Goal: Task Accomplishment & Management: Use online tool/utility

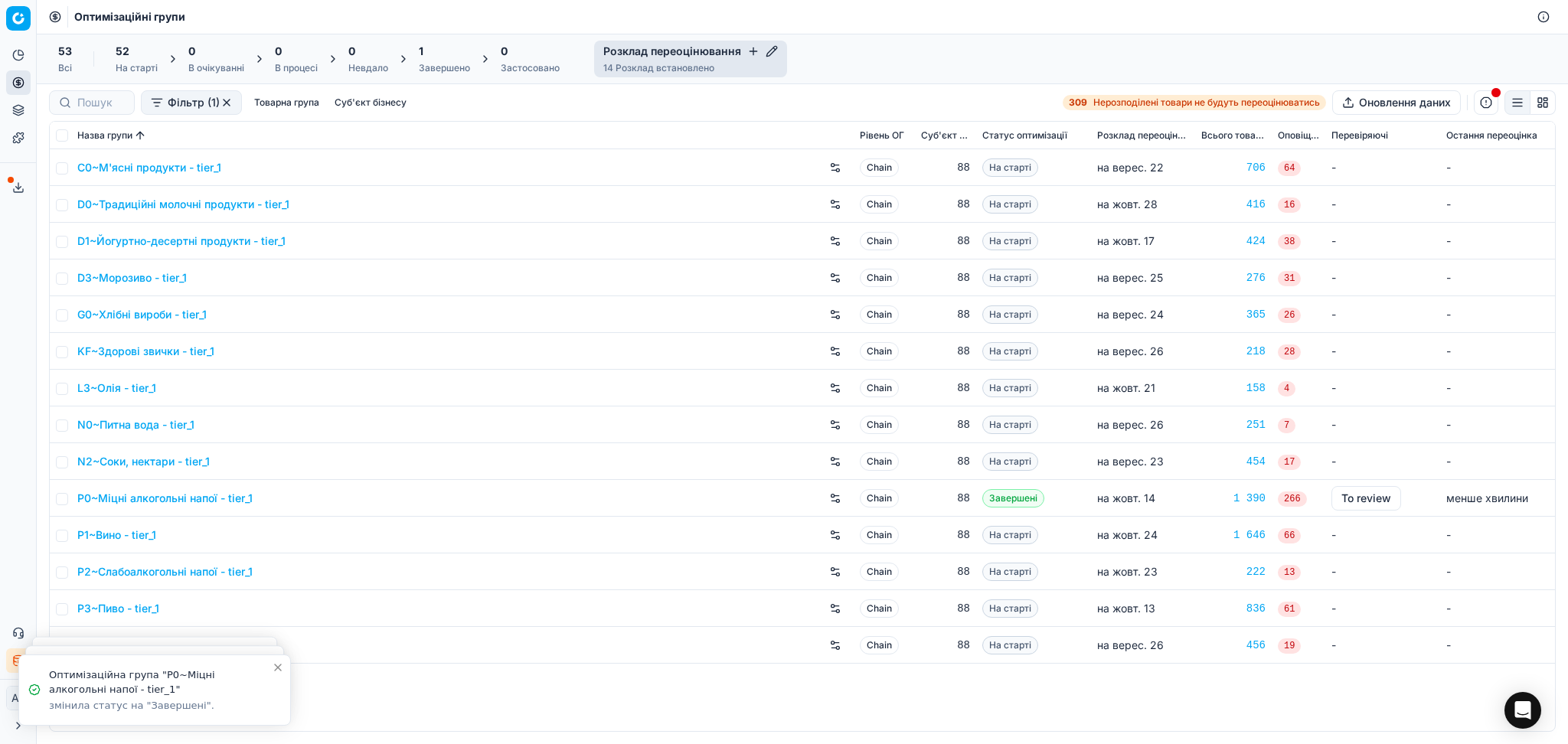
click at [436, 60] on div "1 Завершено" at bounding box center [444, 59] width 51 height 31
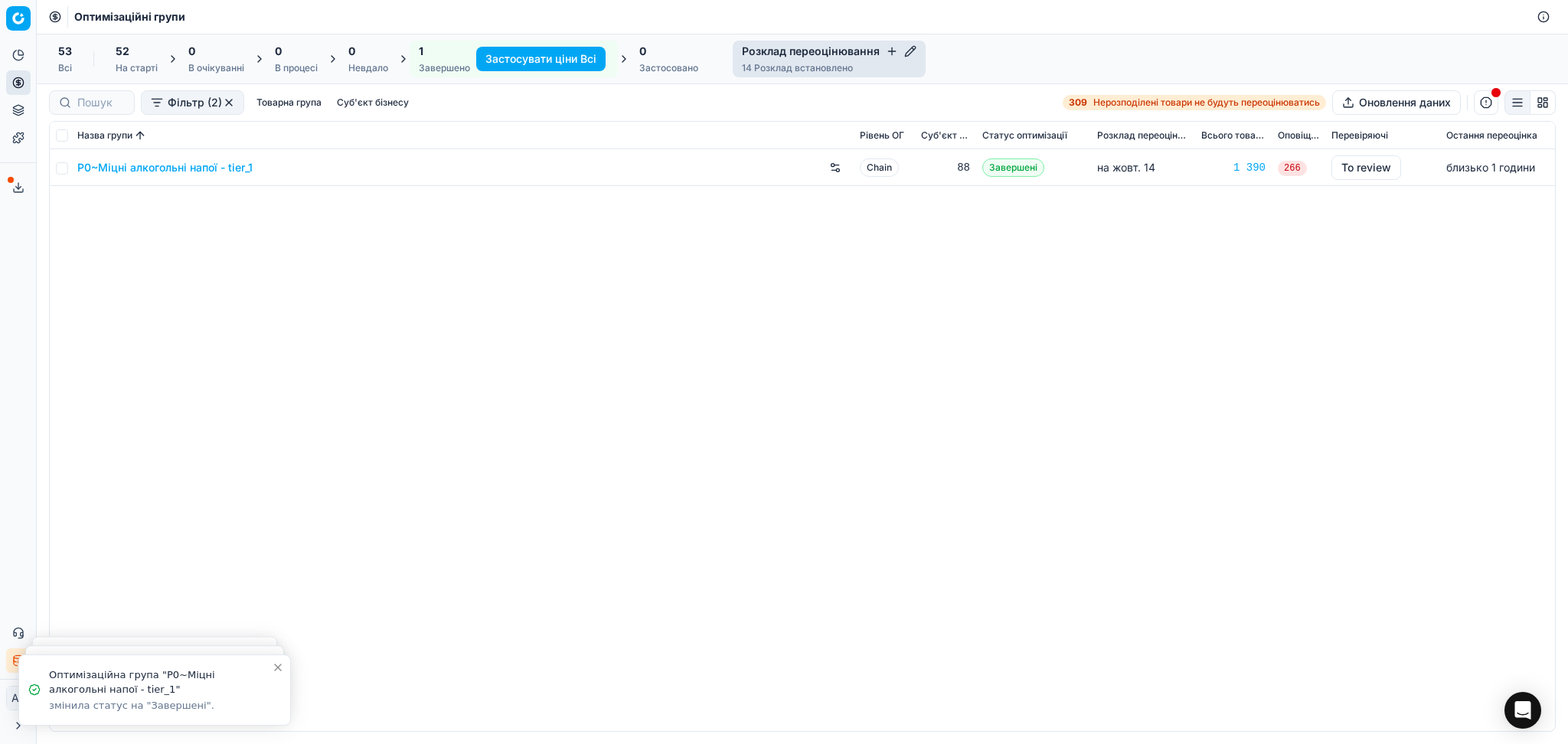
click at [215, 167] on link "P0~Міцні алкогольні напої - tier_1" at bounding box center [165, 167] width 175 height 15
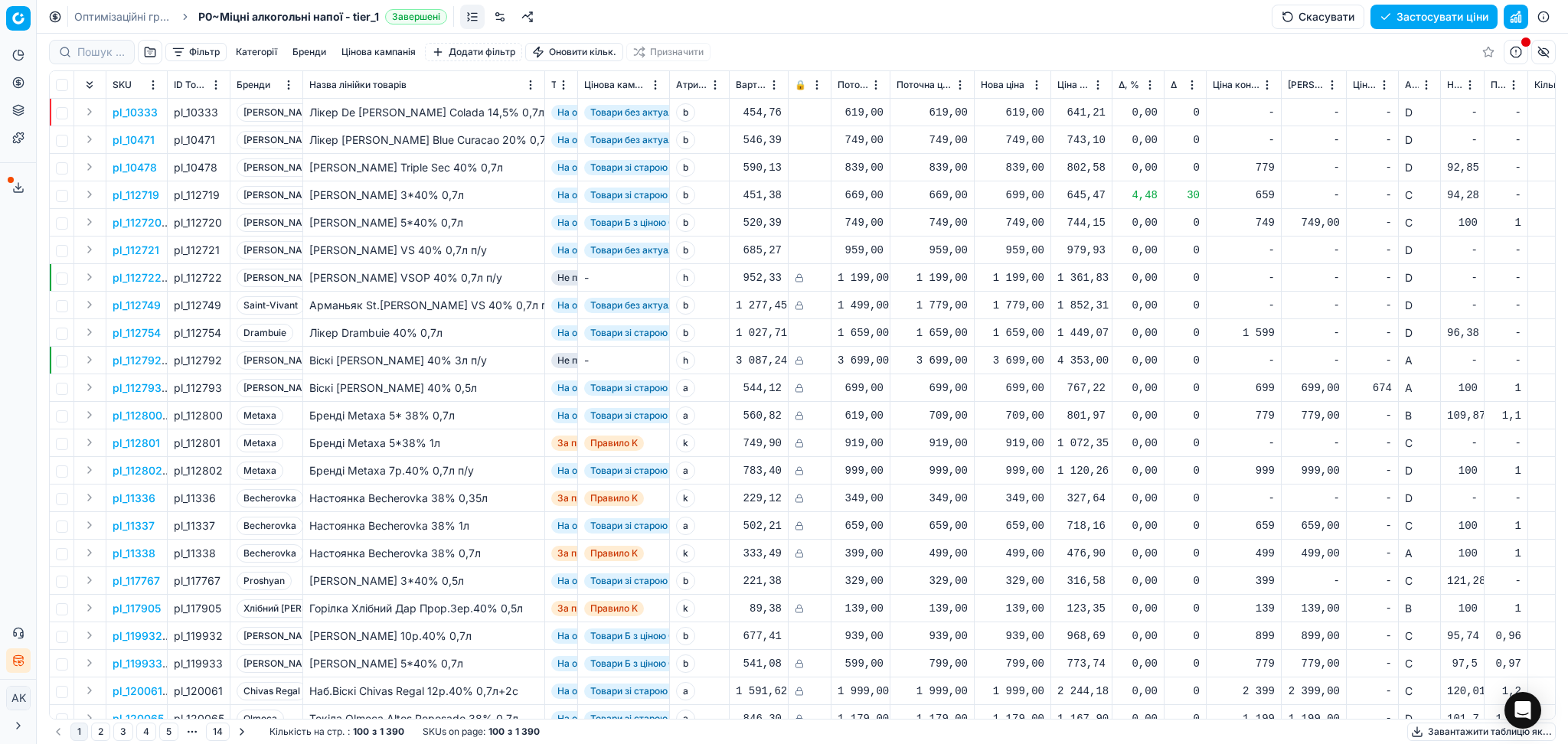
click at [373, 48] on button "Цінова кампанія" at bounding box center [378, 52] width 87 height 18
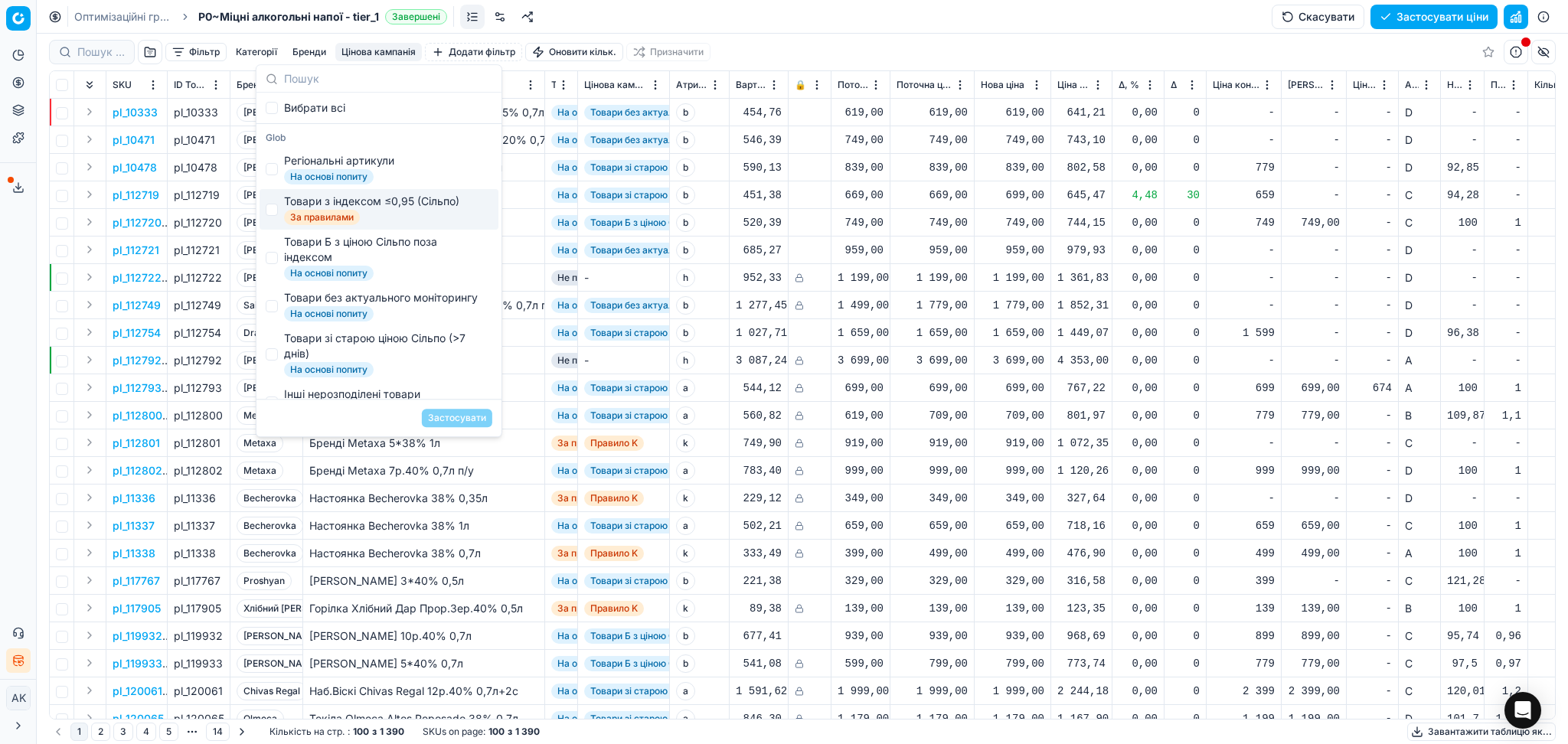
click at [352, 202] on div "Товари з індексом ≤0,95 (Сільпо)" at bounding box center [372, 201] width 175 height 15
checkbox input "true"
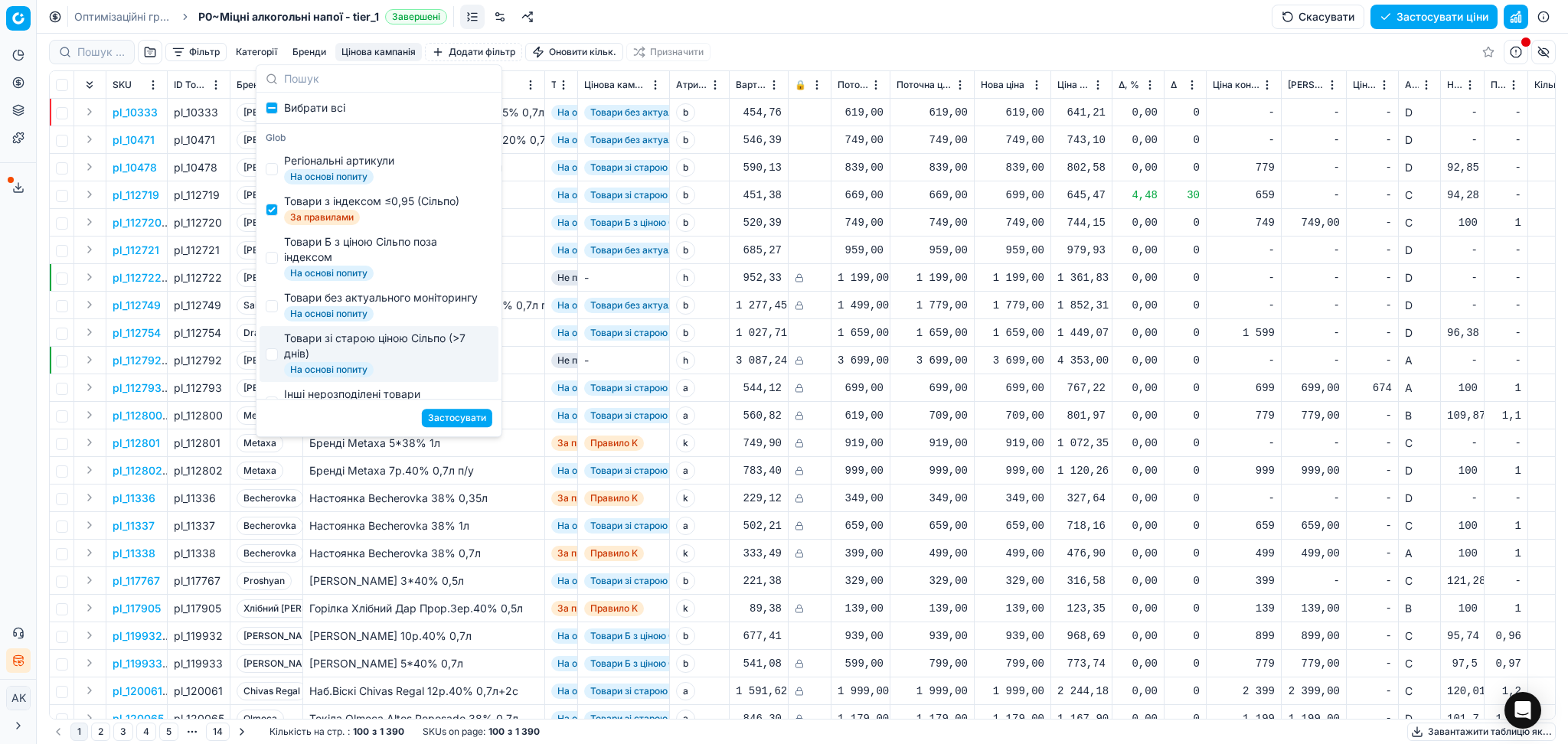
click at [449, 414] on button "Застосувати" at bounding box center [457, 418] width 70 height 18
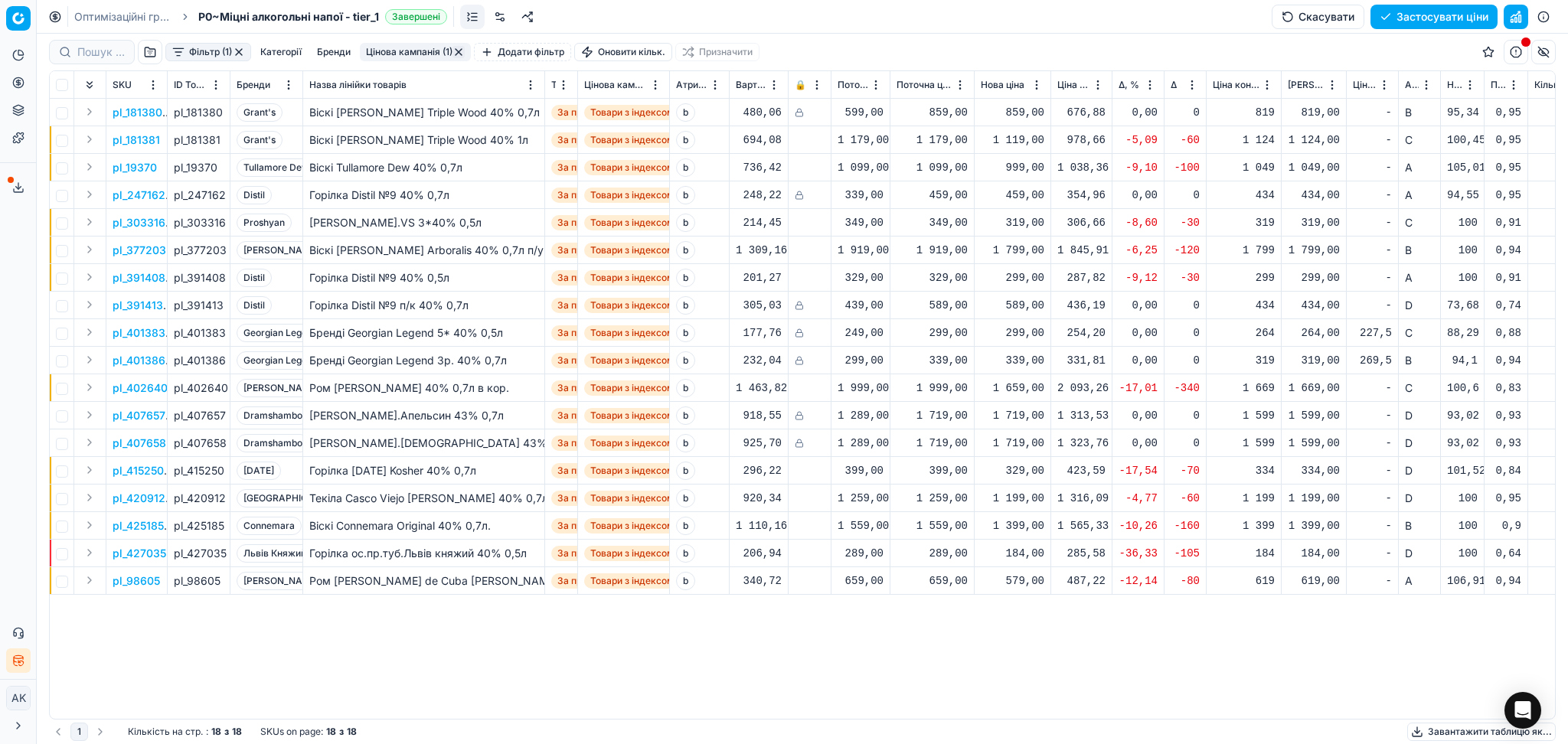
click at [1018, 172] on div "999,00" at bounding box center [1013, 167] width 63 height 15
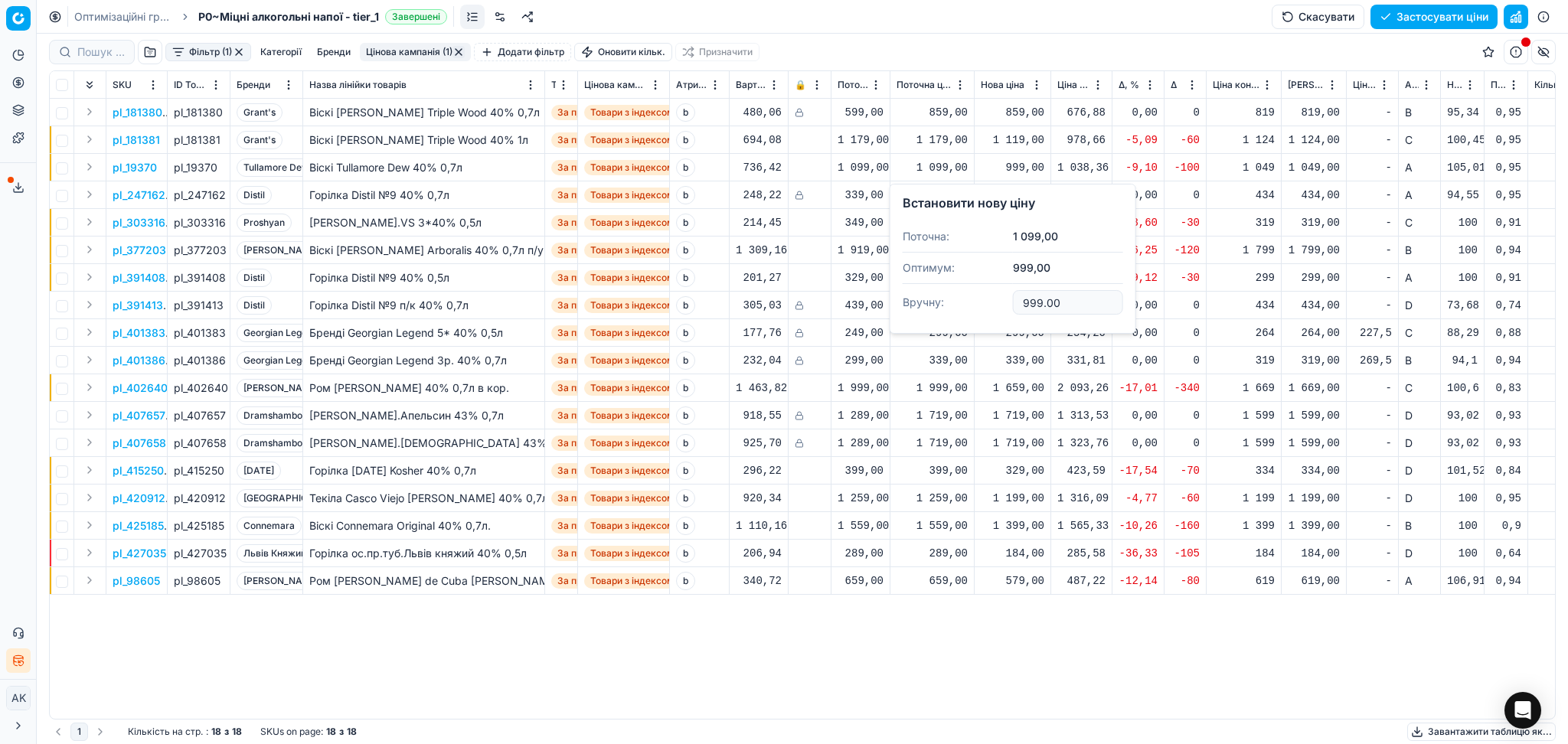
drag, startPoint x: 1063, startPoint y: 304, endPoint x: 923, endPoint y: 313, distance: 140.3
click at [932, 312] on dl "Поточна: 1 099,00 Оптимум: 999,00 Вручну: 999.00" at bounding box center [1013, 270] width 220 height 99
type input "1049.00"
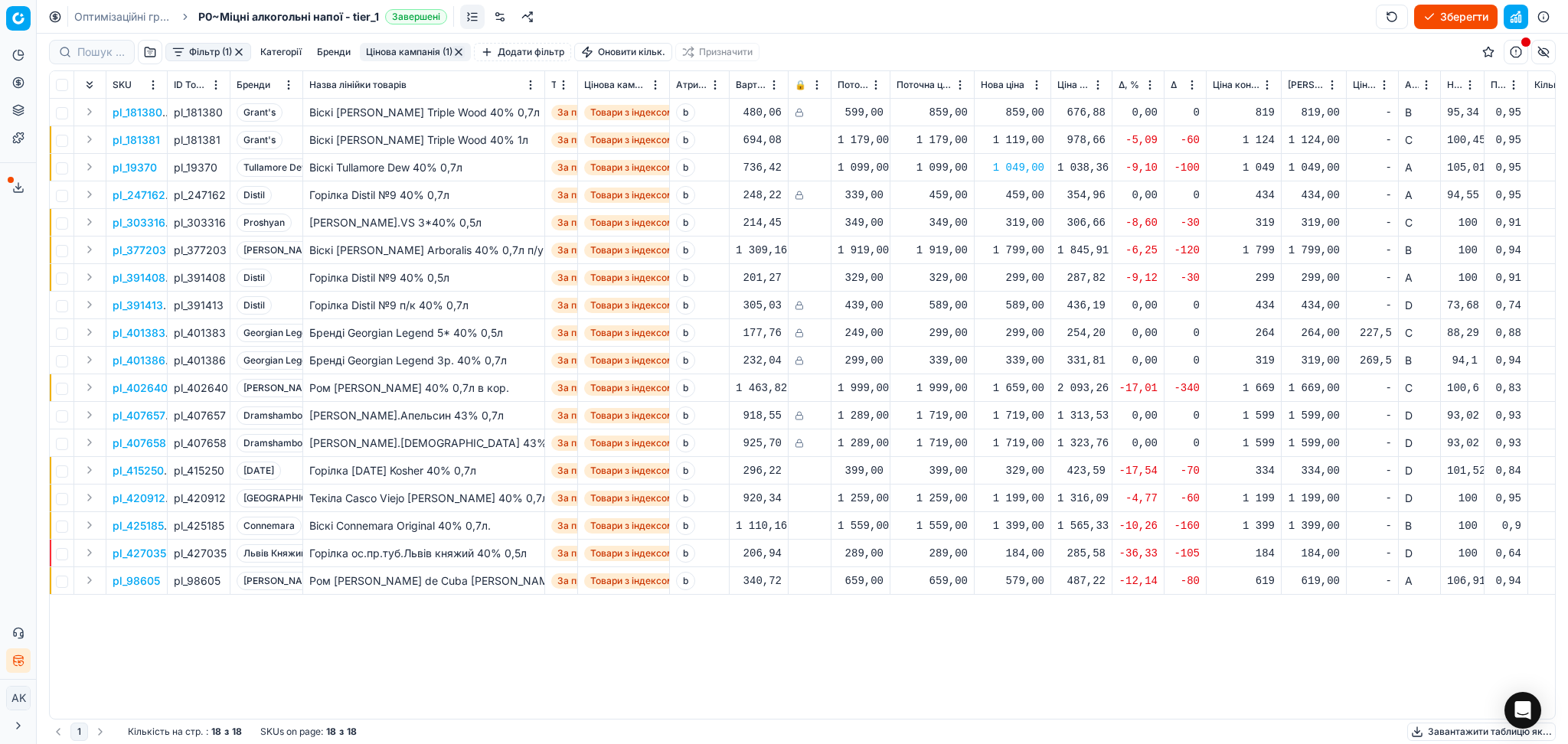
click at [140, 470] on p "pl_415250" at bounding box center [138, 470] width 51 height 15
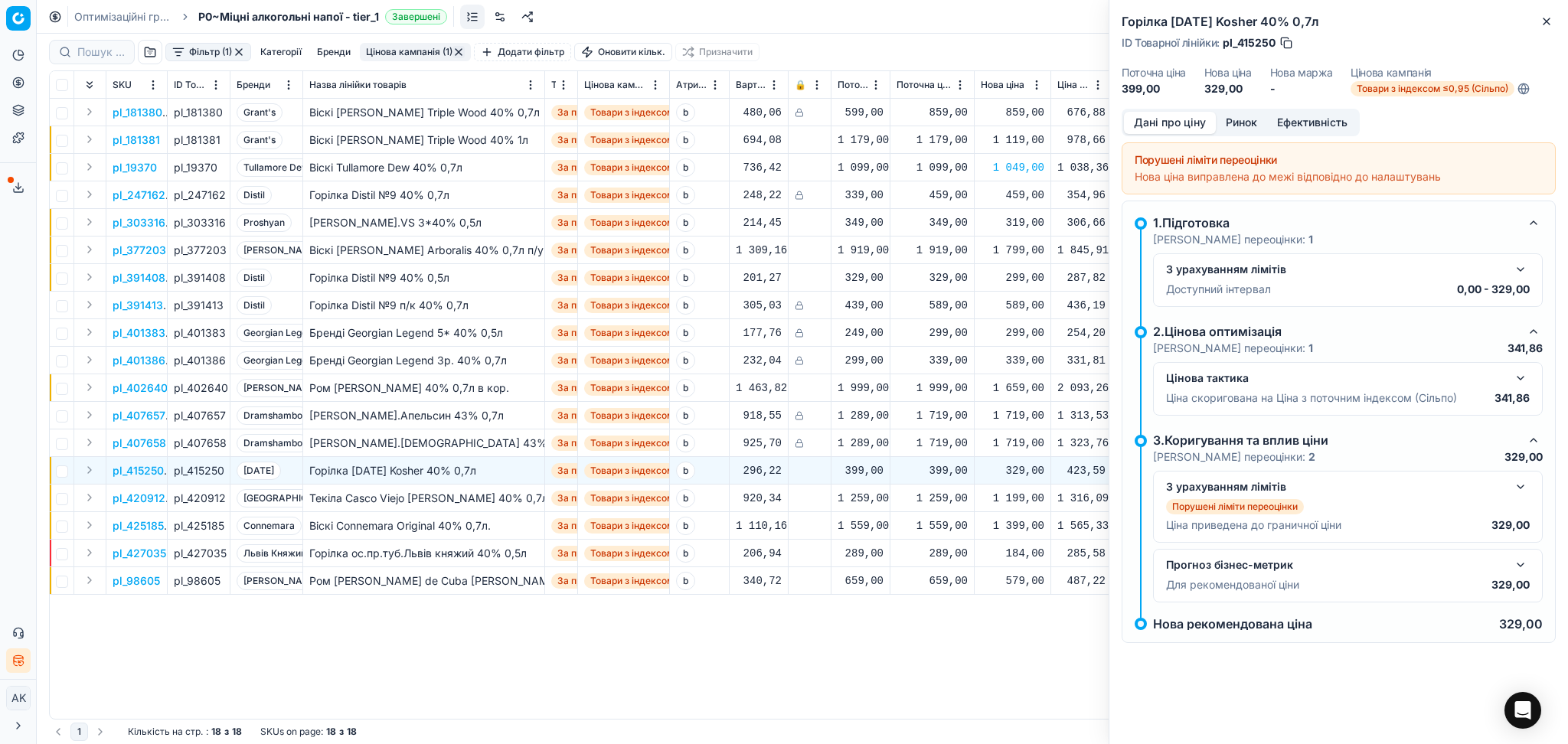
click at [1245, 124] on button "Ринок" at bounding box center [1241, 122] width 51 height 22
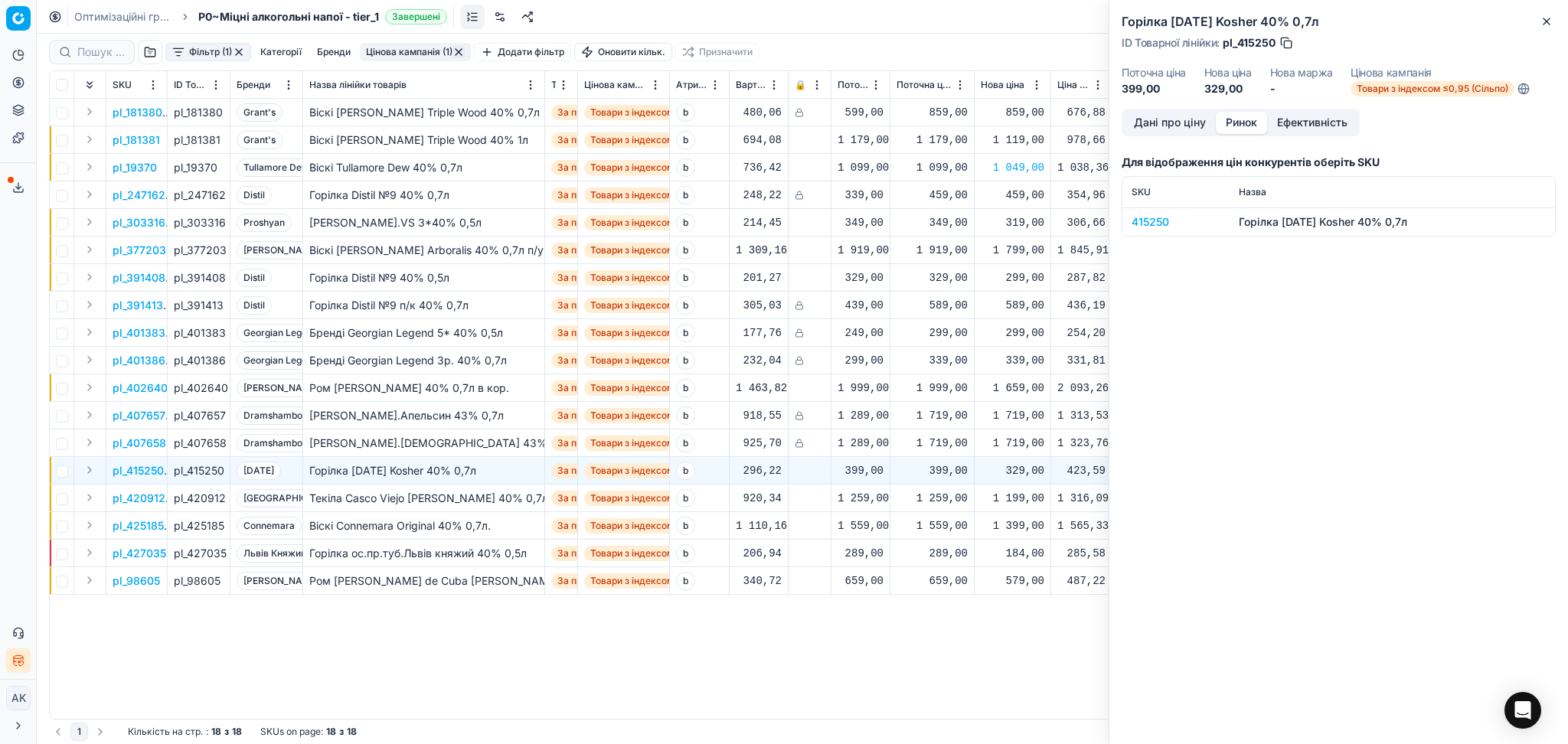
click at [1157, 216] on div "415250" at bounding box center [1175, 221] width 89 height 15
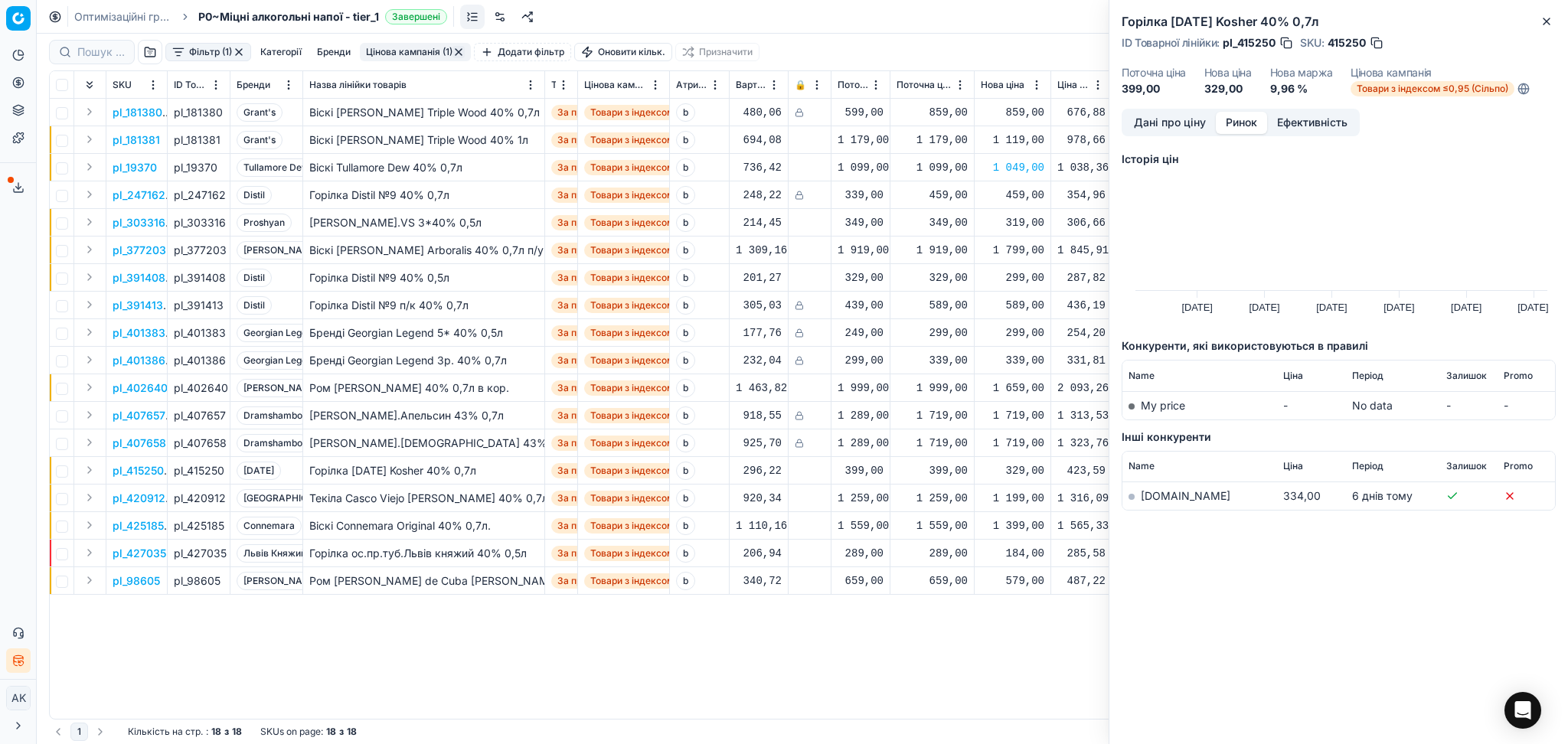
click at [1156, 492] on link "[DOMAIN_NAME]" at bounding box center [1185, 495] width 89 height 13
click at [1542, 21] on icon "button" at bounding box center [1546, 21] width 12 height 12
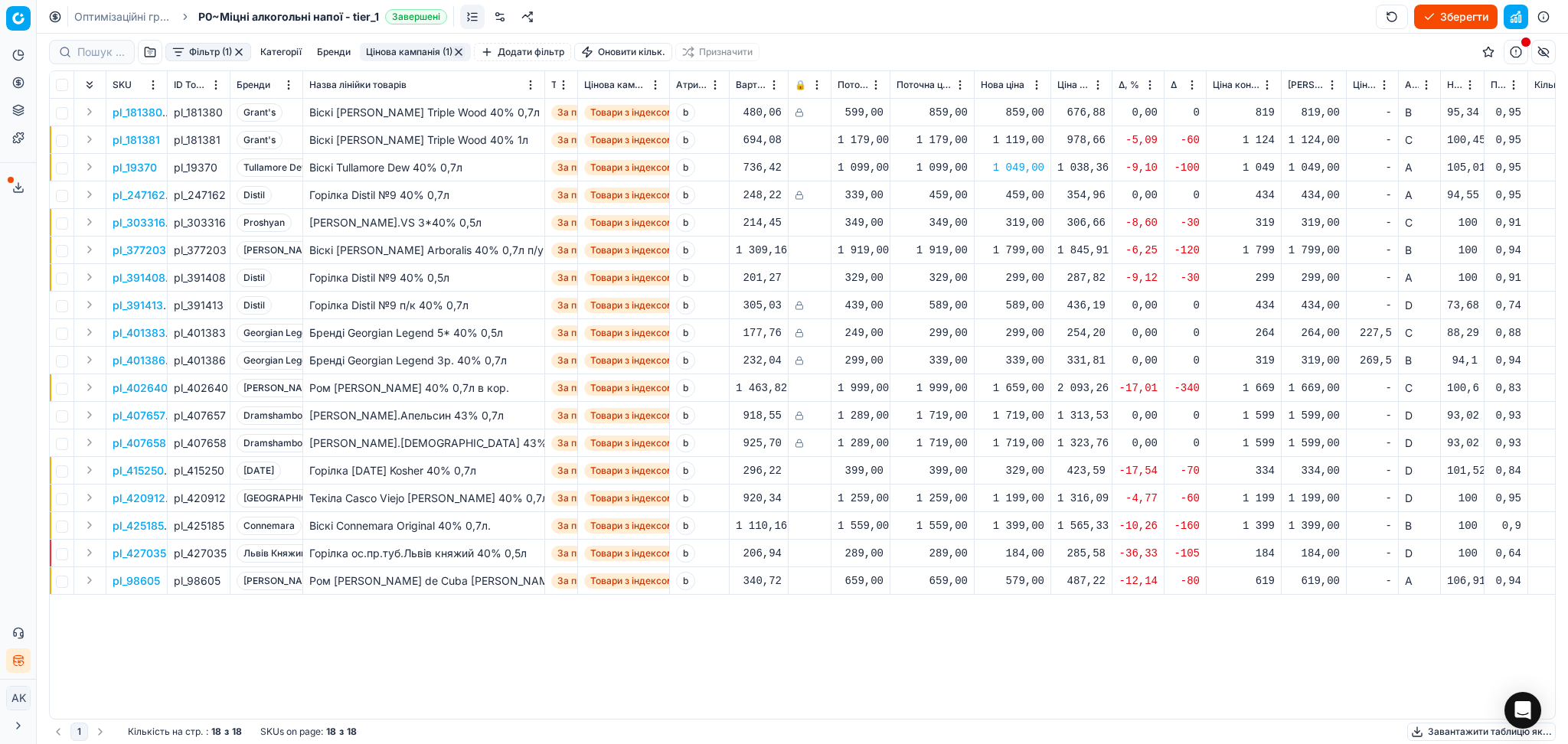
click at [1030, 471] on div "329,00" at bounding box center [1013, 470] width 63 height 15
drag, startPoint x: 1077, startPoint y: 607, endPoint x: 993, endPoint y: 604, distance: 84.1
click at [993, 604] on dl "Поточна: 399,00 Оптимум: 329,00 Вручну: 329.00" at bounding box center [1013, 574] width 220 height 99
type input "419.00"
click at [132, 556] on p "pl_427035" at bounding box center [139, 553] width 54 height 15
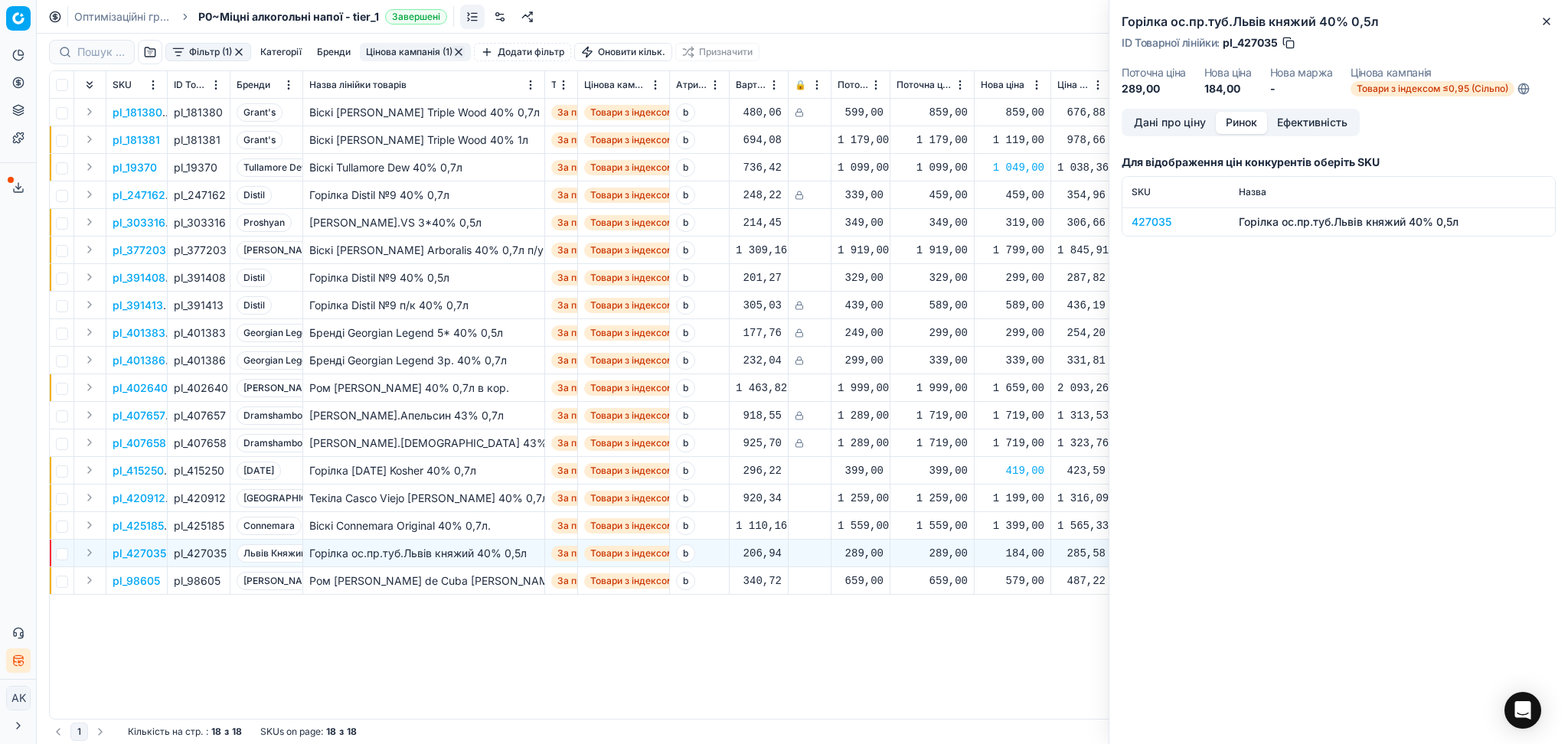
click at [1264, 115] on button "Ринок" at bounding box center [1241, 122] width 51 height 22
click at [1156, 225] on div "427035" at bounding box center [1175, 221] width 89 height 15
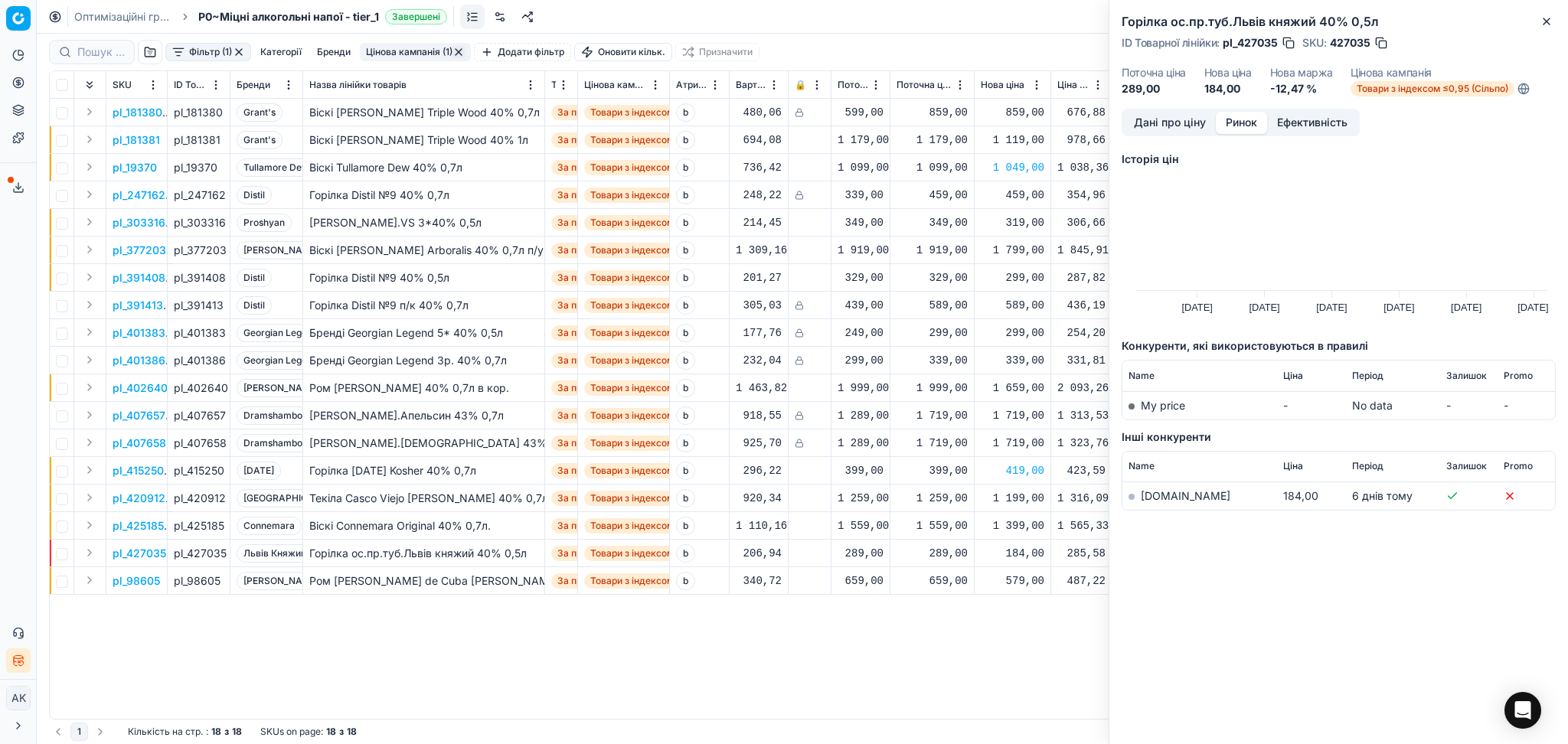
click at [1161, 492] on link "[DOMAIN_NAME]" at bounding box center [1185, 495] width 89 height 13
click at [1551, 19] on icon "button" at bounding box center [1546, 21] width 12 height 12
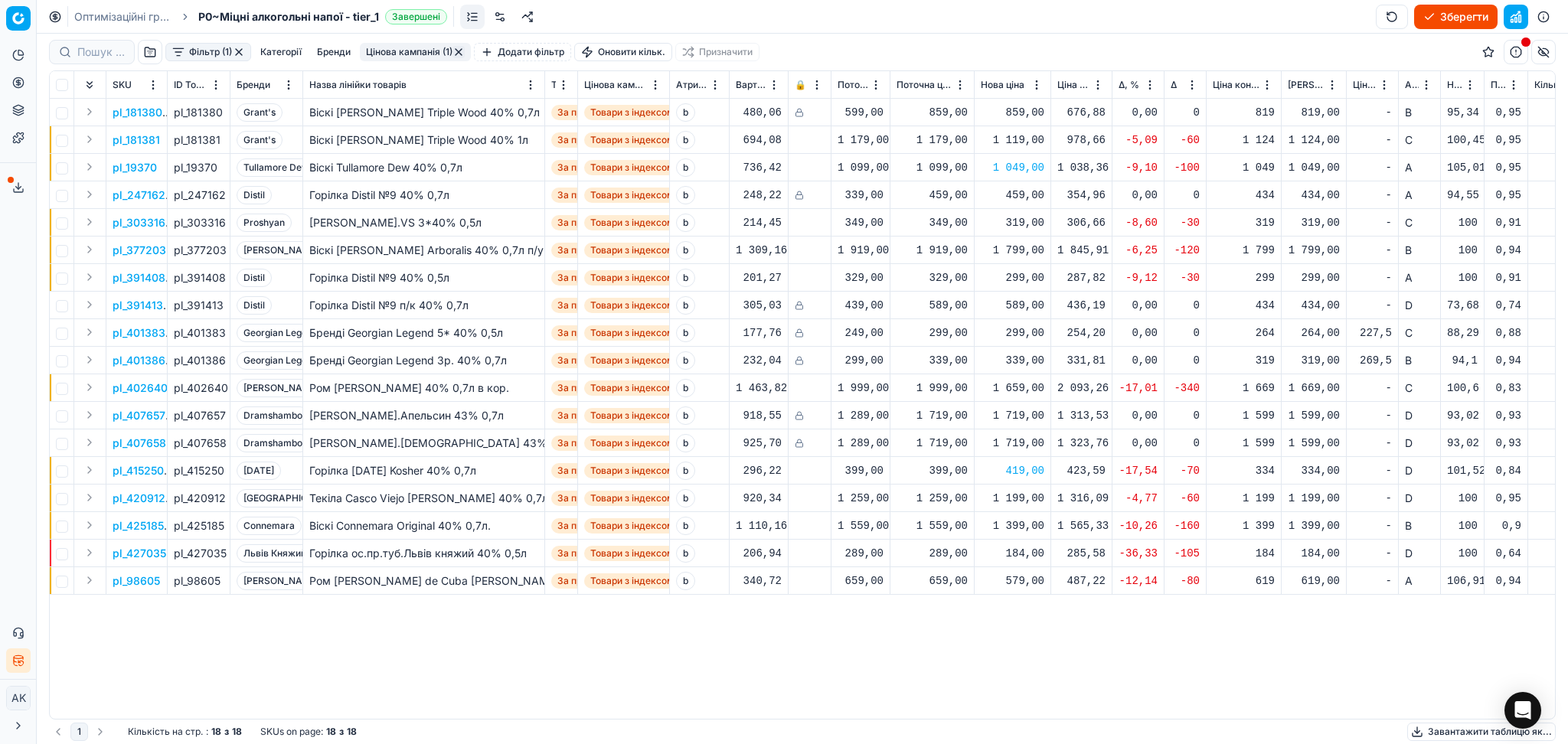
click at [1011, 580] on div "579,00" at bounding box center [1013, 580] width 63 height 15
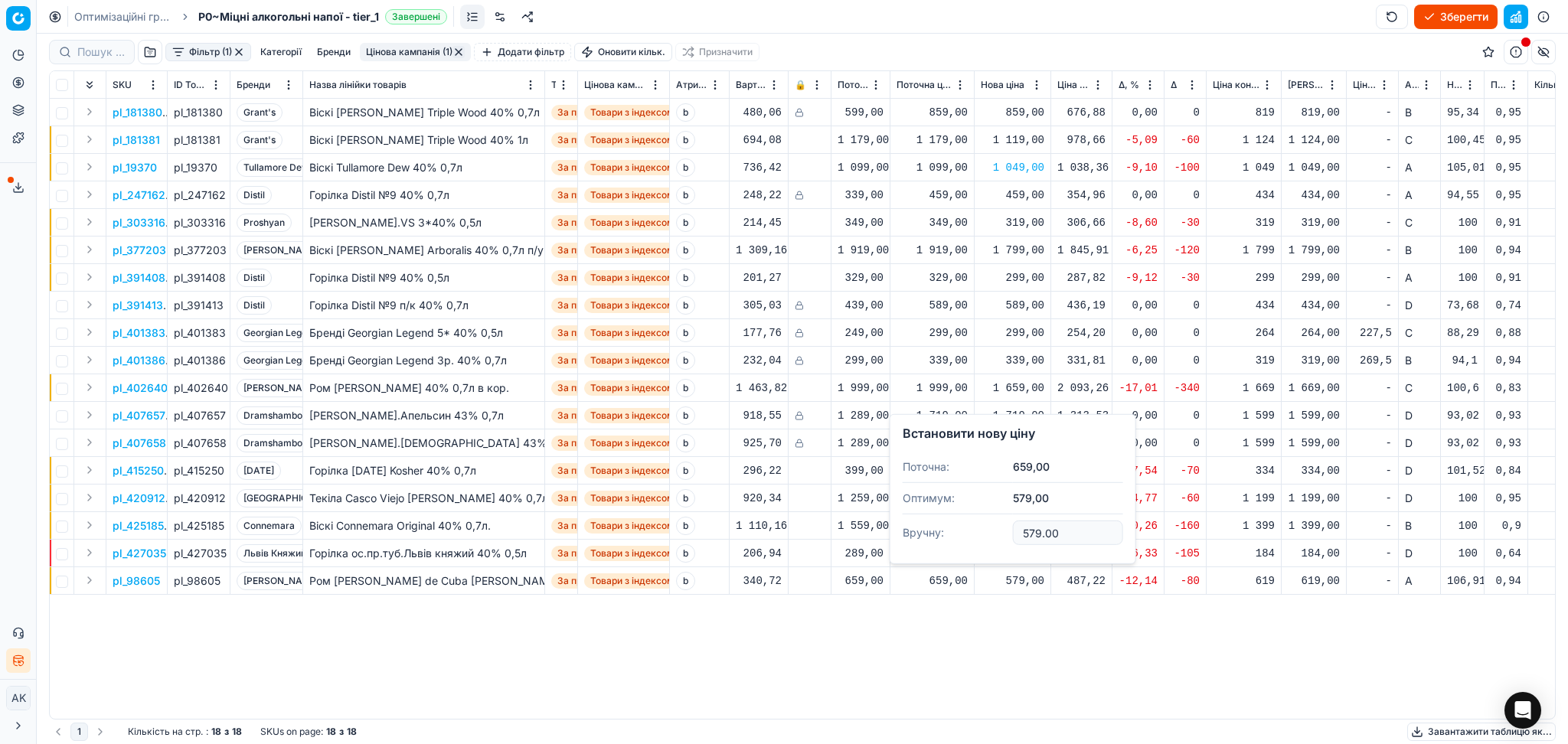
drag, startPoint x: 1064, startPoint y: 528, endPoint x: 921, endPoint y: 555, distance: 145.5
click at [927, 554] on div "Встановити нову ціну Поточна: 659,00 Оптимум: 579,00 Вручну: 579.00" at bounding box center [1013, 489] width 247 height 150
type input "619.00"
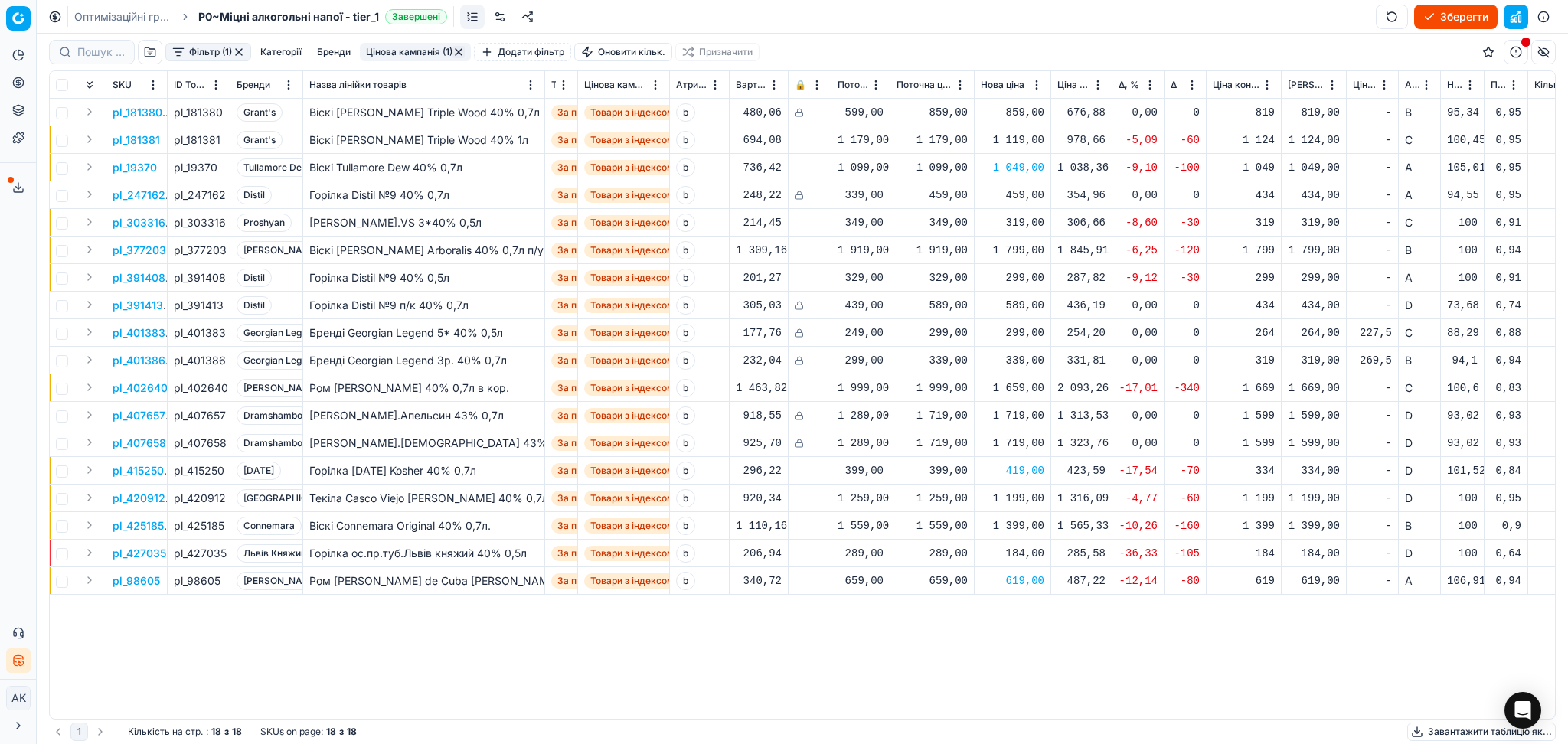
click at [414, 54] on button "Цінова кампанія (1)" at bounding box center [415, 52] width 111 height 18
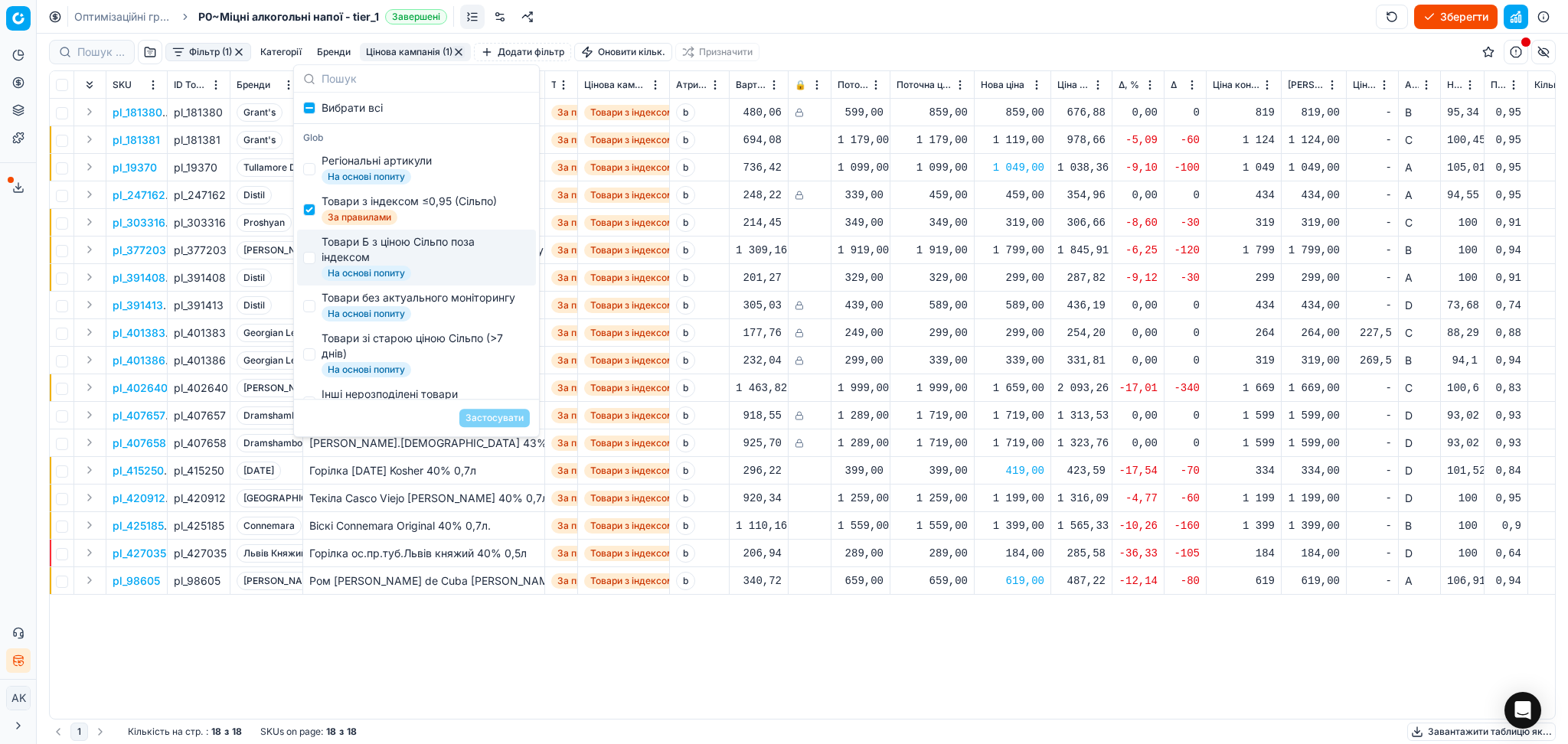
click at [364, 208] on div "Товари з індексом ≤0,95 (Сільпо)" at bounding box center [409, 201] width 175 height 15
checkbox input "false"
click at [365, 245] on div "Товари Б з ціною Сільпо поза індексом" at bounding box center [422, 249] width 202 height 31
checkbox input "true"
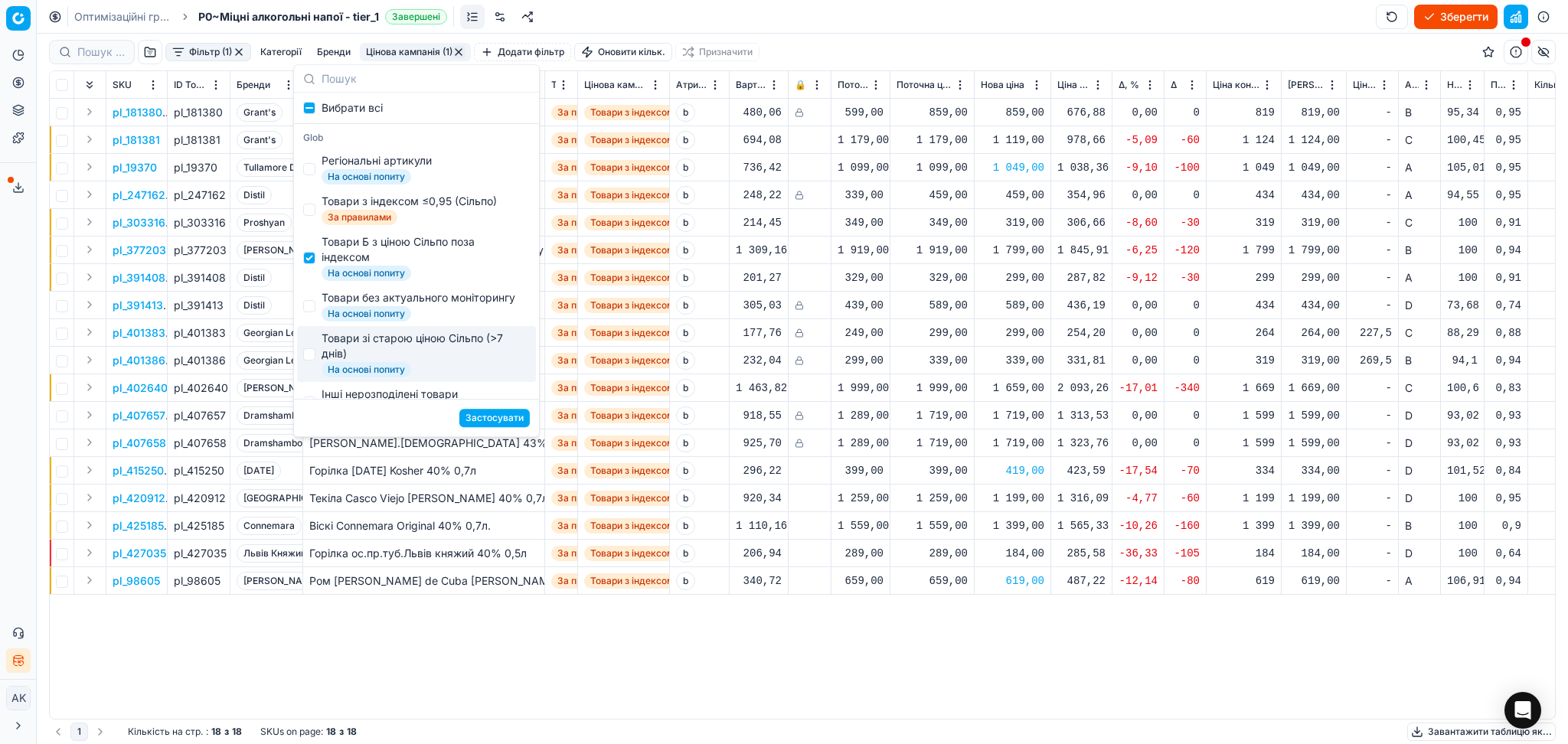
drag, startPoint x: 485, startPoint y: 419, endPoint x: 791, endPoint y: 703, distance: 417.5
click at [486, 419] on button "Застосувати" at bounding box center [494, 418] width 70 height 18
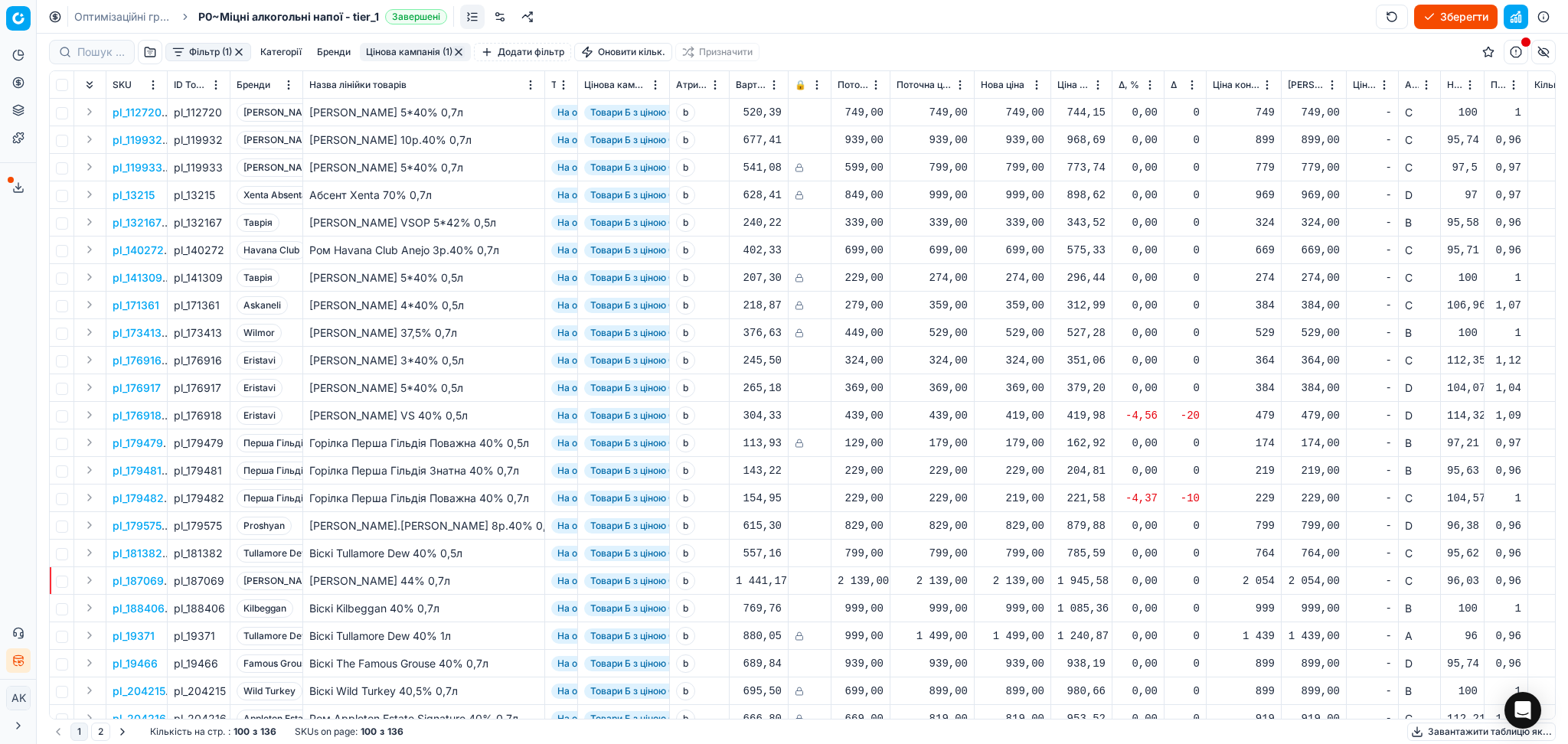
click at [1006, 408] on div "419,00" at bounding box center [1013, 415] width 63 height 15
drag, startPoint x: 1057, startPoint y: 551, endPoint x: 975, endPoint y: 555, distance: 82.1
click at [981, 555] on dl "Поточна: 439,00 Оптимум: 419,00 Вручну: 419.00" at bounding box center [1013, 519] width 220 height 99
type input "439.00"
click at [1033, 499] on div "219,00" at bounding box center [1013, 497] width 63 height 15
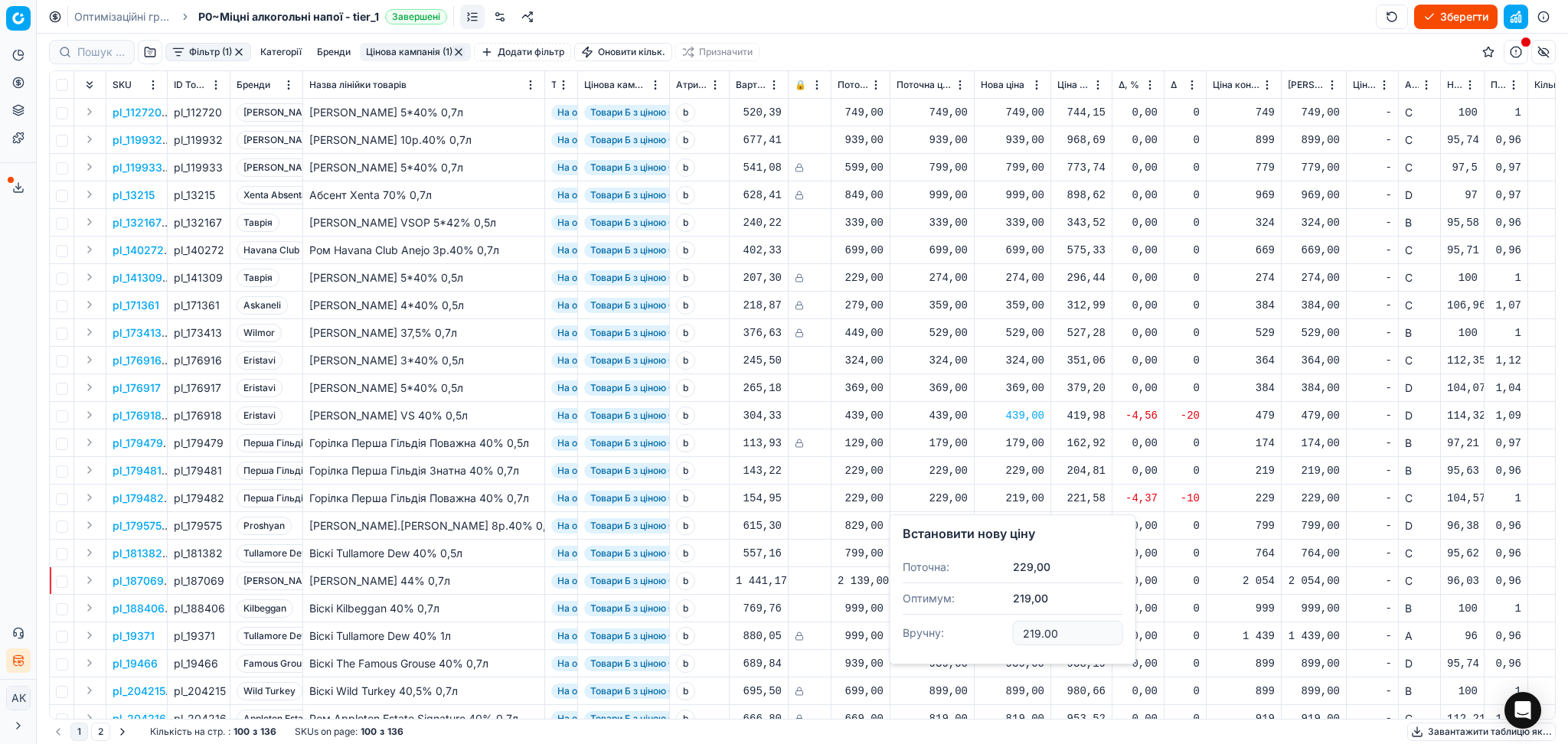
drag, startPoint x: 1082, startPoint y: 632, endPoint x: 940, endPoint y: 650, distance: 143.1
click at [940, 650] on dl "Поточна: 229,00 Оптимум: 219,00 Вручну: 219.00" at bounding box center [1013, 601] width 220 height 99
type input "229.00"
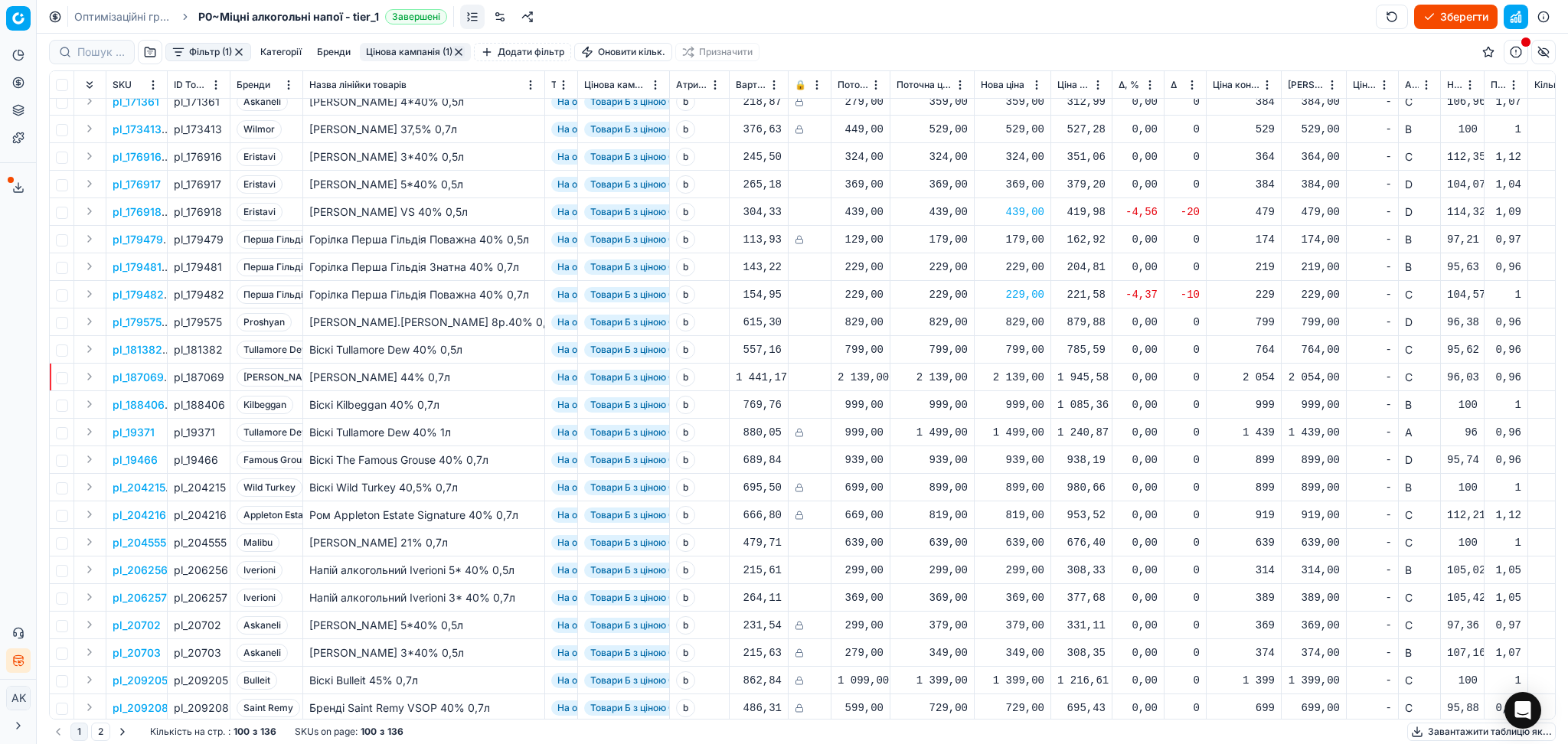
scroll to position [612, 0]
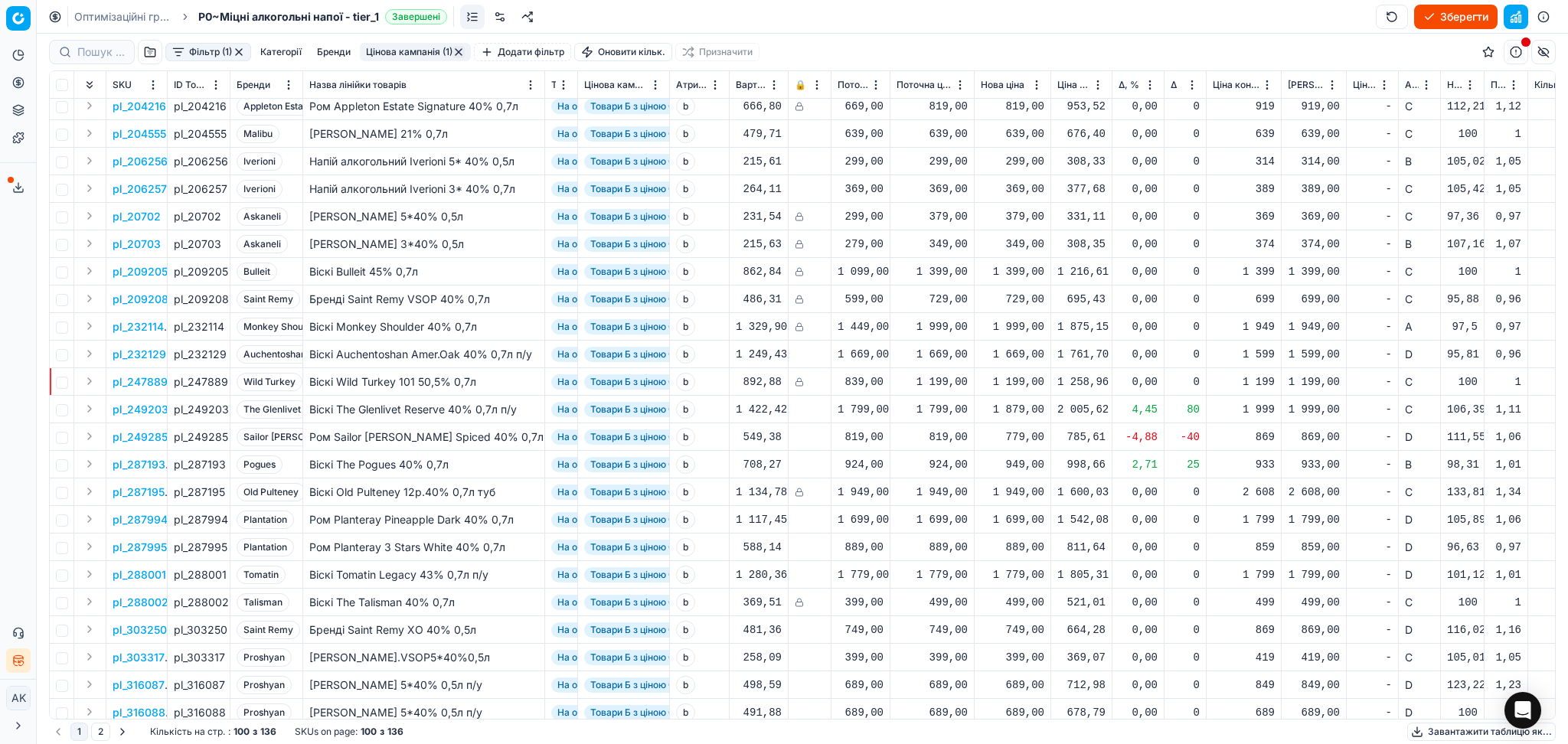
click at [1026, 438] on div "779,00" at bounding box center [1013, 436] width 63 height 15
drag, startPoint x: 1067, startPoint y: 566, endPoint x: 964, endPoint y: 580, distance: 103.9
click at [974, 580] on dl "Поточна: 819,00 Оптимум: 779,00 Вручну: 779.00" at bounding box center [1013, 540] width 220 height 99
type input "819.00"
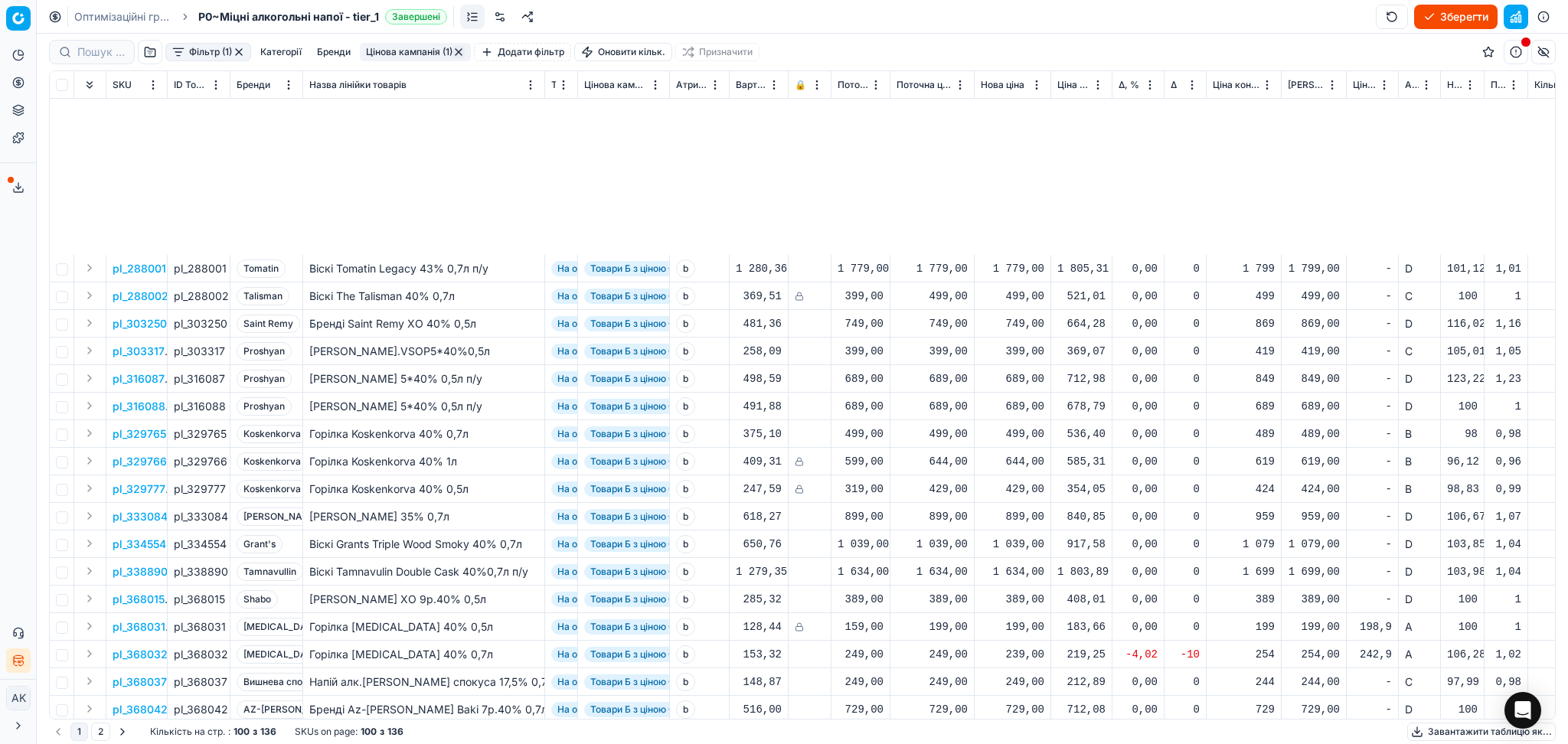
scroll to position [1428, 0]
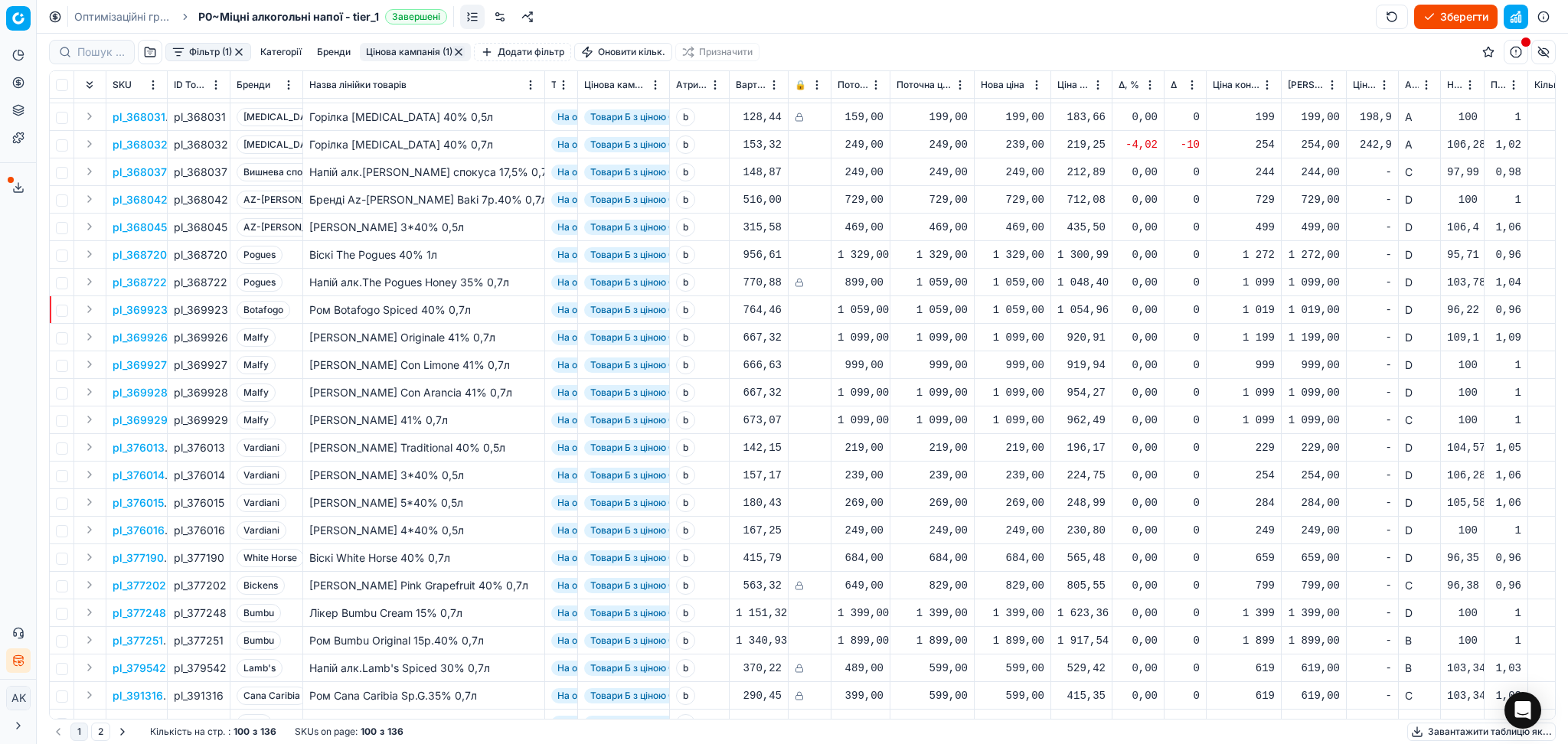
click at [1017, 147] on div "239,00" at bounding box center [1013, 144] width 63 height 15
drag, startPoint x: 1070, startPoint y: 270, endPoint x: 908, endPoint y: 303, distance: 165.3
click at [908, 303] on div "Встановити нову ціну Поточна: 249,00 Оптимум: 239,00 Вручну: 239.00" at bounding box center [1013, 234] width 247 height 150
type input "249.00"
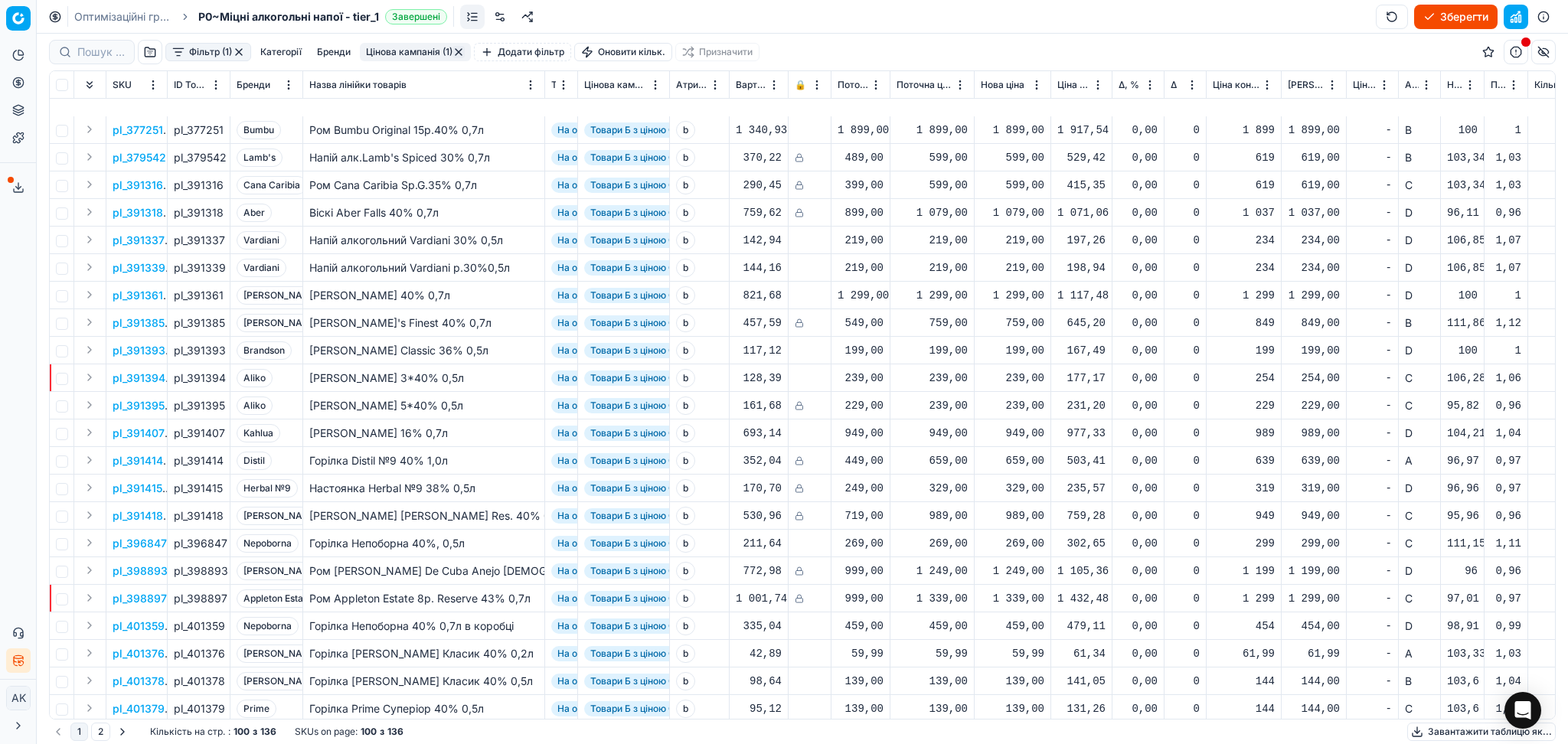
scroll to position [2150, 0]
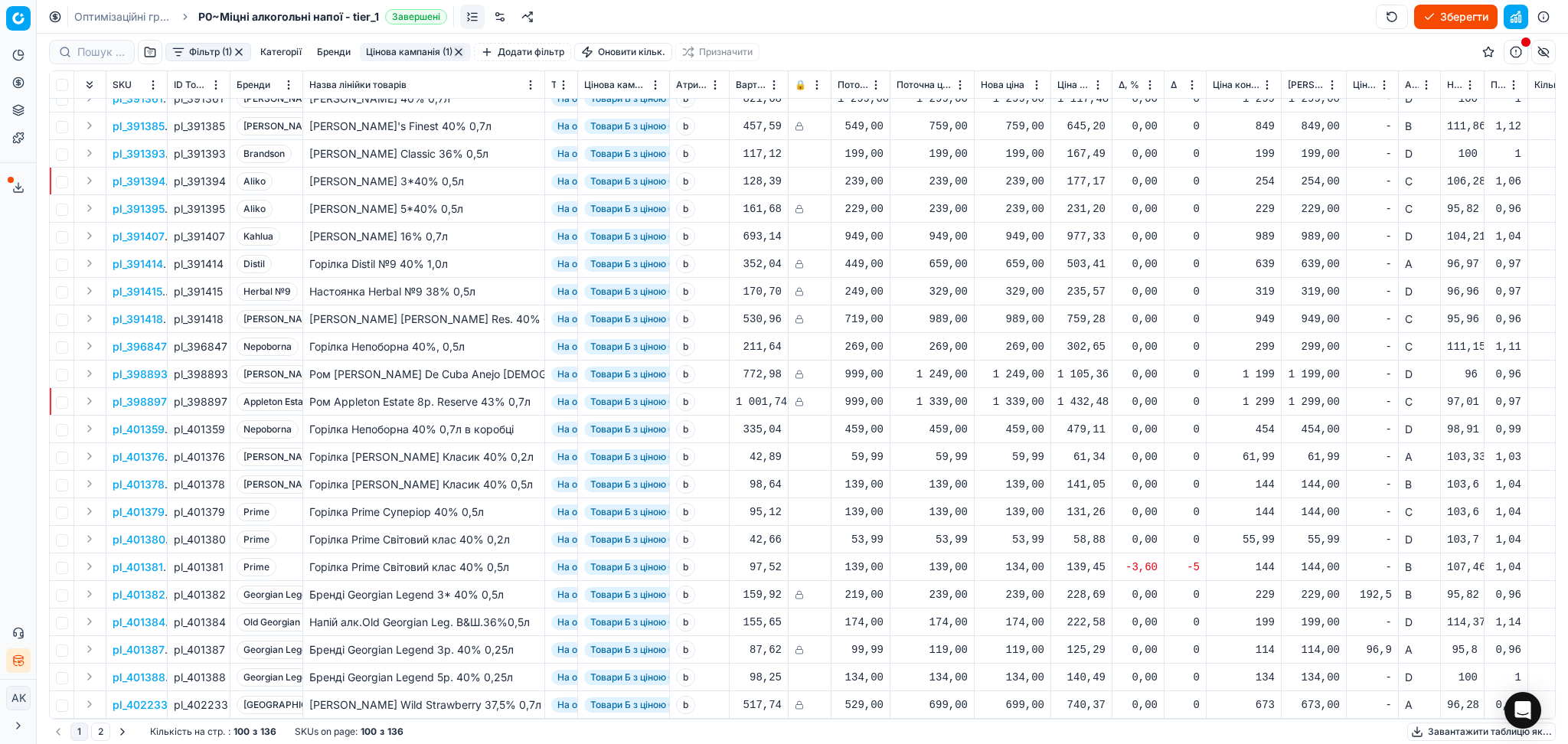
click at [1027, 560] on div "134,00" at bounding box center [1013, 567] width 63 height 15
drag, startPoint x: 1058, startPoint y: 687, endPoint x: 913, endPoint y: 698, distance: 145.4
click at [915, 698] on dl "Поточна: 139,00 Оптимум: 134,00 Вручну: 134.00" at bounding box center [1013, 655] width 220 height 99
type input "139.00"
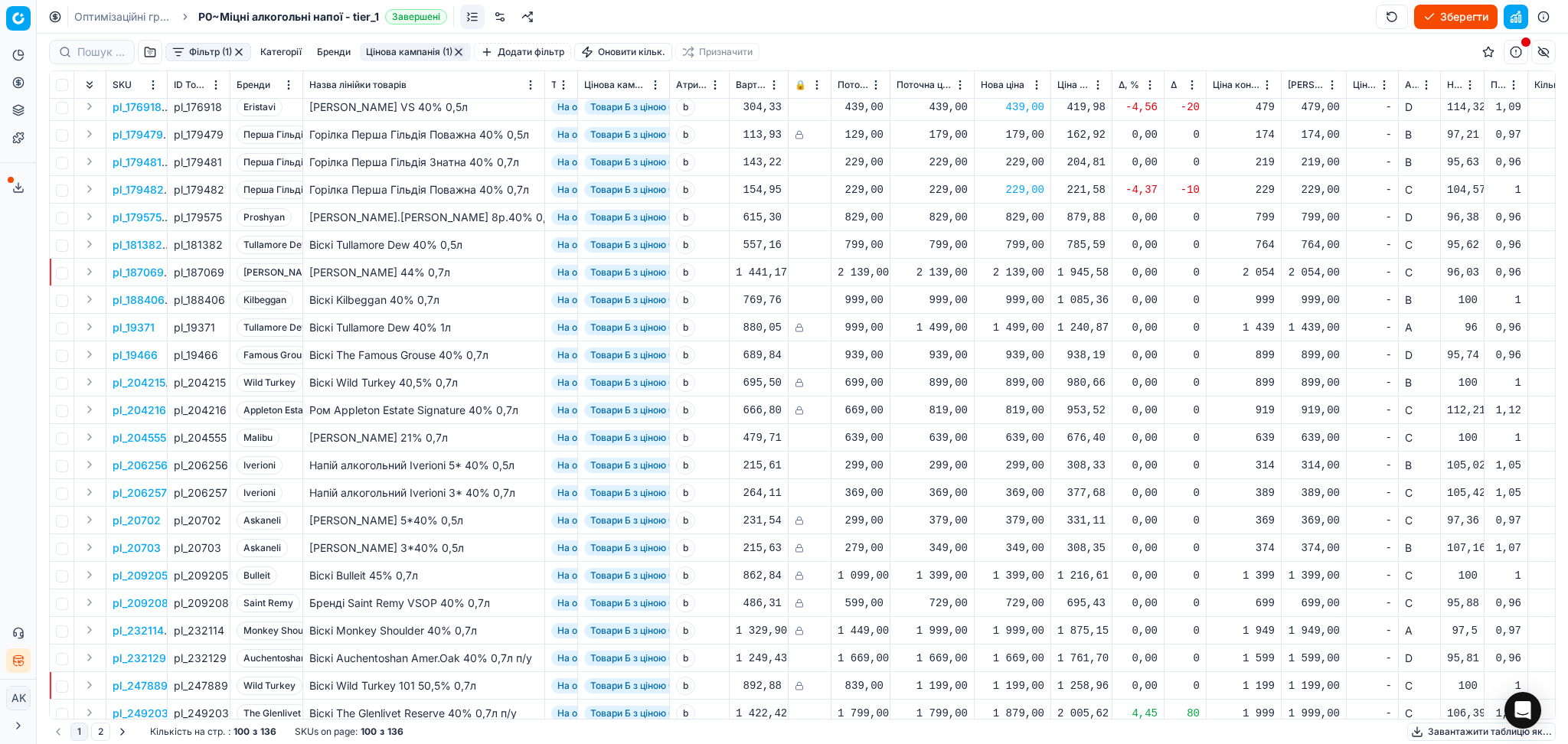
scroll to position [0, 0]
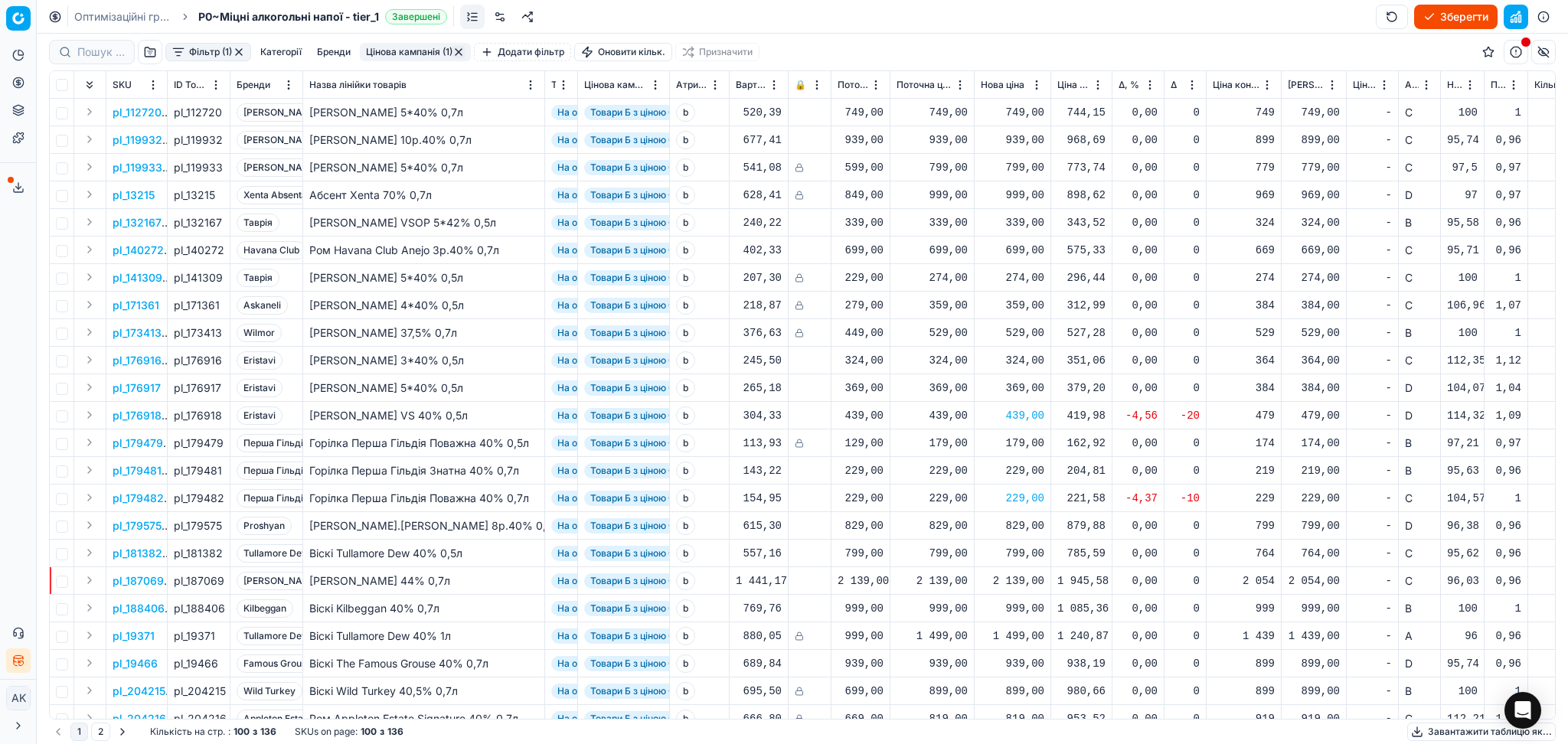
click at [427, 50] on button "Цінова кампанія (1)" at bounding box center [415, 52] width 111 height 18
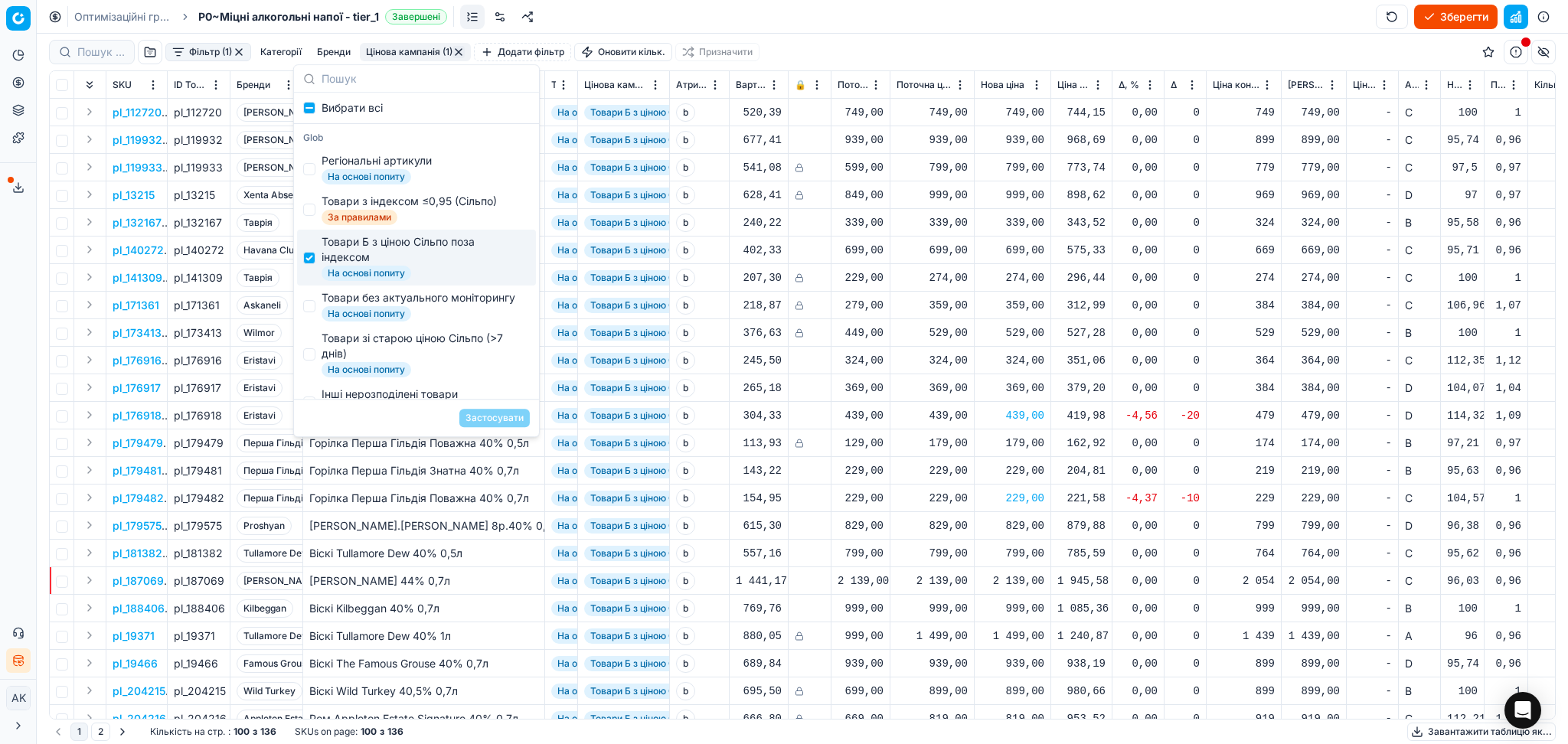
click at [351, 254] on div "Товари Б з ціною Сільпо поза індексом" at bounding box center [422, 249] width 202 height 31
checkbox input "false"
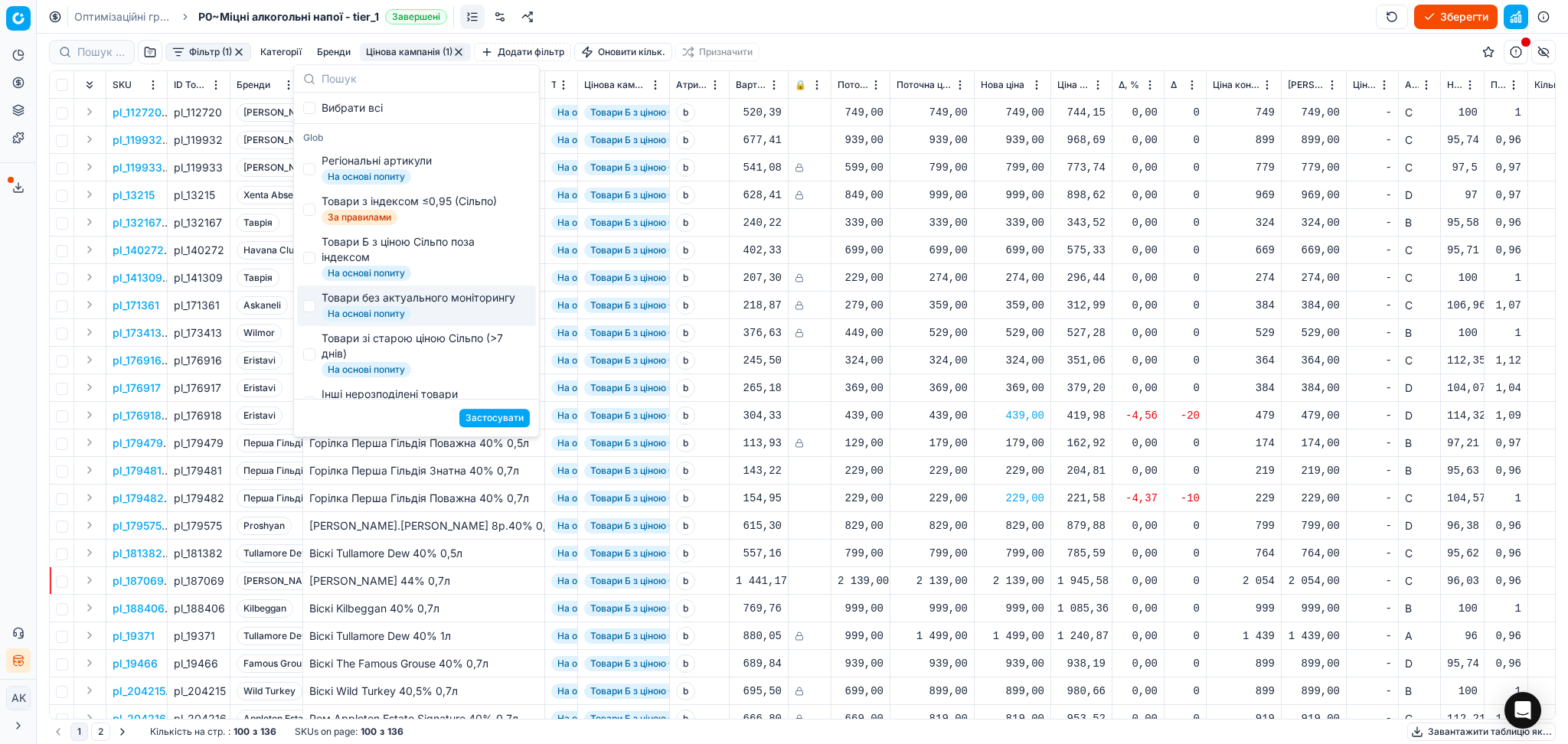
click at [344, 305] on div "Товари без актуального моніторингу" at bounding box center [418, 297] width 194 height 15
checkbox input "true"
click at [498, 418] on button "Застосувати" at bounding box center [494, 418] width 70 height 18
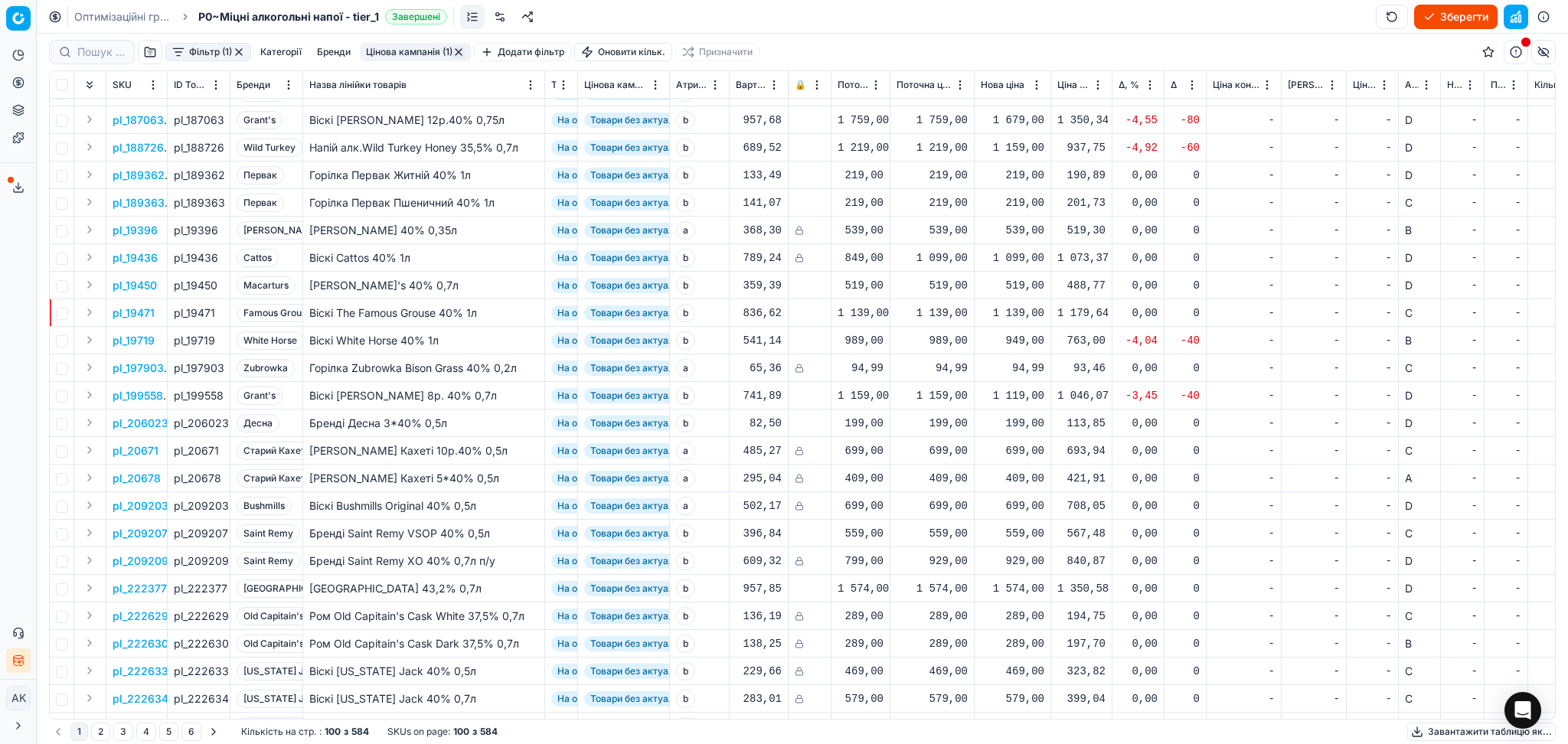
scroll to position [1020, 0]
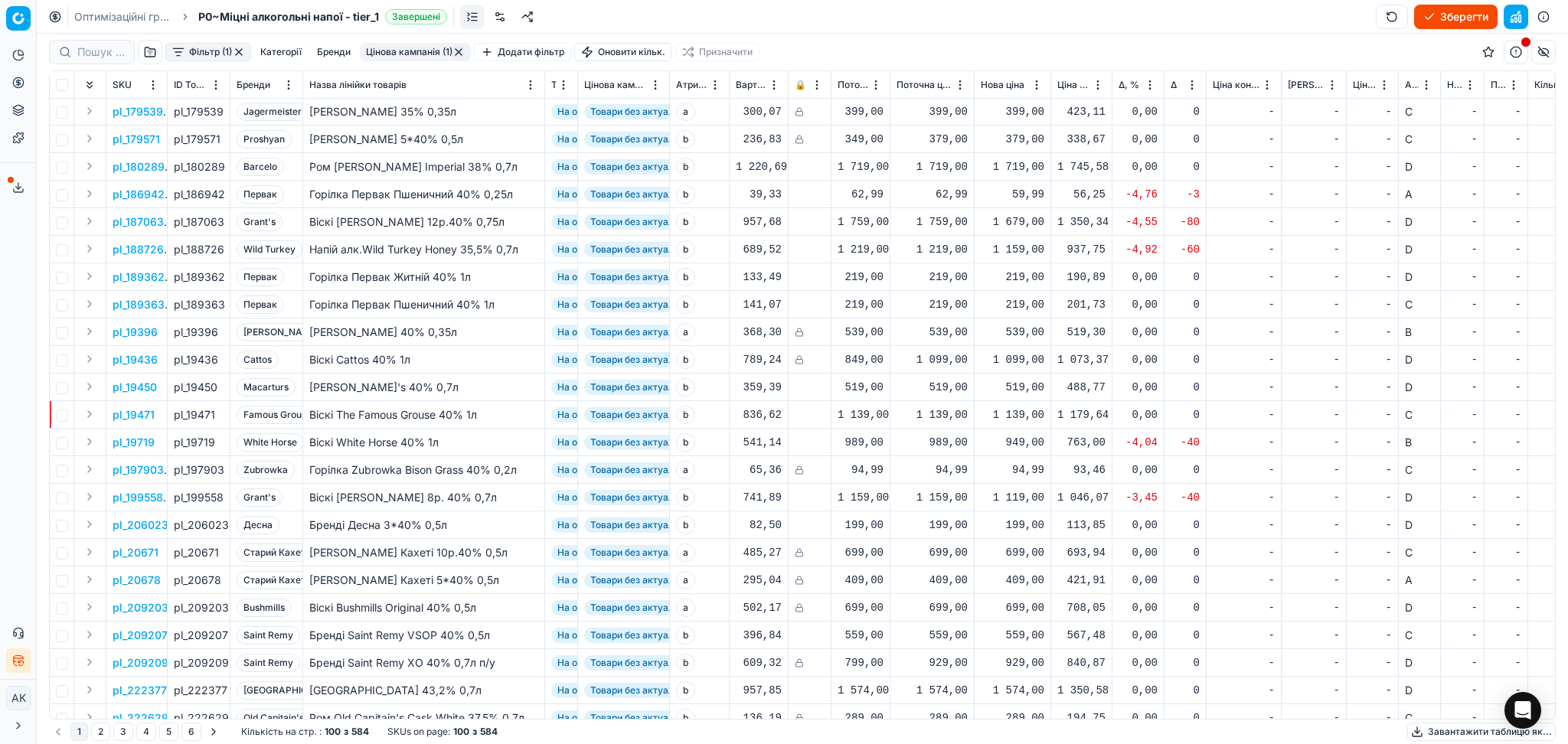
click at [1025, 227] on div "1 679,00" at bounding box center [1013, 221] width 63 height 15
drag, startPoint x: 1069, startPoint y: 351, endPoint x: 920, endPoint y: 382, distance: 152.2
click at [920, 382] on div "Встановити нову ціну Поточна: 1 759,00 Оптимум: 1 679,00 Вручну: 1679.00" at bounding box center [1013, 311] width 247 height 150
type input "1759.00"
click at [1017, 243] on div "1 159,00" at bounding box center [1013, 249] width 63 height 15
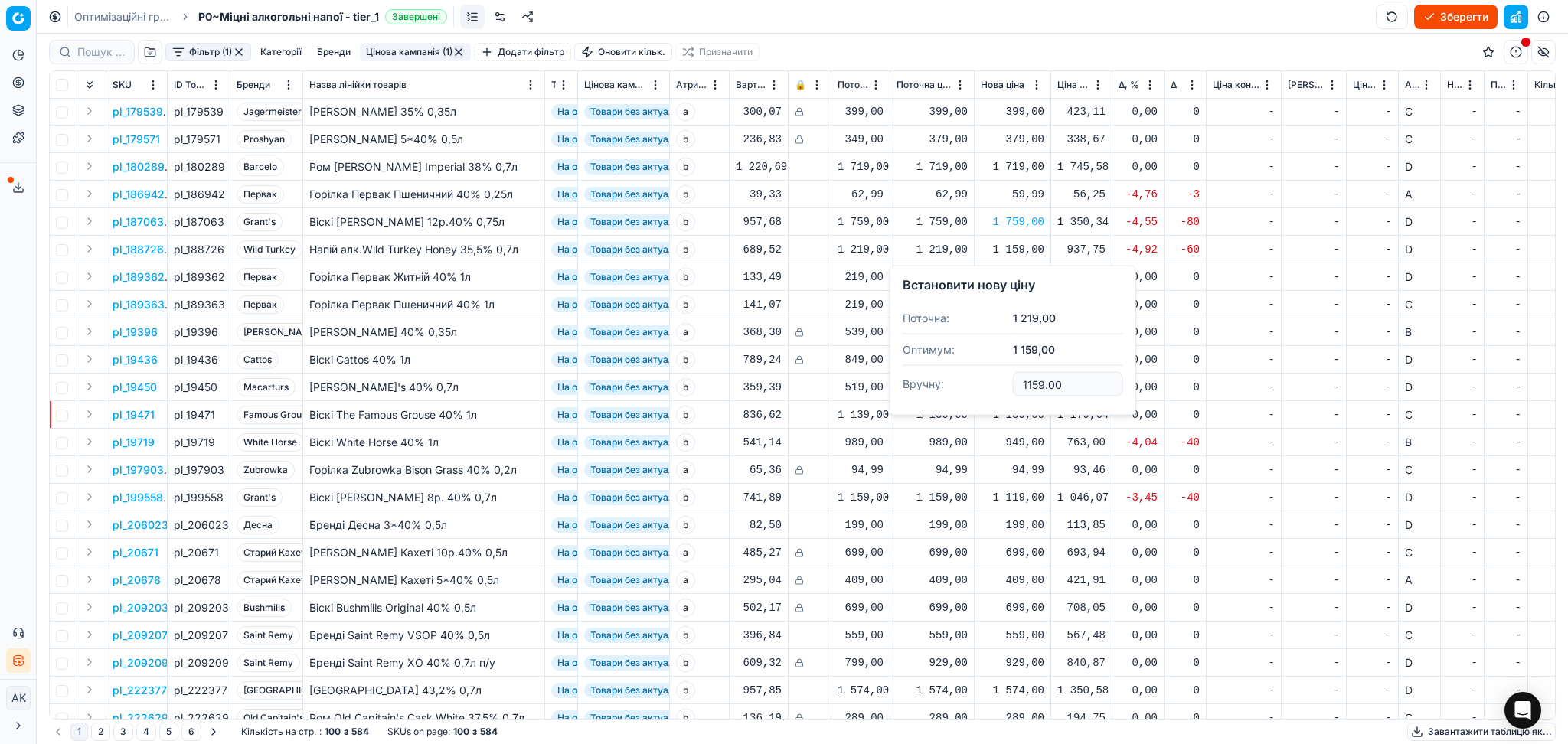
drag, startPoint x: 1064, startPoint y: 390, endPoint x: 945, endPoint y: 408, distance: 120.4
click at [947, 409] on div "Встановити нову ціну Поточна: 1 219,00 Оптимум: 1 159,00 Вручну: 1159.00" at bounding box center [1013, 340] width 247 height 150
type input "1219.00"
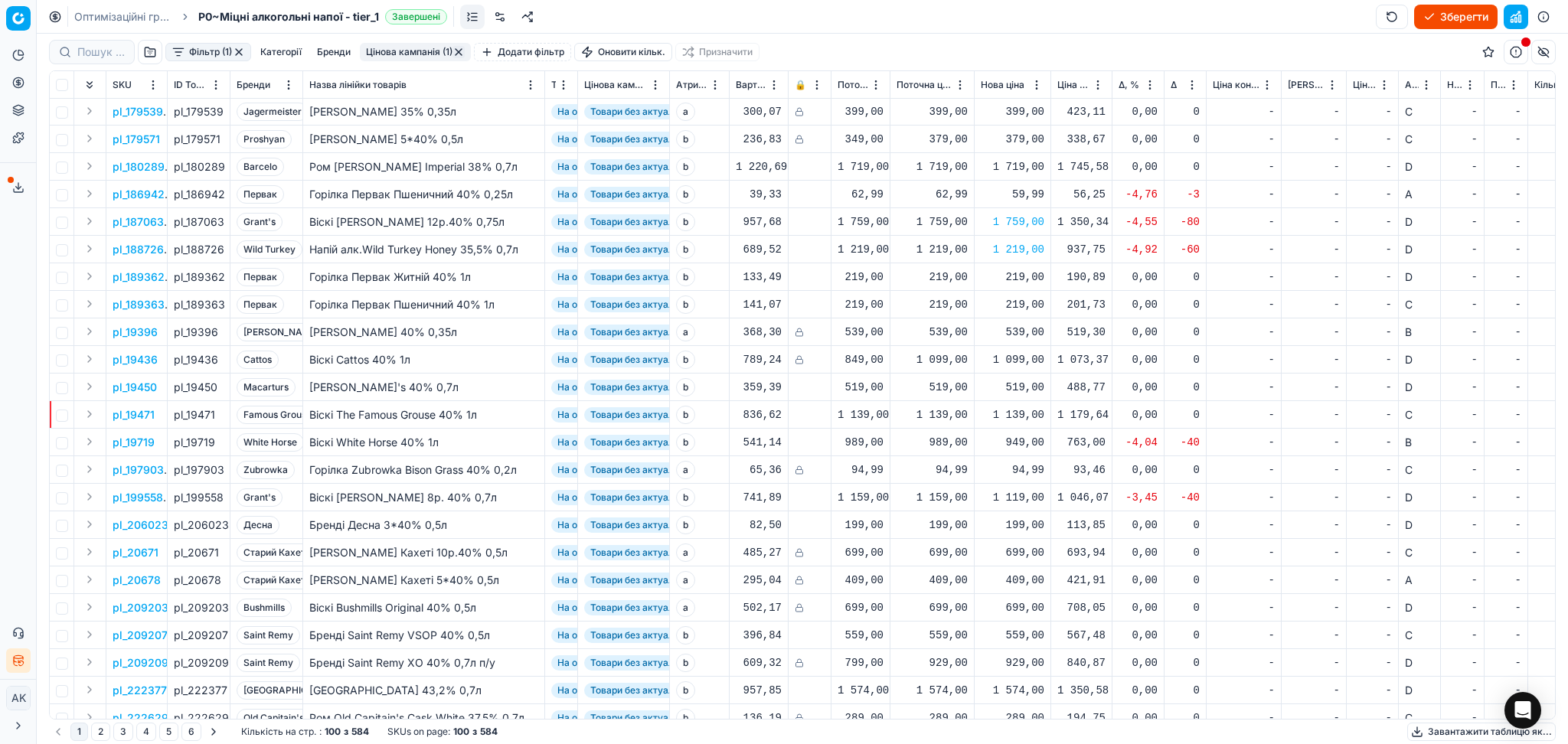
click at [1026, 440] on div "949,00" at bounding box center [1013, 442] width 63 height 15
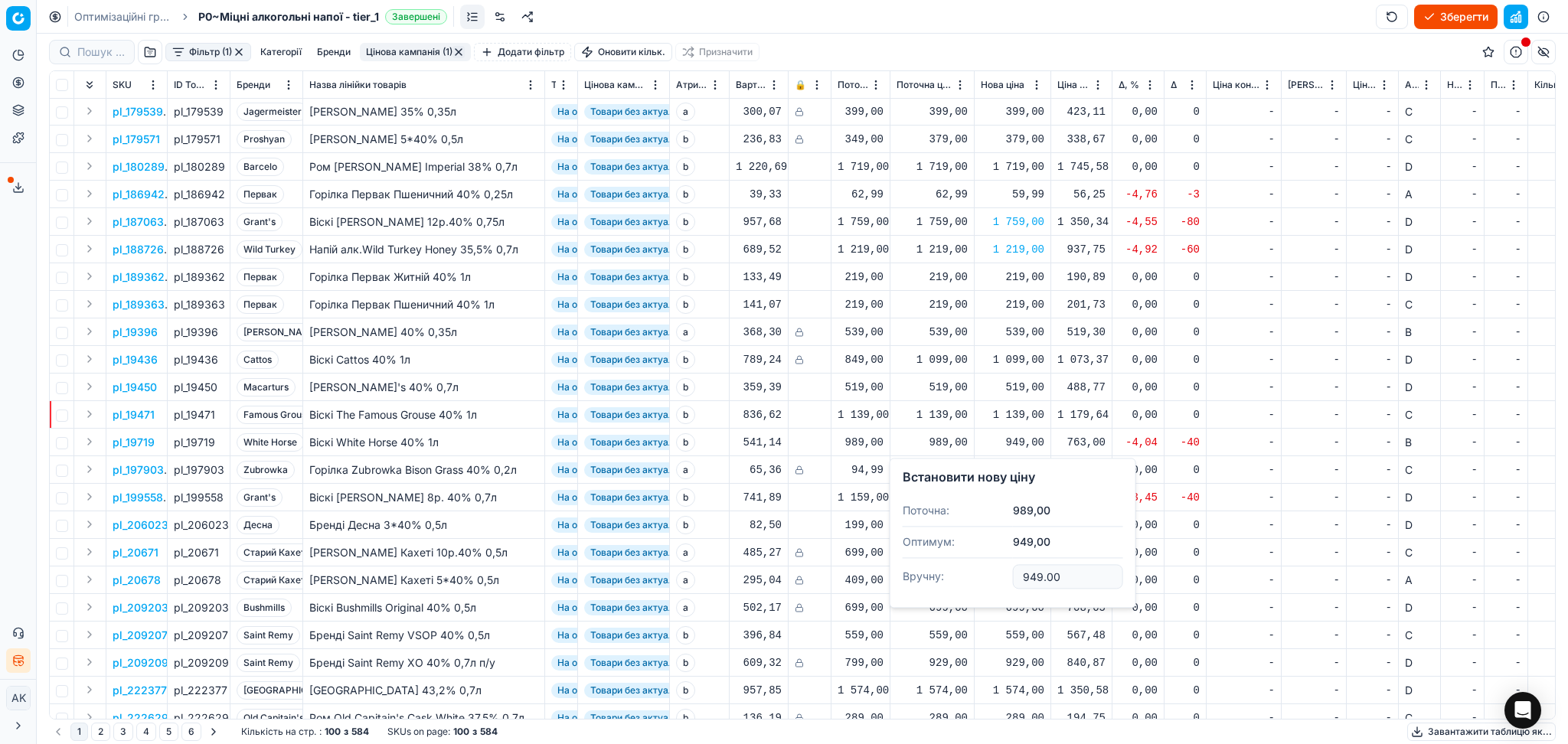
drag, startPoint x: 1074, startPoint y: 580, endPoint x: 892, endPoint y: 595, distance: 182.6
click at [905, 594] on dl "Поточна: 989,00 Оптимум: 949,00 Вручну: 949.00" at bounding box center [1013, 544] width 220 height 99
type input "989.00"
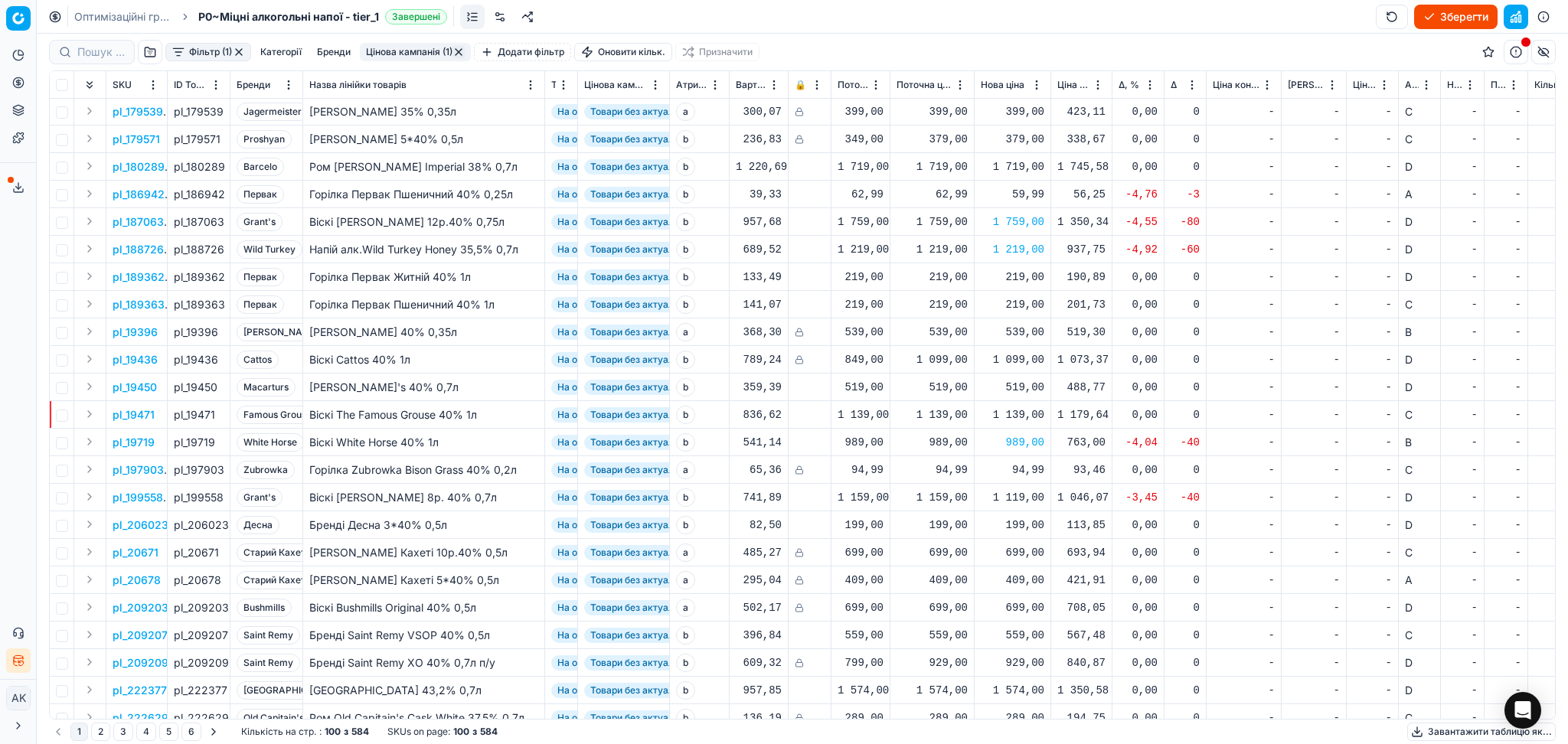
click at [1021, 497] on div "1 119,00" at bounding box center [1013, 497] width 63 height 15
drag, startPoint x: 1070, startPoint y: 643, endPoint x: 925, endPoint y: 647, distance: 145.1
click at [928, 645] on dl "Поточна: 1 159,00 Оптимум: 1 119,00 Вручну: 1119.00" at bounding box center [1013, 600] width 220 height 99
type input "1159.00"
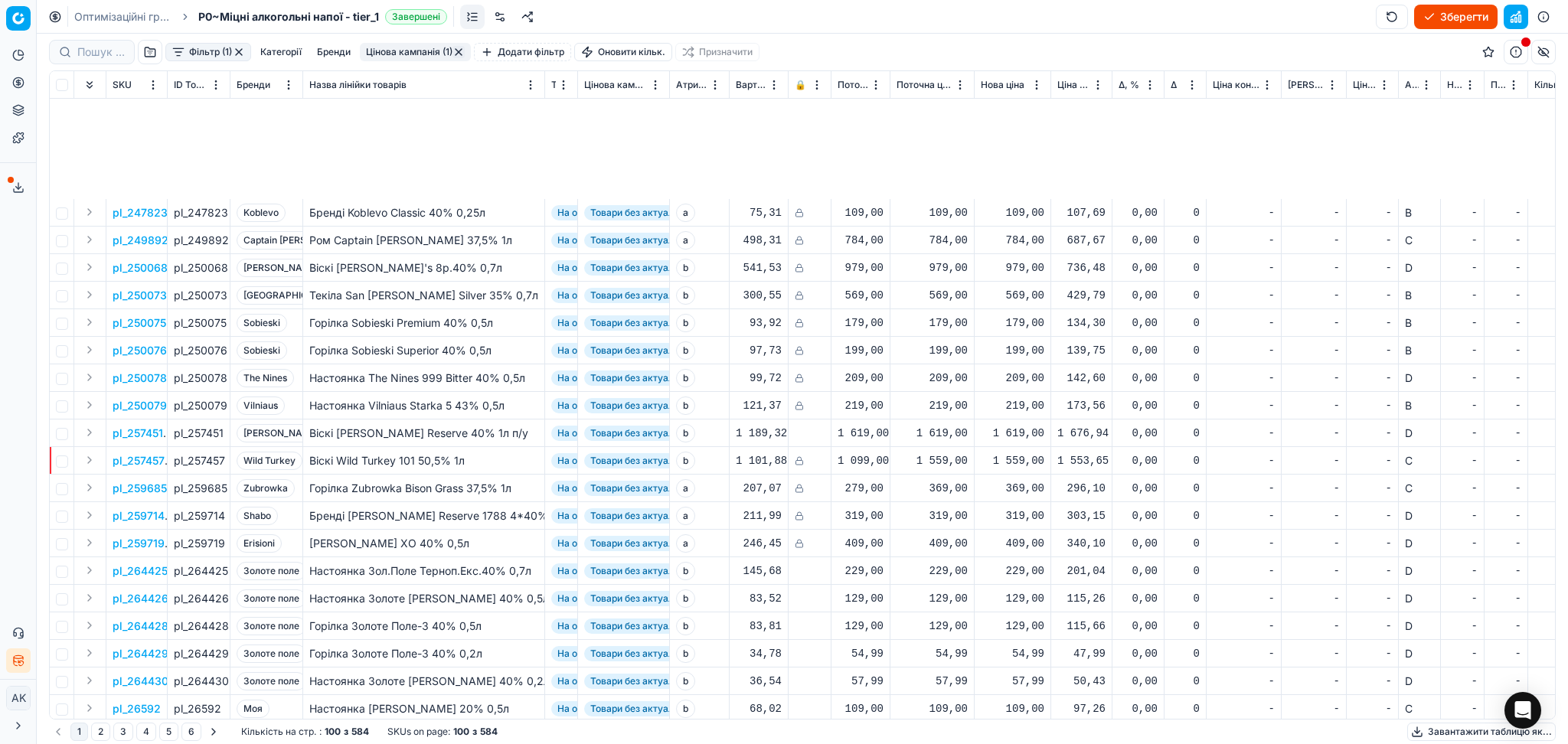
scroll to position [2150, 0]
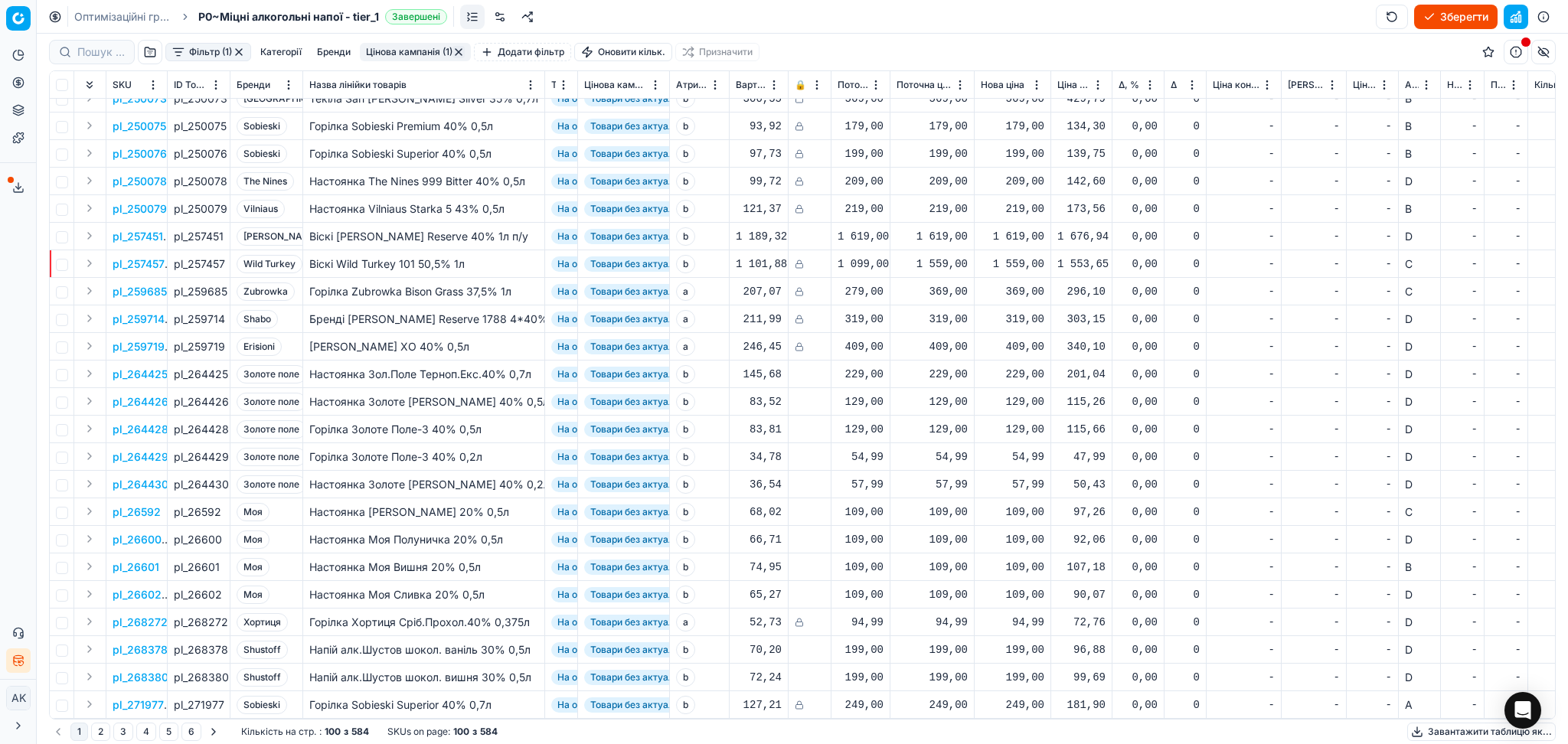
click at [437, 51] on button "Цінова кампанія (1)" at bounding box center [415, 52] width 111 height 18
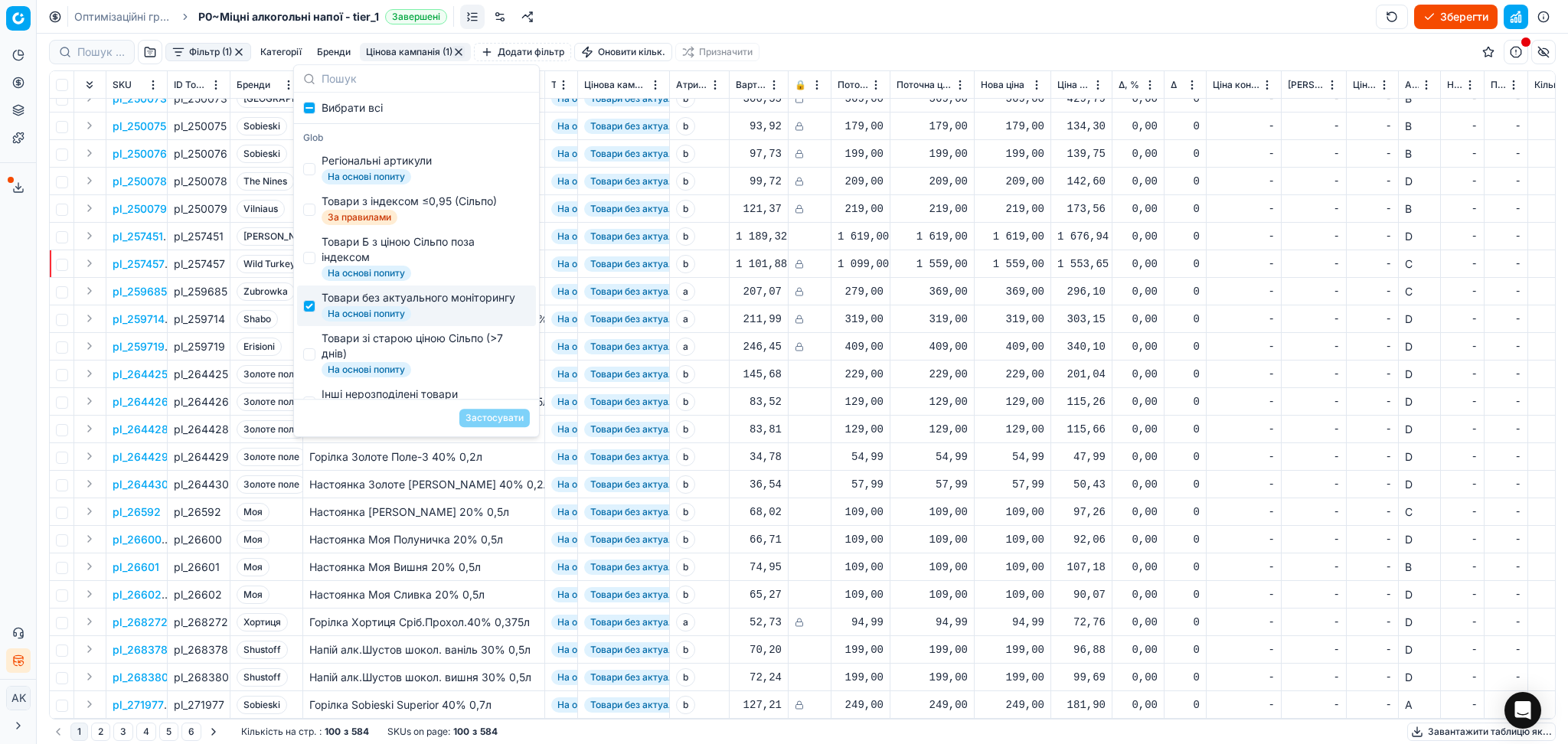
click at [363, 305] on div "Товари без актуального моніторингу" at bounding box center [418, 297] width 194 height 15
checkbox input "false"
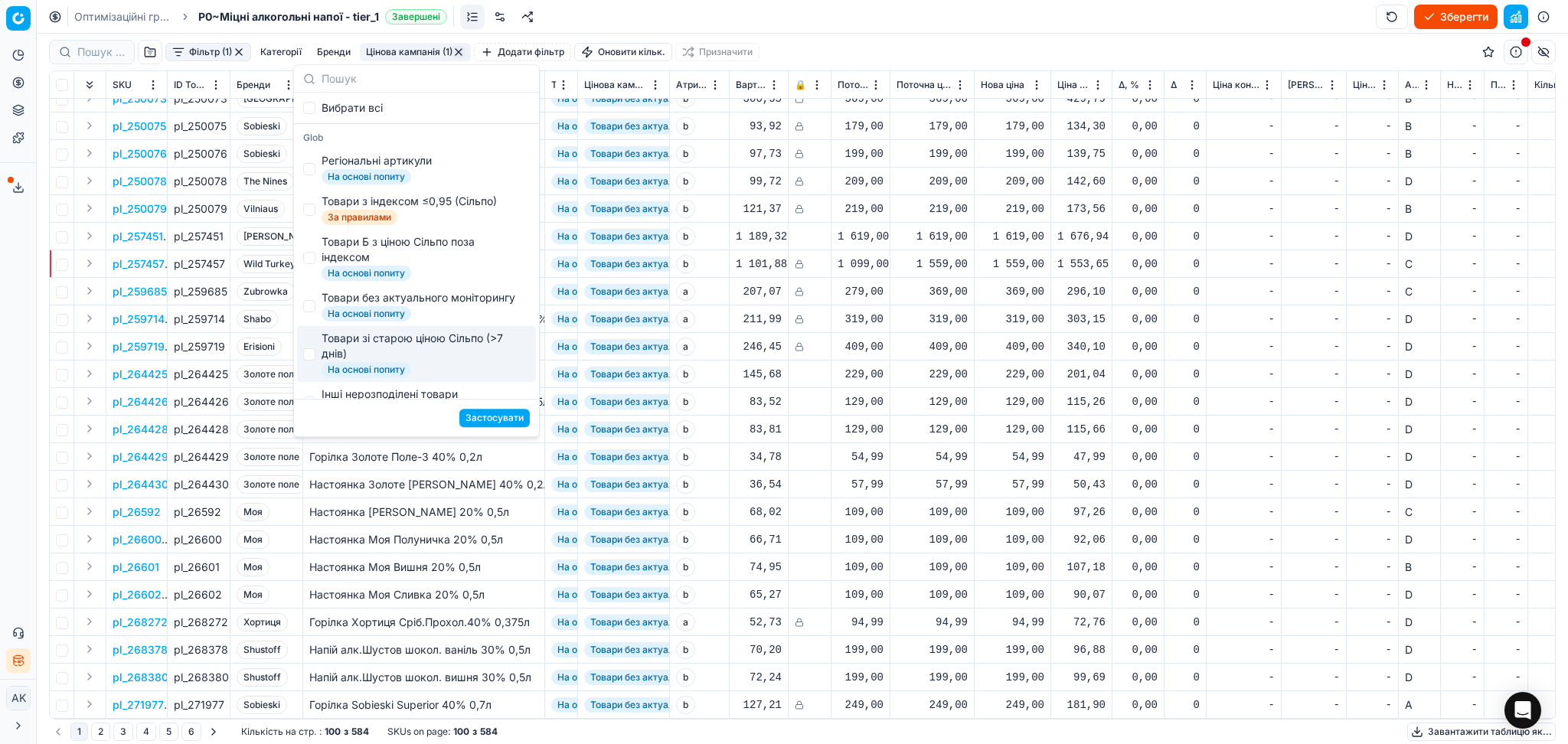
click at [364, 357] on div "Товари зі старою ціною Сільпо (>7 днів)" at bounding box center [422, 346] width 202 height 31
checkbox input "true"
click at [483, 426] on button "Застосувати" at bounding box center [494, 418] width 70 height 18
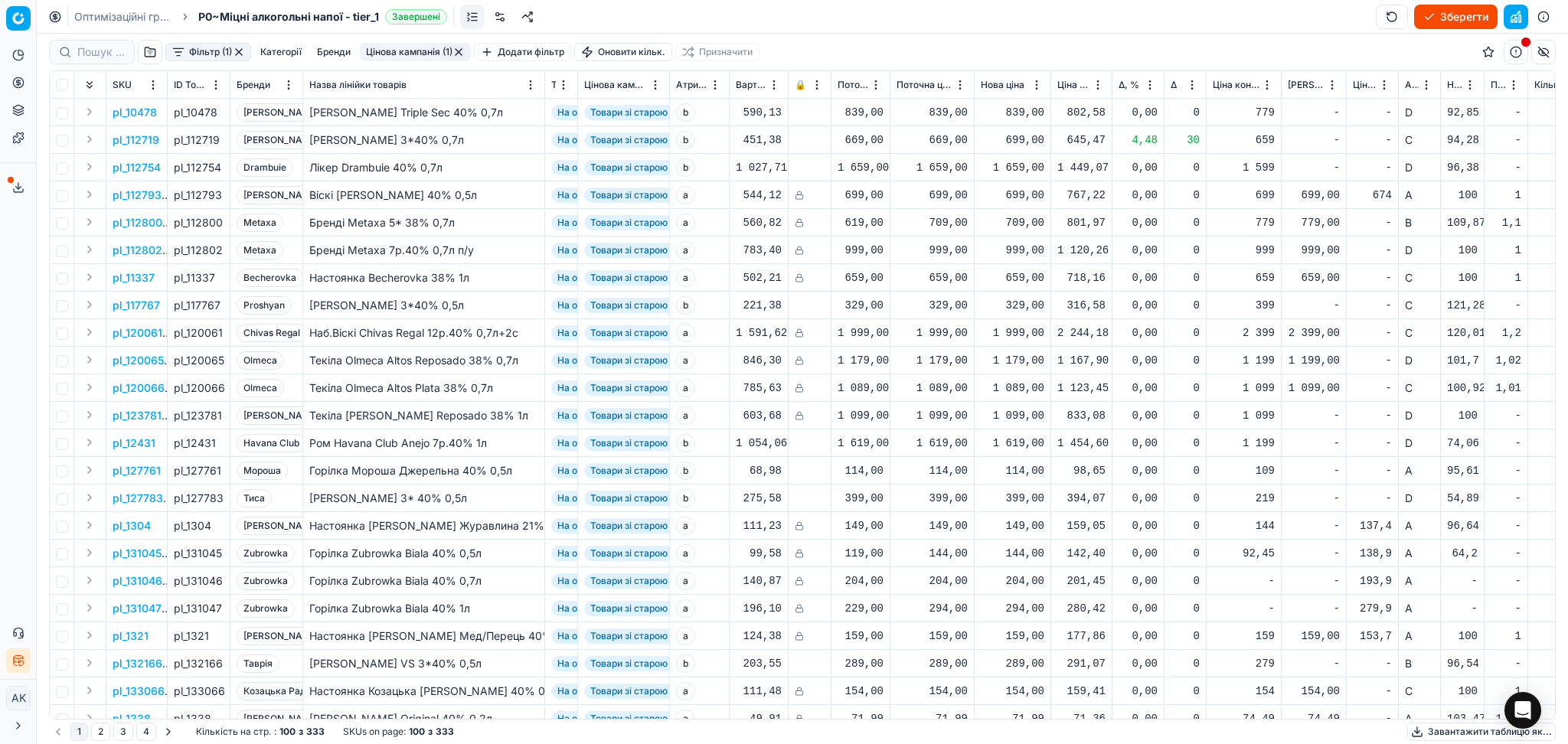
click at [424, 54] on button "Цінова кампанія (1)" at bounding box center [415, 52] width 111 height 18
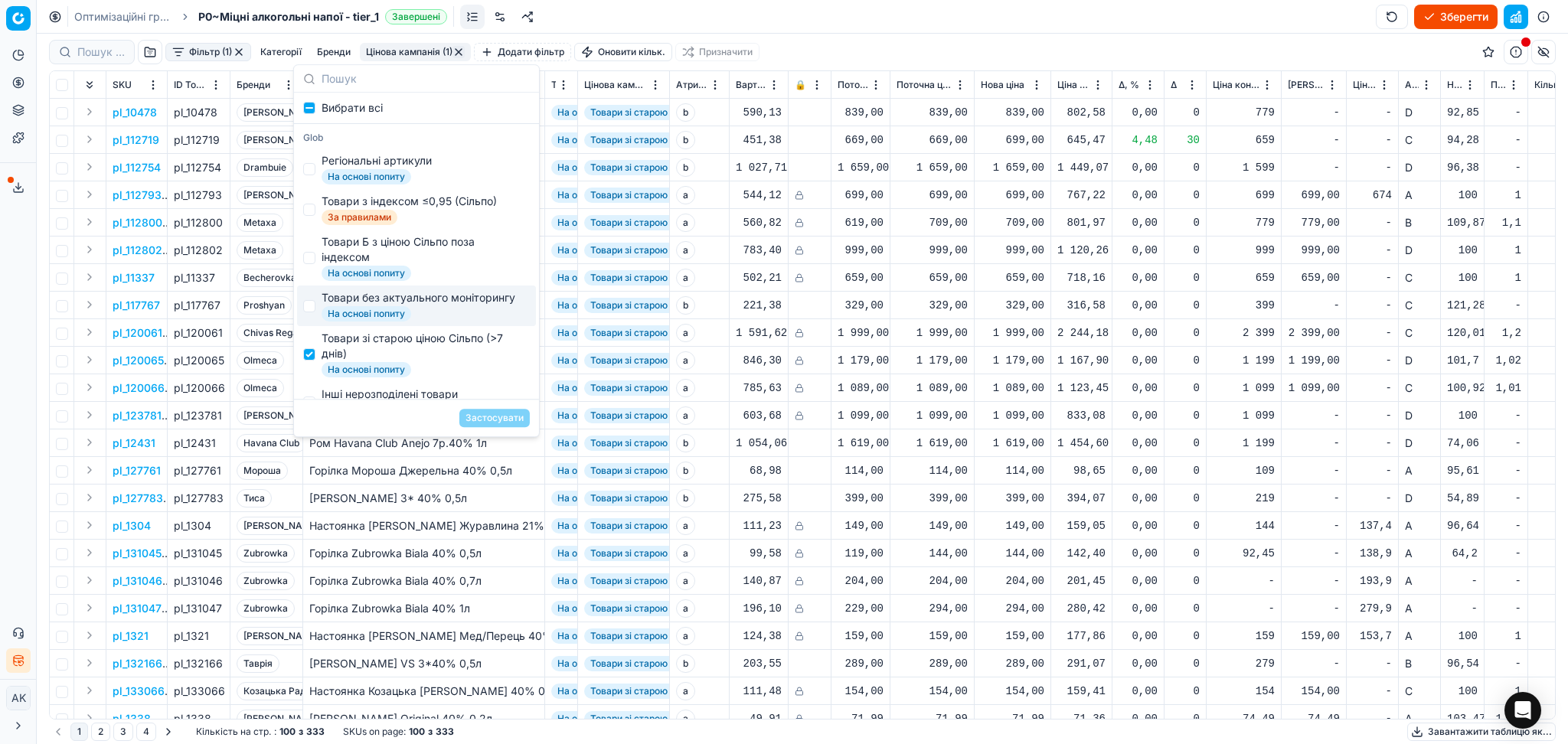
click at [359, 305] on div "Товари без актуального моніторингу" at bounding box center [418, 297] width 194 height 15
checkbox input "true"
click at [345, 361] on div "Товари зі старою ціною Сільпо (>7 днів)" at bounding box center [422, 346] width 202 height 31
checkbox input "false"
click at [490, 418] on button "Застосувати" at bounding box center [494, 418] width 70 height 18
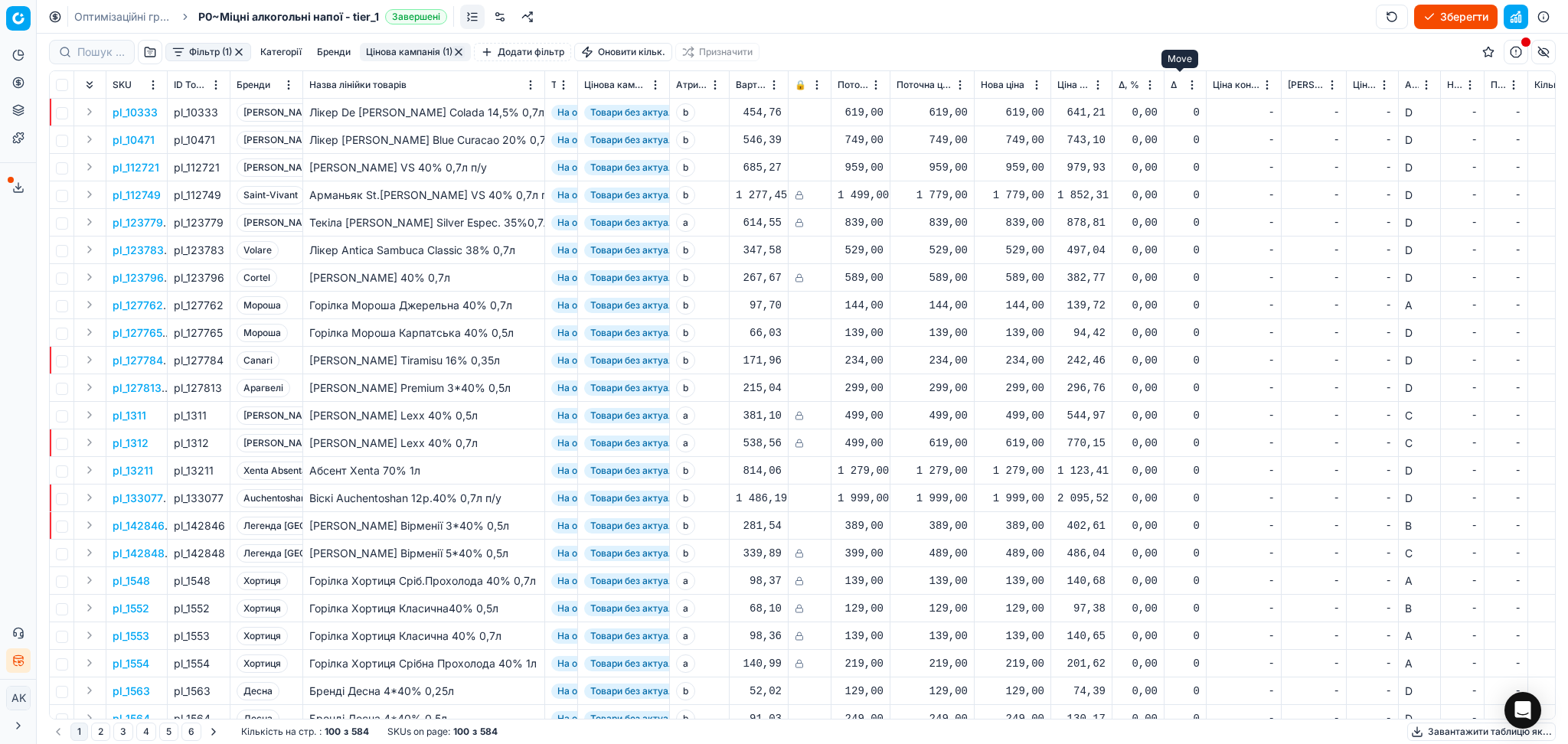
click at [0, 0] on button "Move" at bounding box center [0, 0] width 0 height 0
click at [1192, 87] on html "Pricing platform Аналітика Цінова оптимізація Асортимент продукції Шаблони Серв…" at bounding box center [784, 372] width 1568 height 744
click at [1190, 137] on div "Sort by Δ ascending" at bounding box center [1188, 136] width 121 height 15
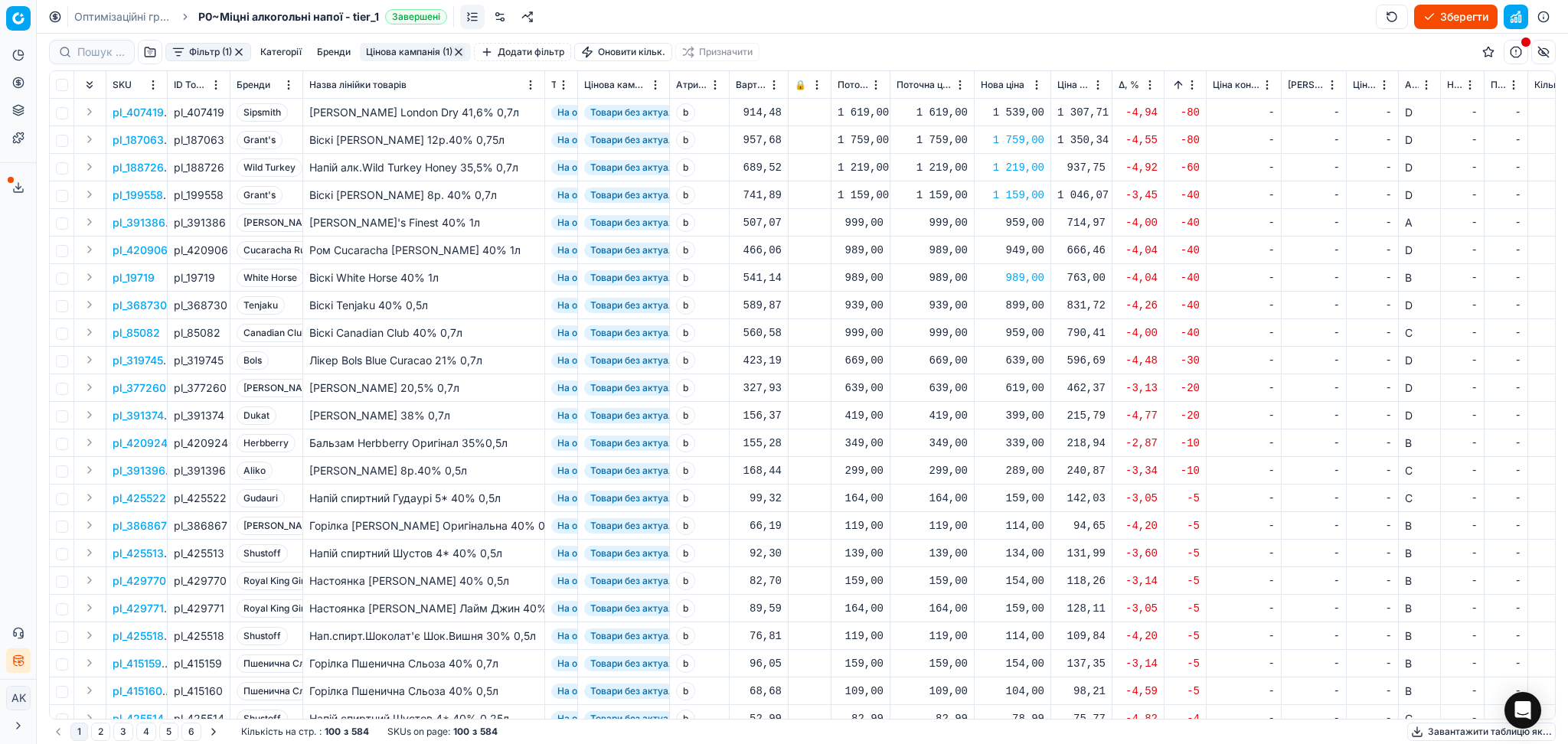
click at [1025, 113] on div "1 539,00" at bounding box center [1013, 112] width 63 height 15
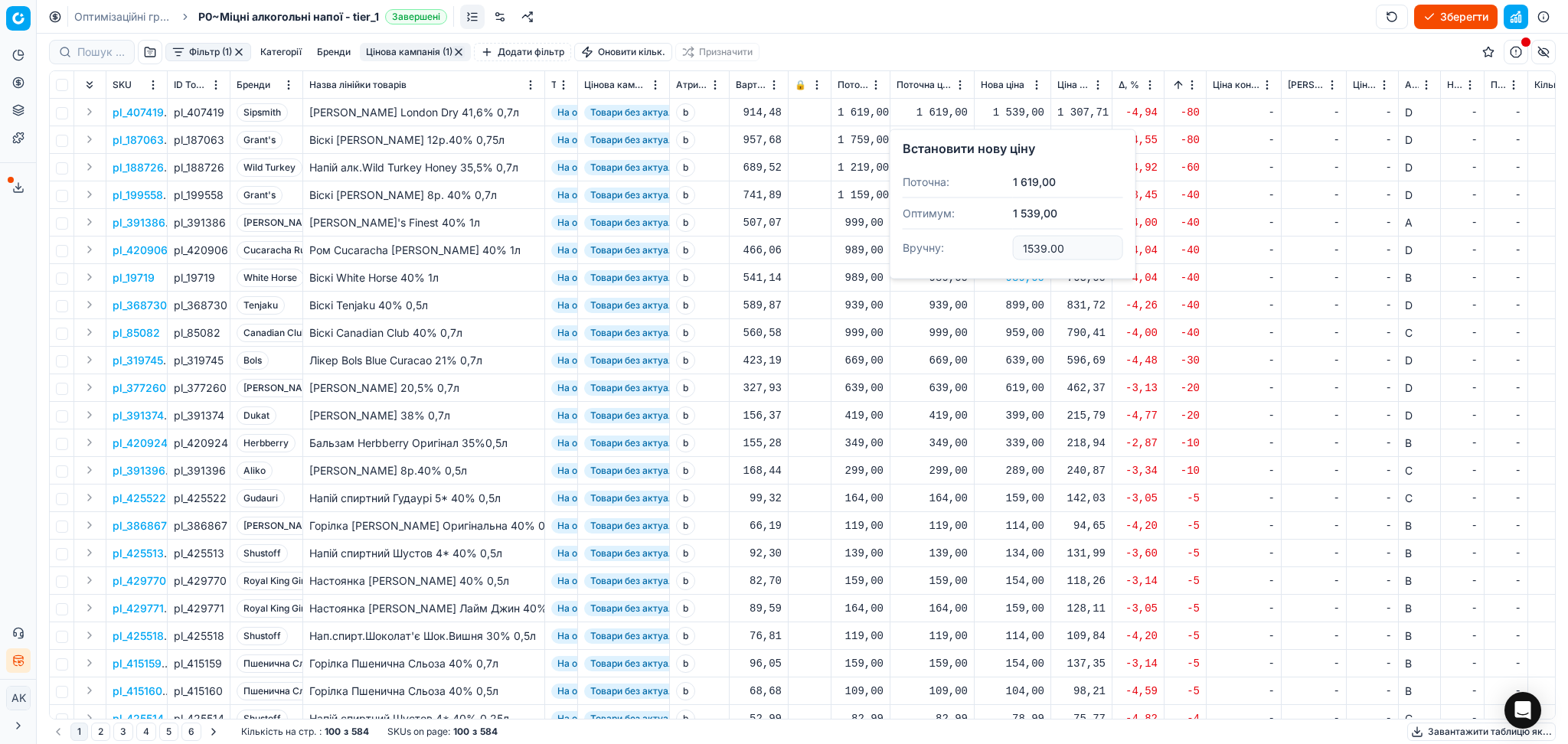
drag, startPoint x: 1065, startPoint y: 244, endPoint x: 990, endPoint y: 256, distance: 76.0
click at [990, 256] on dl "Поточна: 1 619,00 Оптимум: 1 539,00 Вручну: 1539.00" at bounding box center [1013, 216] width 220 height 99
type input "1619.00"
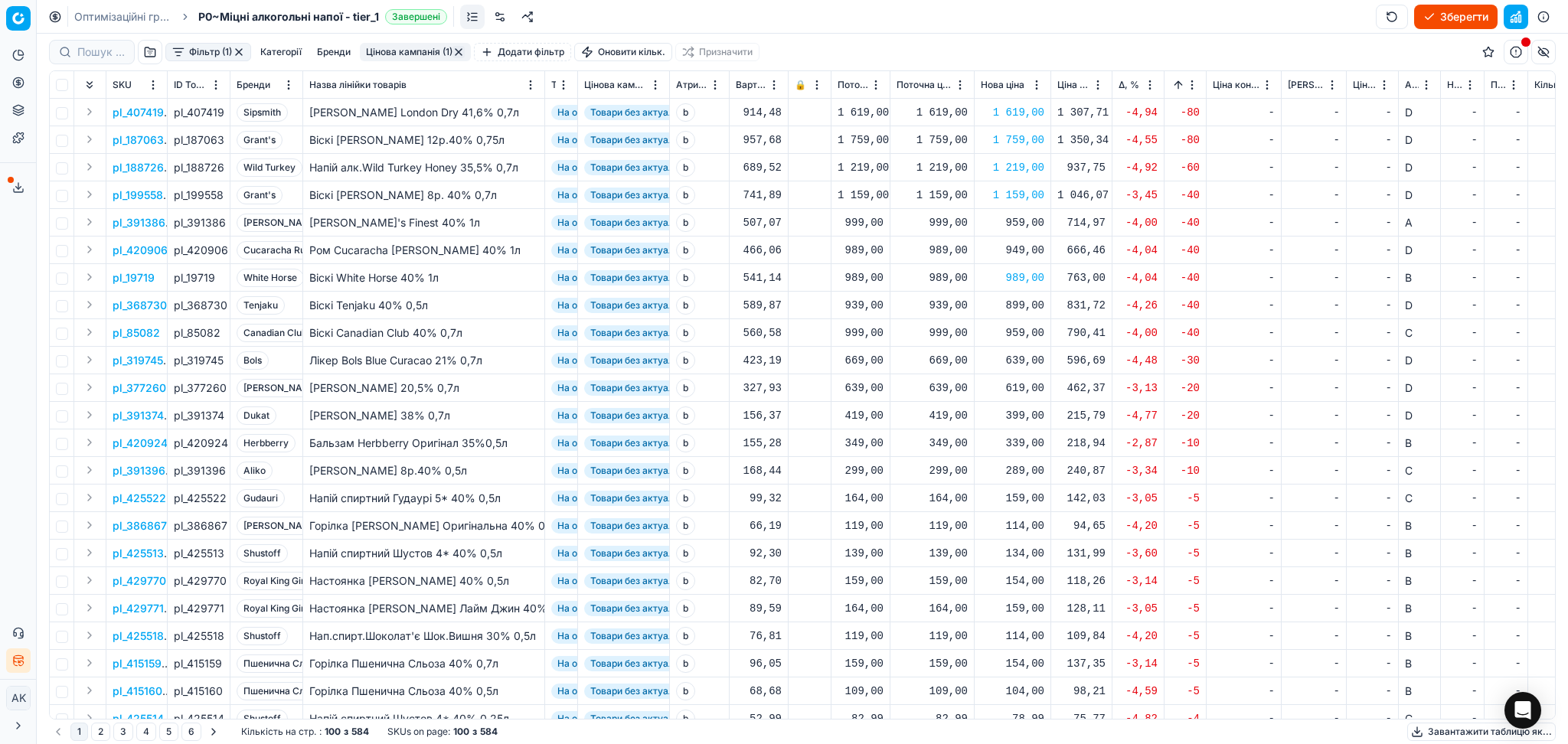
click at [1032, 225] on div "959,00" at bounding box center [1013, 222] width 63 height 15
click at [951, 357] on dl "Поточна: 999,00 Оптимум: 959,00 Вручну: 959.00" at bounding box center [1013, 326] width 220 height 99
type input "999.00"
click at [1026, 244] on div "949,00" at bounding box center [1013, 250] width 63 height 15
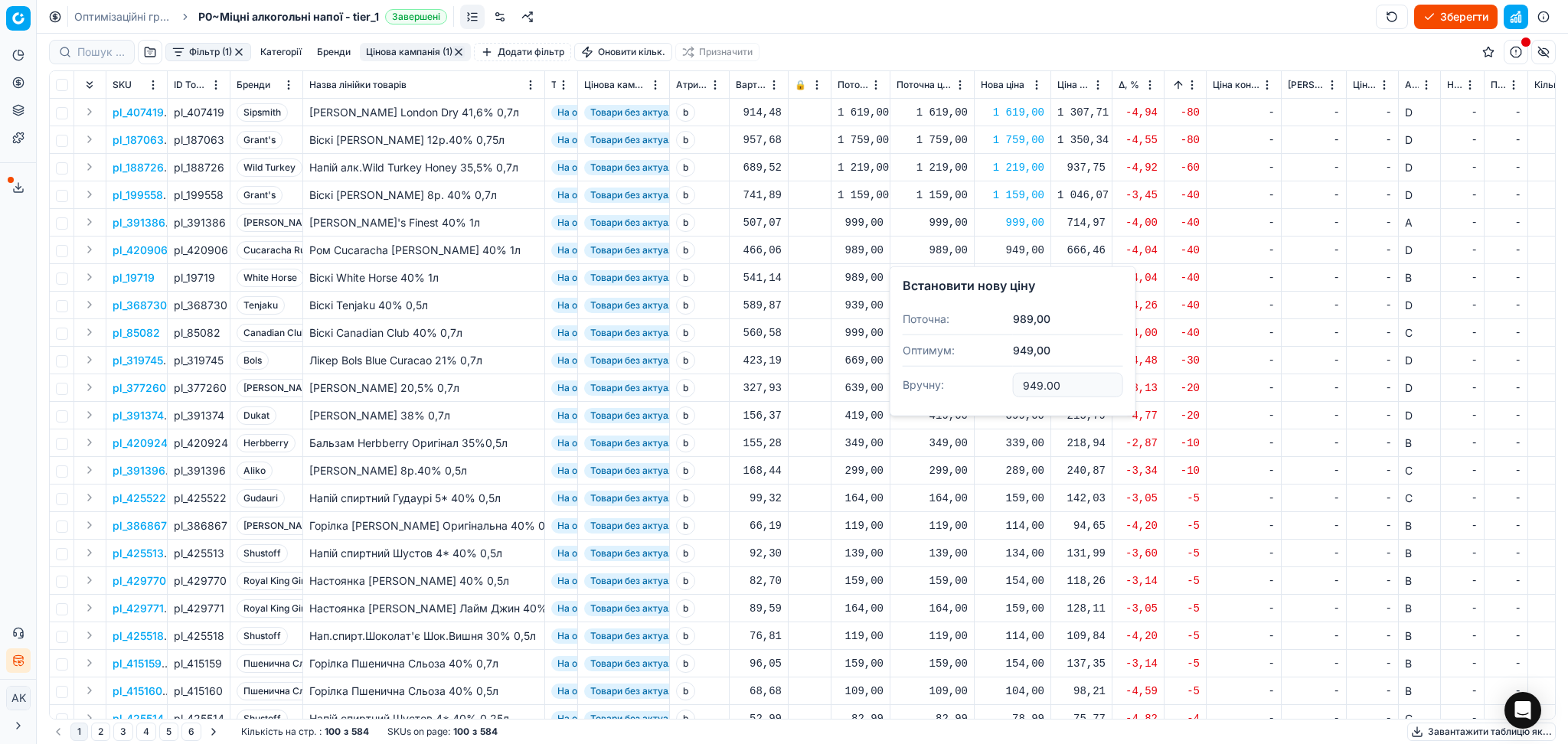
drag, startPoint x: 1008, startPoint y: 383, endPoint x: 879, endPoint y: 383, distance: 129.0
click at [890, 383] on div "Встановити нову ціну Поточна: 989,00 Оптимум: 949,00 Вручну: 949.00" at bounding box center [1013, 341] width 247 height 150
type input "989.00"
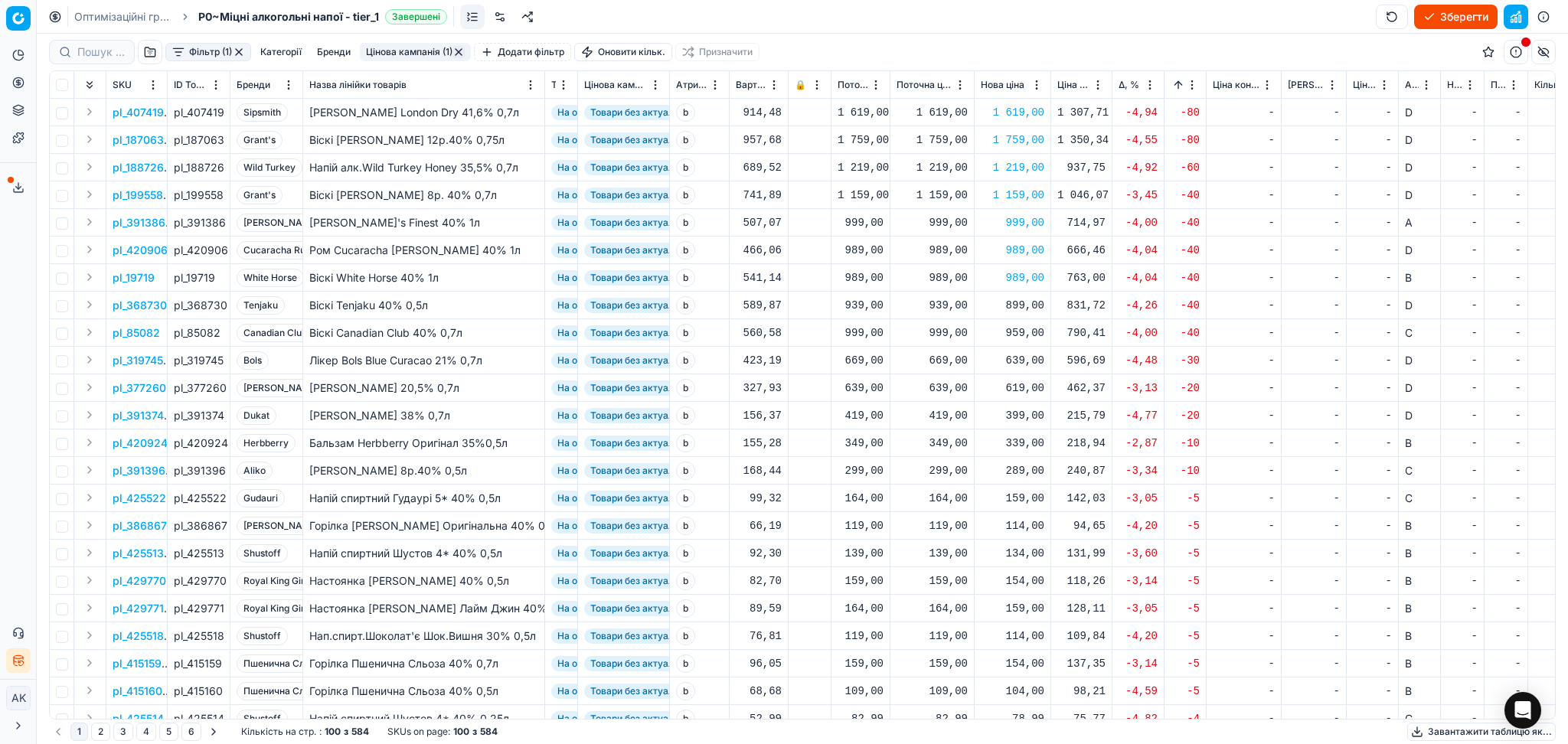
click at [1020, 308] on div "899,00" at bounding box center [1013, 304] width 63 height 15
drag, startPoint x: 1069, startPoint y: 440, endPoint x: 937, endPoint y: 441, distance: 132.0
click at [942, 441] on dl "Поточна: 939,00 Оптимум: 899,00 Вручну: 899.00" at bounding box center [1013, 408] width 220 height 99
type input "939.00"
click at [1022, 337] on div "959,00" at bounding box center [1013, 333] width 63 height 15
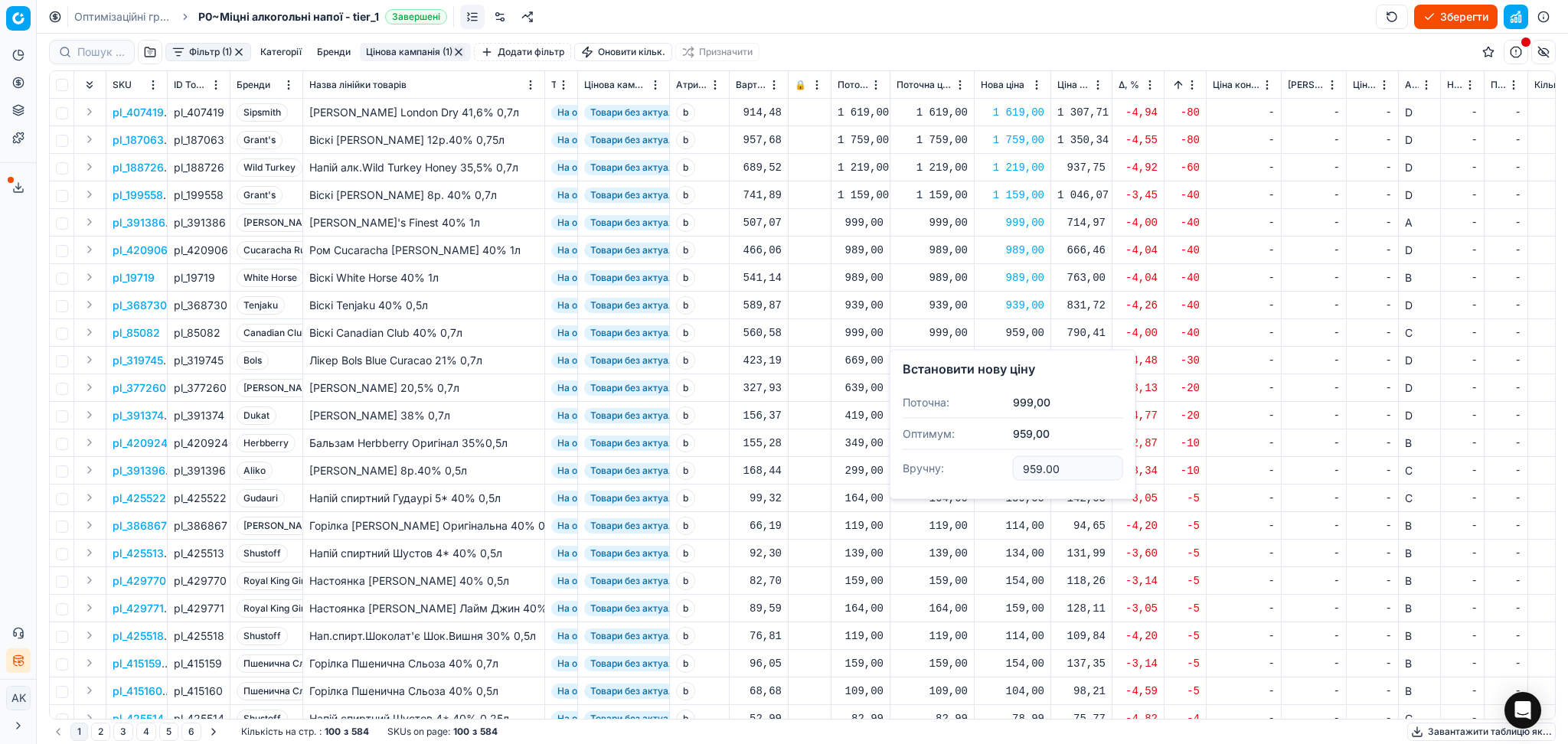
drag, startPoint x: 1070, startPoint y: 470, endPoint x: 915, endPoint y: 473, distance: 155.0
click at [929, 471] on dl "Поточна: 999,00 Оптимум: 959,00 Вручну: 959.00" at bounding box center [1013, 436] width 220 height 99
type input "999.00"
click at [1031, 365] on div "639,00" at bounding box center [1013, 360] width 63 height 15
drag, startPoint x: 1058, startPoint y: 495, endPoint x: 984, endPoint y: 506, distance: 74.8
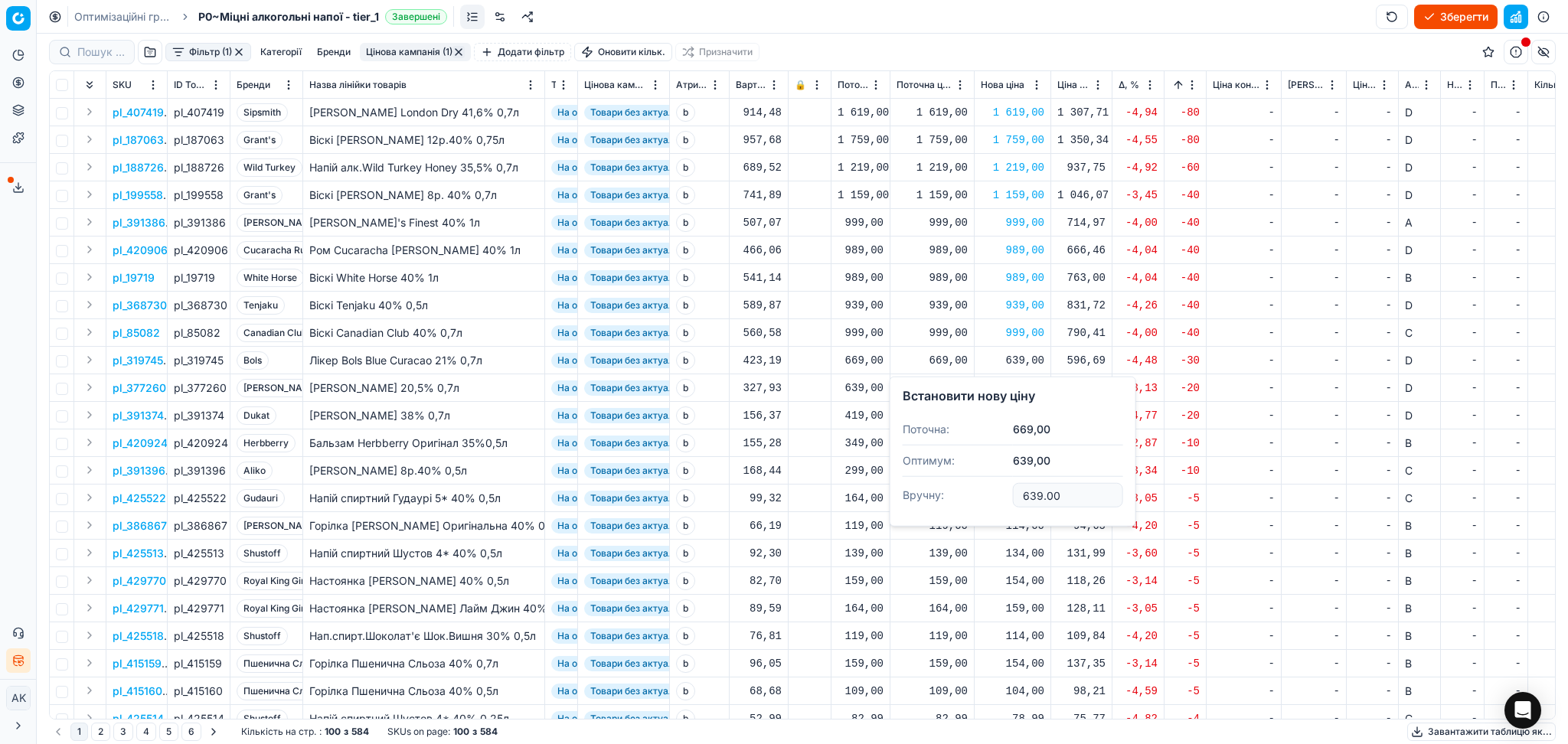
click at [987, 505] on dl "Поточна: 669,00 Оптимум: 639,00 Вручну: 639.00" at bounding box center [1013, 463] width 220 height 99
type input "669.00"
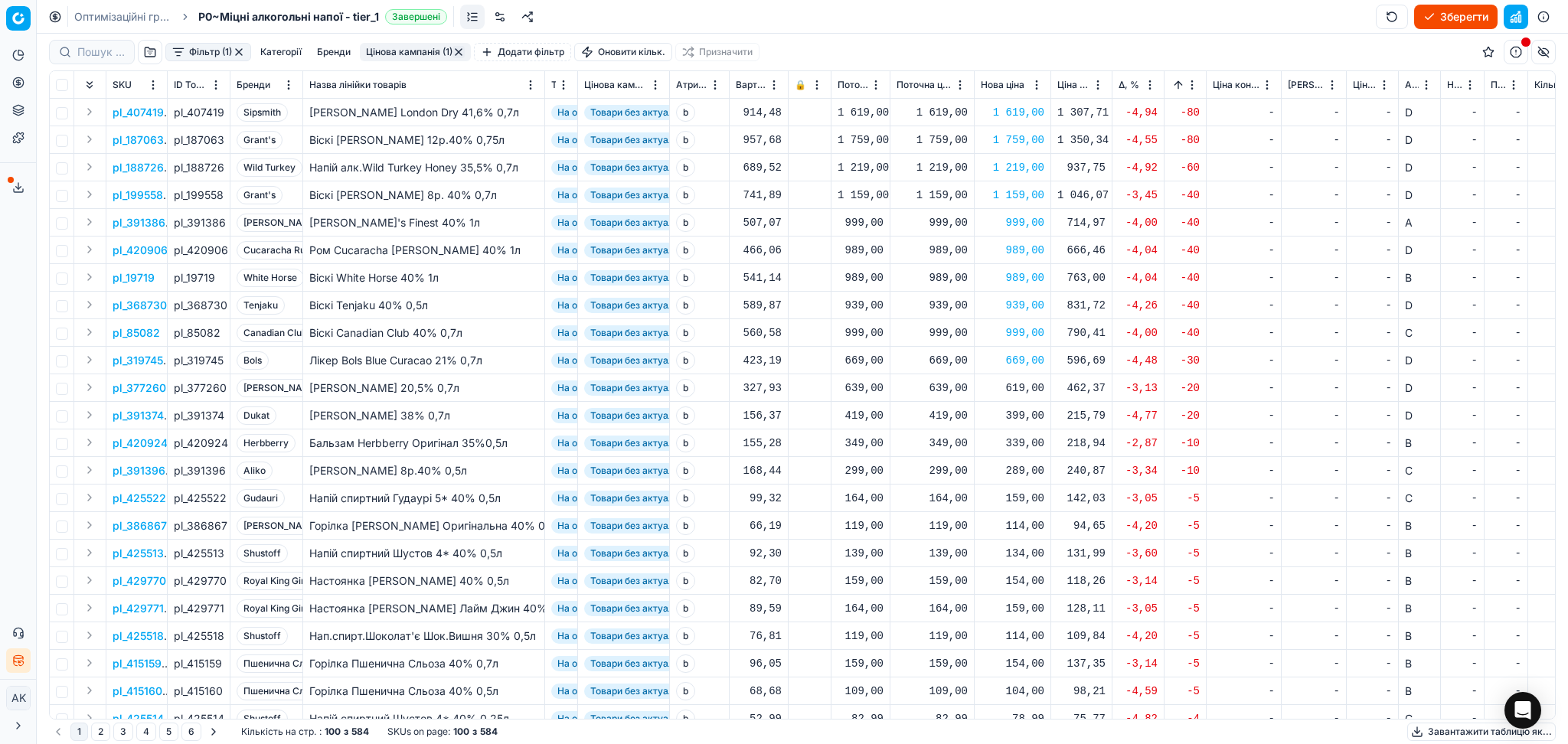
click at [1195, 82] on html "Pricing platform Аналітика Цінова оптимізація Асортимент продукції Шаблони Серв…" at bounding box center [784, 372] width 1568 height 744
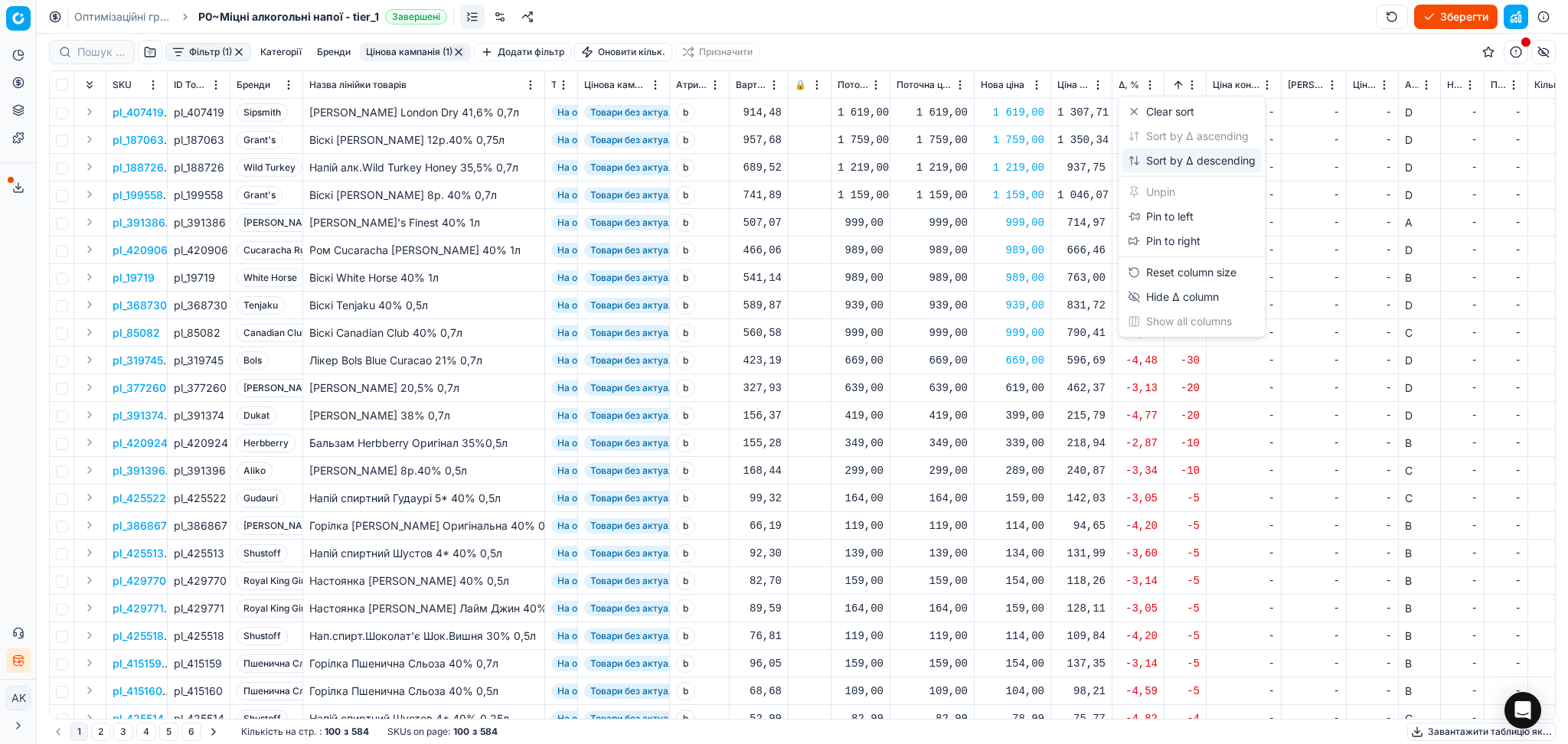
click at [1167, 165] on div "Sort by Δ descending" at bounding box center [1192, 160] width 128 height 15
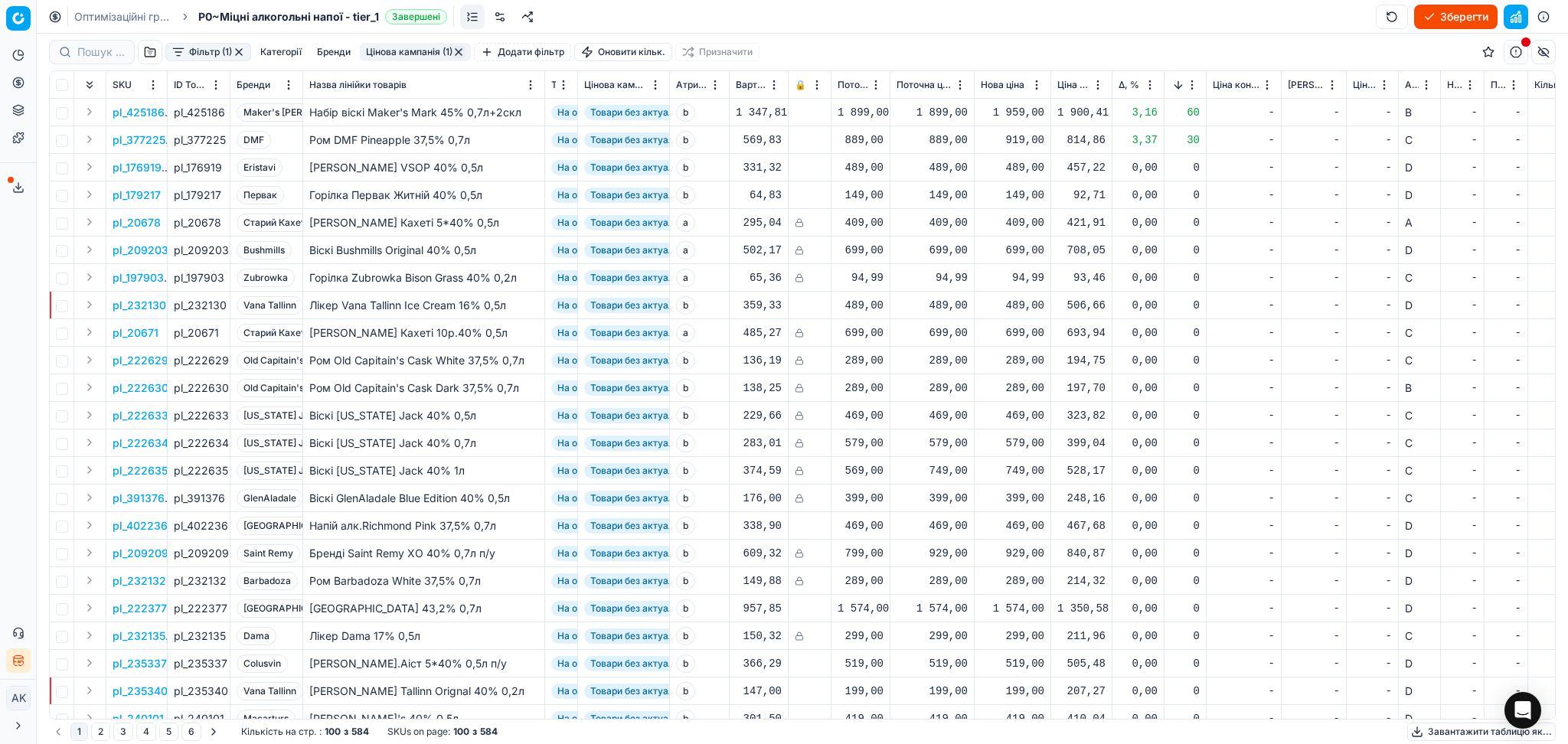
click at [452, 46] on button "Цінова кампанія (1)" at bounding box center [415, 52] width 111 height 18
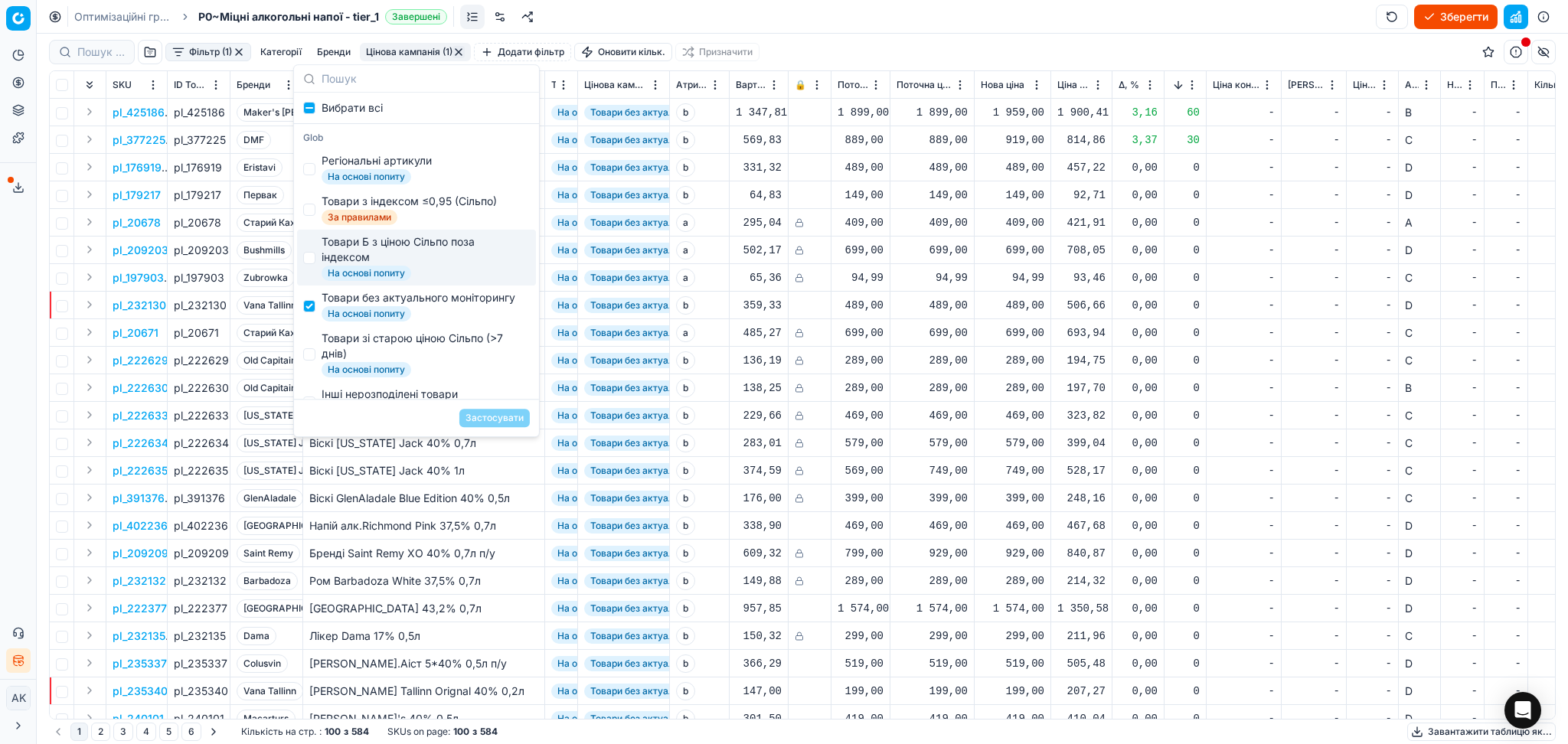
click at [363, 255] on div "Товари Б з ціною Сільпо поза індексом" at bounding box center [422, 249] width 202 height 31
checkbox input "true"
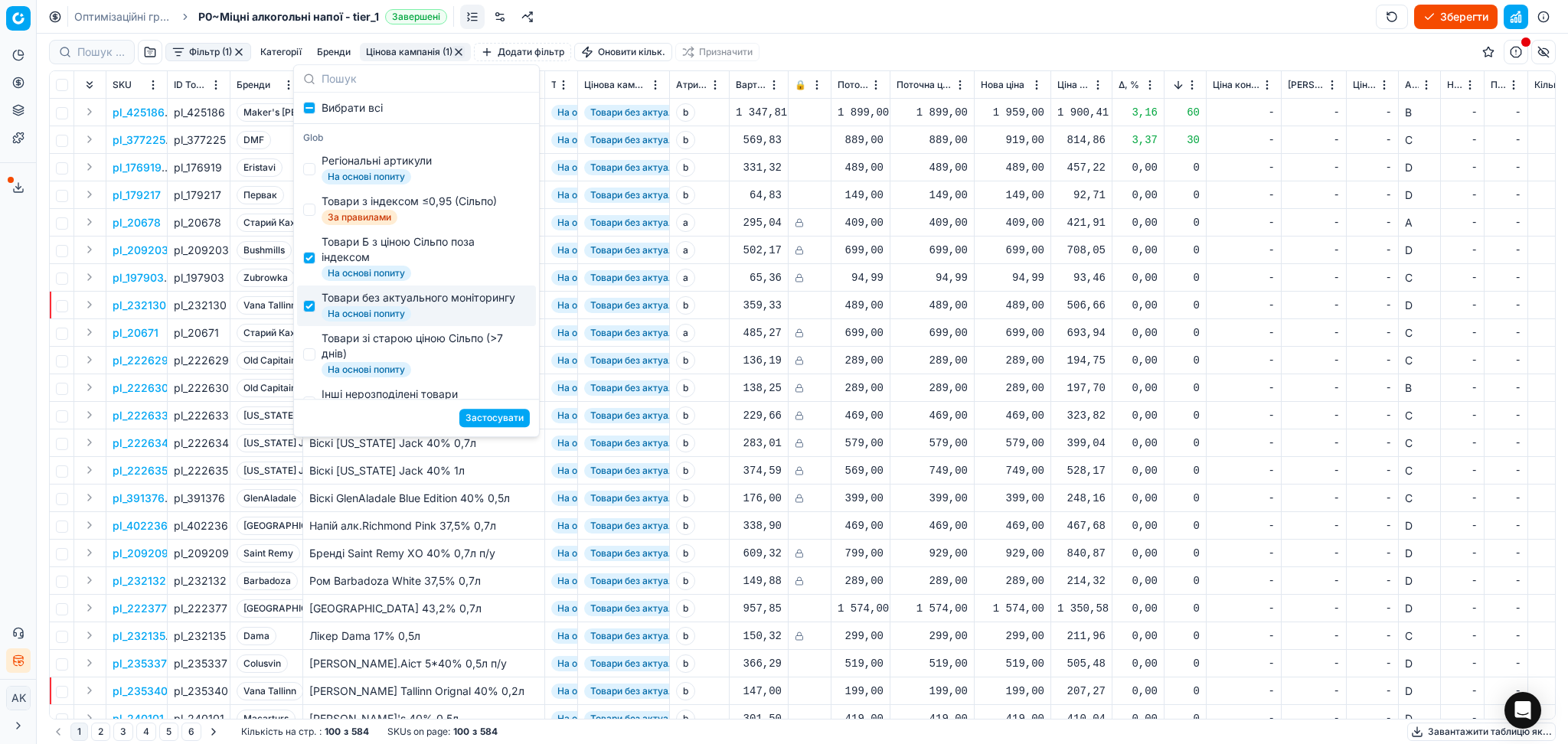
click at [352, 304] on div "Товари без актуального моніторингу" at bounding box center [418, 297] width 194 height 15
checkbox input "false"
click at [466, 417] on button "Застосувати" at bounding box center [494, 418] width 70 height 18
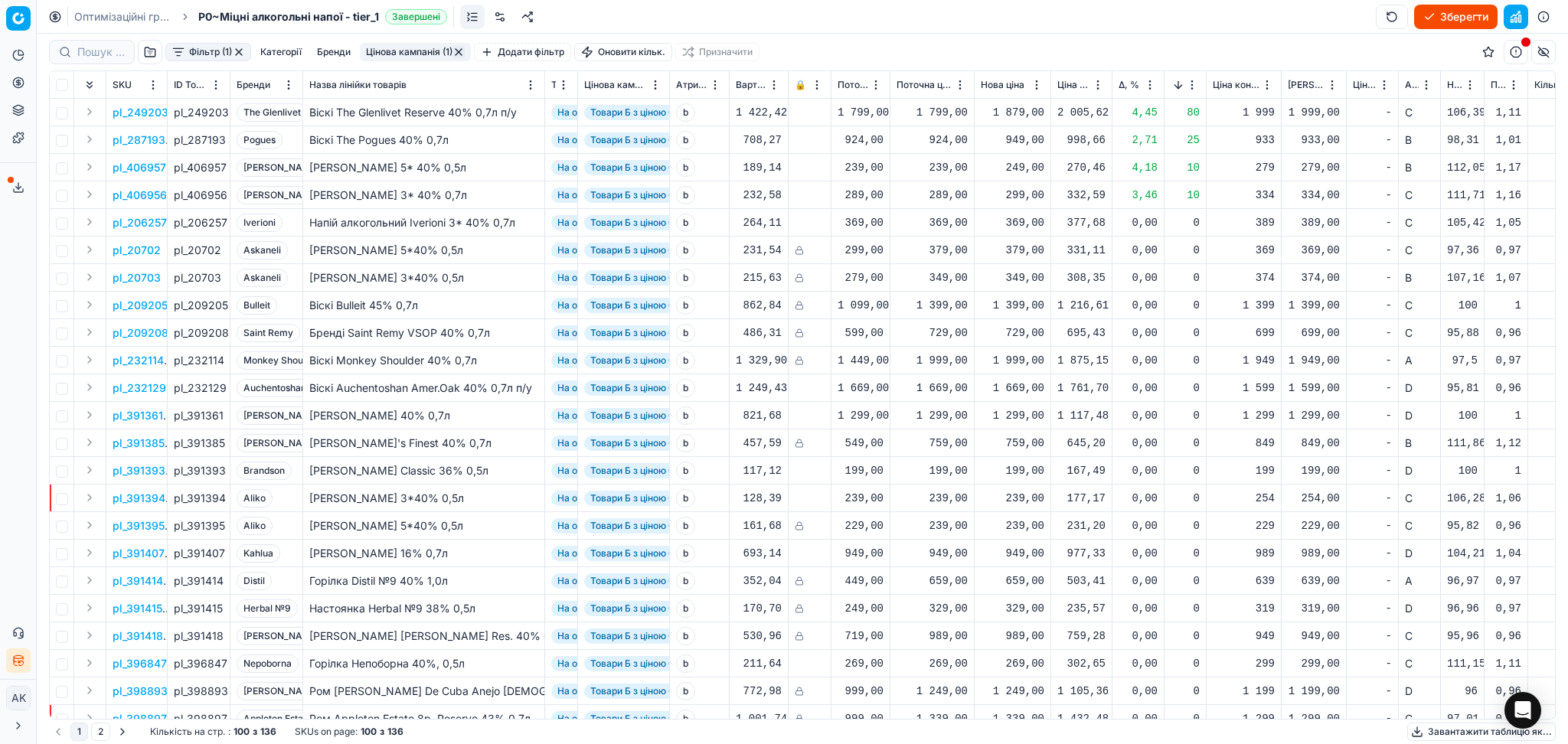
click at [1192, 86] on html "Pricing platform Аналітика Цінова оптимізація Асортимент продукції Шаблони Серв…" at bounding box center [784, 372] width 1568 height 744
click at [1155, 133] on div "Sort by Δ ascending" at bounding box center [1188, 136] width 121 height 15
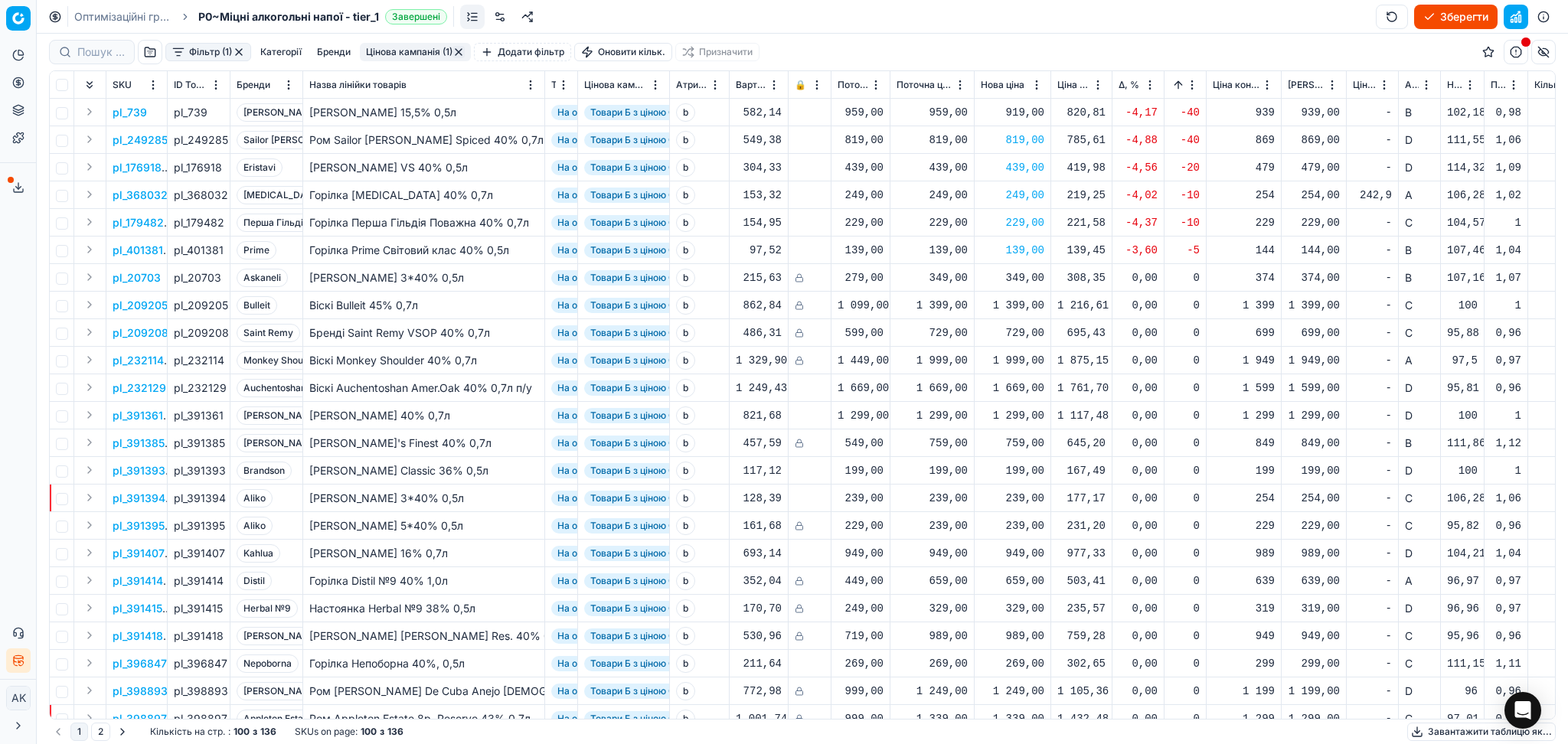
click at [1012, 114] on div "919,00" at bounding box center [1013, 112] width 63 height 15
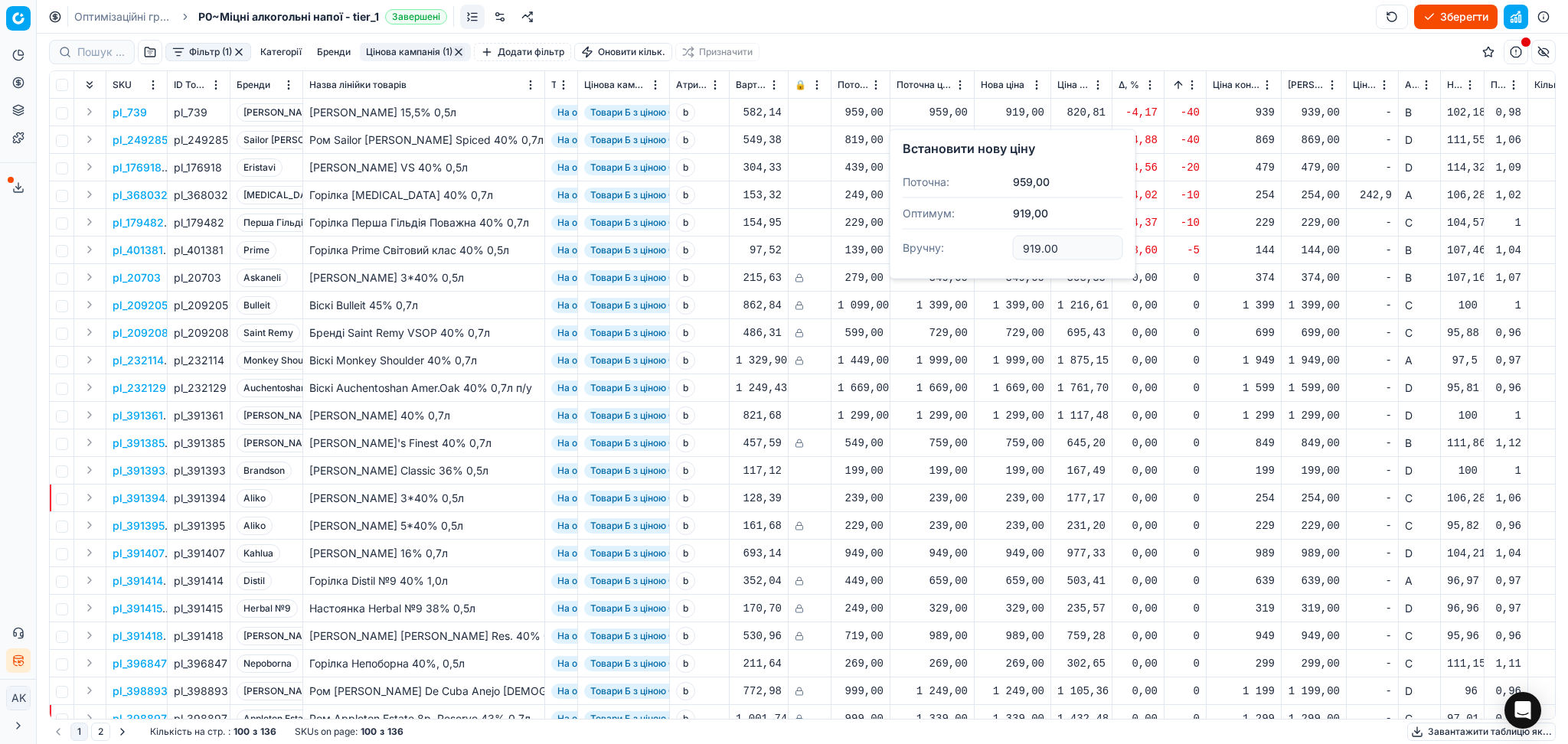
drag, startPoint x: 1066, startPoint y: 240, endPoint x: 981, endPoint y: 247, distance: 85.3
click at [981, 247] on dl "Поточна: 959,00 Оптимум: 919,00 Вручну: 919.00" at bounding box center [1013, 216] width 220 height 99
type input "939.00"
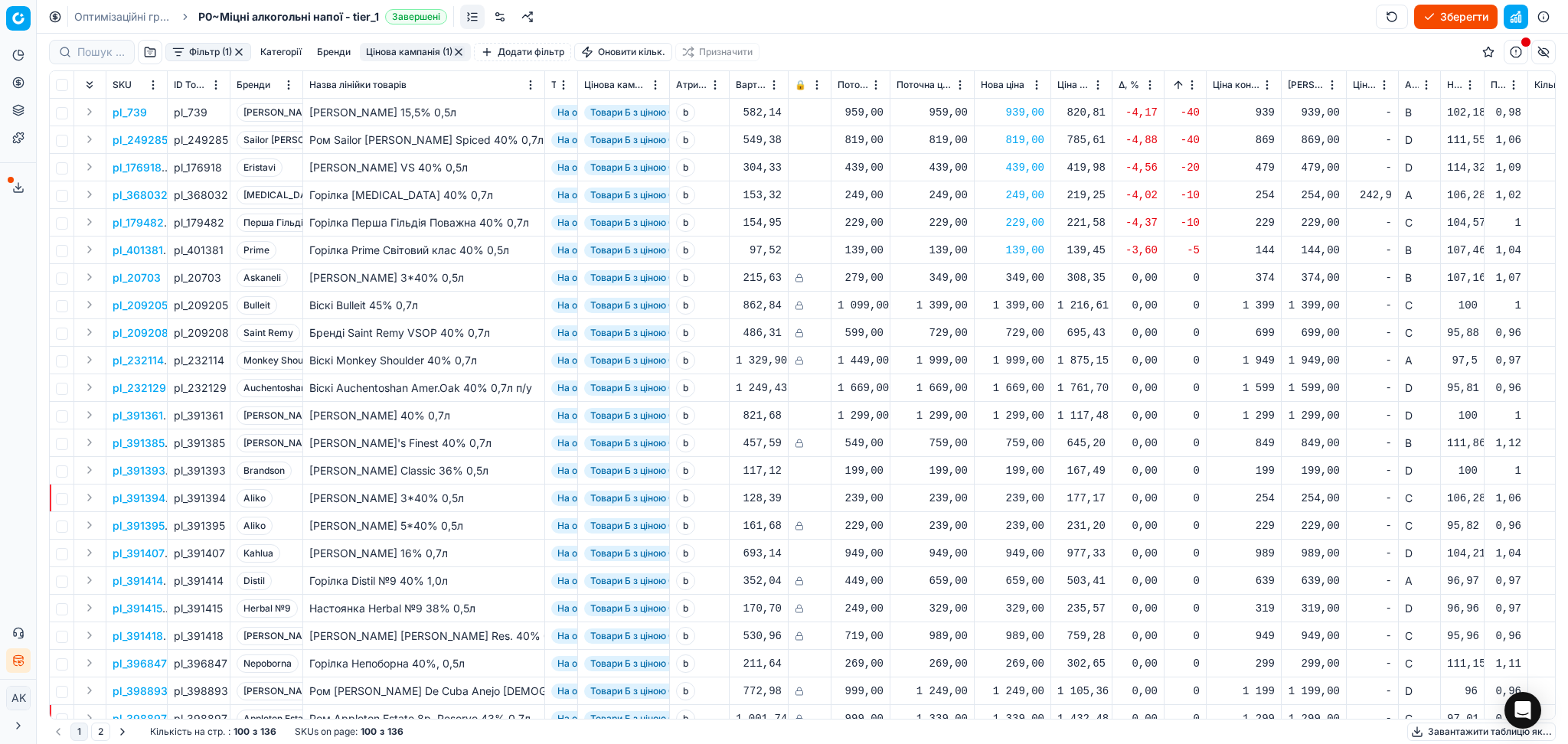
click at [390, 47] on button "Цінова кампанія (1)" at bounding box center [415, 52] width 111 height 18
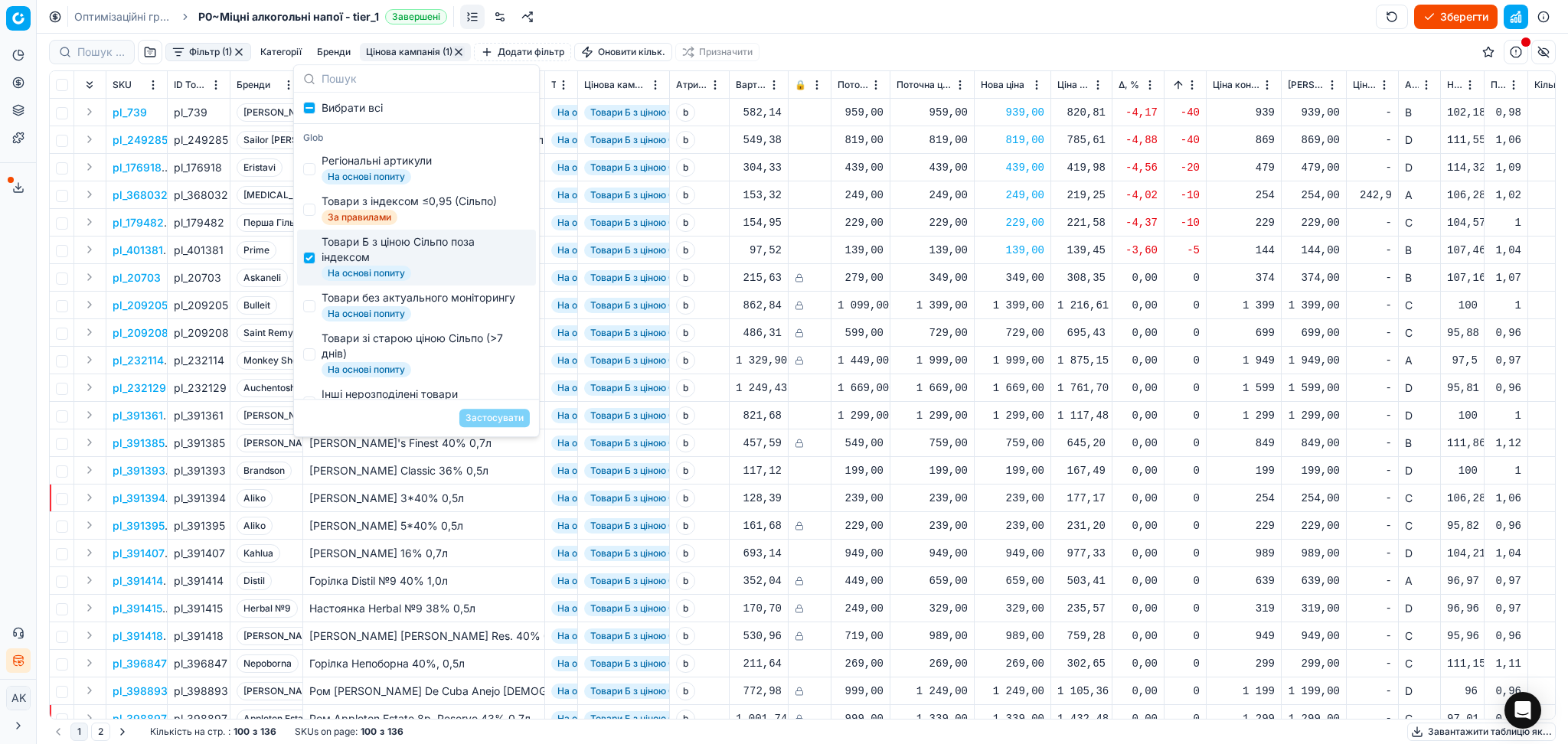
click at [352, 261] on div "Товари Б з ціною Сільпо поза індексом" at bounding box center [422, 249] width 202 height 31
checkbox input "false"
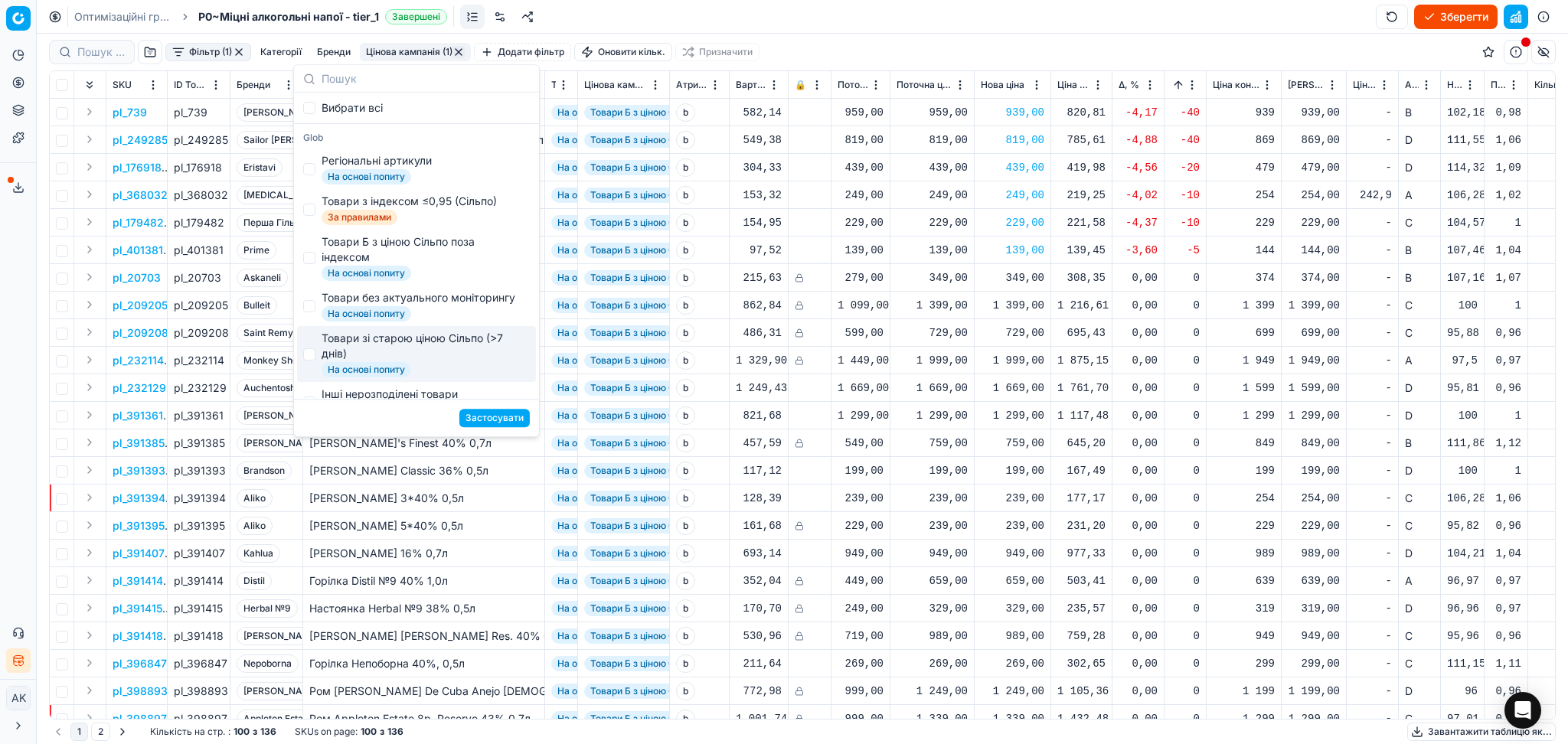
click at [339, 361] on div "Товари зі старою ціною Сільпо (>7 днів)" at bounding box center [422, 346] width 202 height 31
click at [345, 361] on div "Товари зі старою ціною Сільпо (>7 днів)" at bounding box center [422, 346] width 202 height 31
checkbox input "false"
click at [334, 305] on div "Товари без актуального моніторингу" at bounding box center [418, 297] width 194 height 15
checkbox input "true"
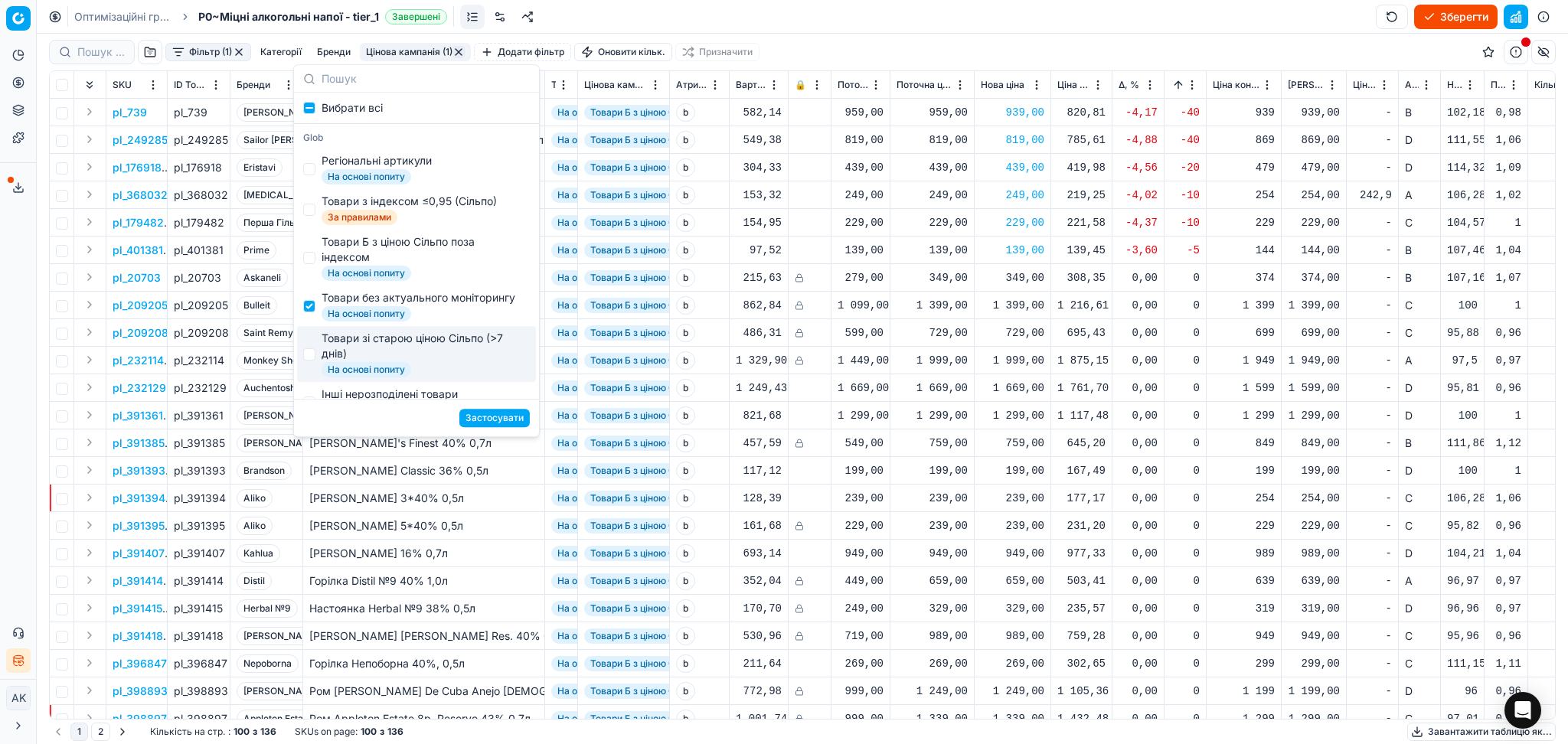
click at [483, 411] on button "Застосувати" at bounding box center [494, 418] width 70 height 18
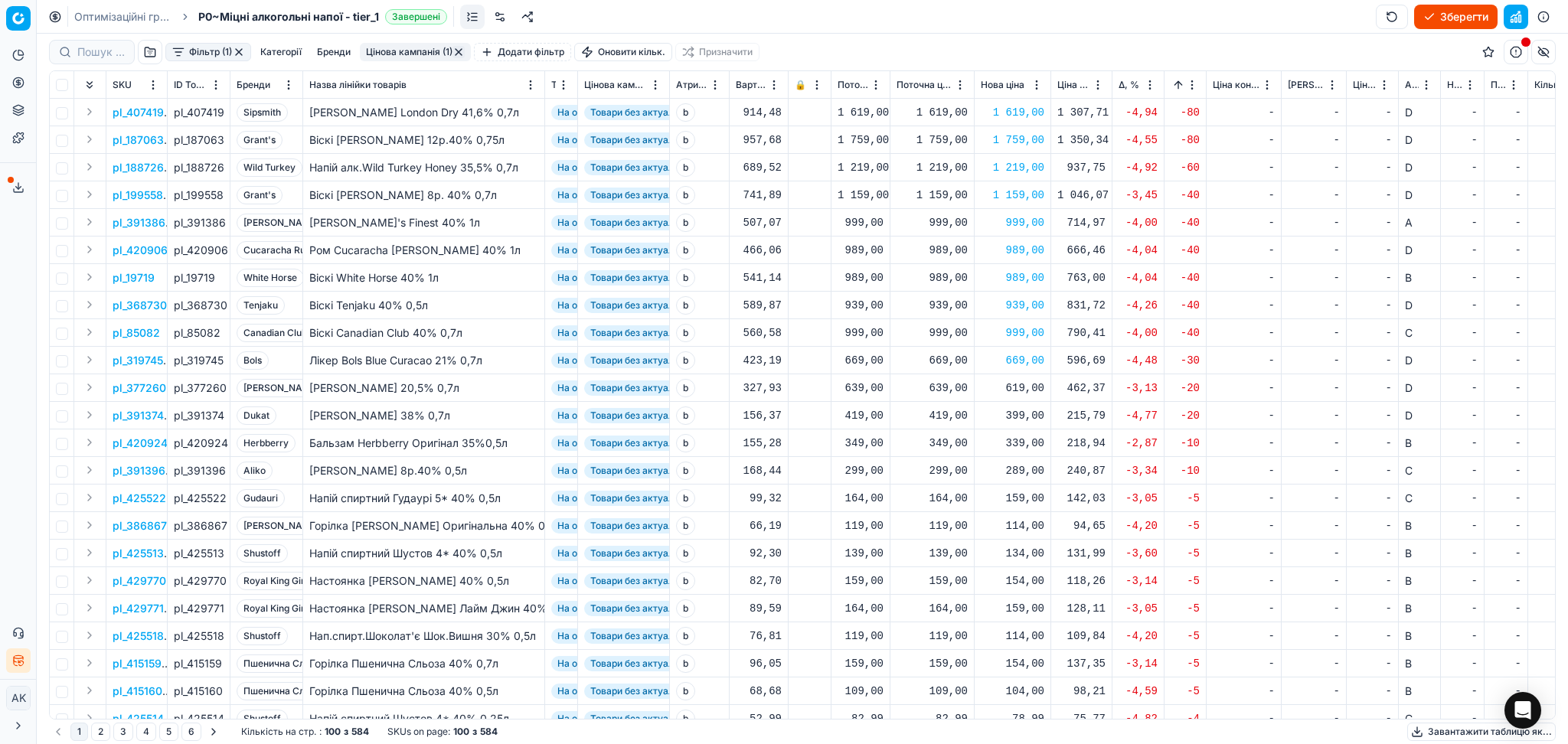
click at [1195, 84] on html "Pricing platform Аналітика Цінова оптимізація Асортимент продукції Шаблони Серв…" at bounding box center [784, 372] width 1568 height 744
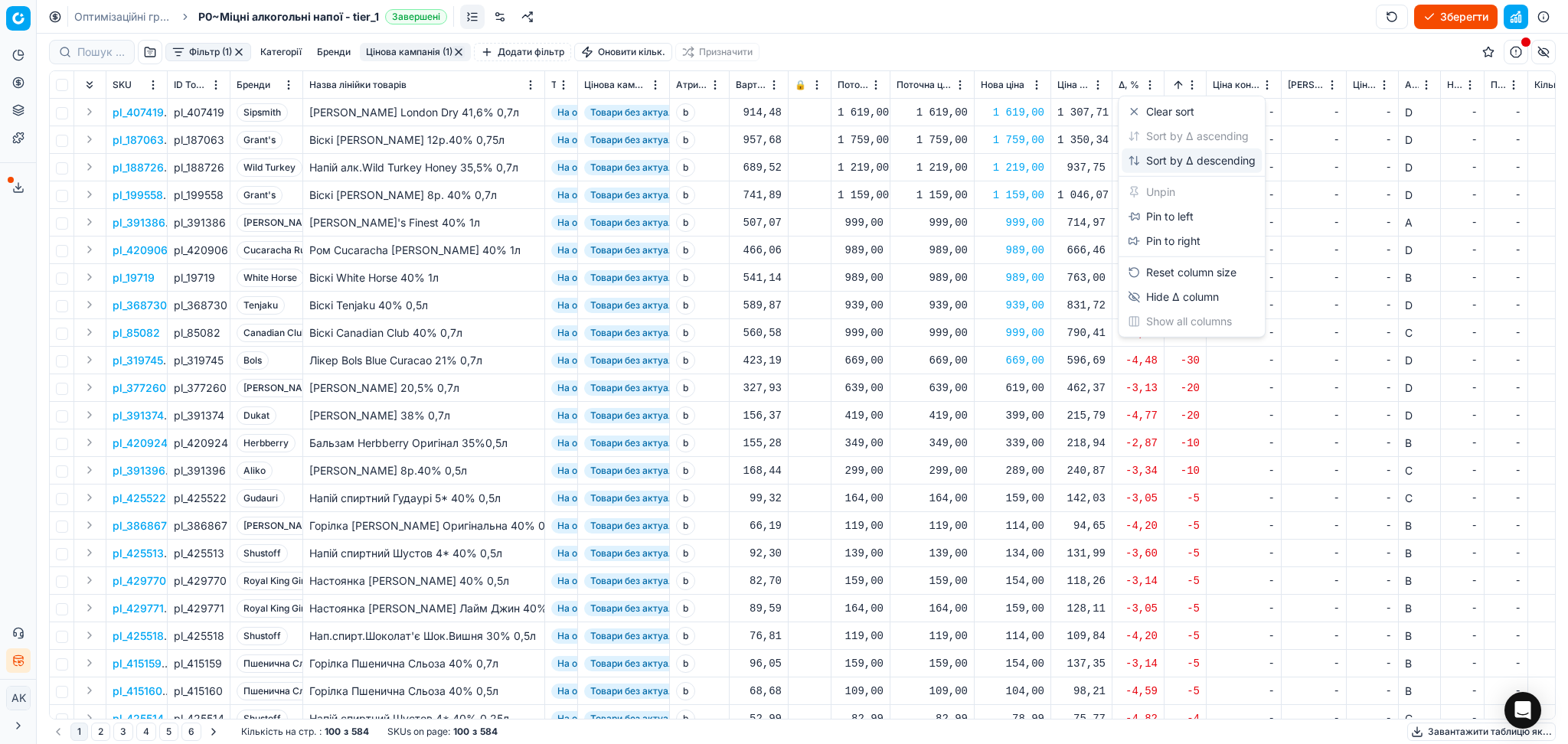
click at [1173, 157] on div "Sort by Δ descending" at bounding box center [1192, 160] width 128 height 15
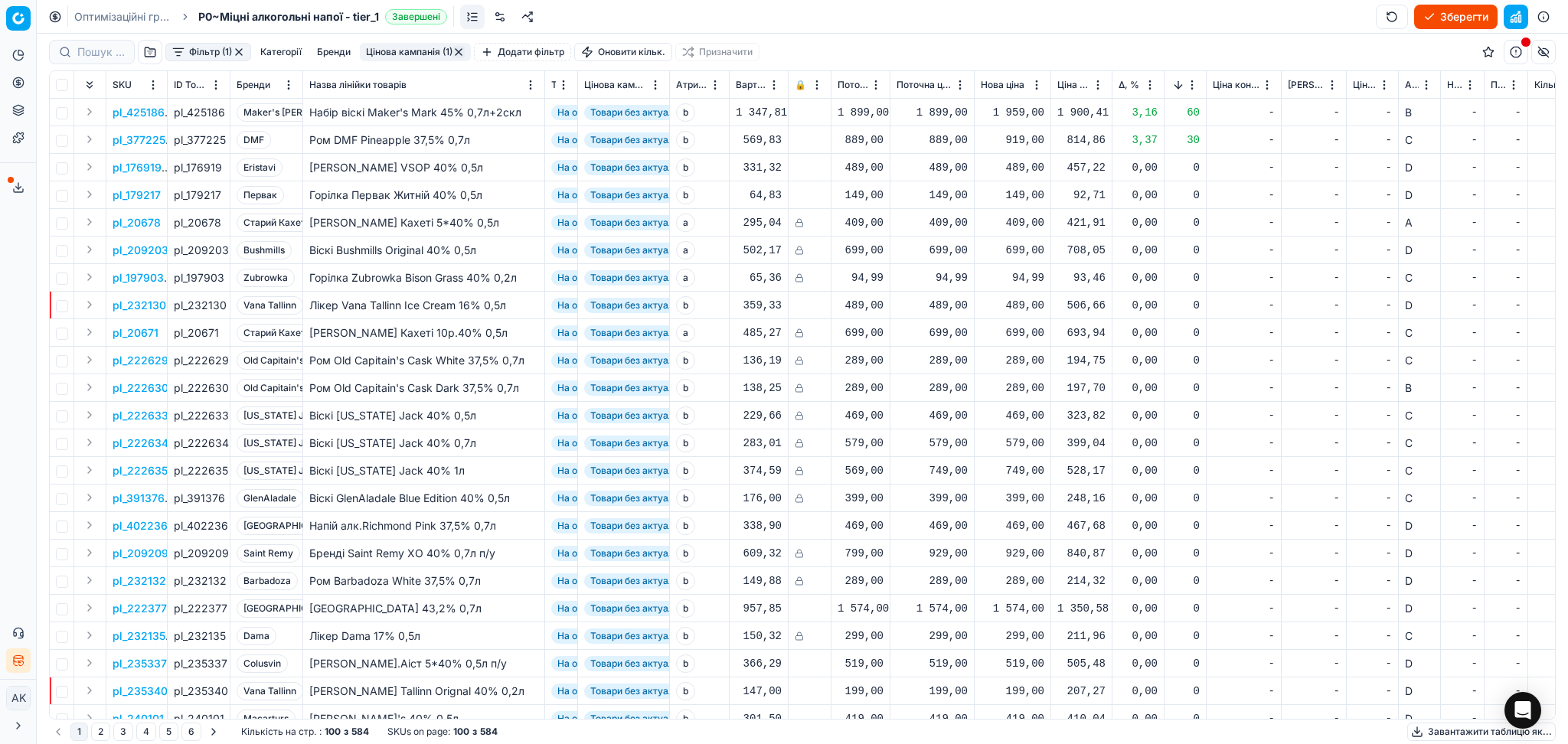
click at [410, 48] on button "Цінова кампанія (1)" at bounding box center [415, 52] width 111 height 18
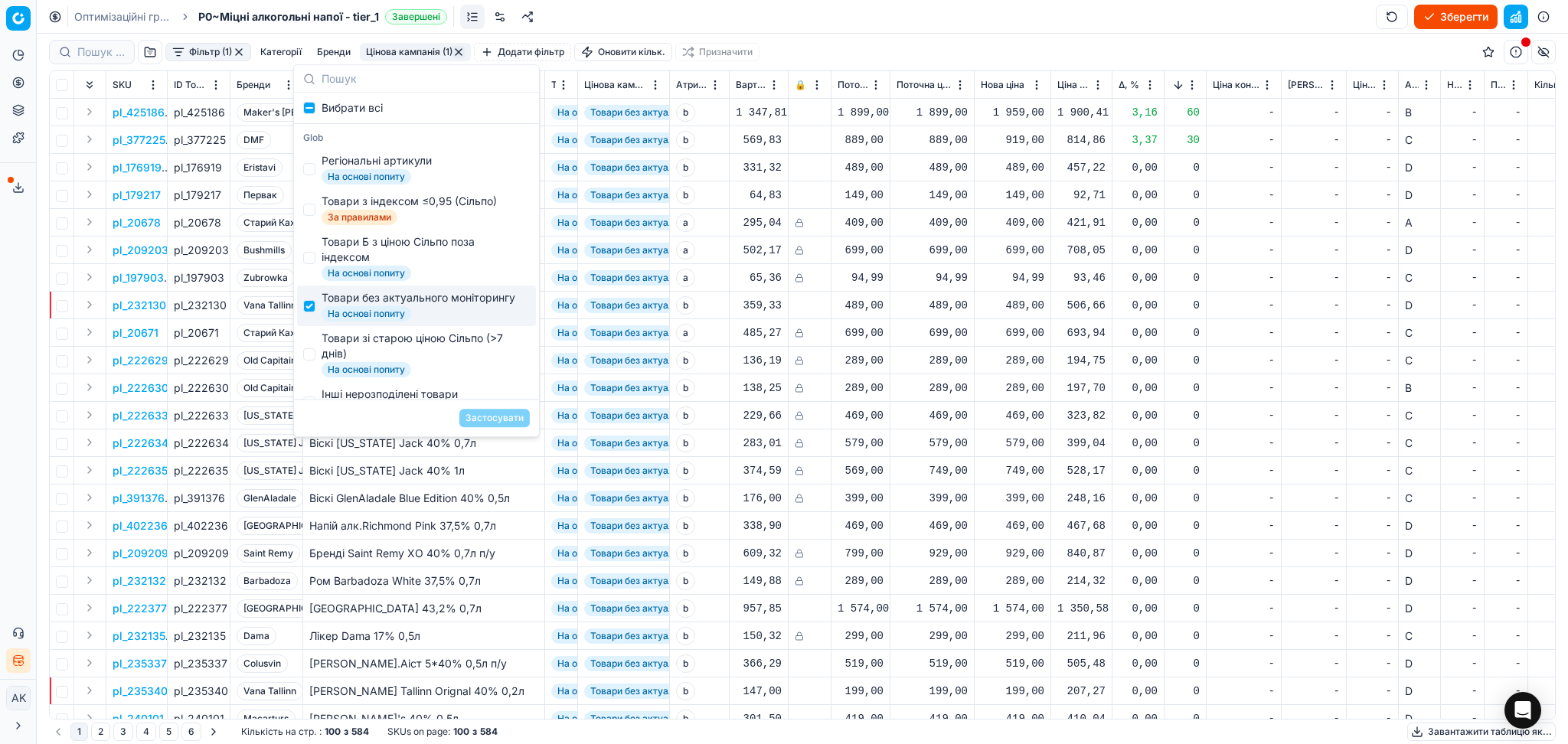
click at [359, 305] on div "Товари без актуального моніторингу" at bounding box center [418, 297] width 194 height 15
checkbox input "false"
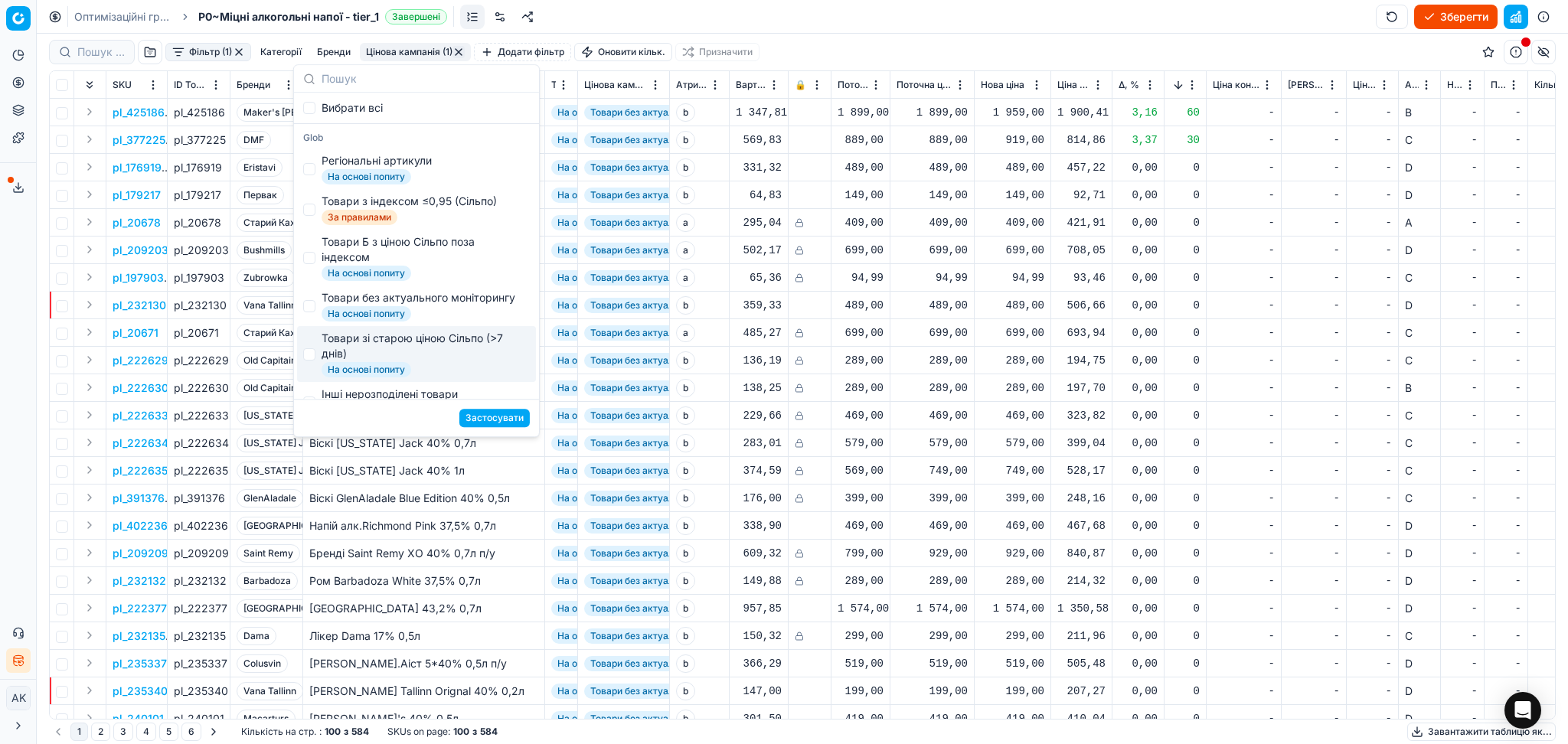
click at [353, 361] on div "Товари зі старою ціною Сільпо (>7 днів)" at bounding box center [422, 346] width 202 height 31
checkbox input "true"
click at [498, 418] on button "Застосувати" at bounding box center [494, 418] width 70 height 18
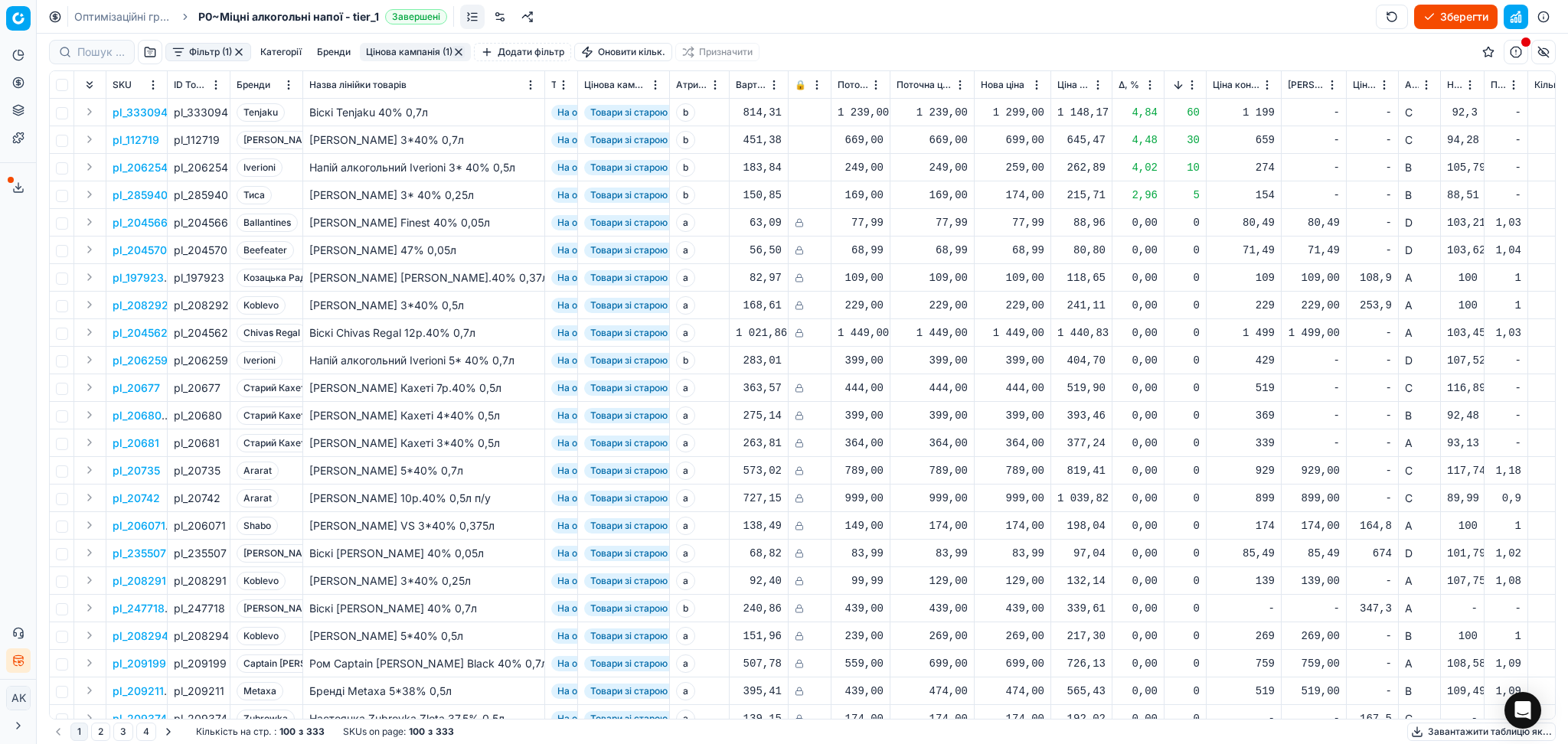
click at [1199, 82] on html "Pricing platform Аналітика Цінова оптимізація Асортимент продукції Шаблони Серв…" at bounding box center [784, 372] width 1568 height 744
click at [1164, 138] on div "Sort by Δ ascending" at bounding box center [1188, 136] width 121 height 15
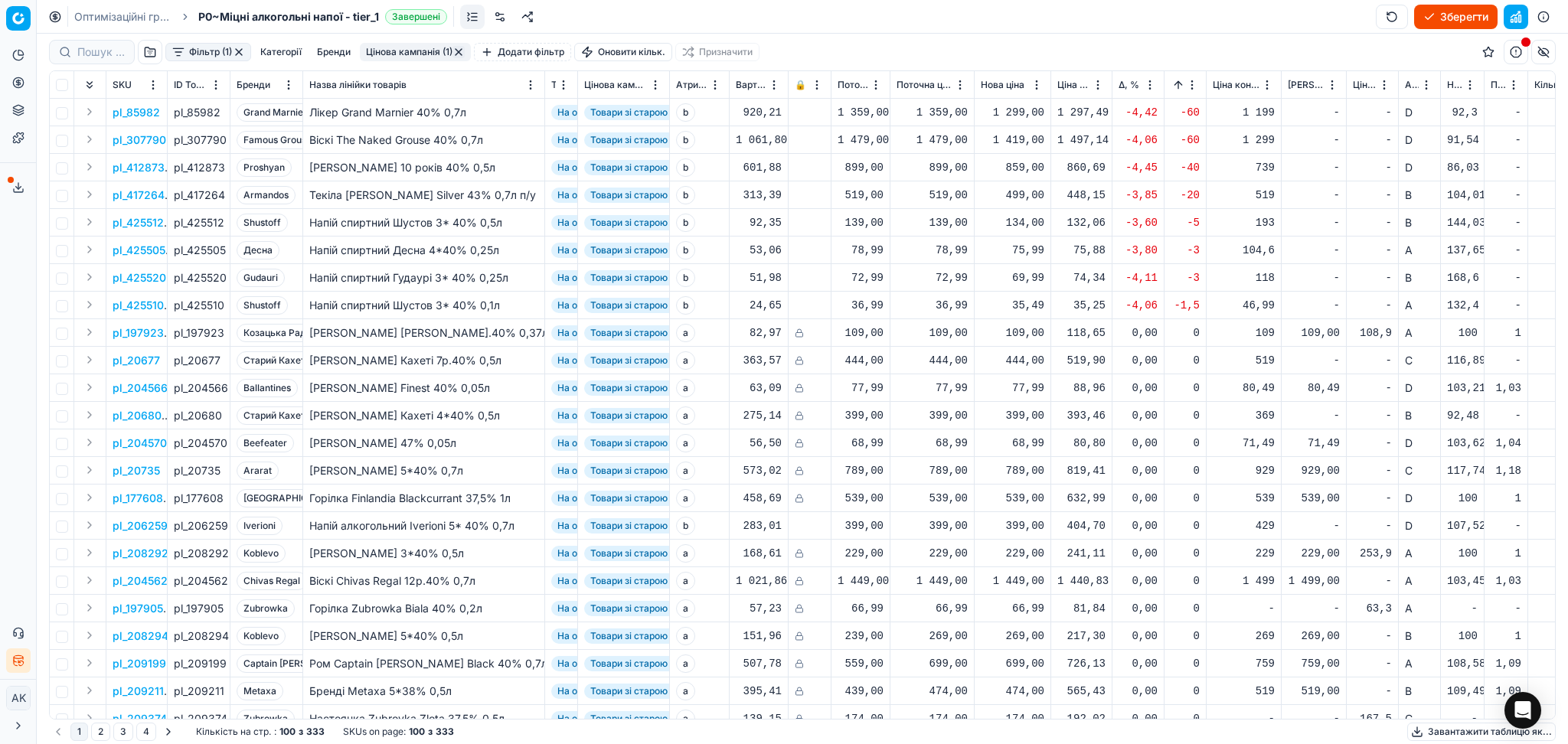
click at [1191, 89] on html "Pricing platform Аналітика Цінова оптимізація Асортимент продукції Шаблони Серв…" at bounding box center [784, 372] width 1568 height 744
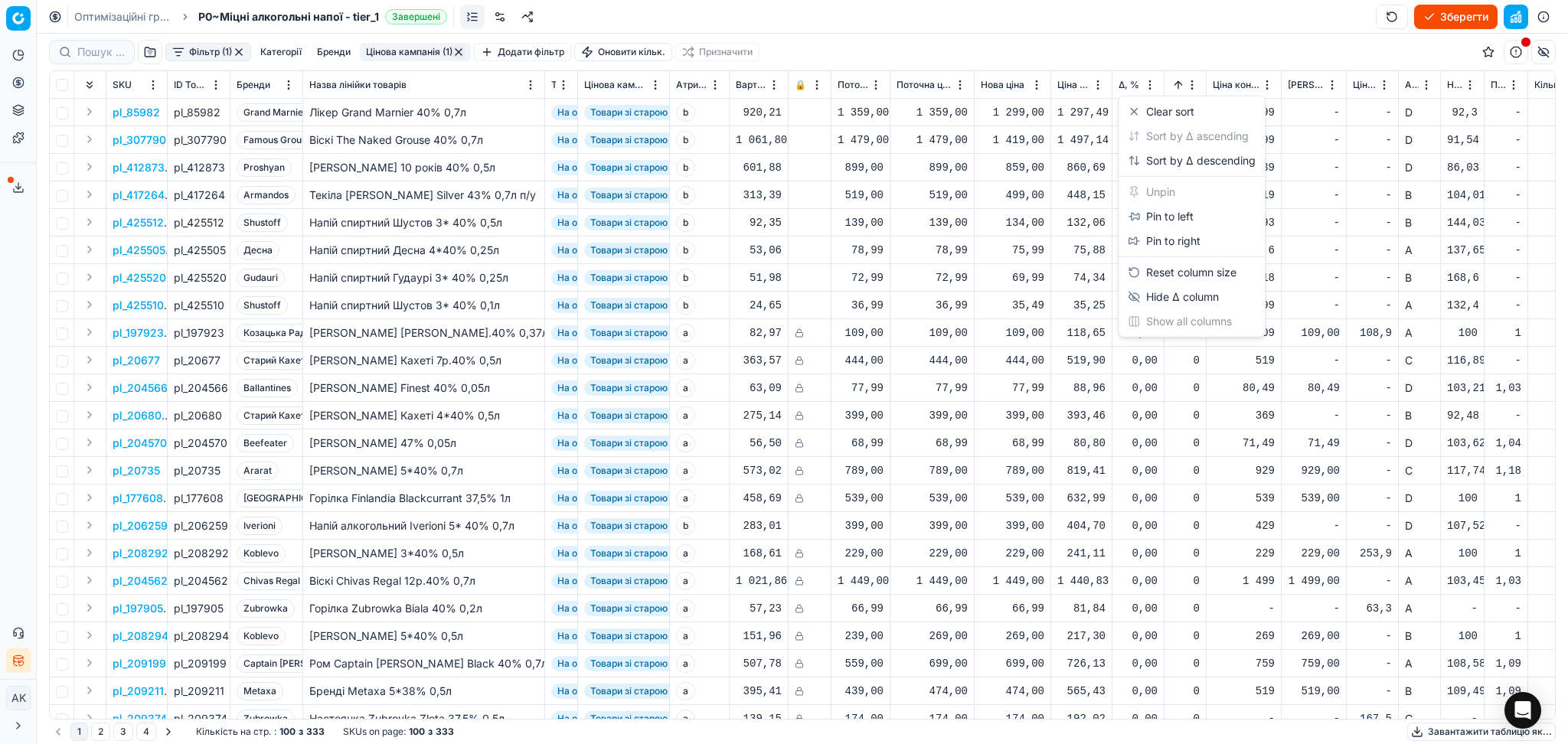
click at [401, 48] on html "Pricing platform Аналітика Цінова оптимізація Асортимент продукції Шаблони Серв…" at bounding box center [784, 372] width 1568 height 744
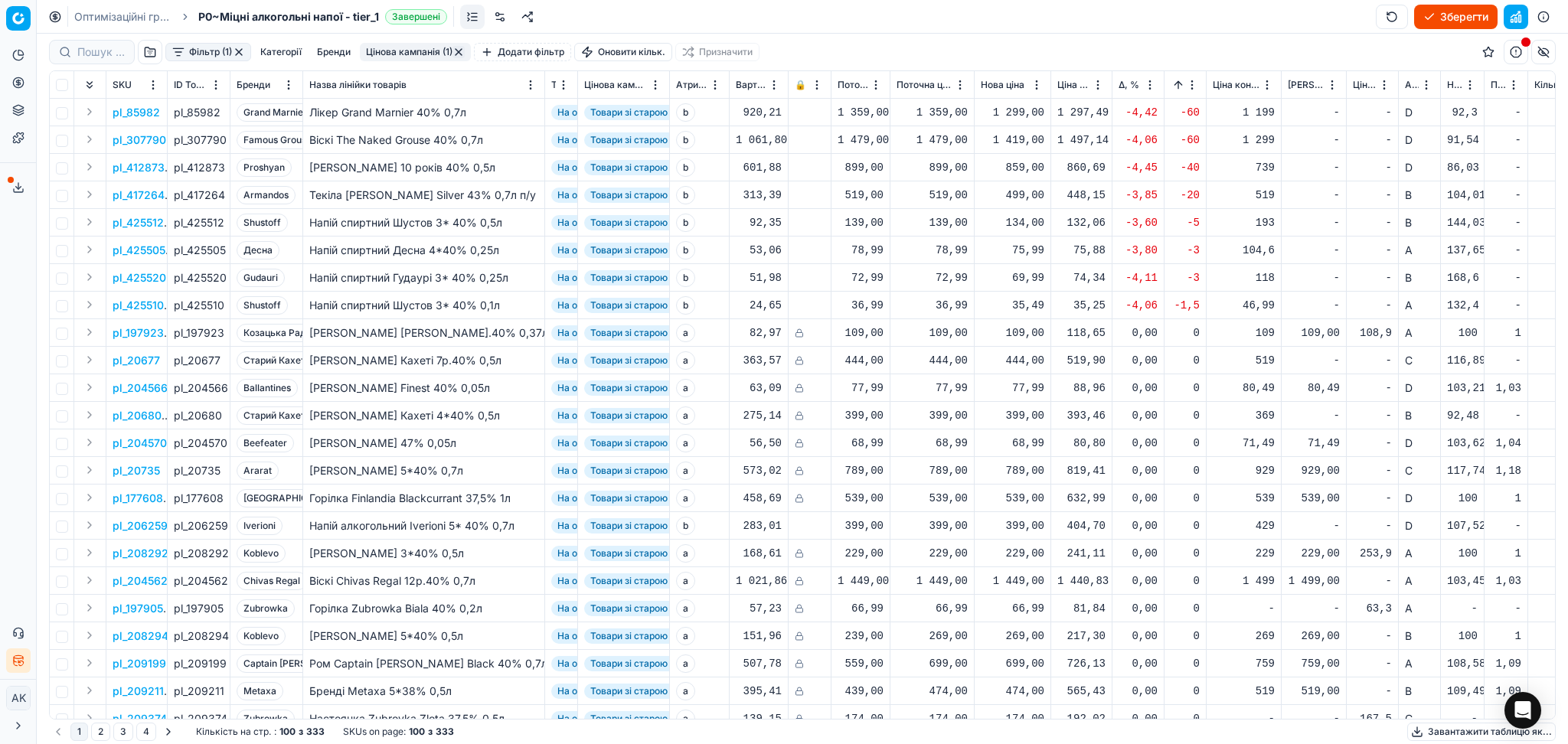
click at [401, 48] on button "Цінова кампанія (1)" at bounding box center [415, 52] width 111 height 18
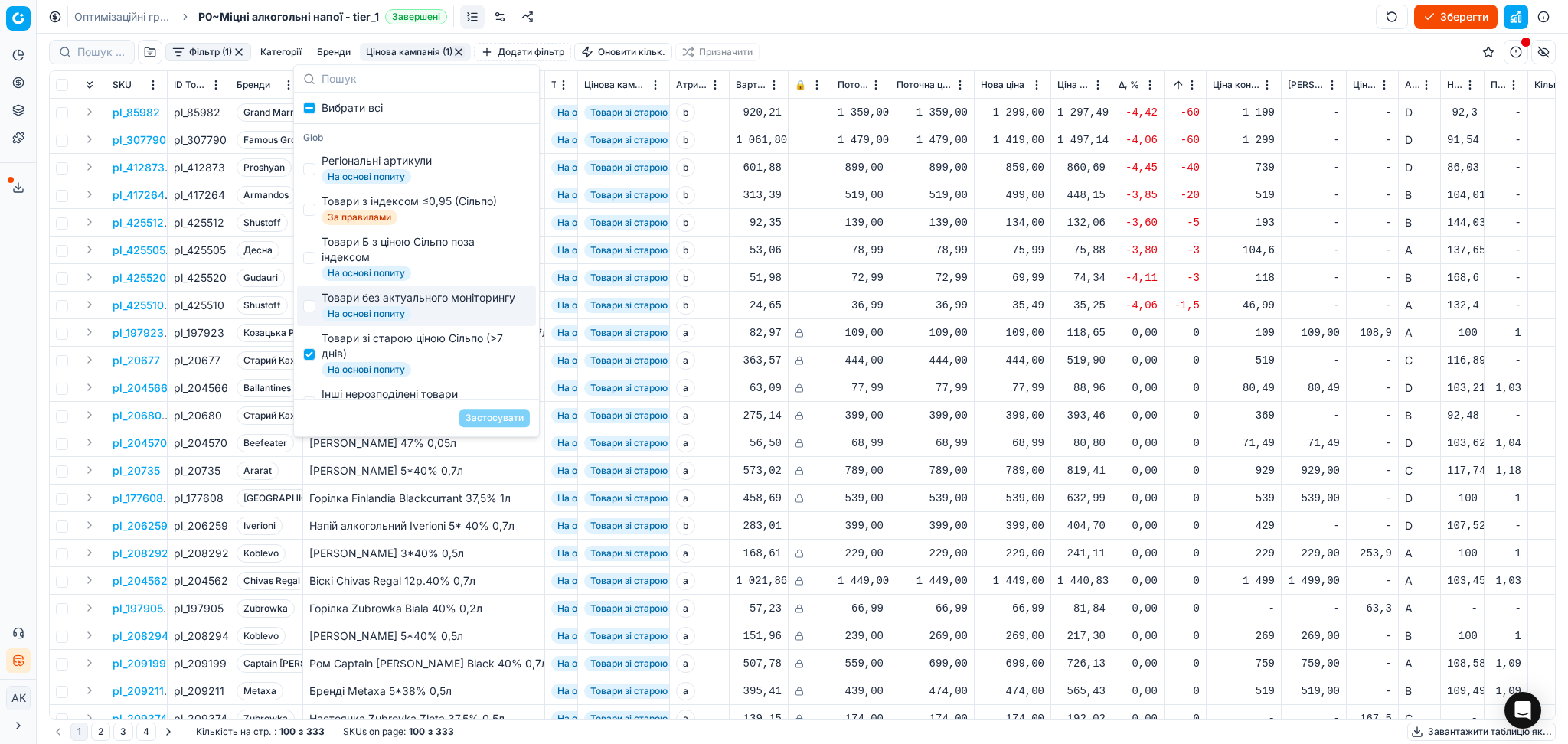
scroll to position [102, 0]
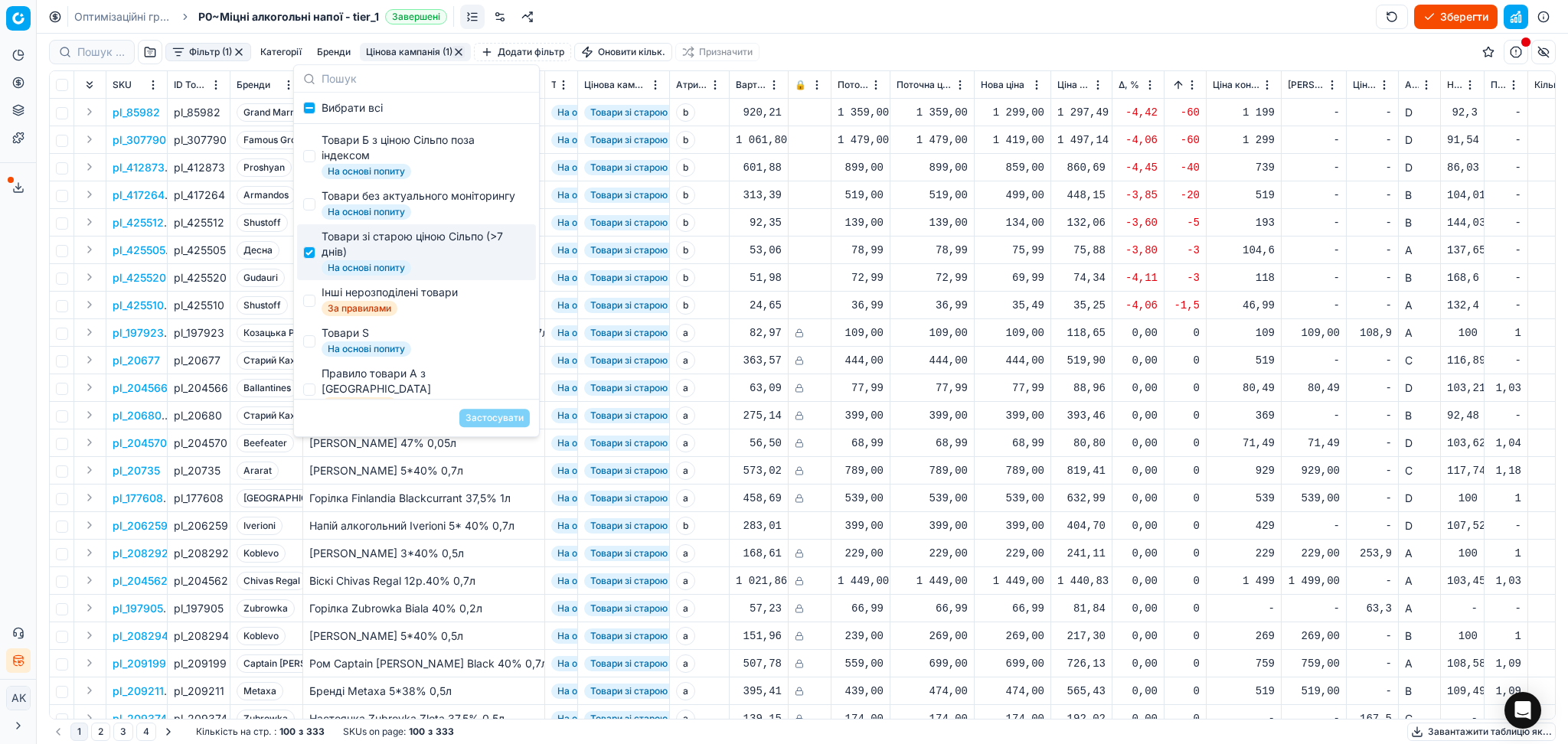
click at [371, 260] on div "Товари зі старою ціною Сільпо (>7 днів)" at bounding box center [422, 244] width 202 height 31
checkbox input "false"
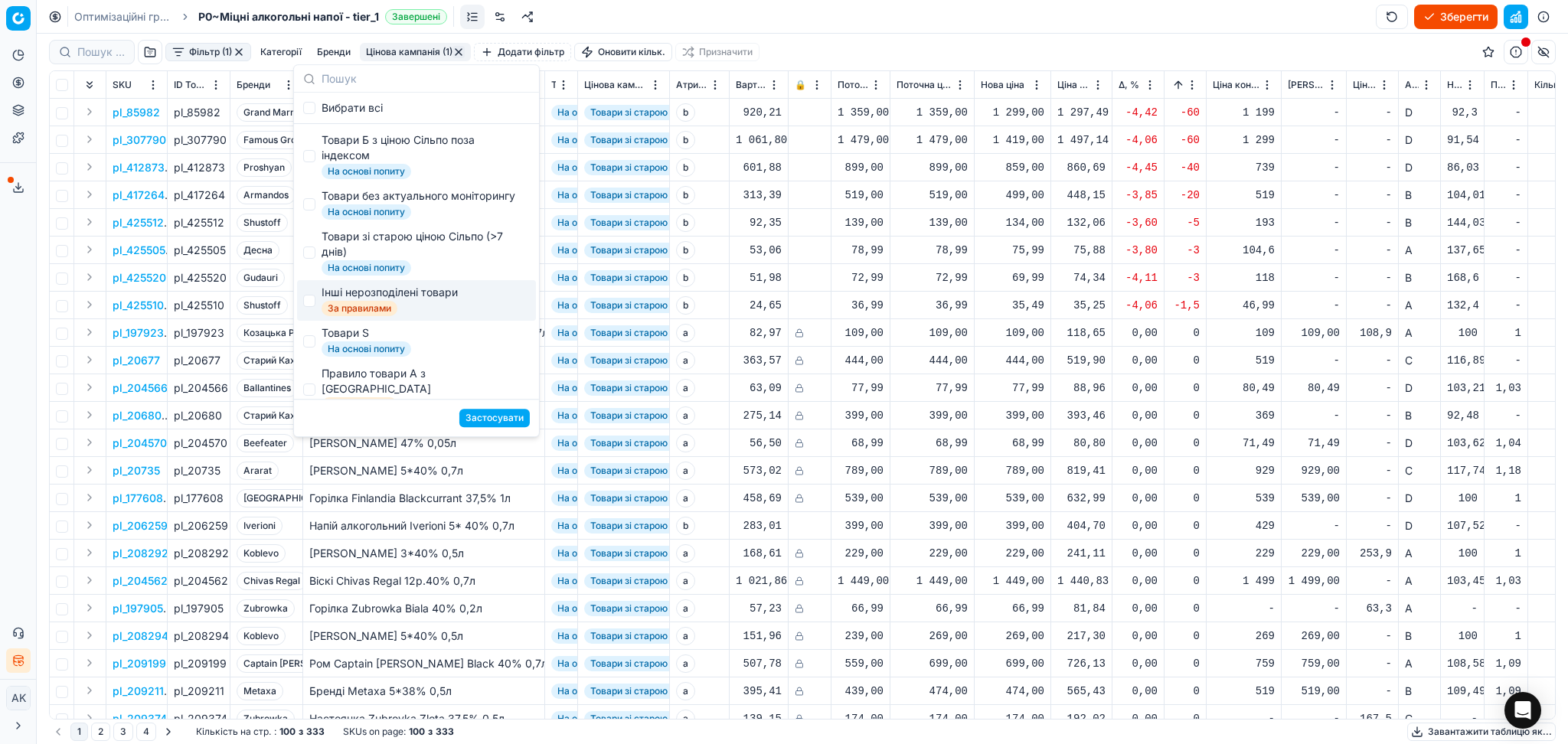
click at [352, 316] on span "За правилами" at bounding box center [359, 308] width 75 height 15
checkbox input "true"
click at [492, 419] on button "Застосувати" at bounding box center [494, 418] width 70 height 18
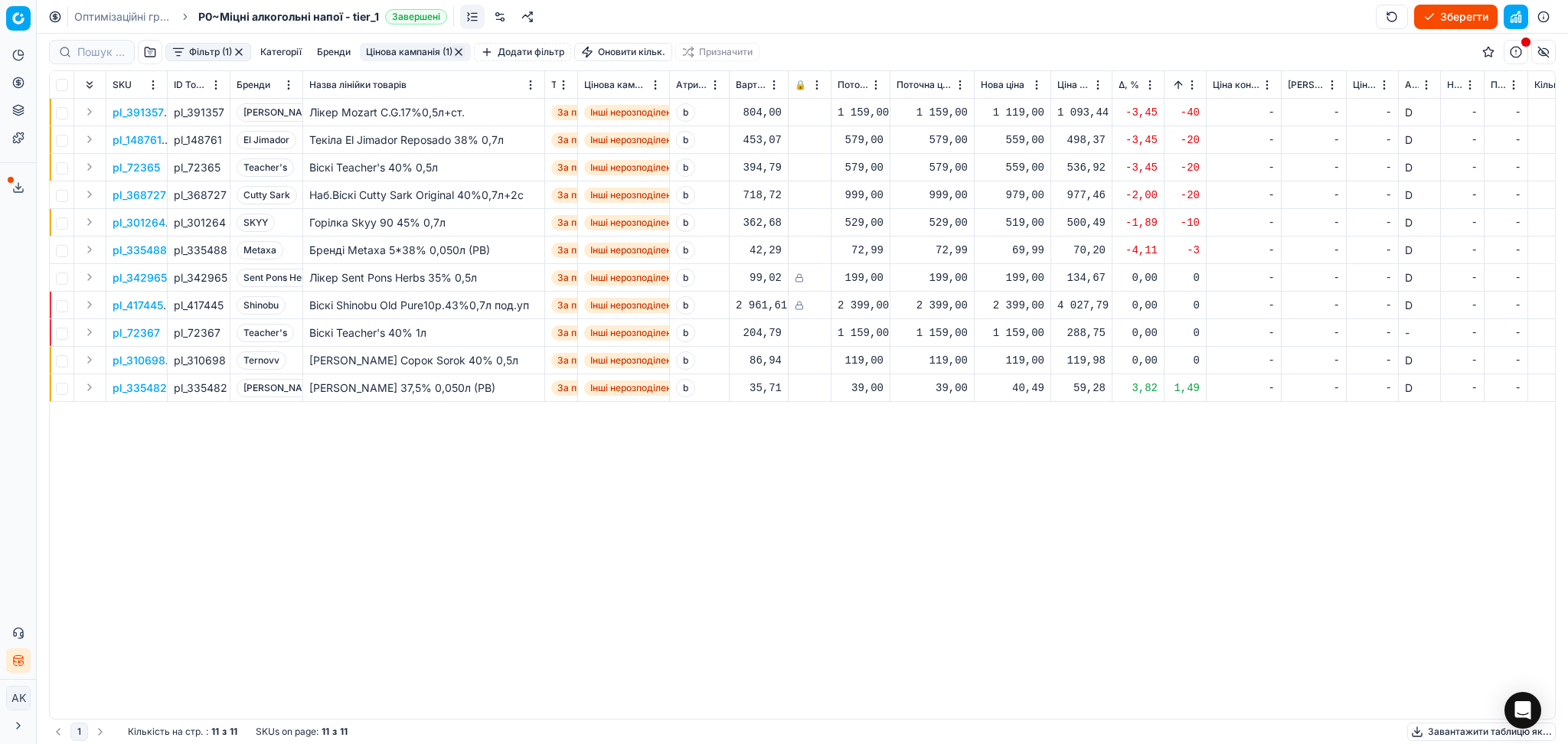
click at [461, 44] on button "Цінова кампанія (1)" at bounding box center [415, 52] width 111 height 18
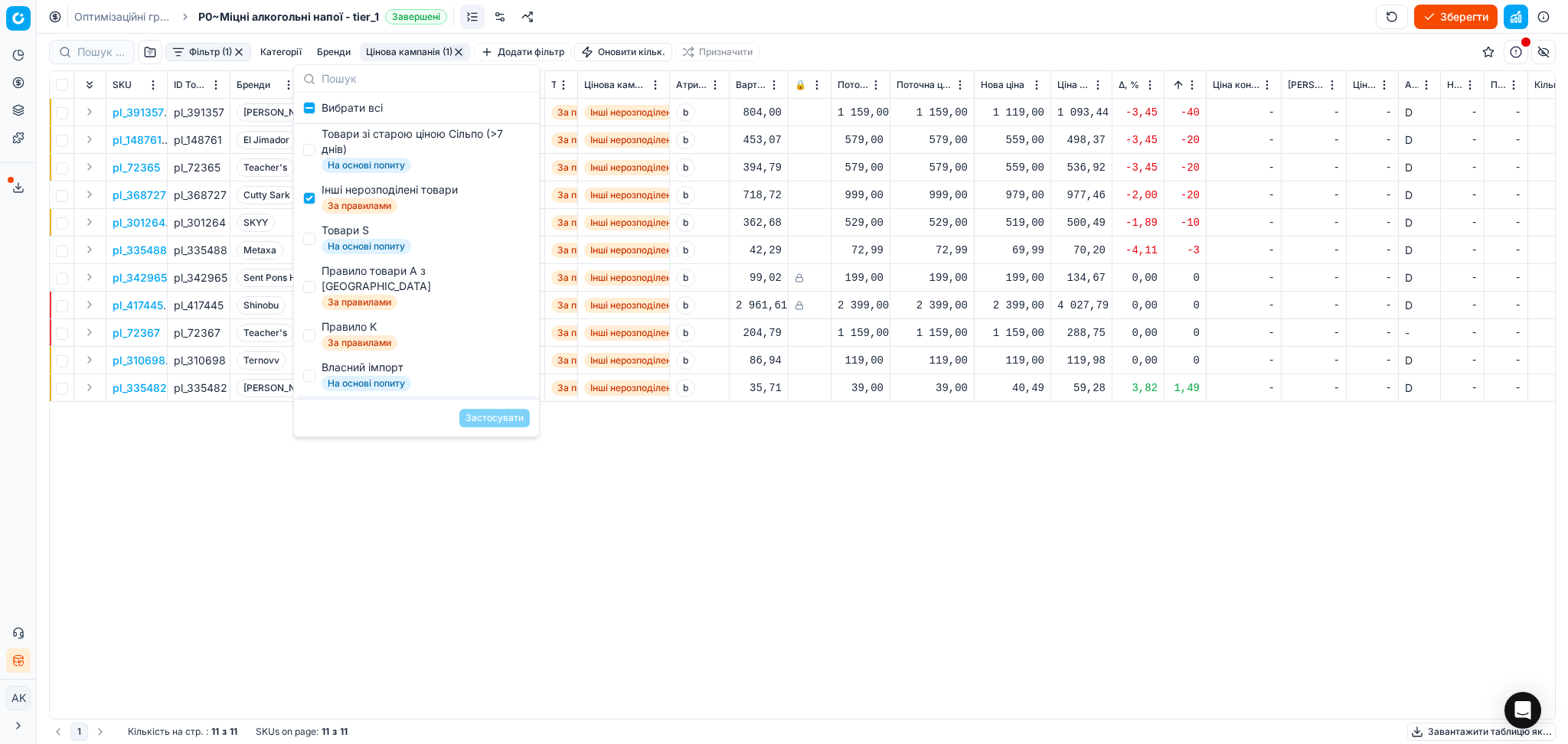
scroll to position [204, 0]
click at [345, 198] on div "Інші нерозподілені товари" at bounding box center [389, 190] width 136 height 15
checkbox input "false"
click at [345, 255] on span "На основі попиту" at bounding box center [366, 247] width 89 height 15
click at [350, 239] on div "Товари S" at bounding box center [366, 231] width 89 height 15
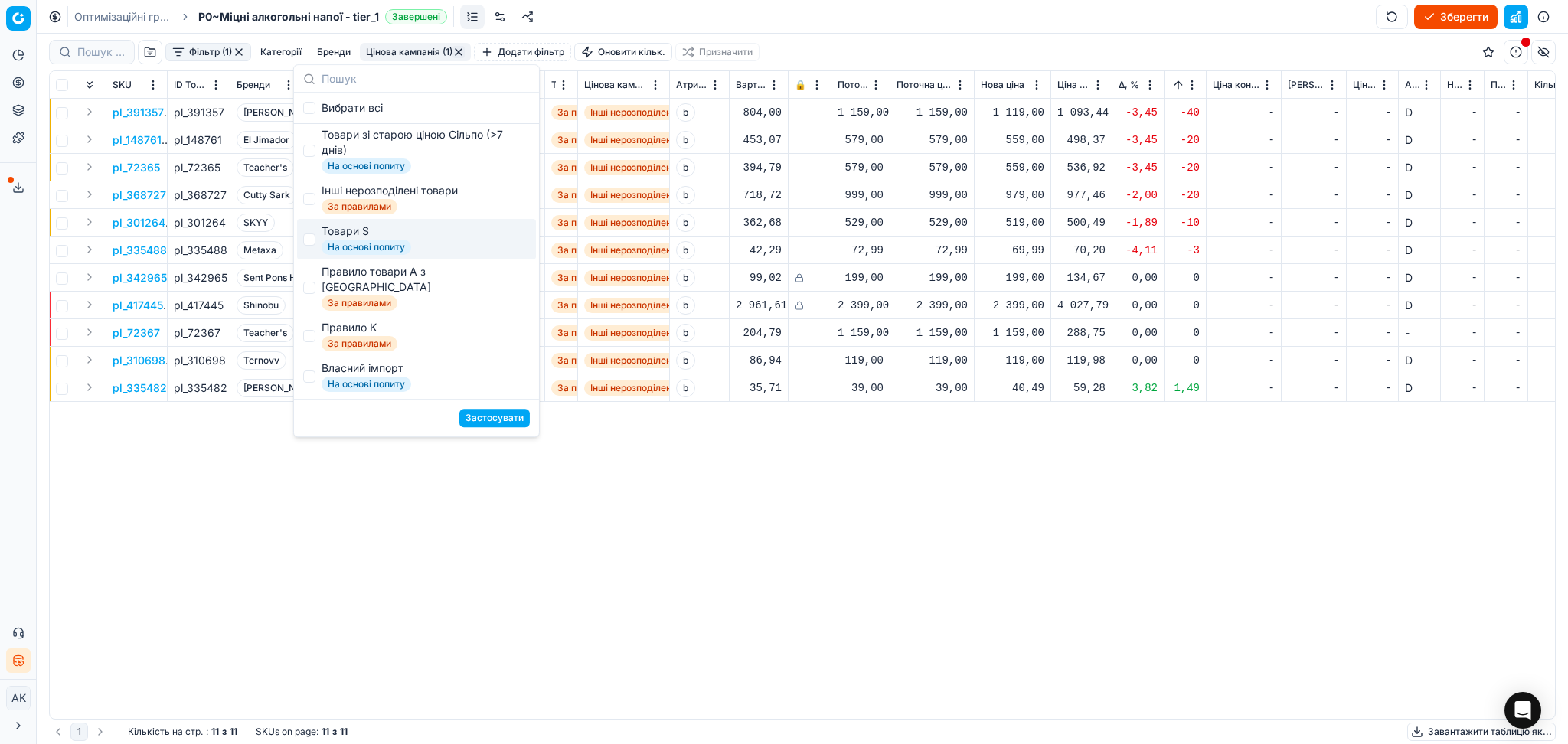
checkbox input "false"
drag, startPoint x: 355, startPoint y: 297, endPoint x: 359, endPoint y: 312, distance: 15.5
click at [355, 297] on span "За правилами" at bounding box center [359, 303] width 75 height 15
checkbox input "true"
drag, startPoint x: 361, startPoint y: 334, endPoint x: 452, endPoint y: 378, distance: 101.1
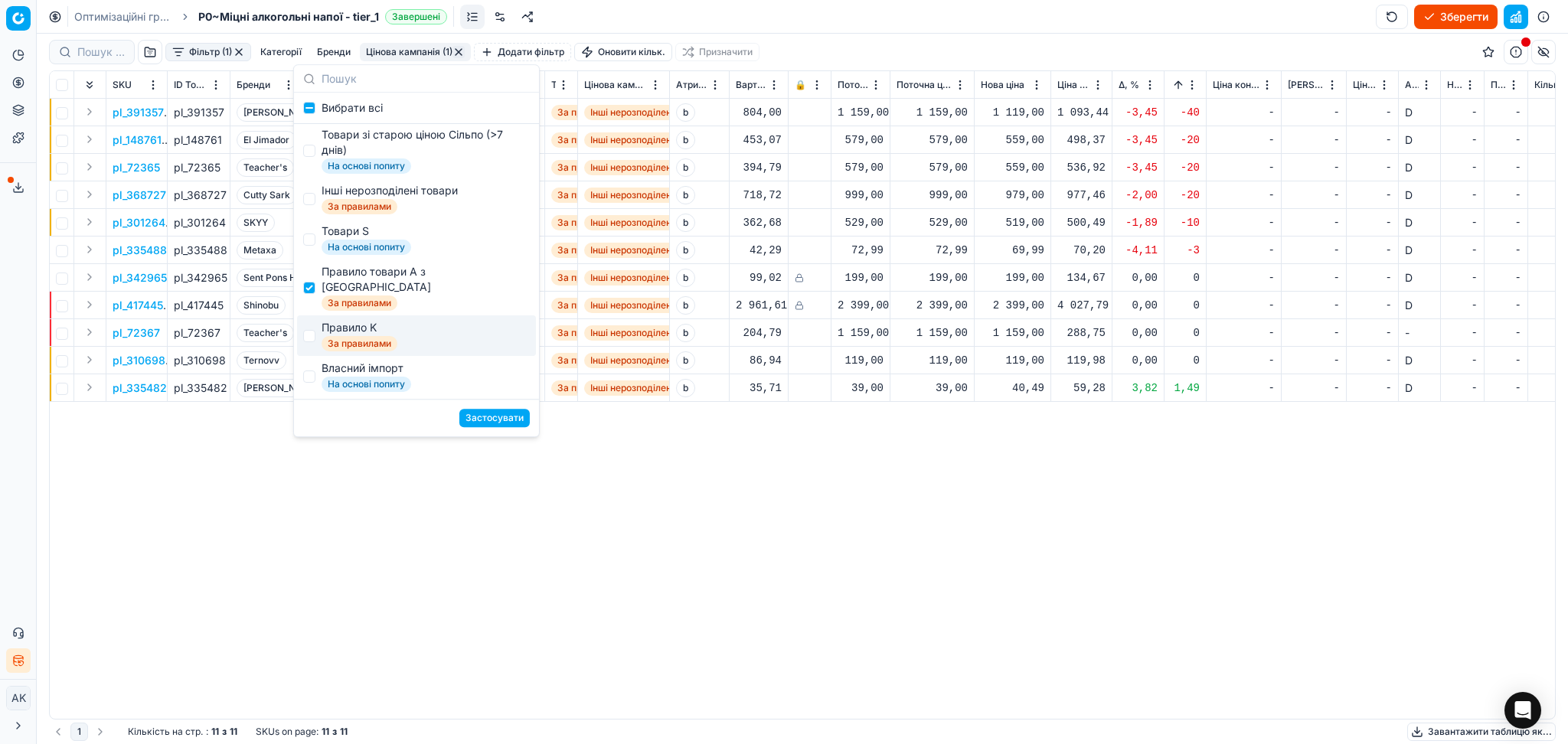
click at [362, 336] on span "Правило K За правилами" at bounding box center [359, 336] width 75 height 32
checkbox input "true"
click at [497, 413] on button "Застосувати" at bounding box center [494, 418] width 70 height 18
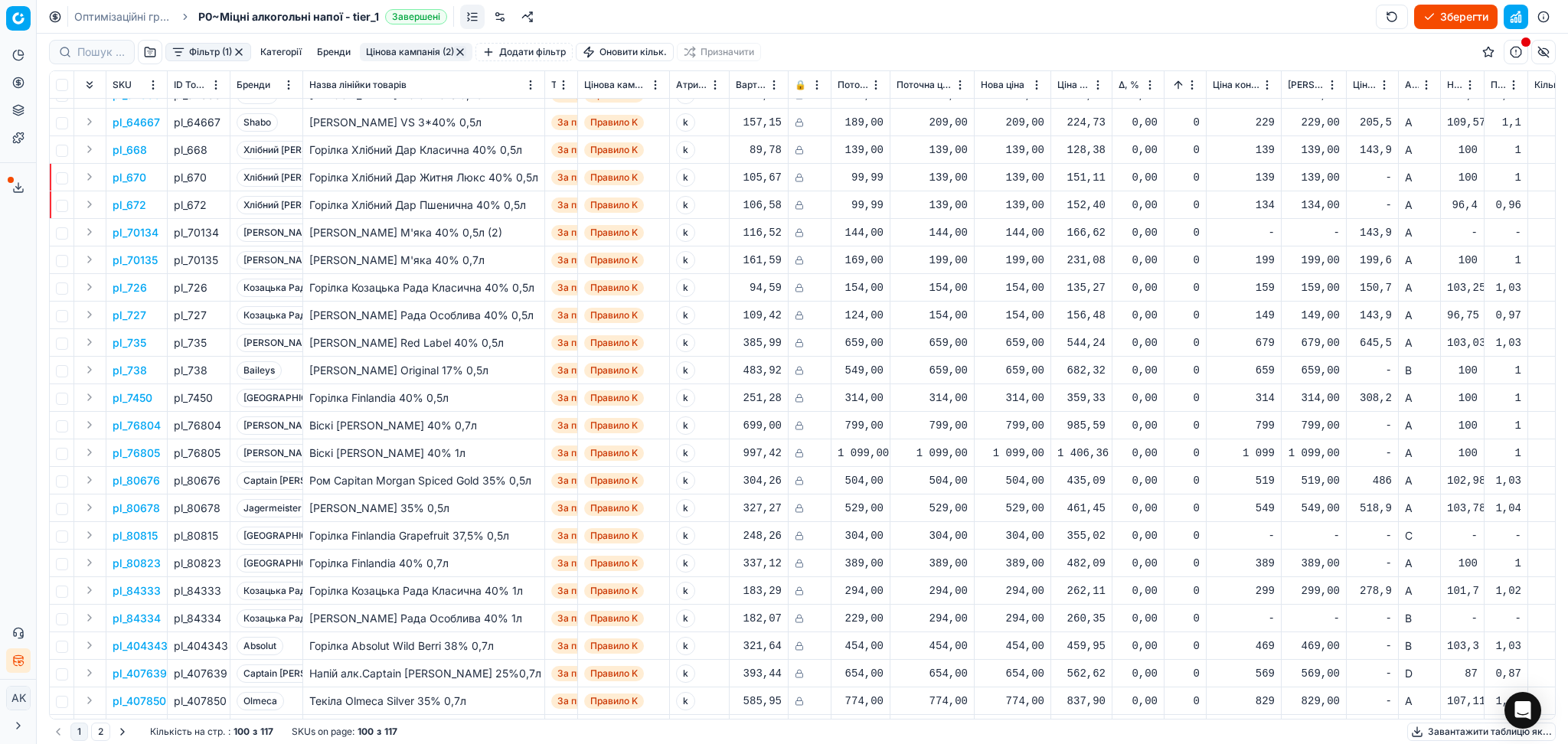
scroll to position [2150, 0]
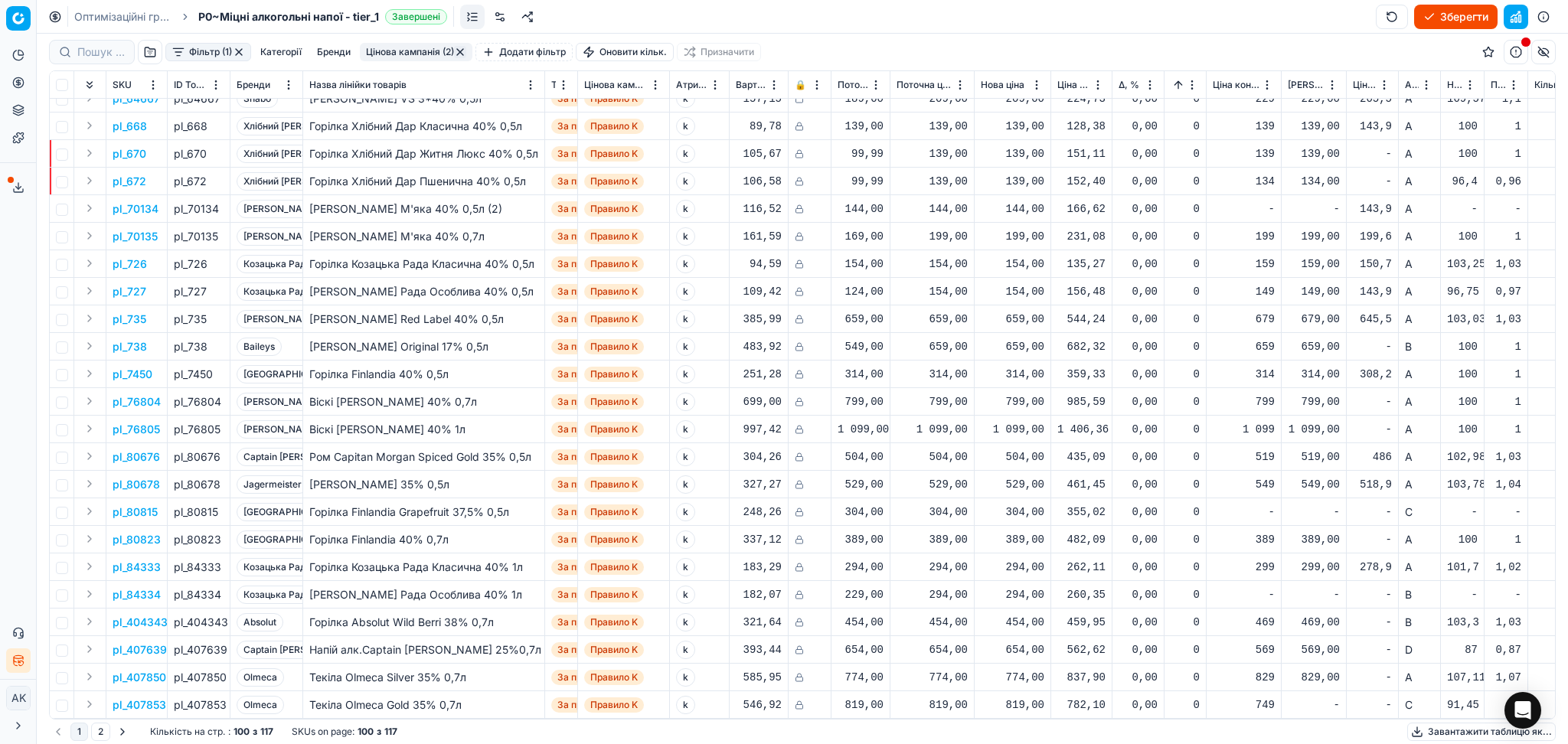
click at [461, 50] on button "button" at bounding box center [460, 52] width 12 height 12
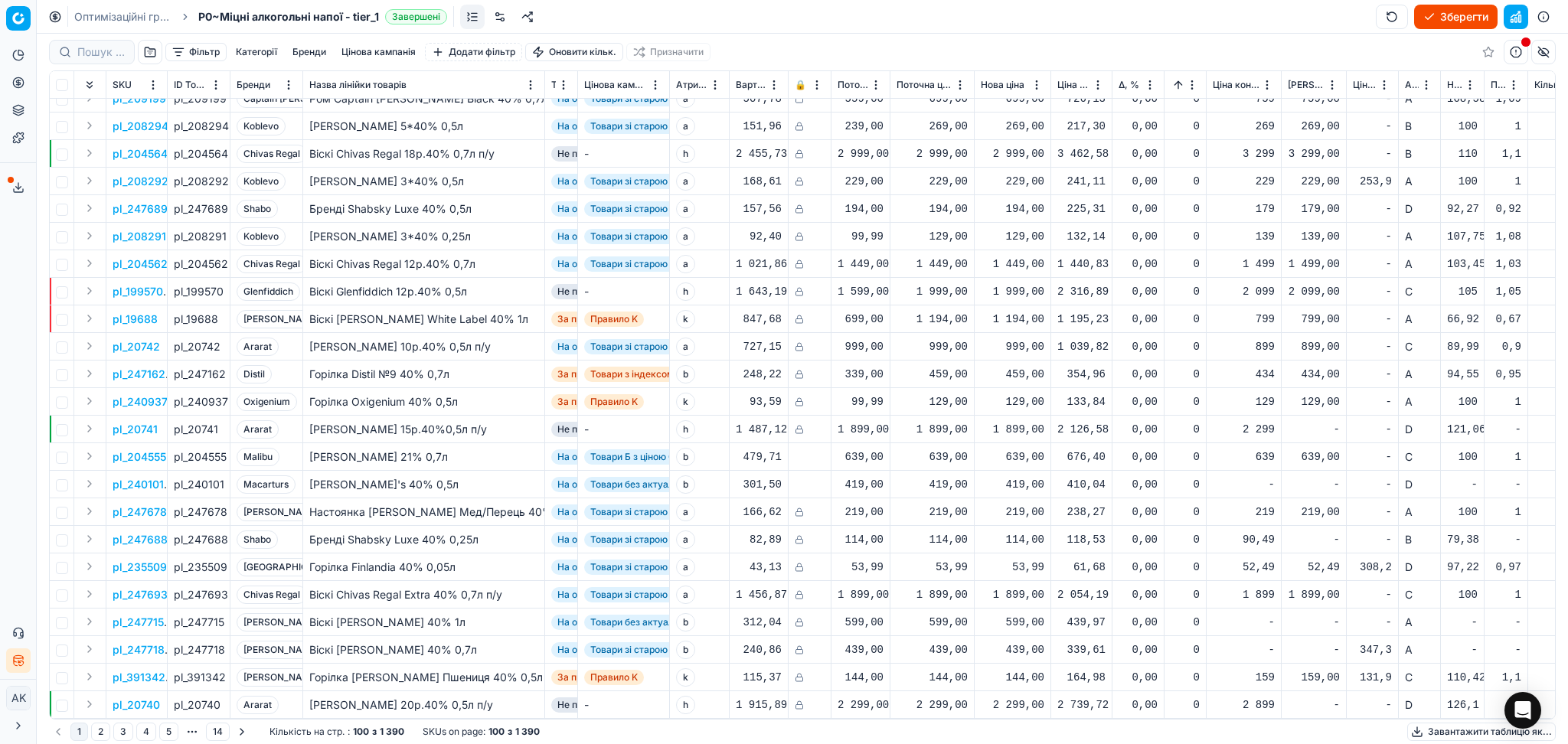
click at [1193, 87] on html "Pricing platform Аналітика Цінова оптимізація Асортимент продукції Шаблони Серв…" at bounding box center [784, 372] width 1568 height 744
click at [1191, 105] on div "Clear sort" at bounding box center [1161, 111] width 67 height 15
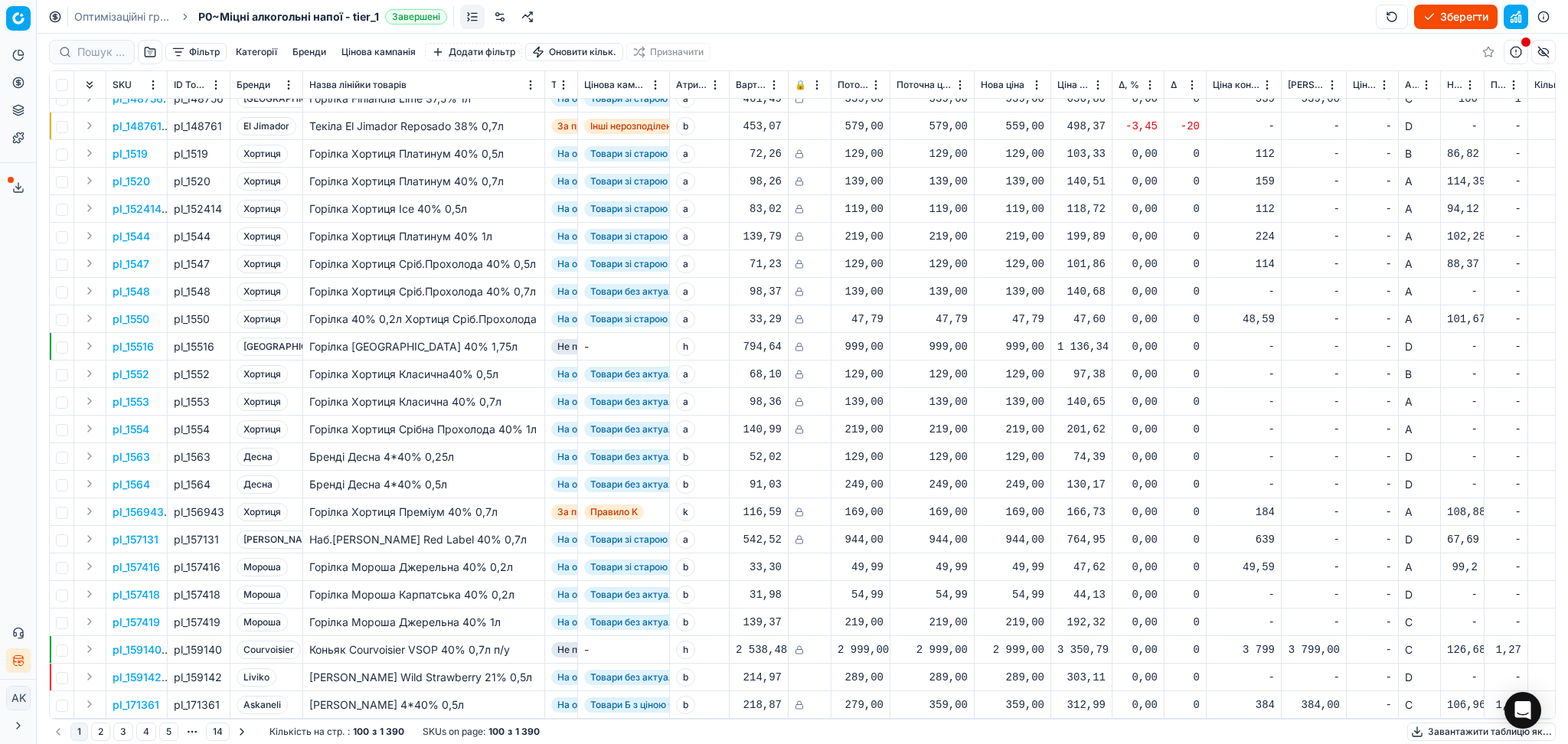
click at [1515, 88] on html "Pricing platform Аналітика Цінова оптимізація Асортимент продукції Шаблони Серв…" at bounding box center [784, 372] width 1568 height 744
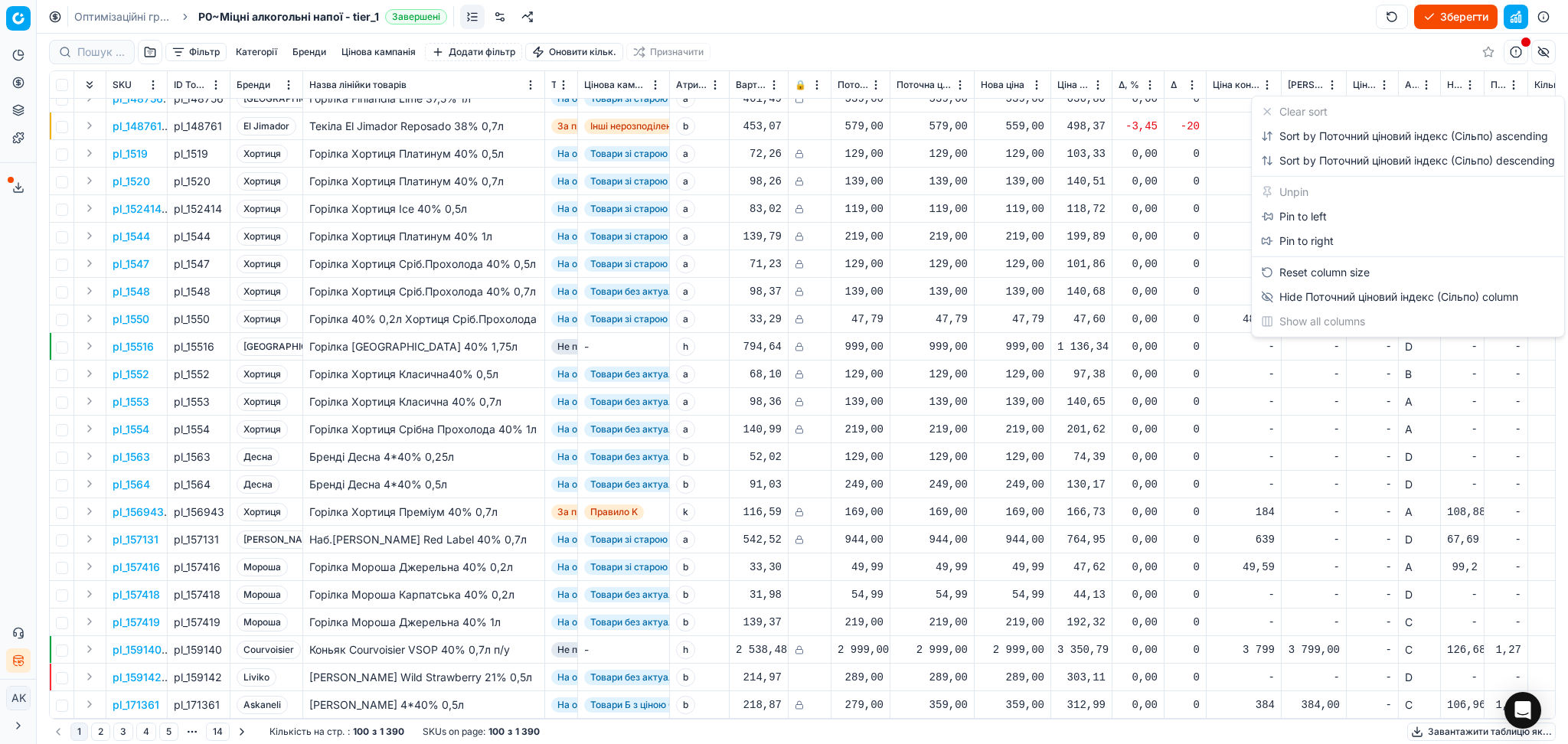
click at [1467, 80] on html "Pricing platform Аналітика Цінова оптимізація Асортимент продукції Шаблони Серв…" at bounding box center [784, 372] width 1568 height 744
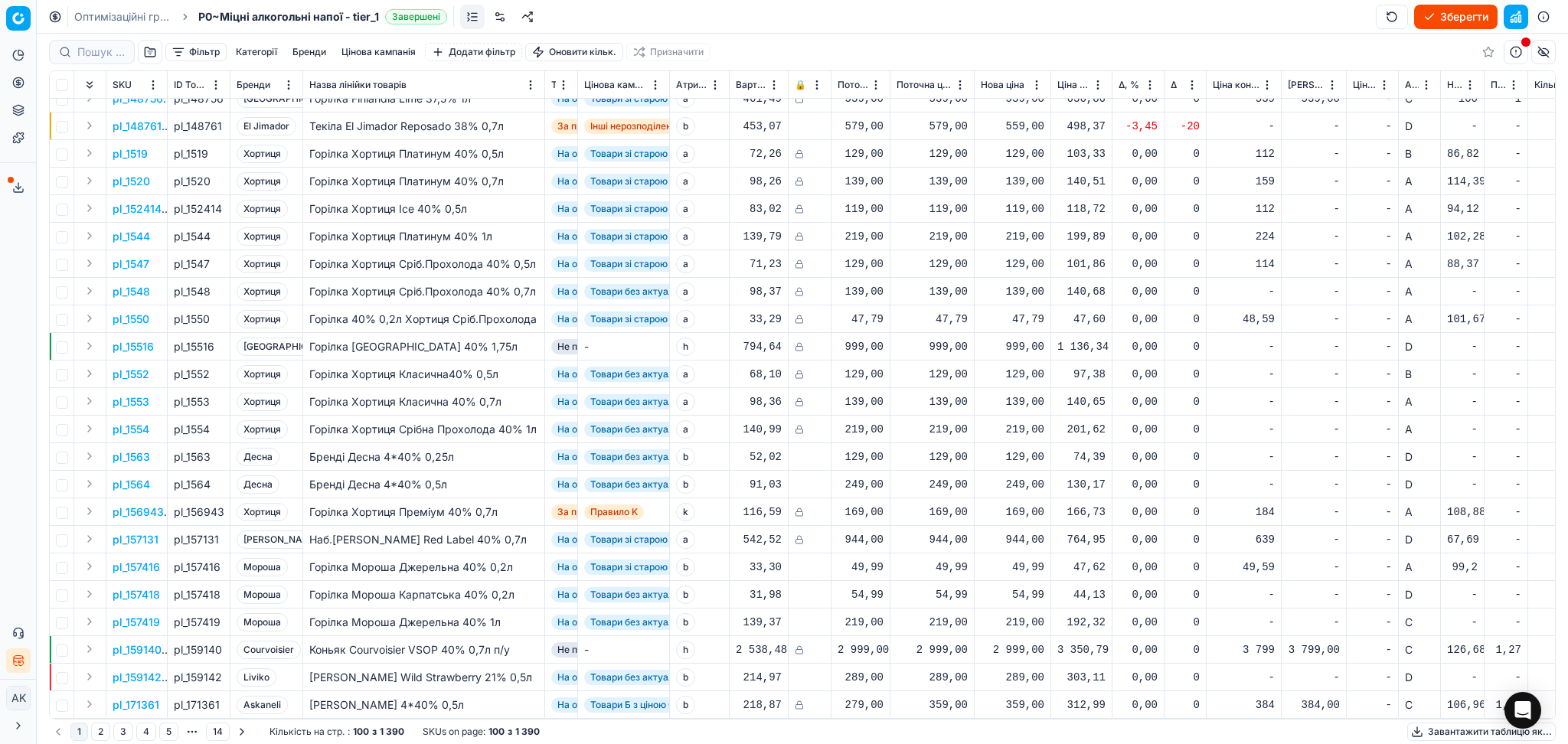
click at [1467, 80] on html "Pricing platform Аналітика Цінова оптимізація Асортимент продукції Шаблони Серв…" at bounding box center [784, 372] width 1568 height 744
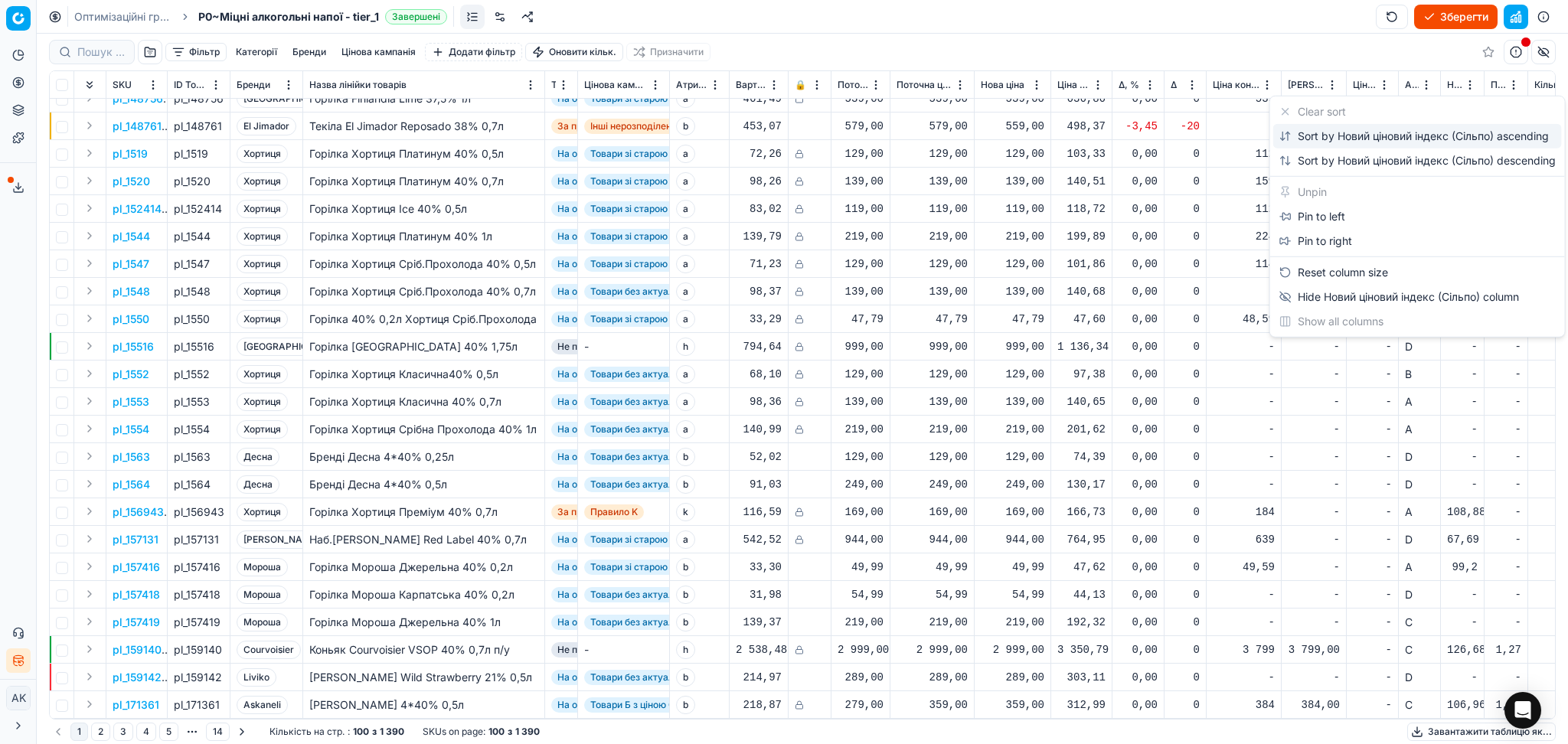
click at [1424, 137] on div "Sort by Новий ціновий індекс (Сільпо) ascending" at bounding box center [1414, 136] width 269 height 15
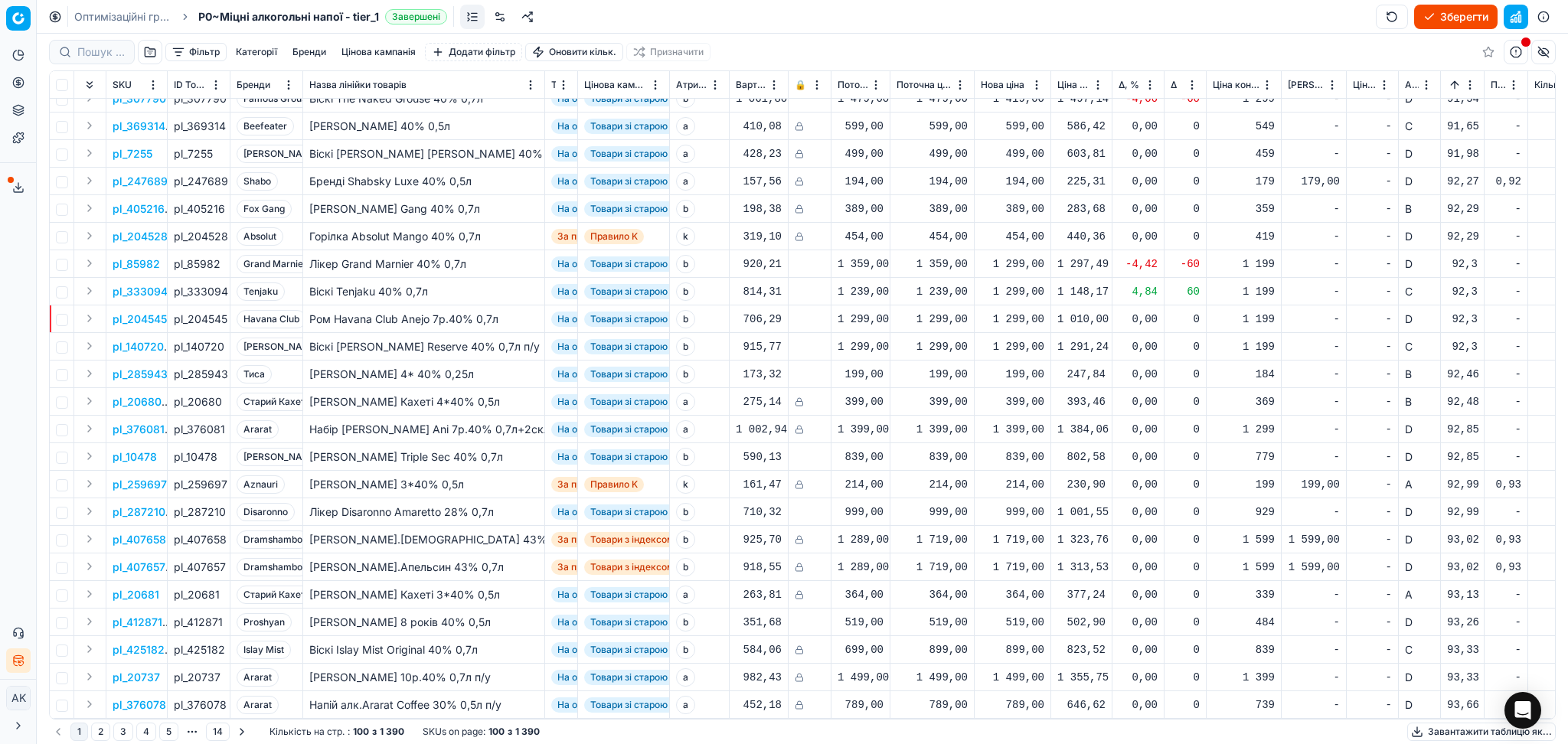
scroll to position [2150, 0]
drag, startPoint x: 93, startPoint y: 734, endPoint x: 115, endPoint y: 729, distance: 22.6
click at [93, 734] on button "2" at bounding box center [101, 732] width 19 height 18
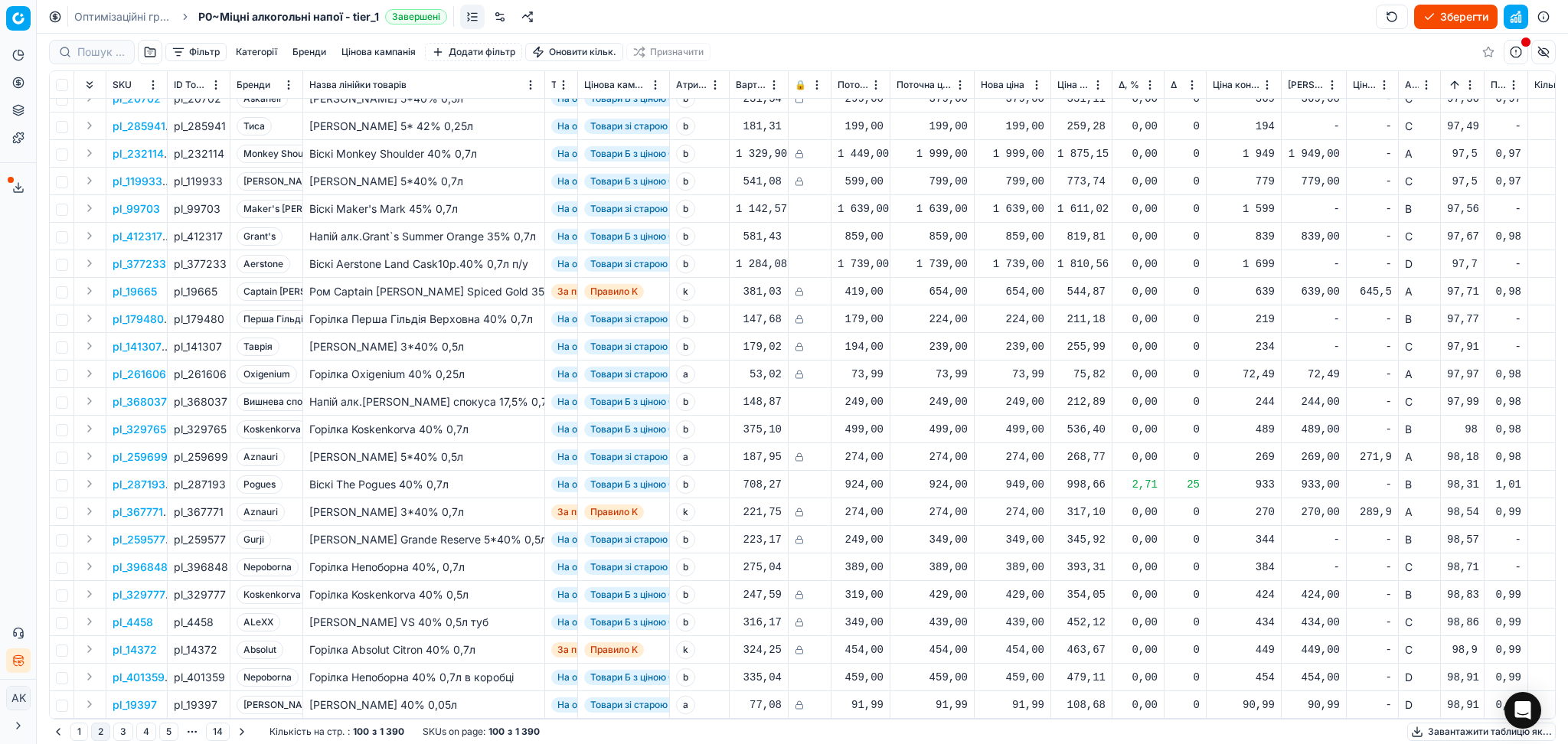
click at [1476, 27] on button "Зберегти" at bounding box center [1455, 17] width 83 height 25
click at [1461, 727] on button "Завантажити таблицю як..." at bounding box center [1481, 732] width 148 height 18
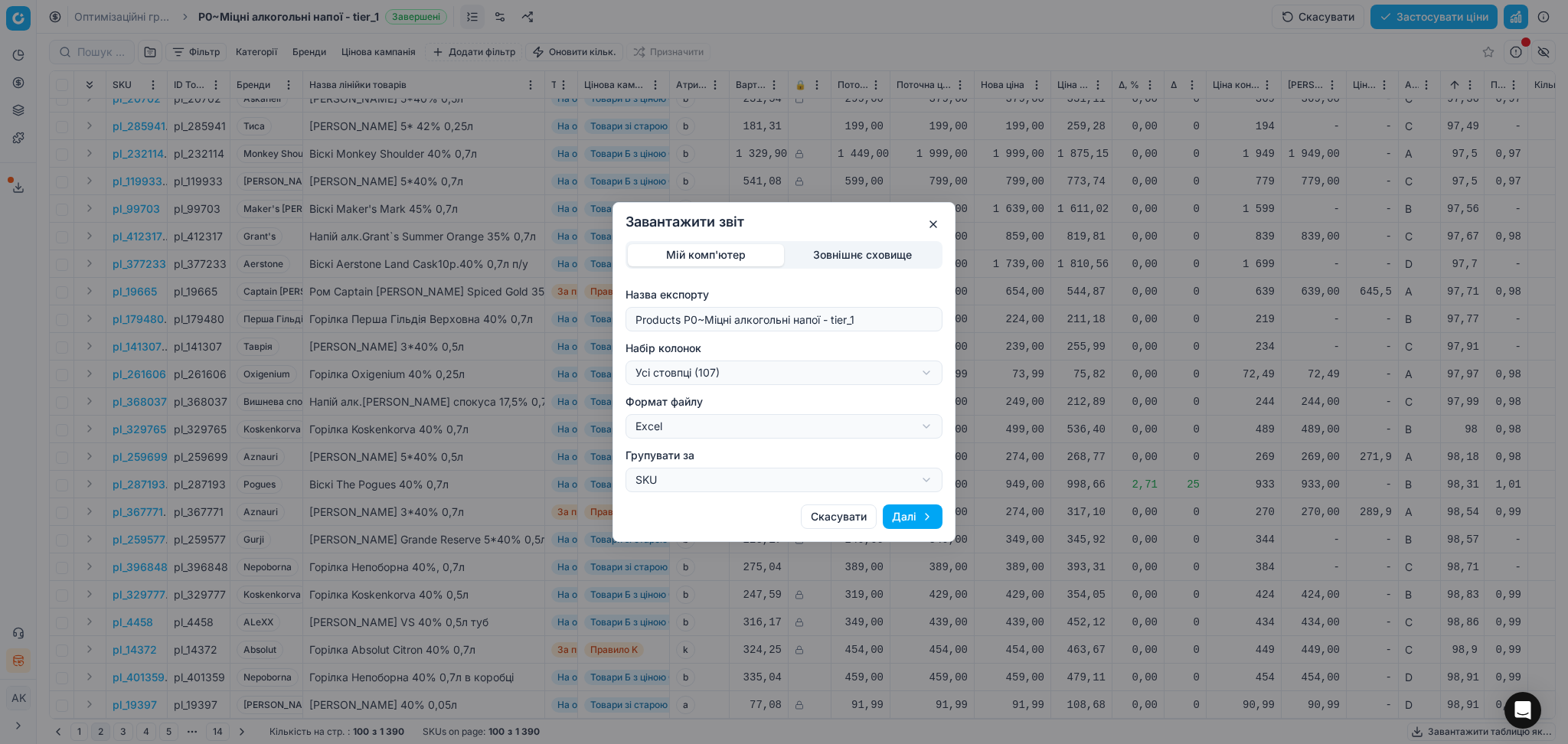
click at [719, 371] on div "Завантажити звіт Мій комп'ютер Зовнішнє сховище Назва експорту Products P0~Міцн…" at bounding box center [784, 372] width 1568 height 744
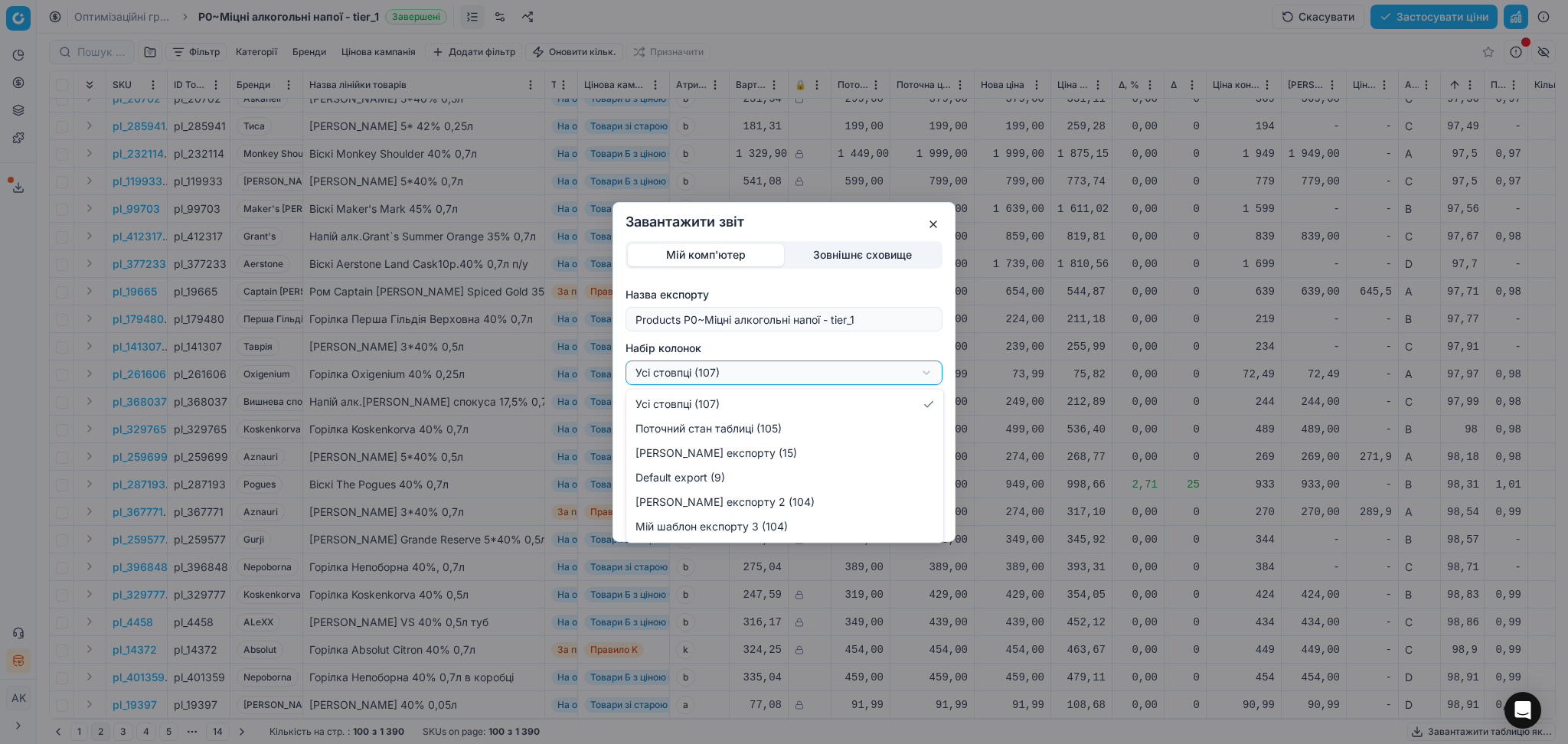
select select "custom"
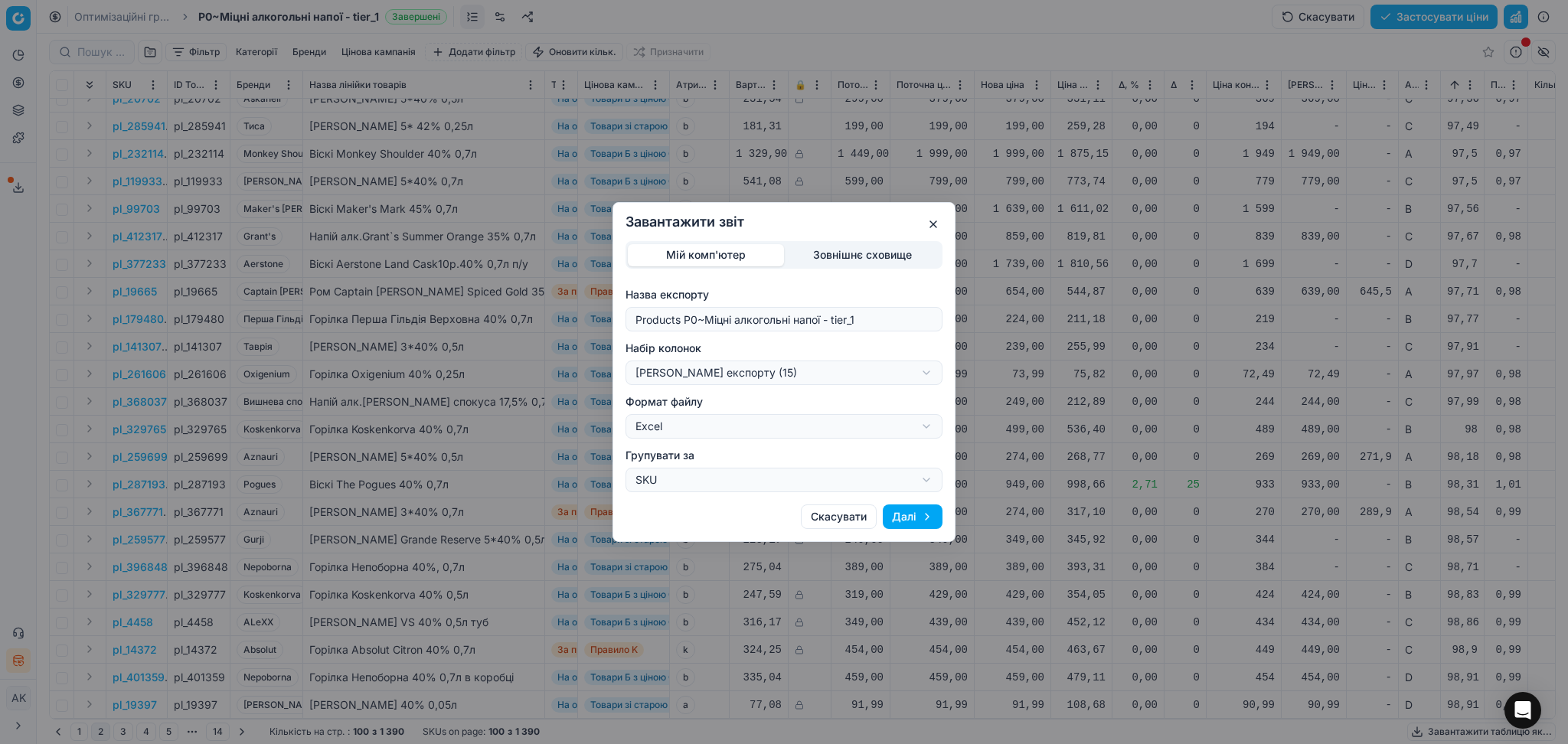
click at [914, 517] on button "Далі" at bounding box center [913, 517] width 60 height 25
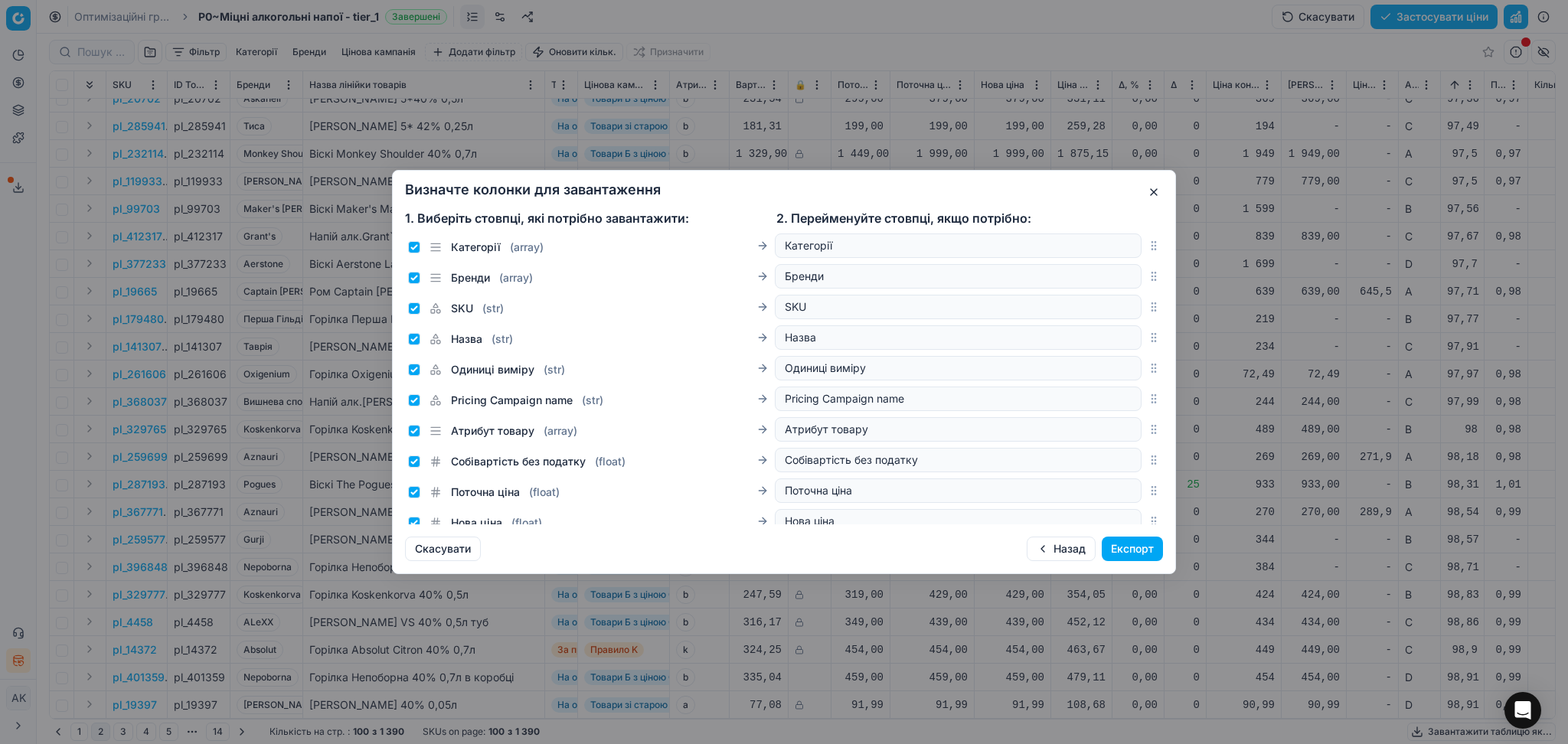
click at [1119, 551] on button "Експорт" at bounding box center [1132, 549] width 61 height 25
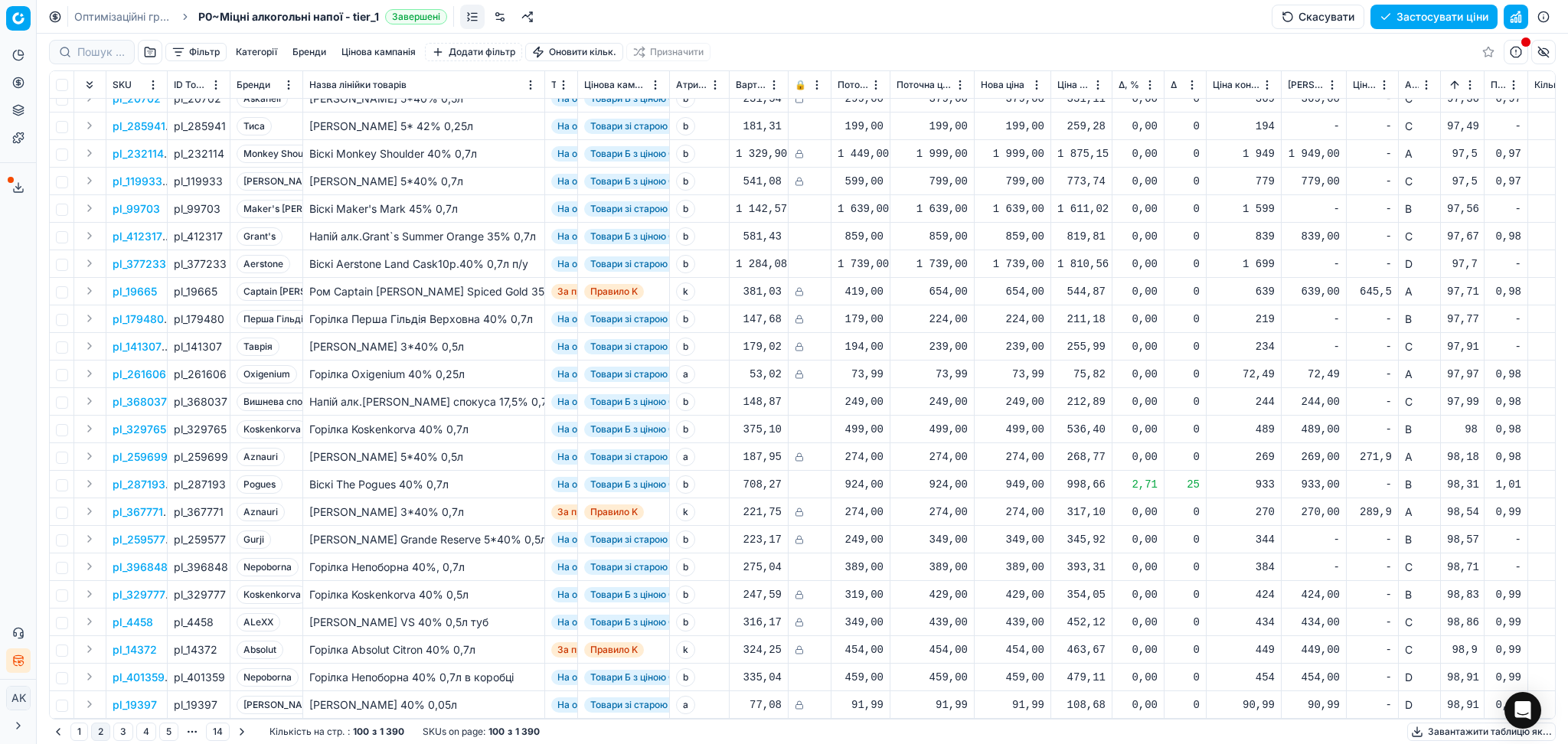
click at [17, 186] on icon at bounding box center [18, 188] width 12 height 12
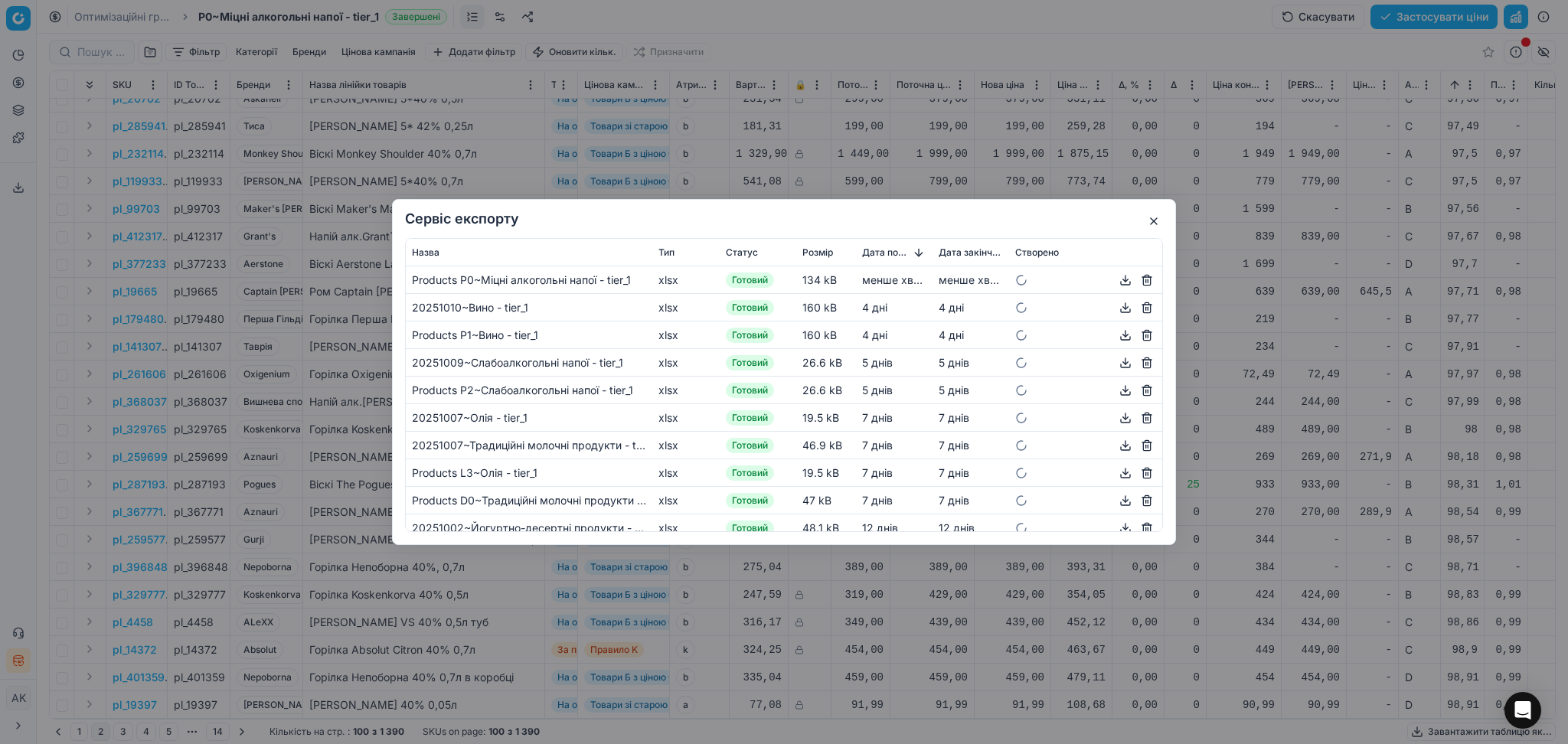
click at [1116, 282] on button "button" at bounding box center [1125, 280] width 18 height 18
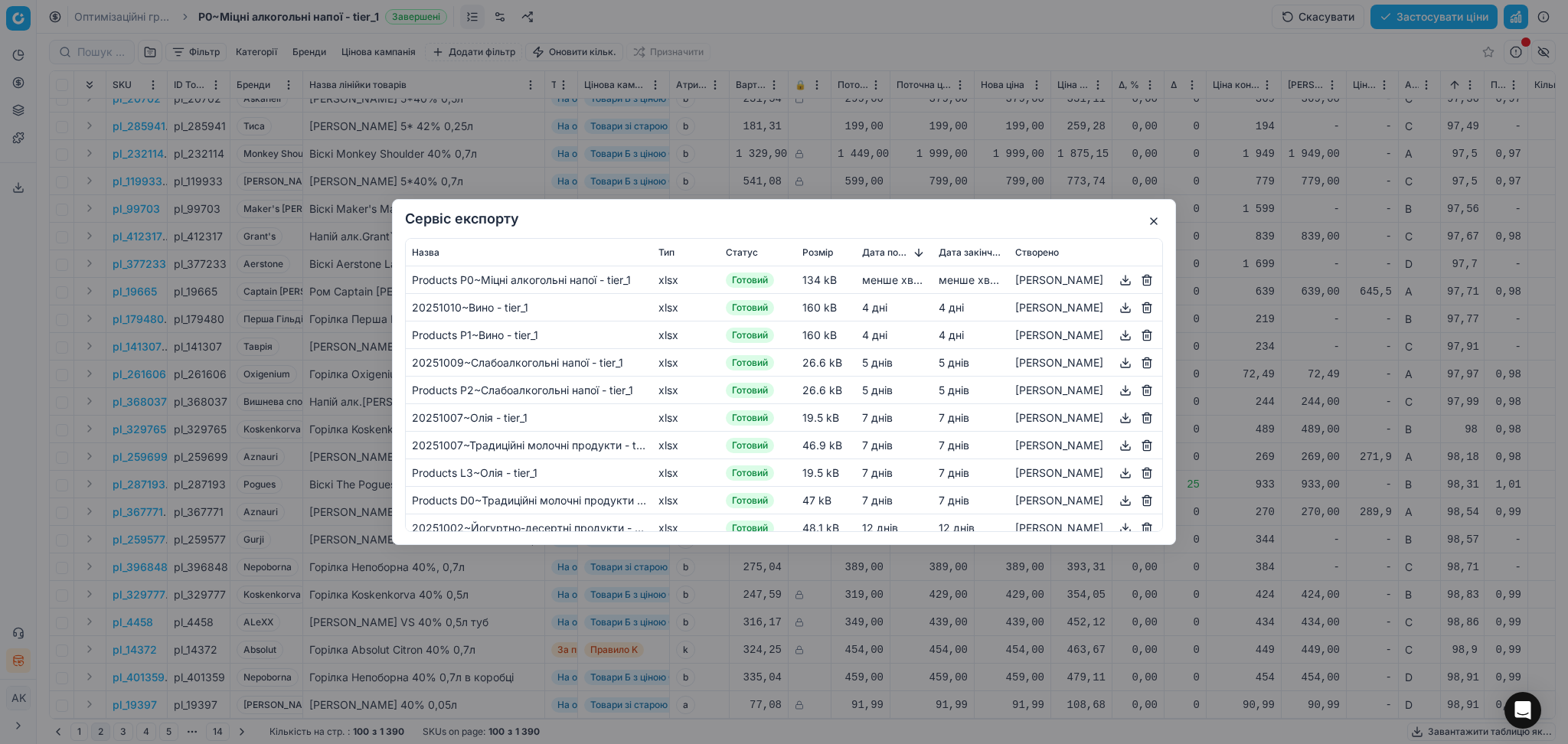
click at [1153, 219] on button "button" at bounding box center [1153, 221] width 18 height 18
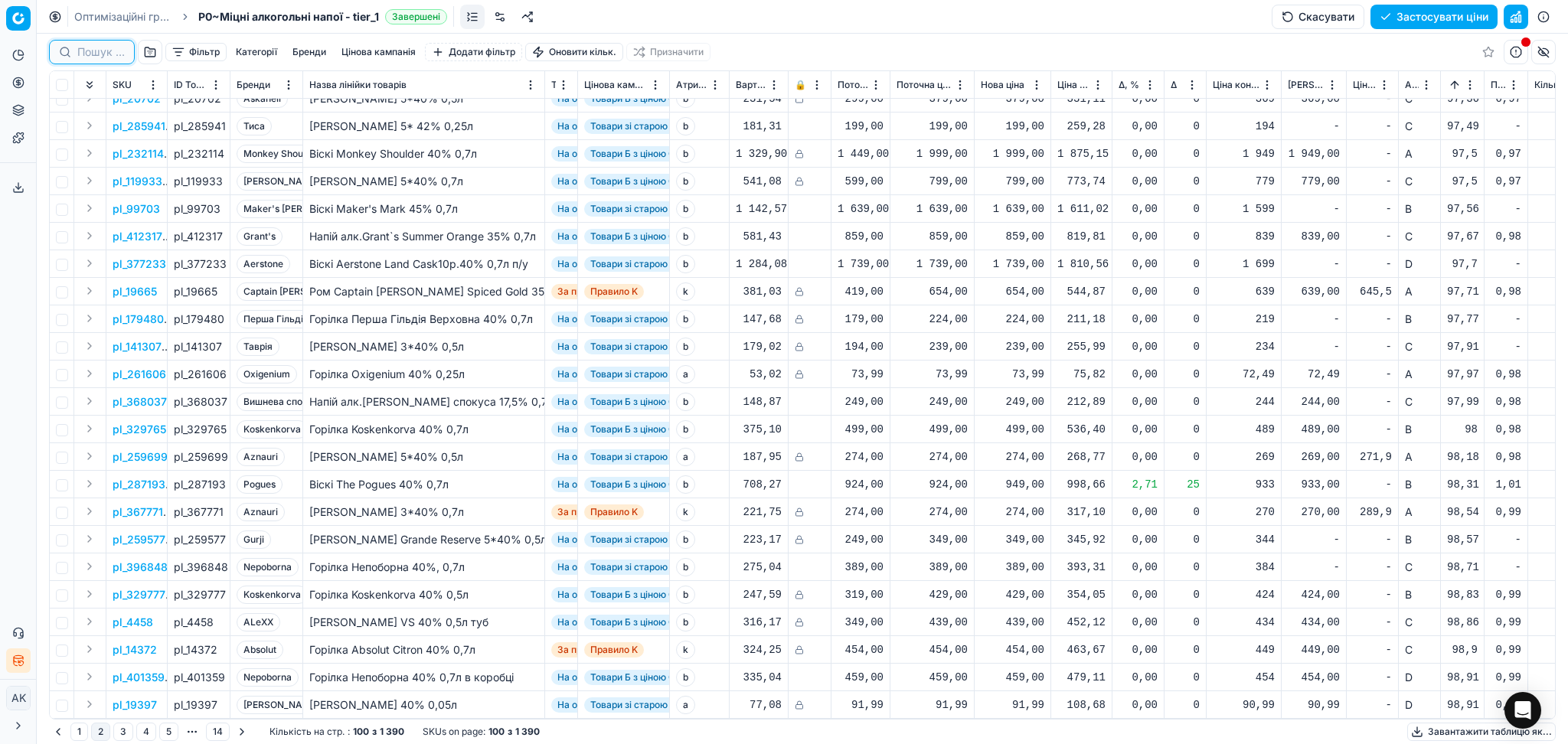
click at [108, 46] on input at bounding box center [101, 52] width 47 height 15
paste input "72365"
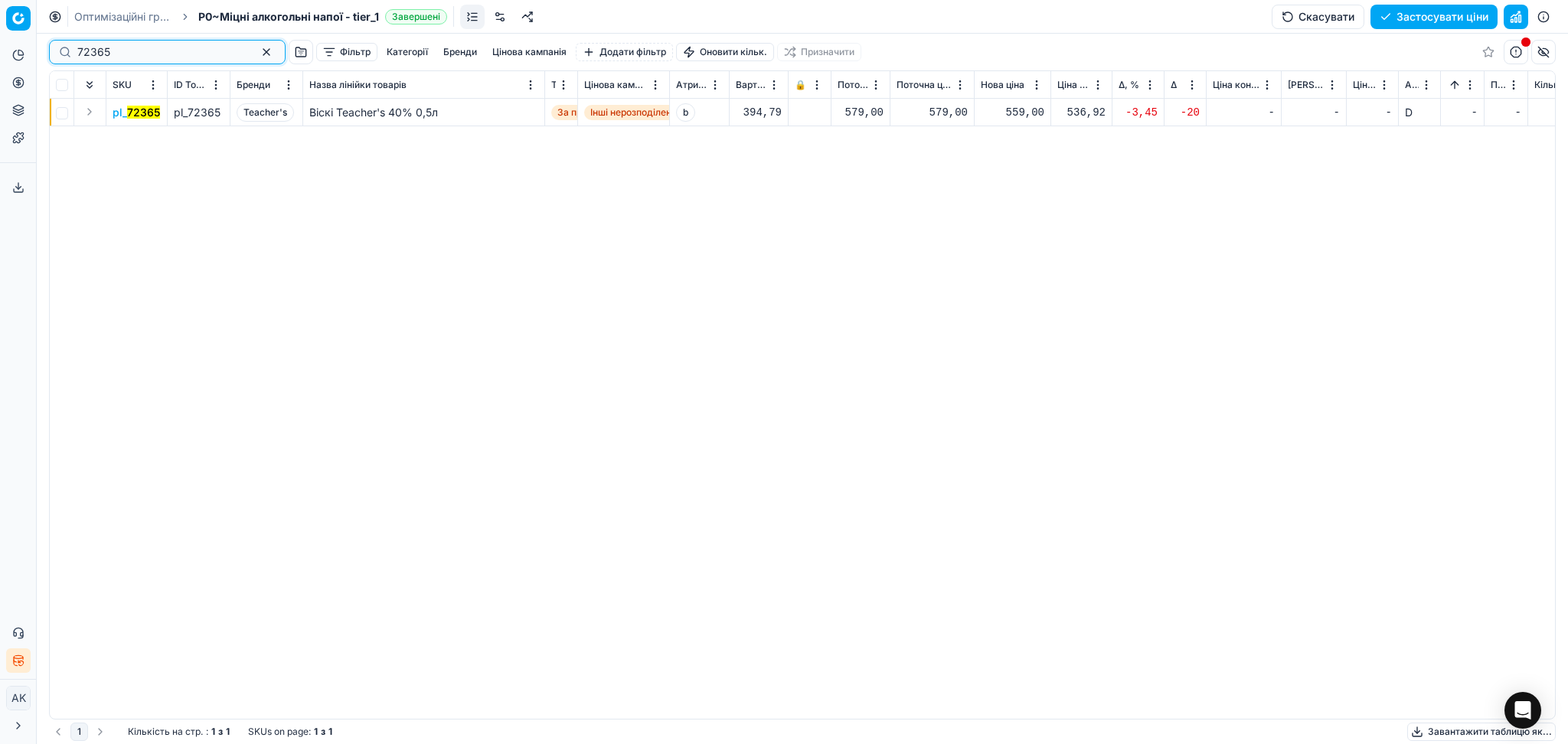
type input "72365"
click at [1015, 117] on div "559,00" at bounding box center [1013, 112] width 63 height 15
drag, startPoint x: 1071, startPoint y: 250, endPoint x: 936, endPoint y: 251, distance: 135.0
click at [936, 251] on dl "Поточна: 579,00 Оптимум: 559,00 Вручну: 559.00" at bounding box center [1013, 216] width 220 height 99
type input "579.00"
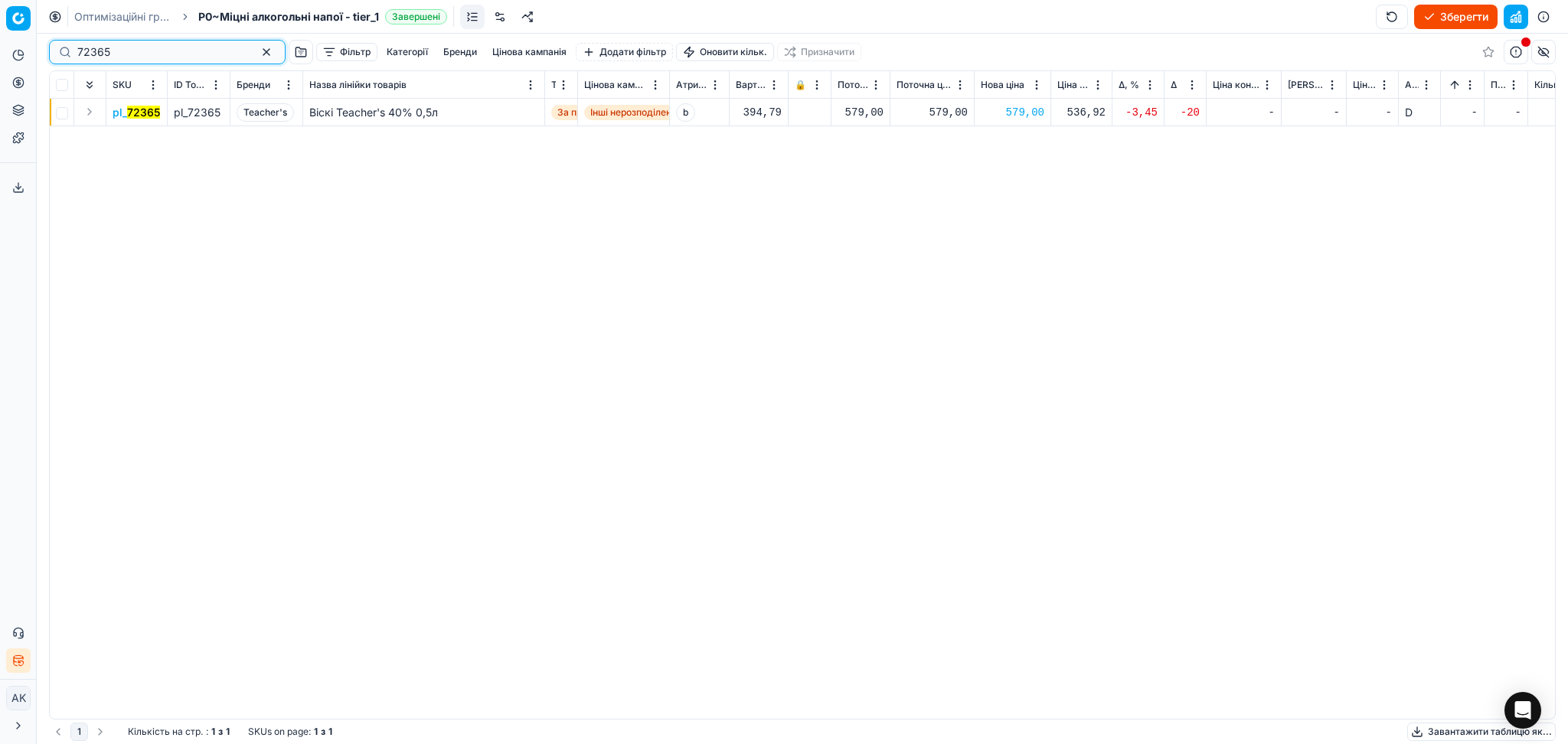
drag, startPoint x: 129, startPoint y: 51, endPoint x: 25, endPoint y: 49, distance: 104.0
click at [25, 49] on div "Pricing platform Аналітика Цінова оптимізація Асортимент продукції Шаблони Серв…" at bounding box center [784, 372] width 1568 height 744
paste input "391374"
type input "391374"
click at [1020, 111] on div "399,00" at bounding box center [1013, 112] width 63 height 15
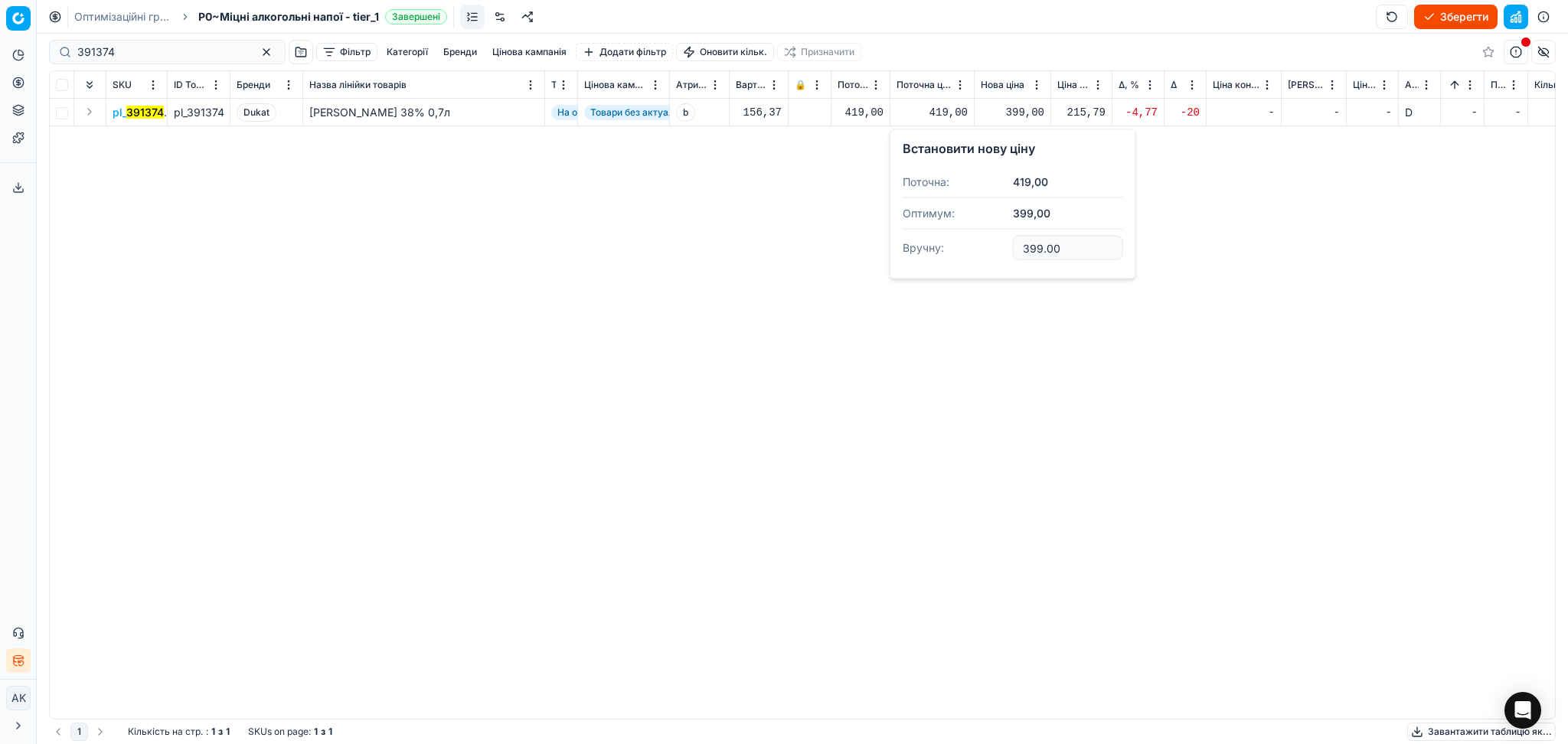
drag, startPoint x: 1068, startPoint y: 252, endPoint x: 925, endPoint y: 249, distance: 143.0
click at [975, 249] on dl "Поточна: 419,00 Оптимум: 399,00 Вручну: 399.00" at bounding box center [1013, 216] width 220 height 99
type input "419.00"
drag, startPoint x: 129, startPoint y: 52, endPoint x: 33, endPoint y: 47, distance: 96.1
click at [21, 47] on div "Pricing platform Аналітика Цінова оптимізація Асортимент продукції Шаблони Серв…" at bounding box center [784, 372] width 1568 height 744
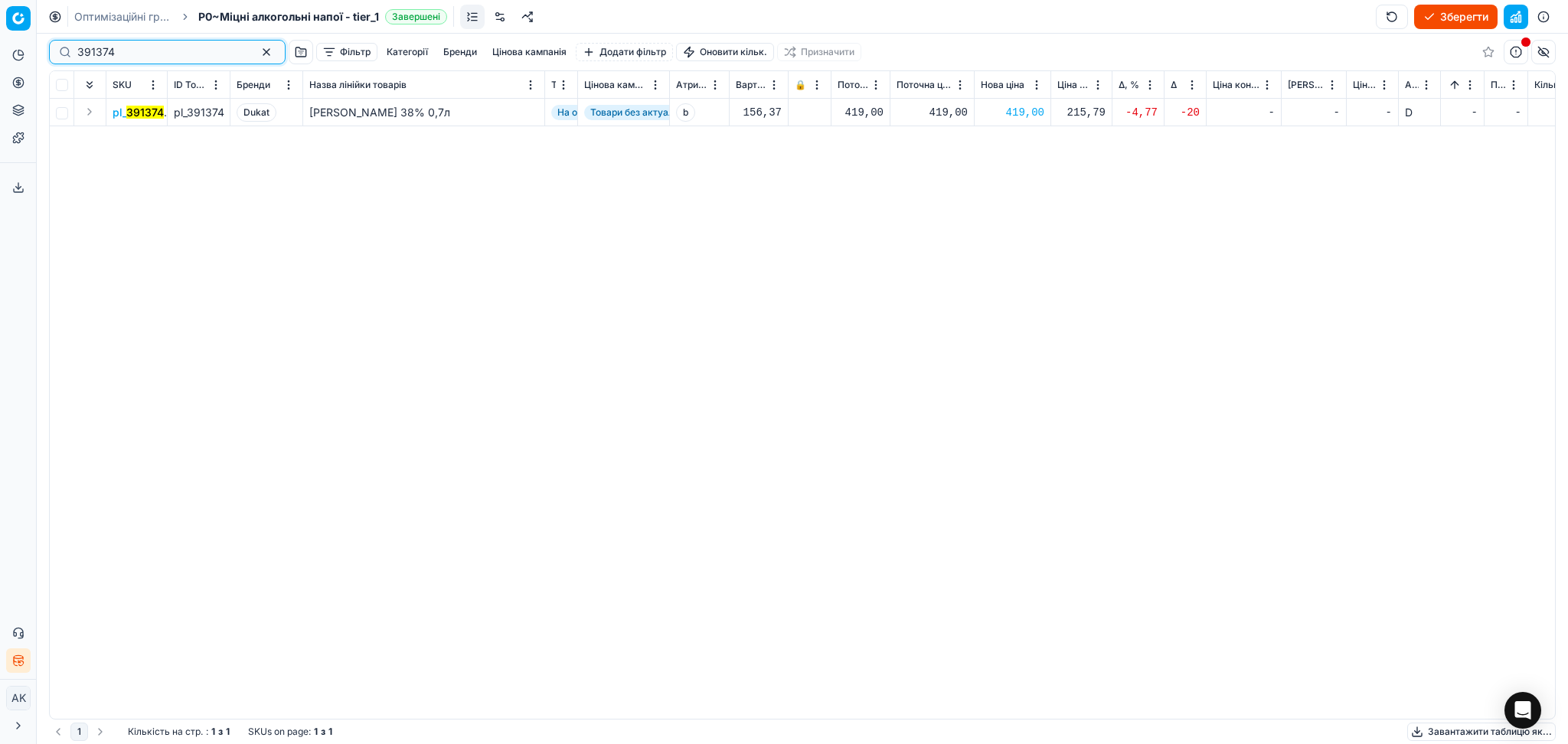
paste input "148761"
type input "148761"
click at [960, 111] on div "579,00" at bounding box center [932, 112] width 71 height 15
click at [1011, 111] on div "559,00" at bounding box center [1013, 112] width 63 height 15
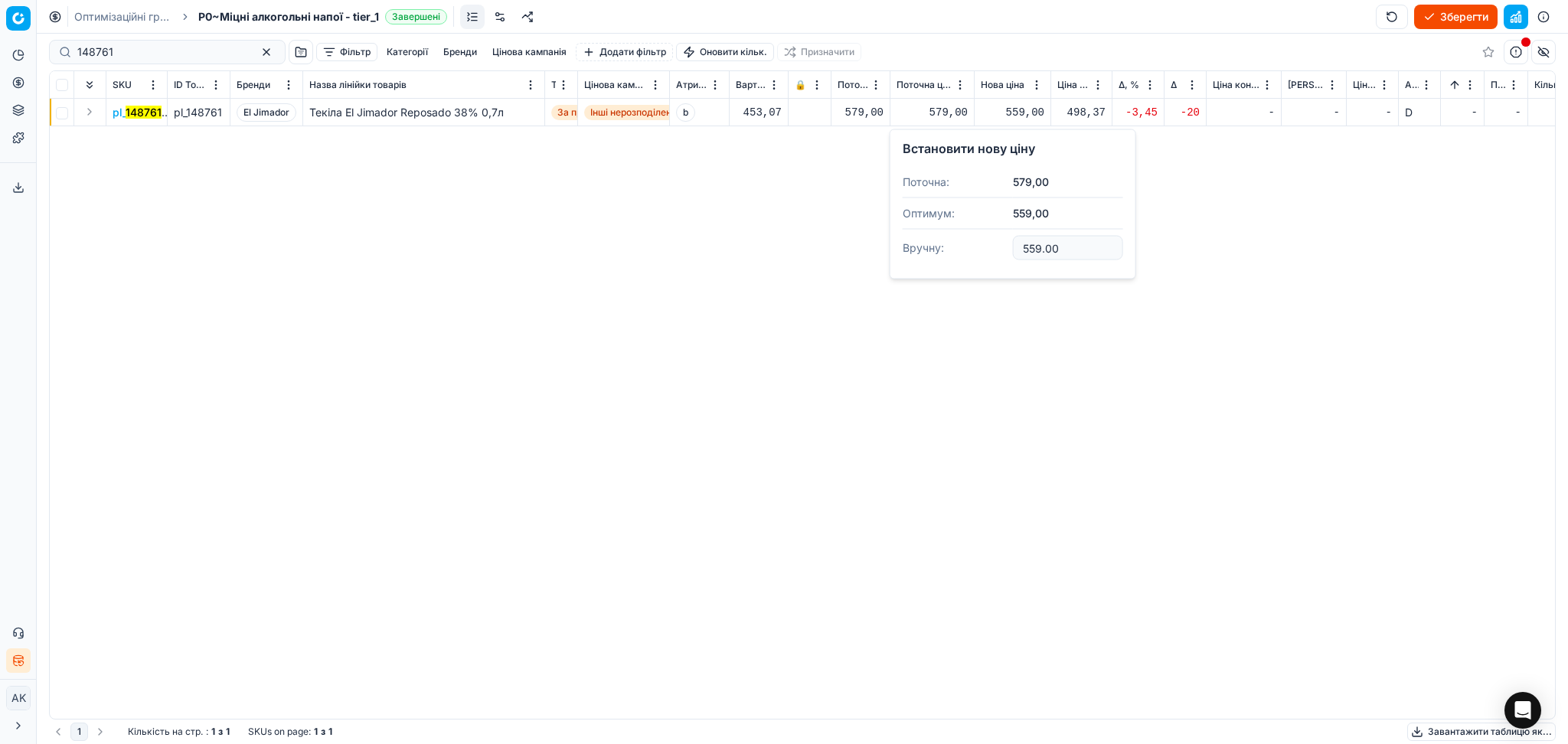
drag, startPoint x: 1073, startPoint y: 247, endPoint x: 984, endPoint y: 250, distance: 89.1
click at [987, 250] on dl "Поточна: 579,00 Оптимум: 559,00 Вручну: 559.00" at bounding box center [1013, 216] width 220 height 99
type input "579.00"
drag, startPoint x: 143, startPoint y: 51, endPoint x: 12, endPoint y: 53, distance: 131.0
click at [12, 53] on div "Pricing platform Аналітика Цінова оптимізація Асортимент продукції Шаблони Серв…" at bounding box center [784, 372] width 1568 height 744
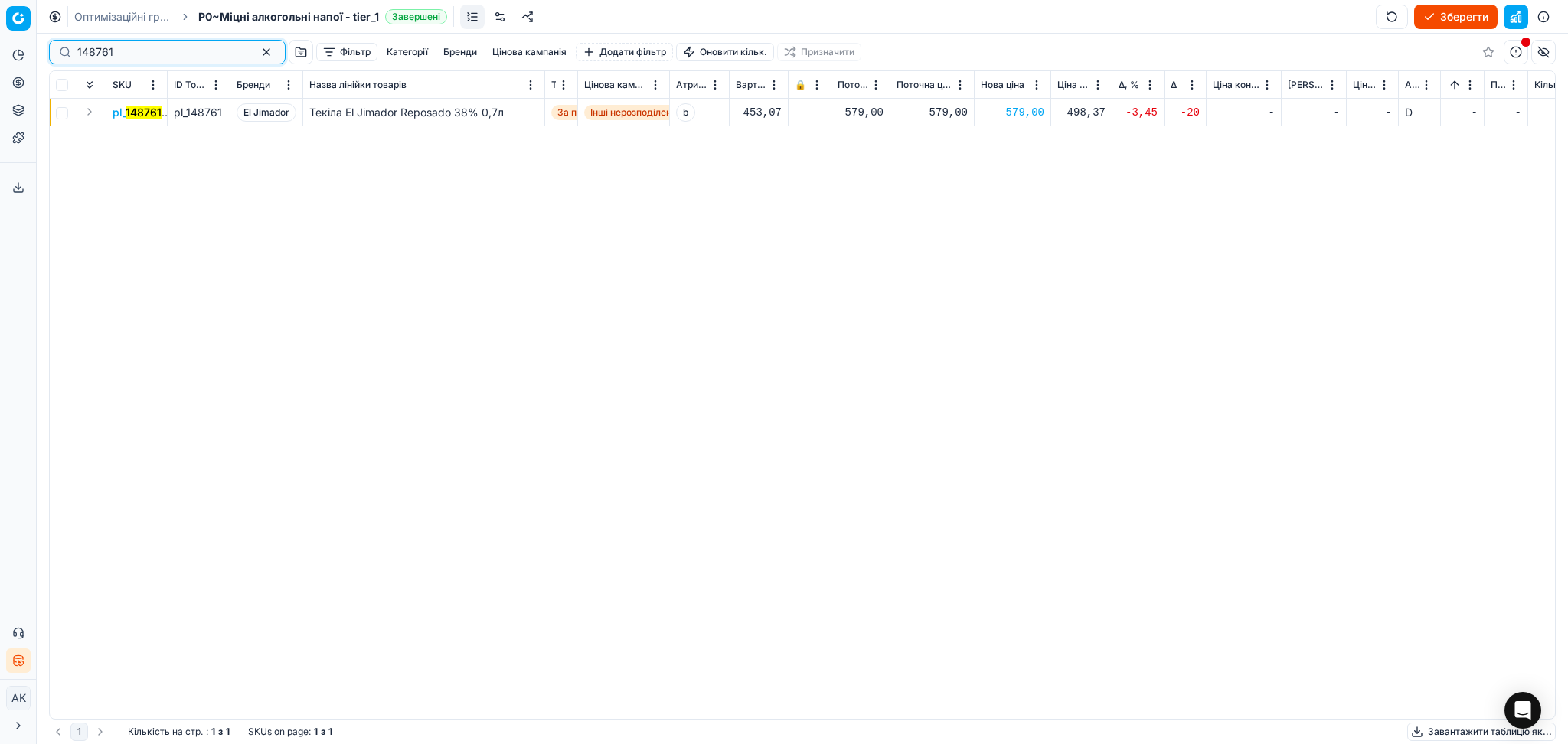
paste input "301264"
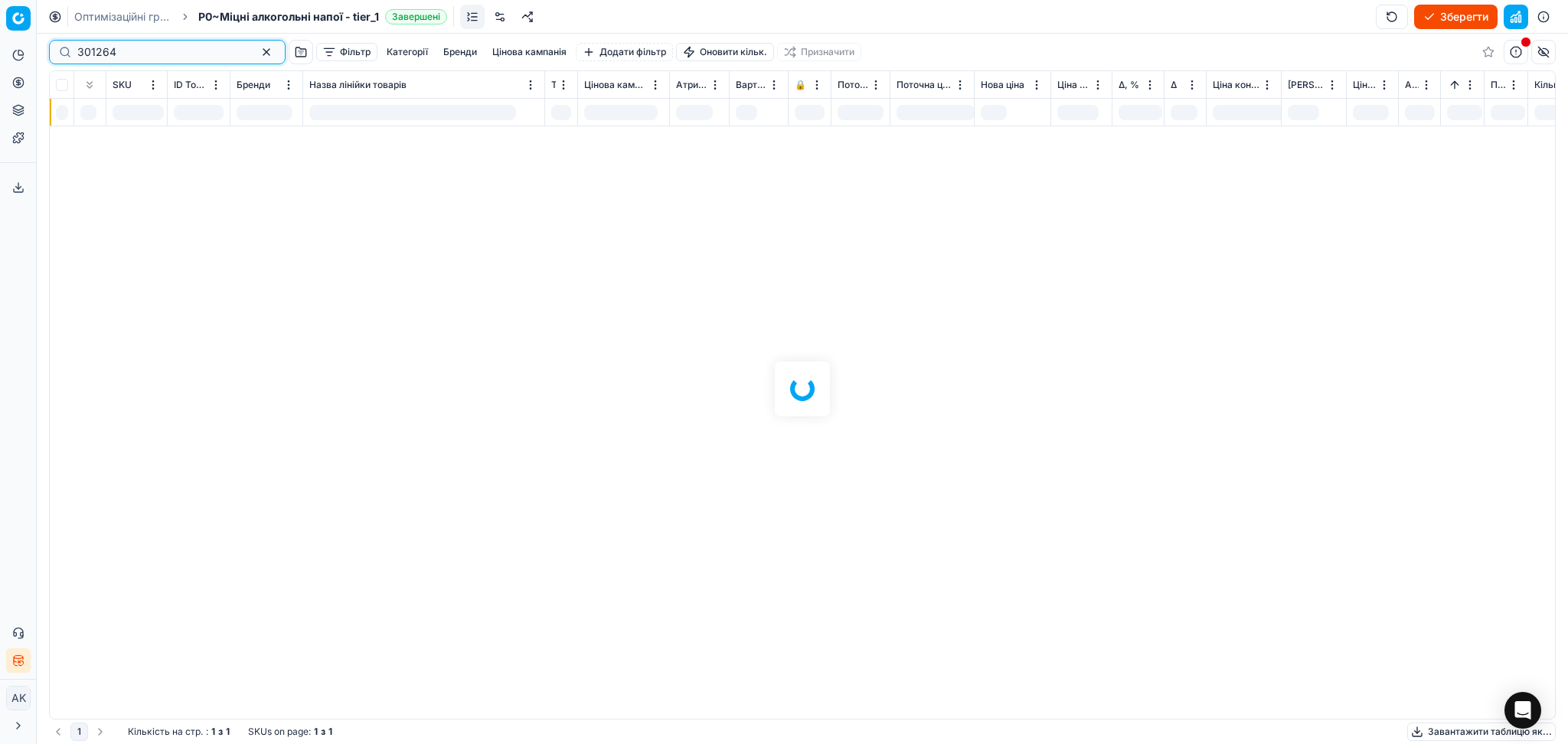
type input "301264"
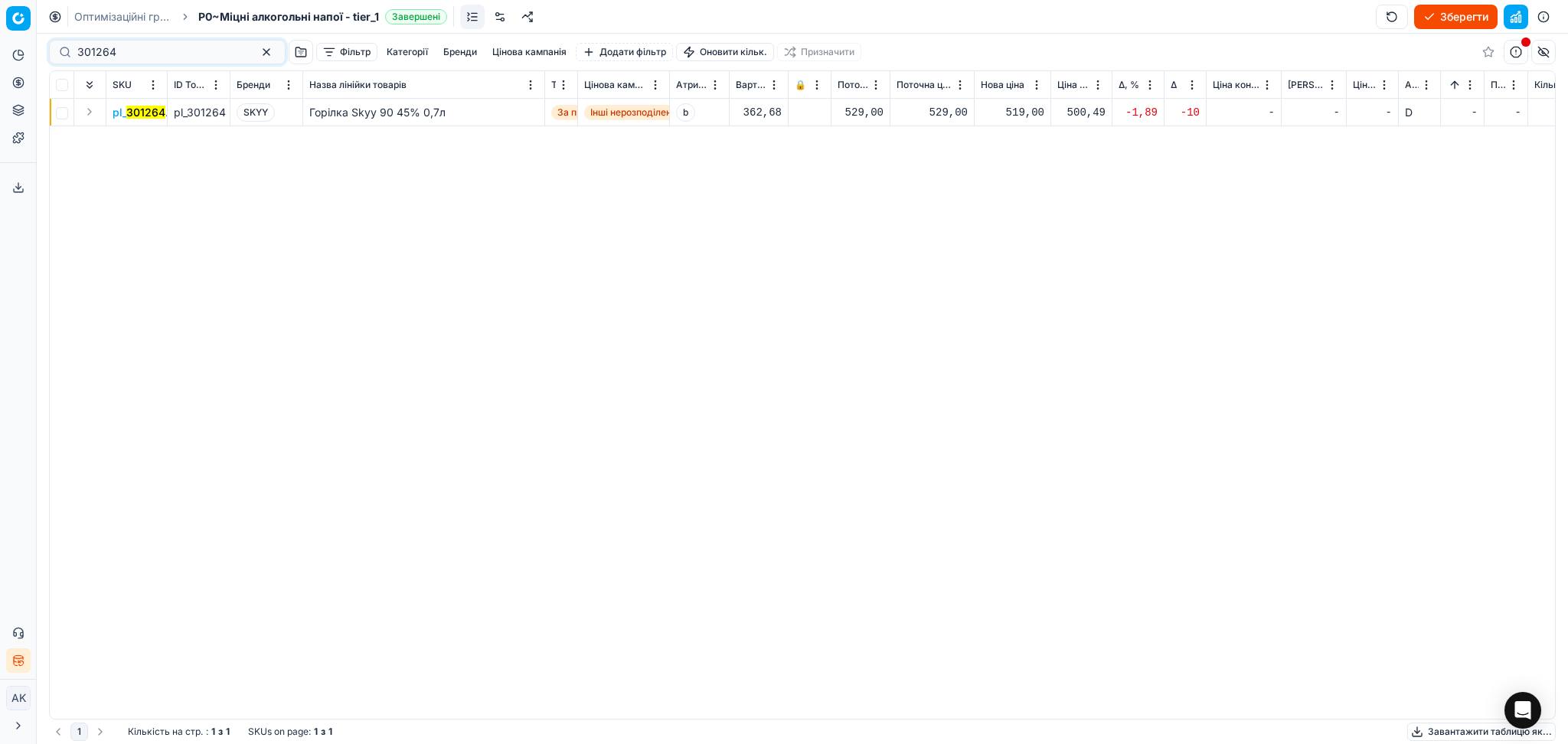
click at [1018, 111] on div "519,00" at bounding box center [1013, 112] width 63 height 15
drag, startPoint x: 1065, startPoint y: 248, endPoint x: 961, endPoint y: 255, distance: 104.2
click at [961, 255] on dl "Поточна: 529,00 Оптимум: 519,00 Вручну: 519.00" at bounding box center [1013, 216] width 220 height 99
type input "529.00"
drag, startPoint x: 93, startPoint y: 51, endPoint x: 14, endPoint y: 53, distance: 79.0
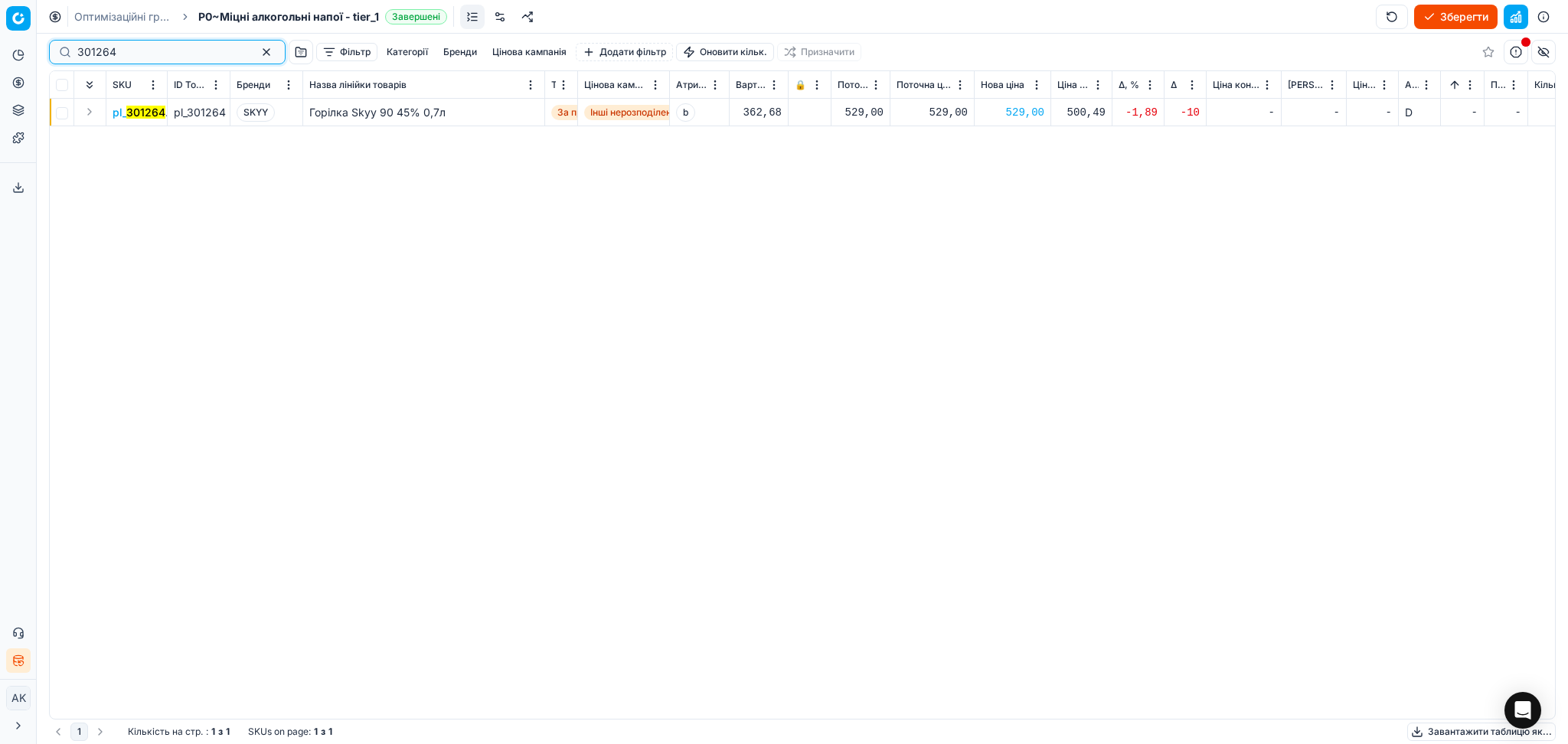
click at [14, 52] on div "Pricing platform Аналітика Цінова оптимізація Асортимент продукції Шаблони Серв…" at bounding box center [784, 372] width 1568 height 744
paste input "68727"
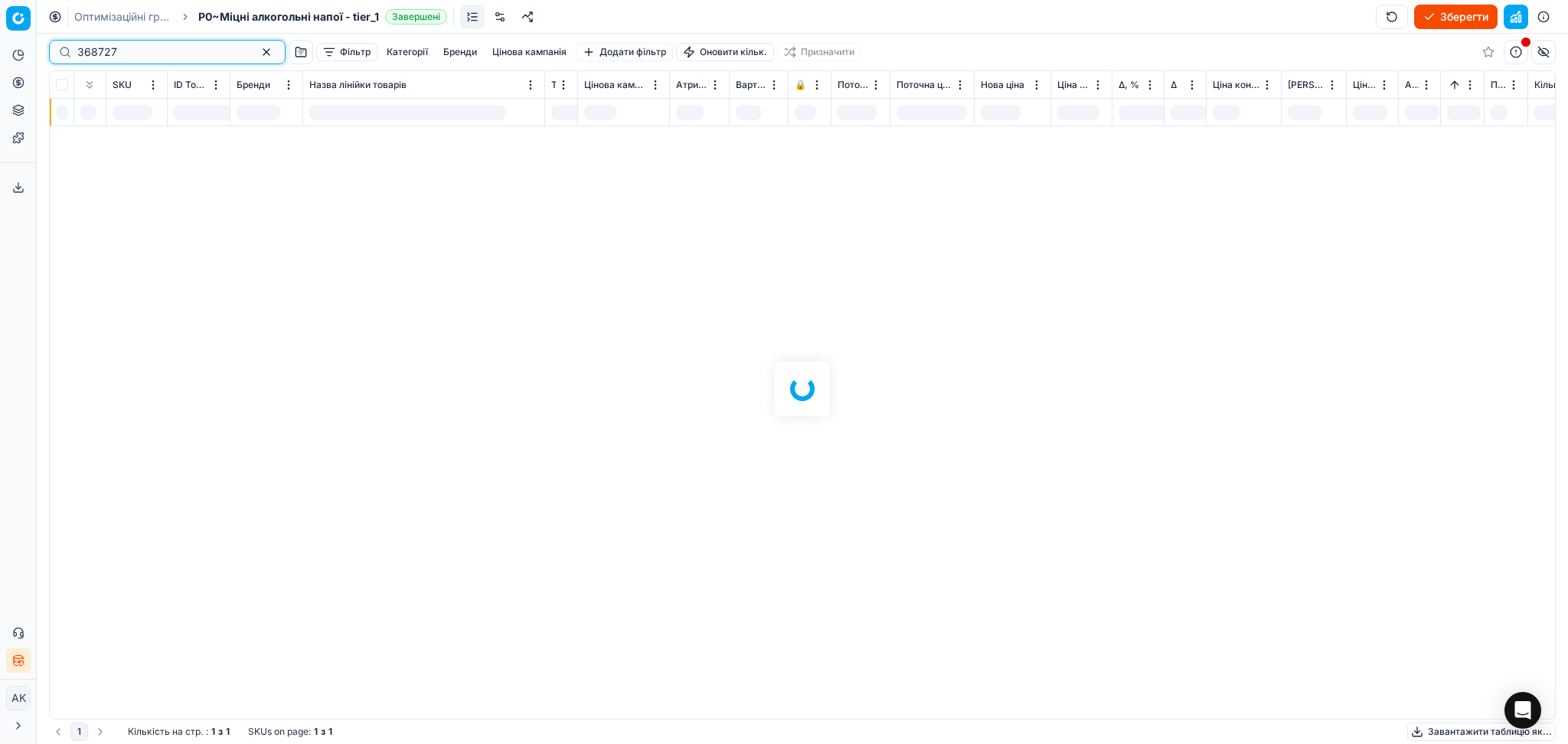
type input "368727"
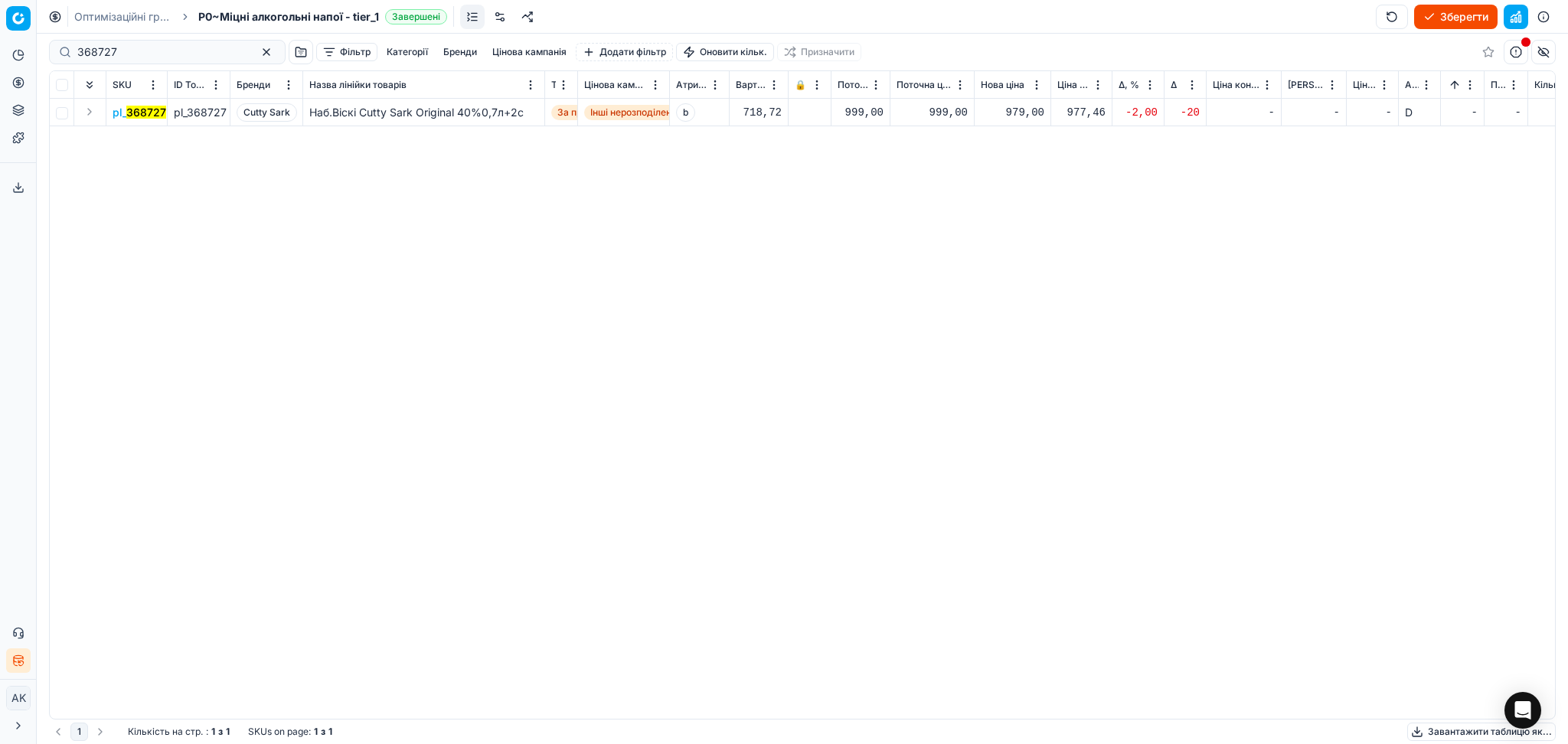
click at [1017, 114] on div "979,00" at bounding box center [1013, 112] width 63 height 15
drag, startPoint x: 1071, startPoint y: 250, endPoint x: 957, endPoint y: 263, distance: 114.7
click at [962, 263] on dl "Поточна: 999,00 Оптимум: 979,00 Вручну: 979.00" at bounding box center [1013, 216] width 220 height 99
type input "999.00"
click at [257, 45] on button "button" at bounding box center [266, 52] width 18 height 18
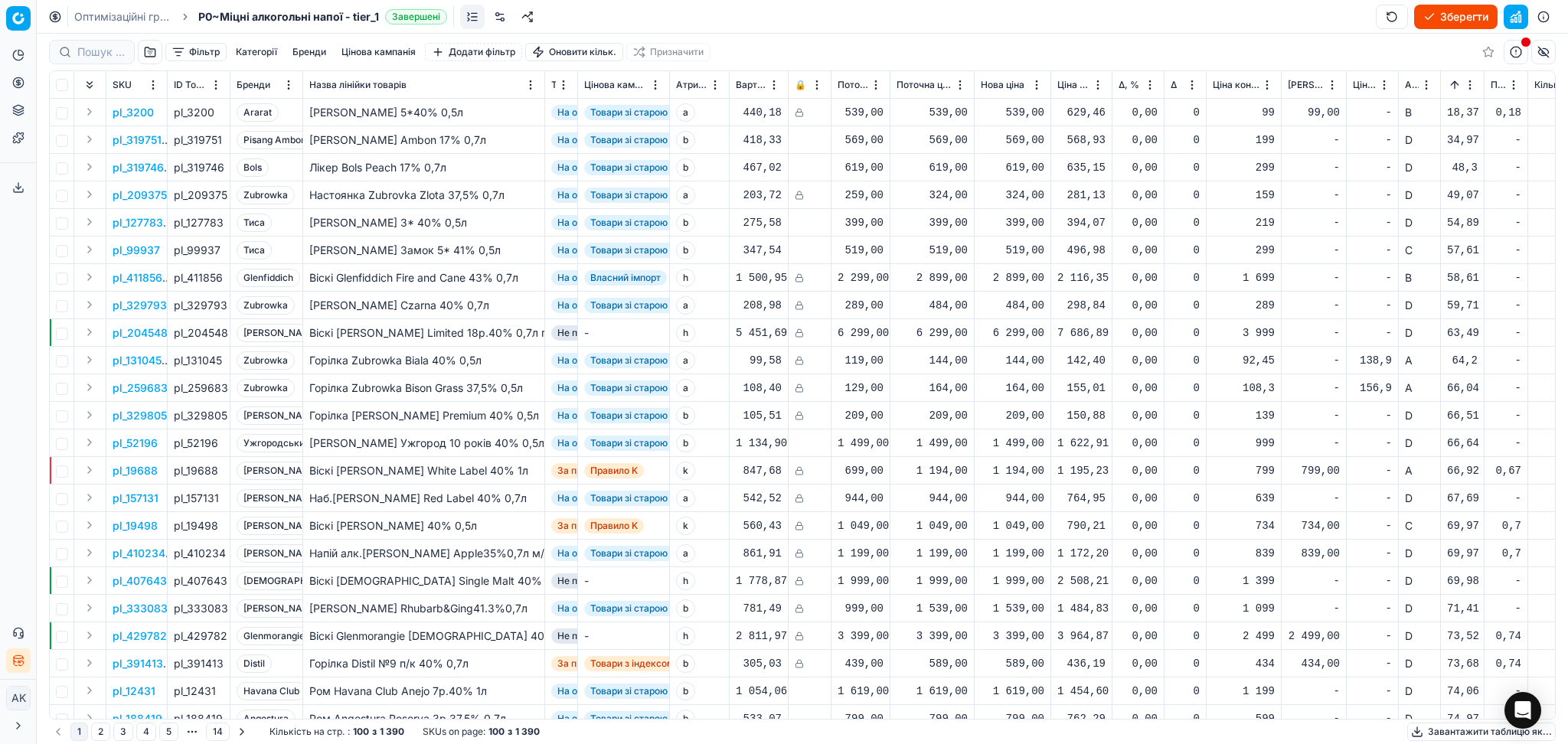
click at [1457, 19] on button "Зберегти" at bounding box center [1455, 17] width 83 height 25
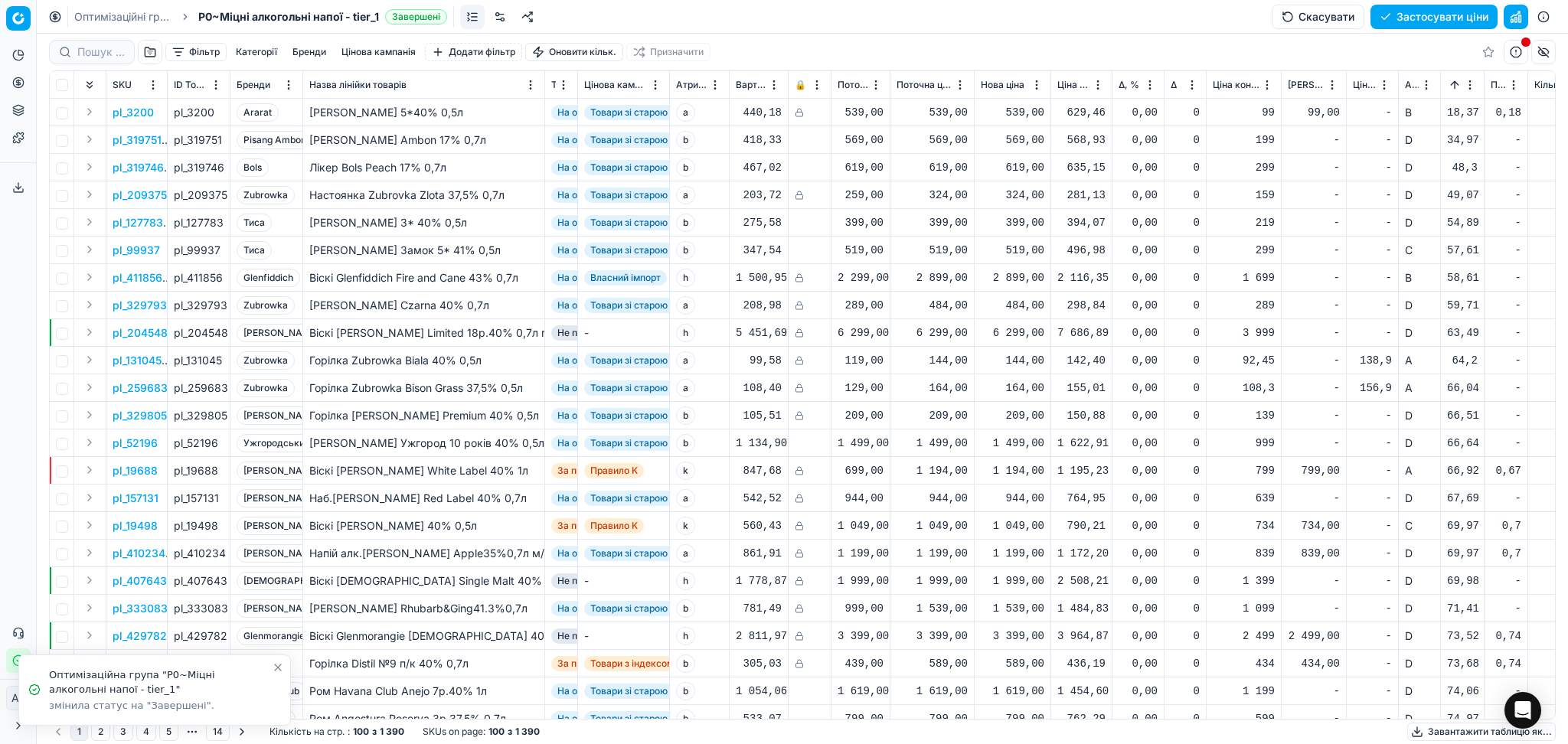
click at [1479, 15] on button "Застосувати ціни" at bounding box center [1434, 17] width 127 height 25
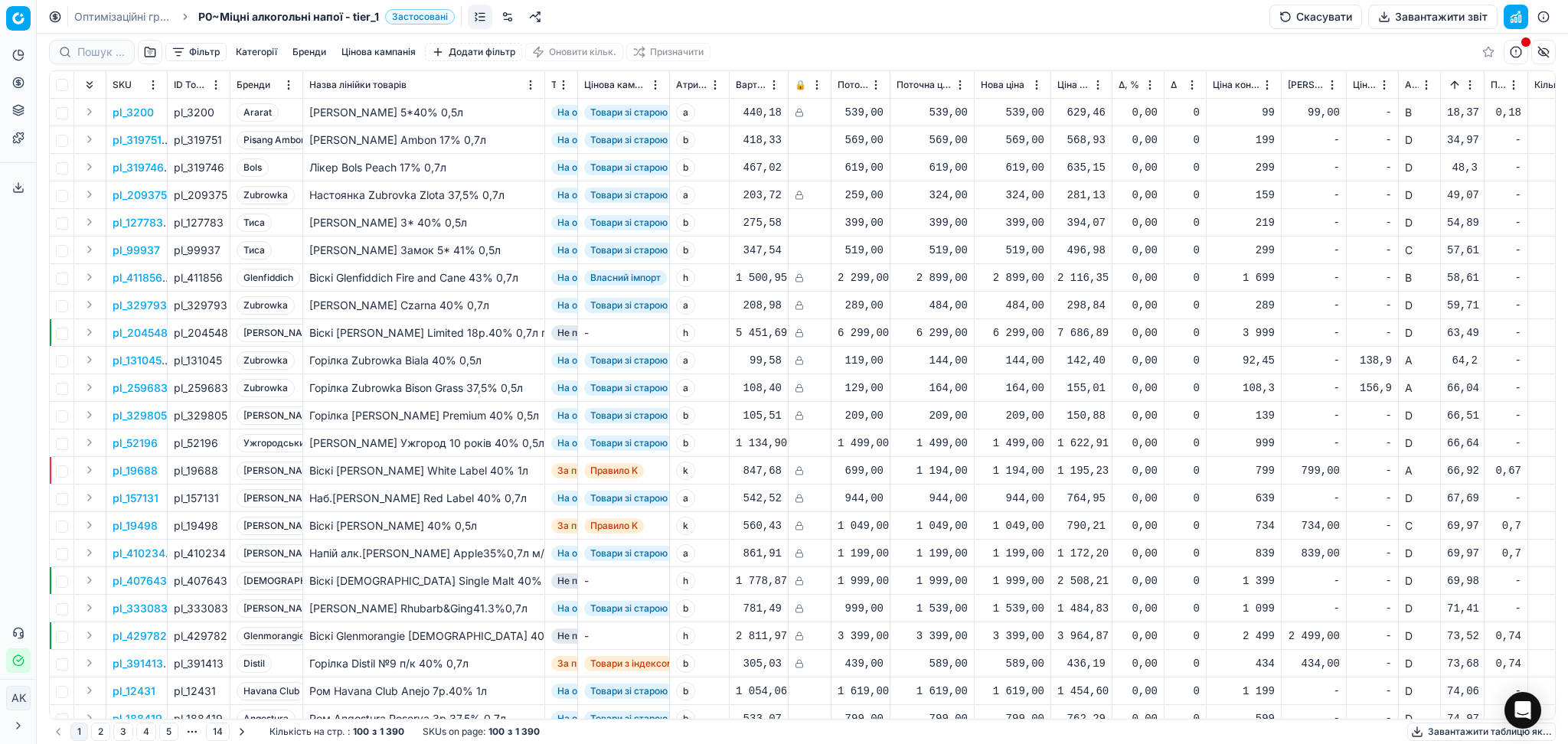
click at [1431, 15] on button "Завантажити звіт" at bounding box center [1432, 17] width 129 height 25
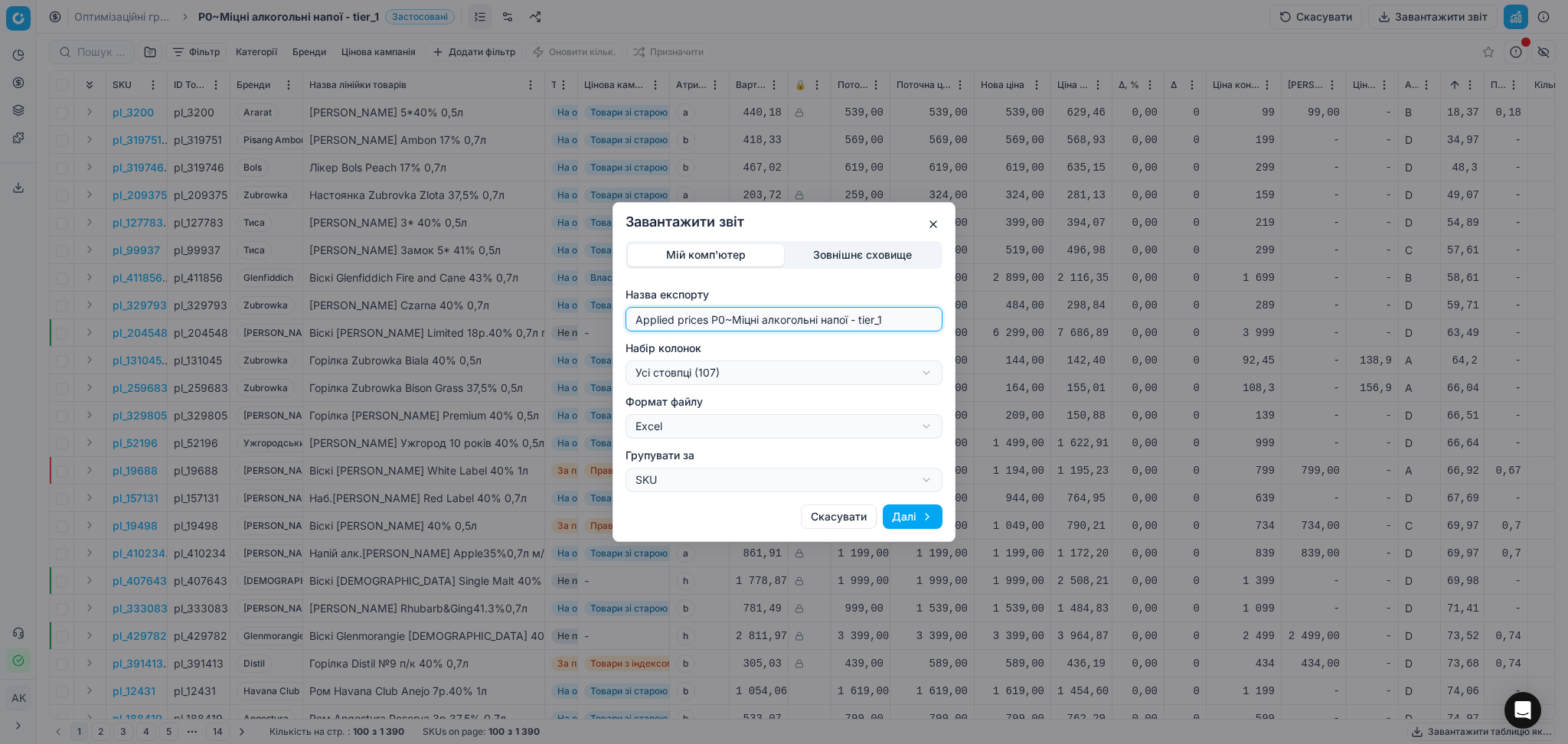
drag, startPoint x: 727, startPoint y: 323, endPoint x: 561, endPoint y: 321, distance: 166.0
click at [561, 321] on div "Завантажити звіт Мій комп'ютер Зовнішнє сховище Назва експорту Applied prices P…" at bounding box center [784, 372] width 1568 height 744
type input "20251014~Міцні алкогольні напої - tier_1"
click at [717, 371] on div "Завантажити звіт Мій комп'ютер Зовнішнє сховище Назва експорту 20251014~Міцні а…" at bounding box center [784, 372] width 1568 height 744
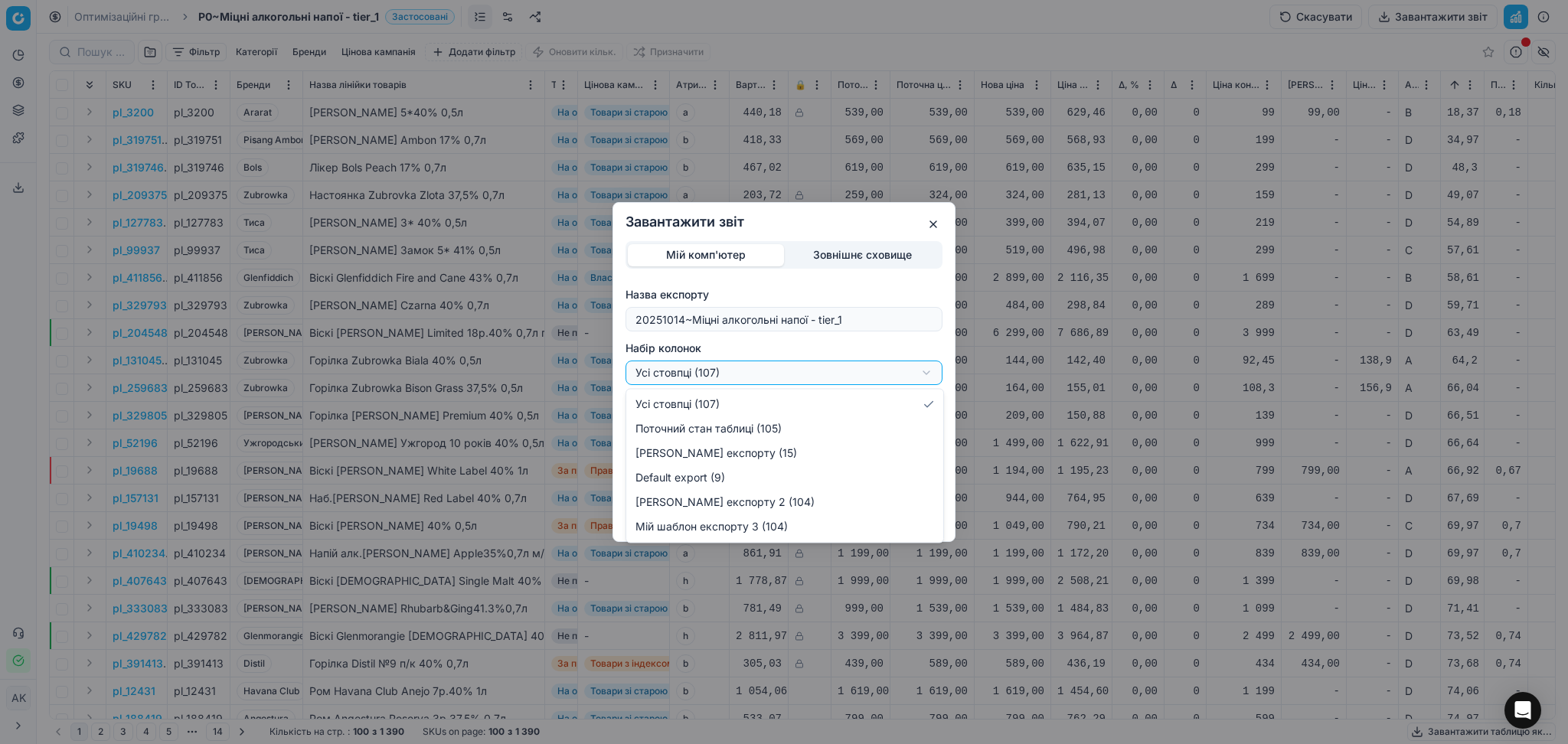
select select "custom"
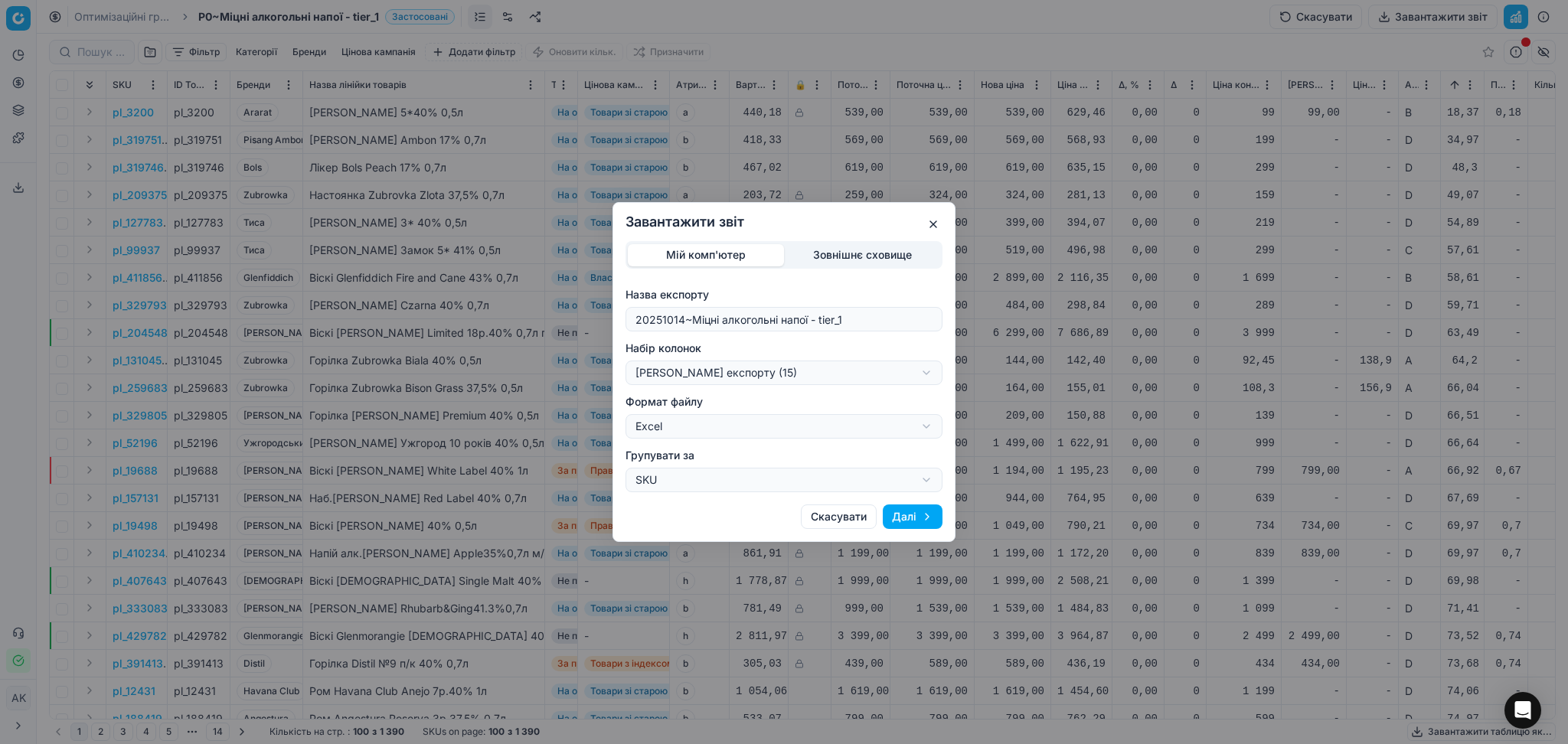
click at [910, 519] on button "Далі" at bounding box center [913, 517] width 60 height 25
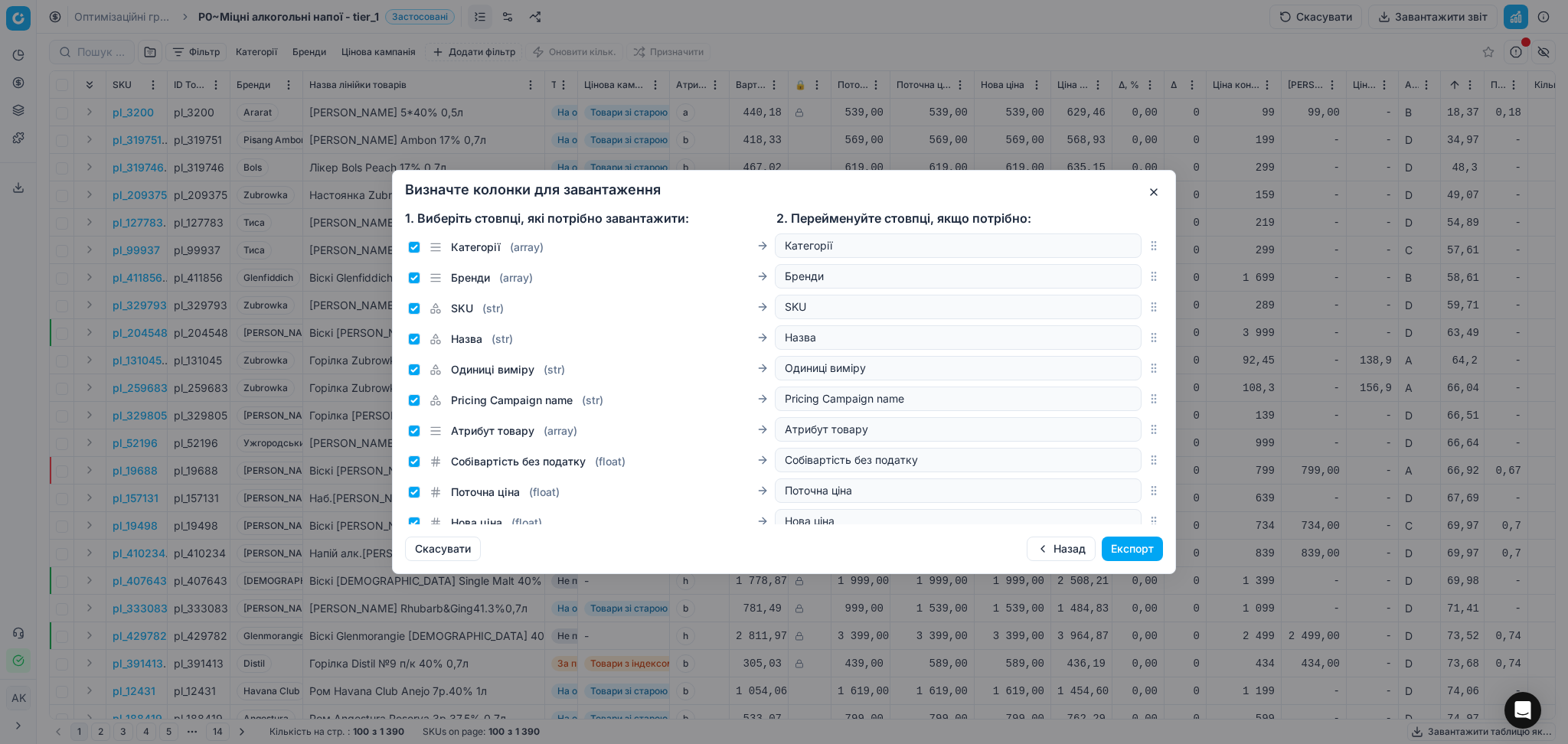
click at [1140, 545] on button "Експорт" at bounding box center [1132, 549] width 61 height 25
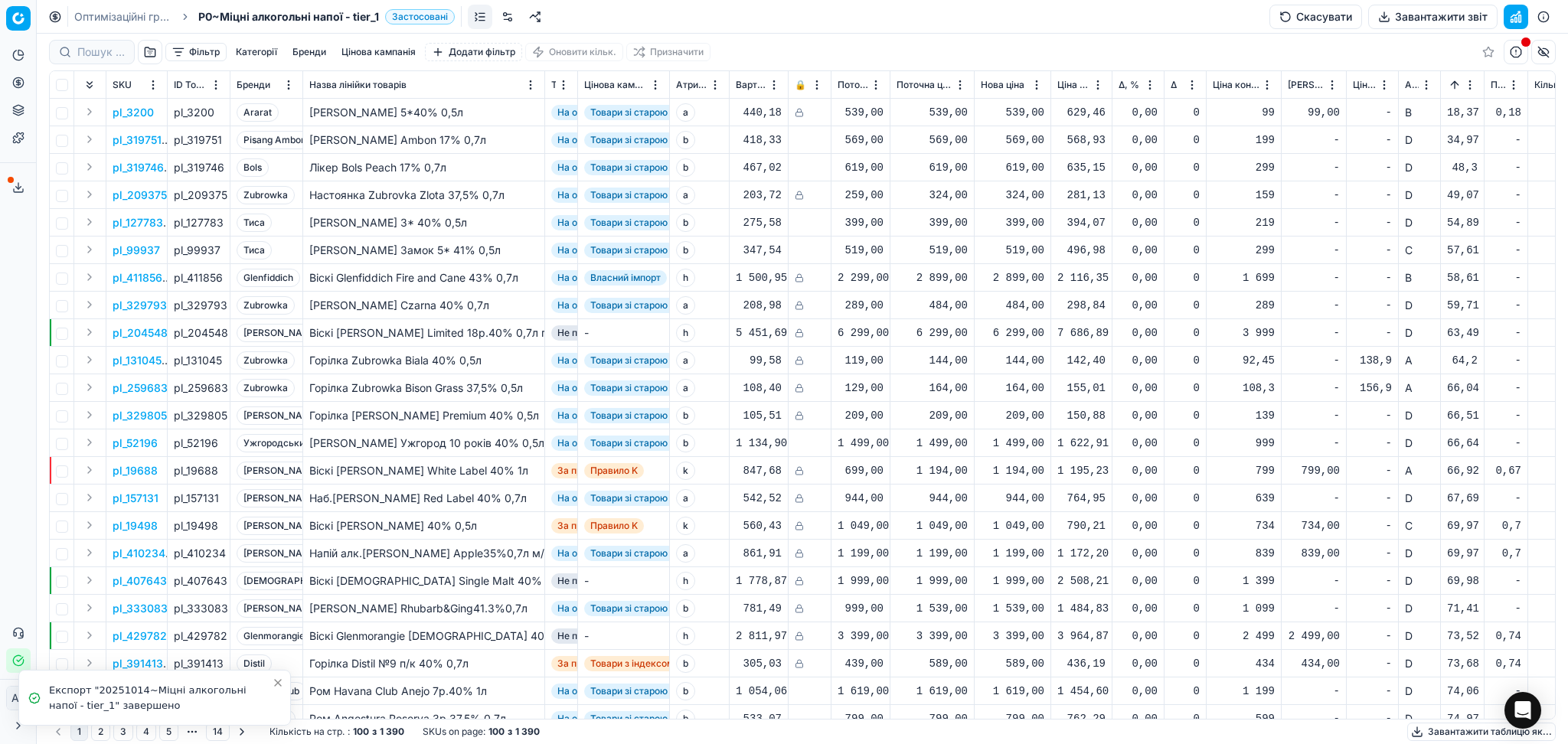
click at [22, 179] on button "Сервіс експорту" at bounding box center [18, 188] width 25 height 25
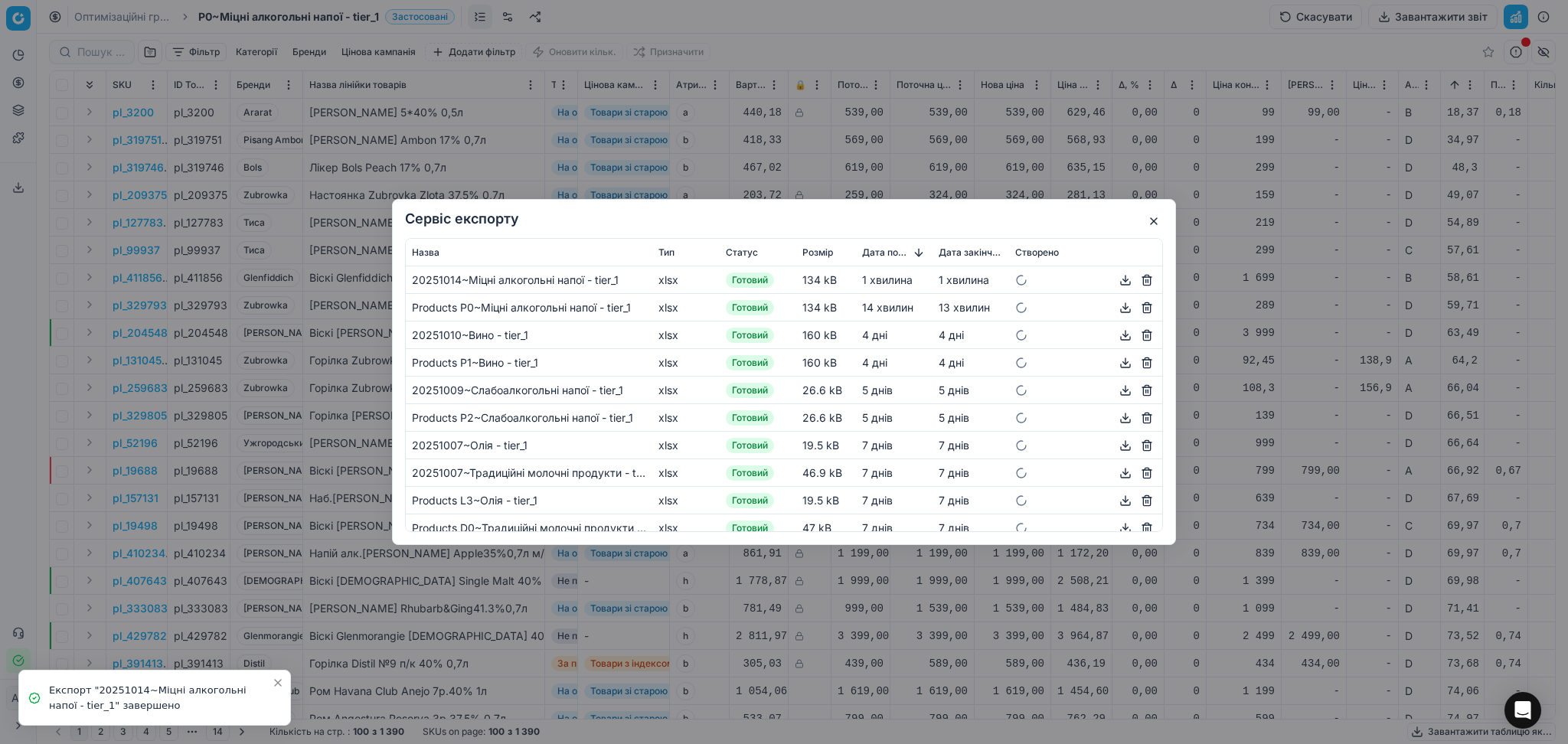
click at [1116, 285] on button "button" at bounding box center [1125, 280] width 18 height 18
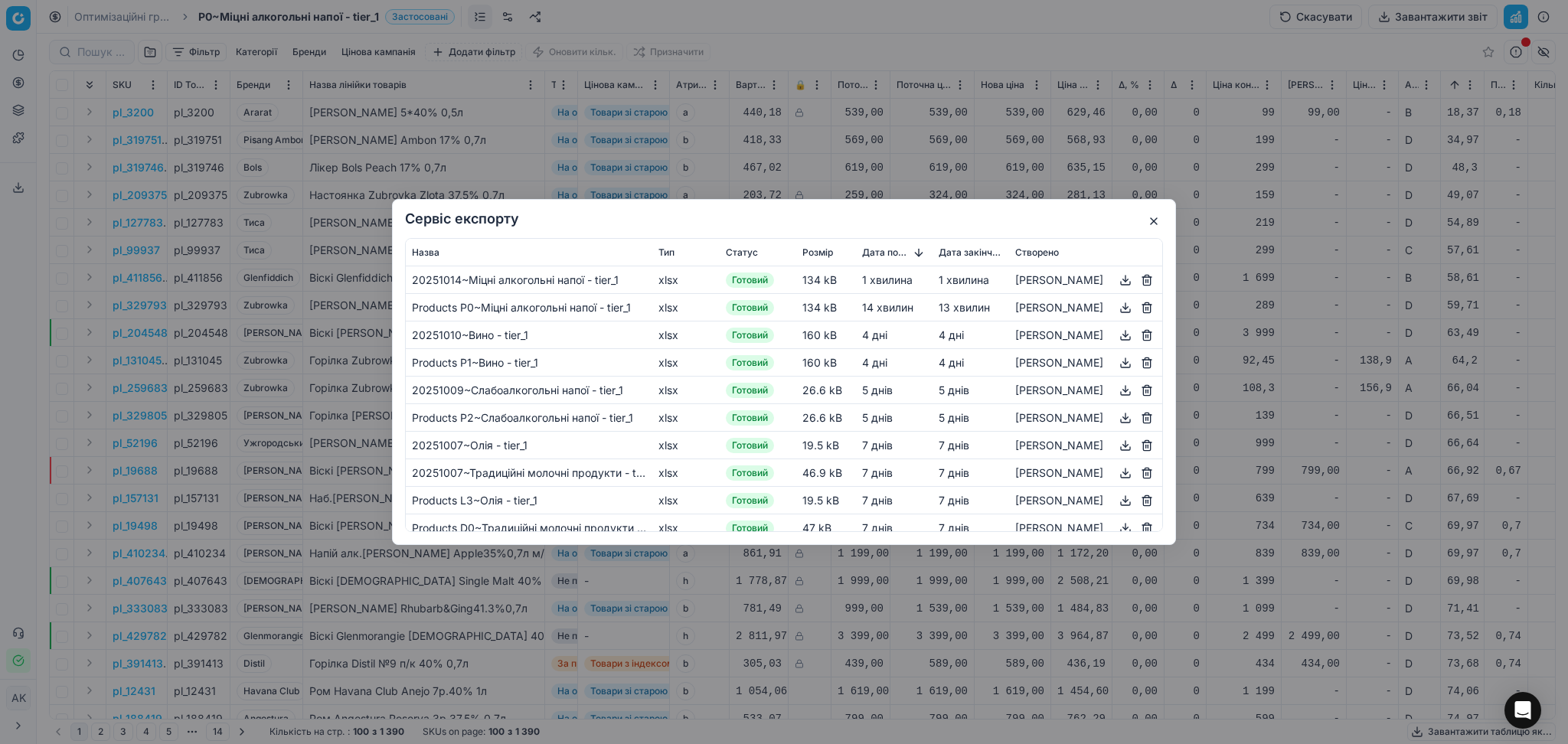
click at [1155, 221] on button "button" at bounding box center [1153, 221] width 18 height 18
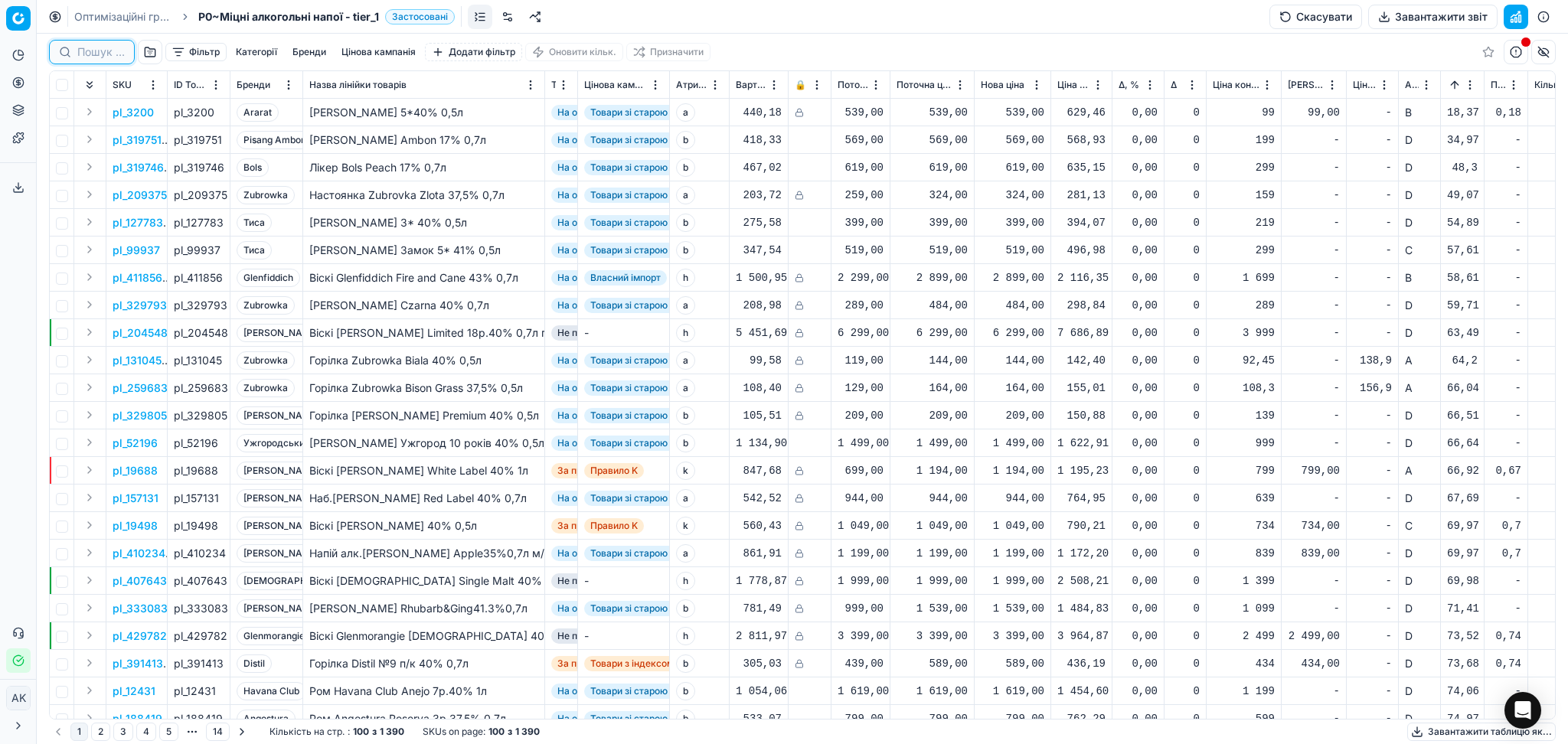
click at [107, 45] on input at bounding box center [101, 52] width 47 height 15
paste input "427035"
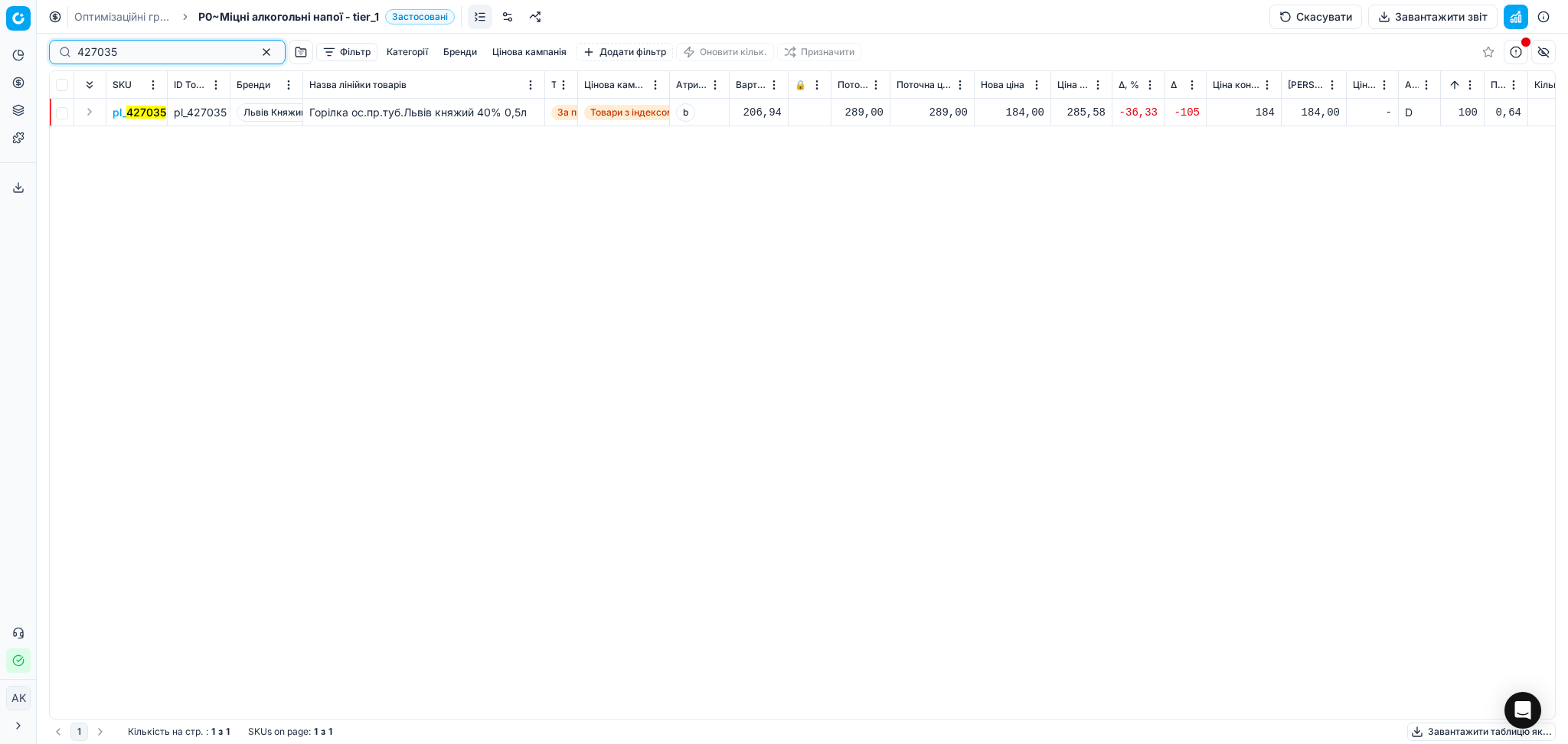
type input "427035"
click at [147, 113] on mark "427035" at bounding box center [146, 111] width 39 height 13
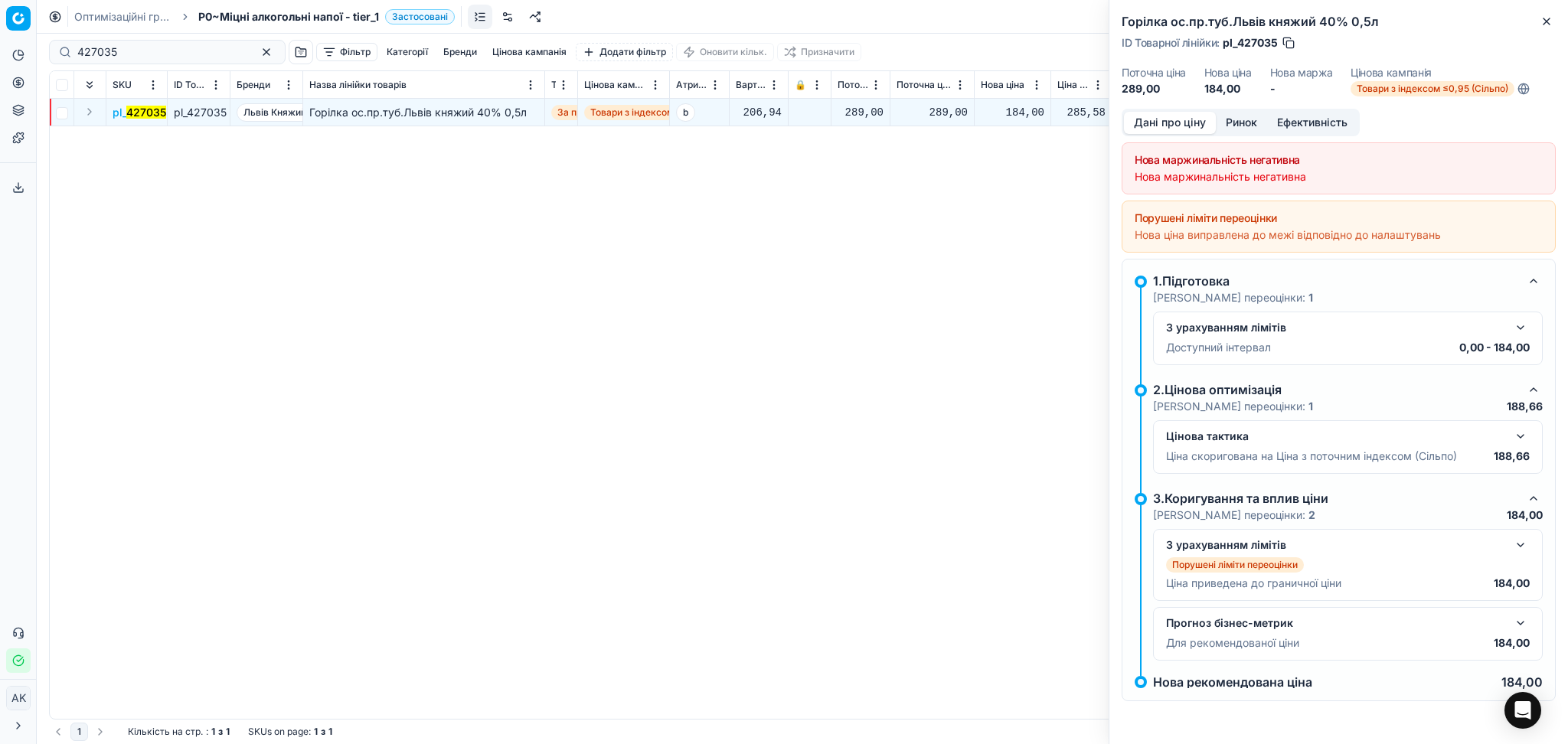
click at [1251, 117] on button "Ринок" at bounding box center [1241, 122] width 51 height 22
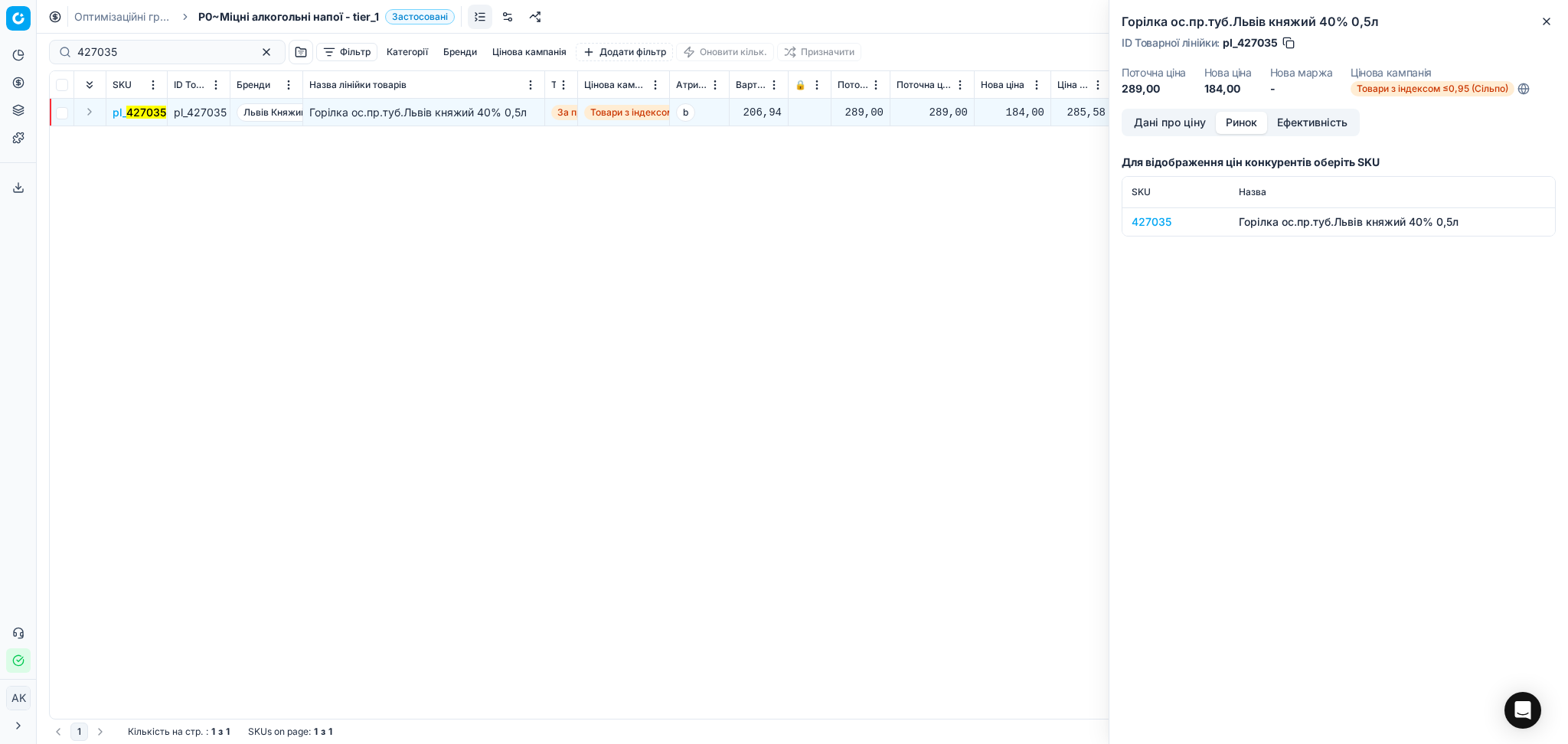
click at [1155, 219] on div "427035" at bounding box center [1175, 221] width 89 height 15
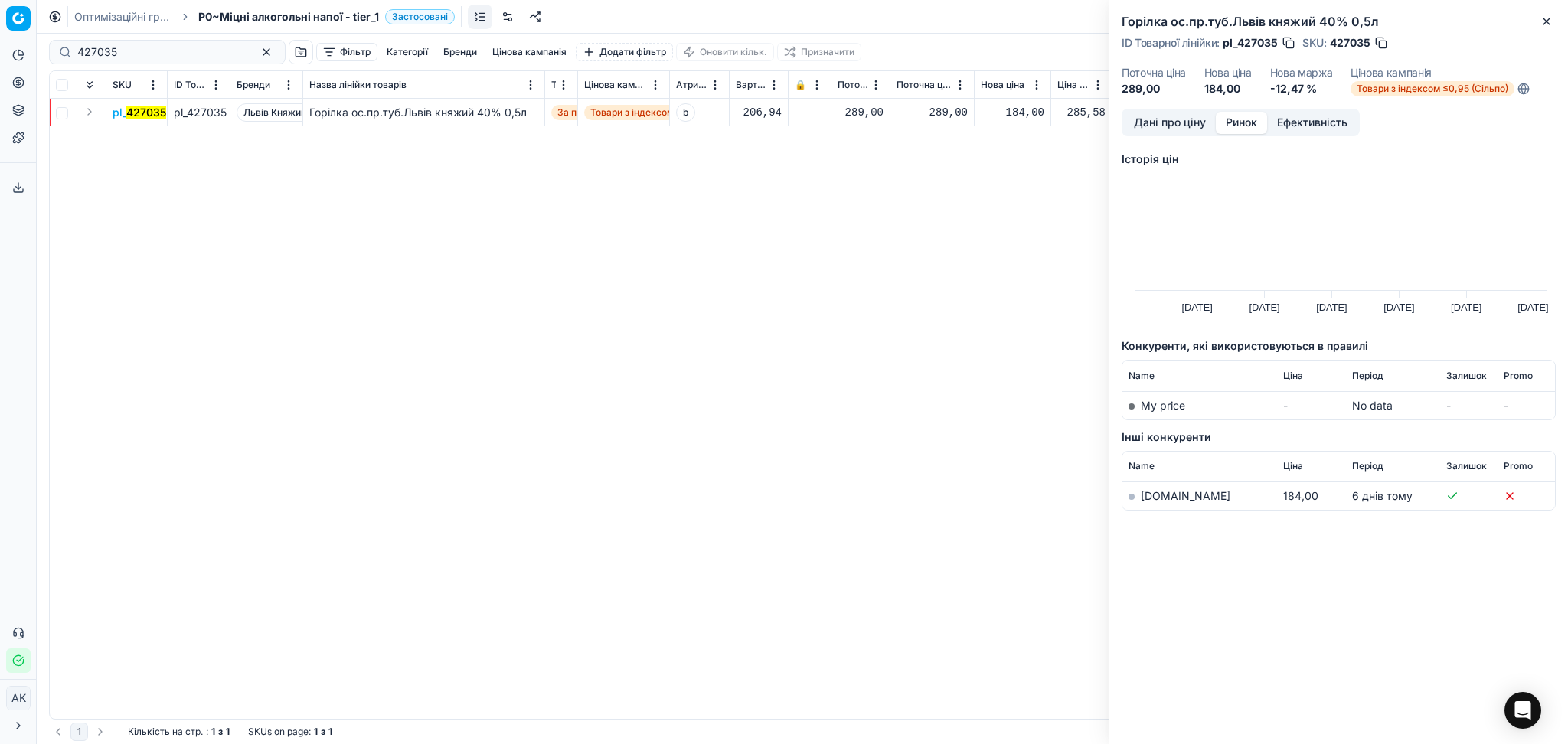
click at [1135, 495] on td "[DOMAIN_NAME]" at bounding box center [1199, 497] width 154 height 28
click at [1156, 492] on link "[DOMAIN_NAME]" at bounding box center [1185, 495] width 89 height 13
